Goal: Task Accomplishment & Management: Use online tool/utility

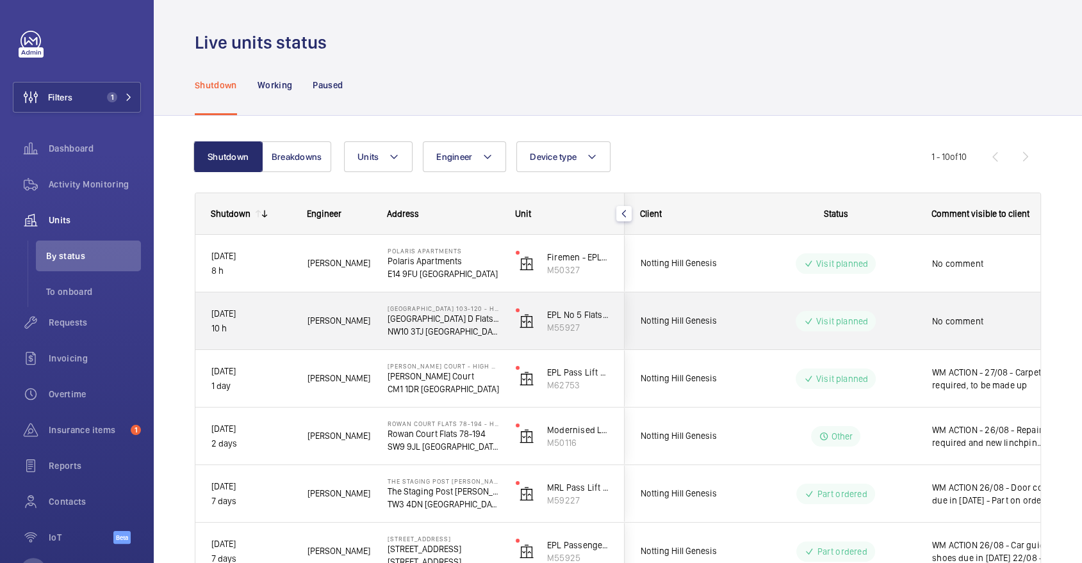
scroll to position [309, 0]
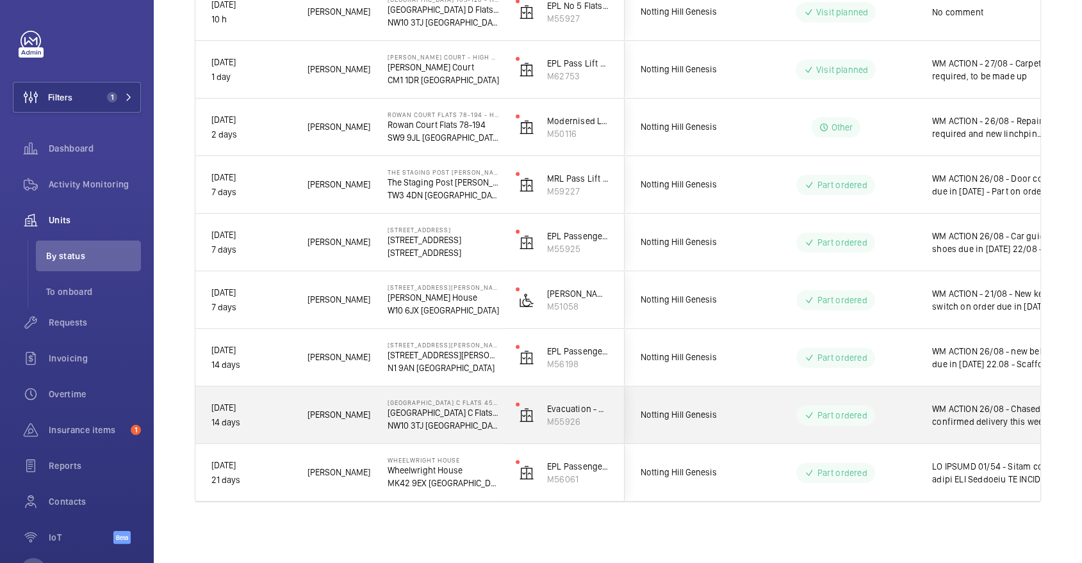
click at [889, 421] on wm-front-pills-cell "Part ordered" at bounding box center [835, 415] width 159 height 20
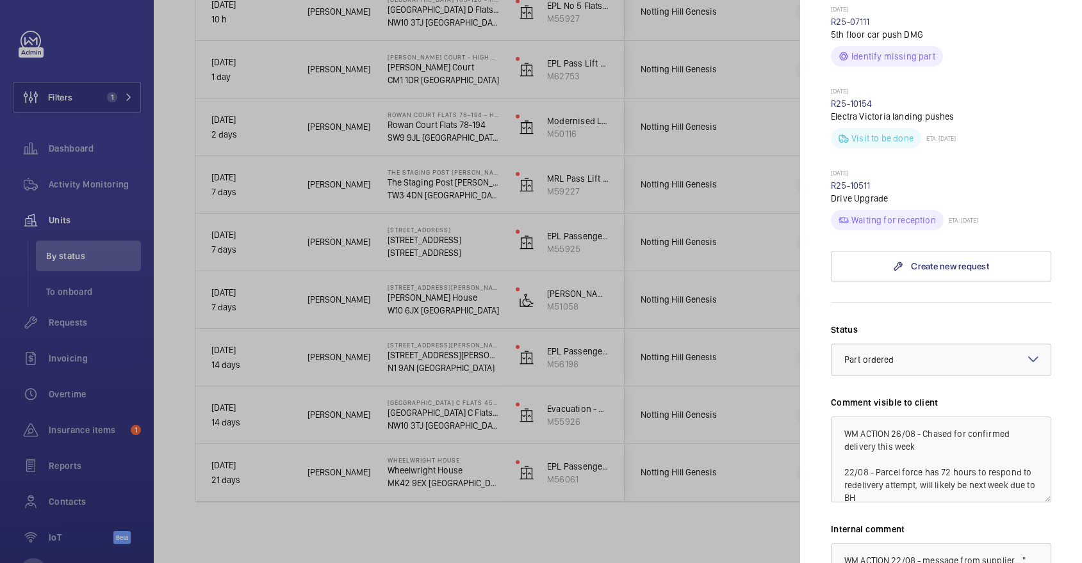
scroll to position [894, 0]
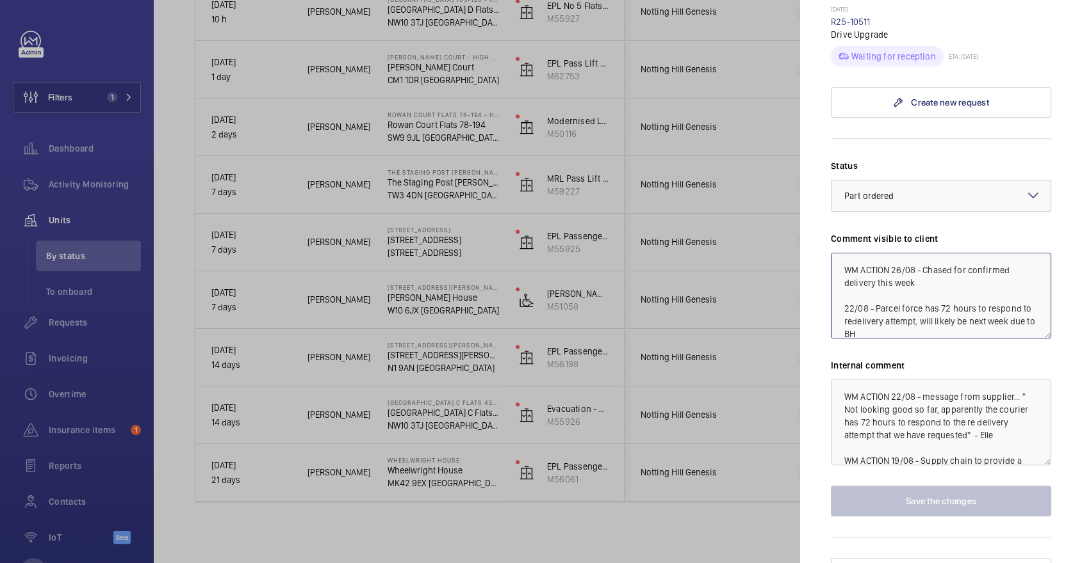
click at [893, 253] on textarea "WM ACTION 26/08 - Chased for confirmed delivery this week 22/08 - Parcel force …" at bounding box center [941, 296] width 220 height 86
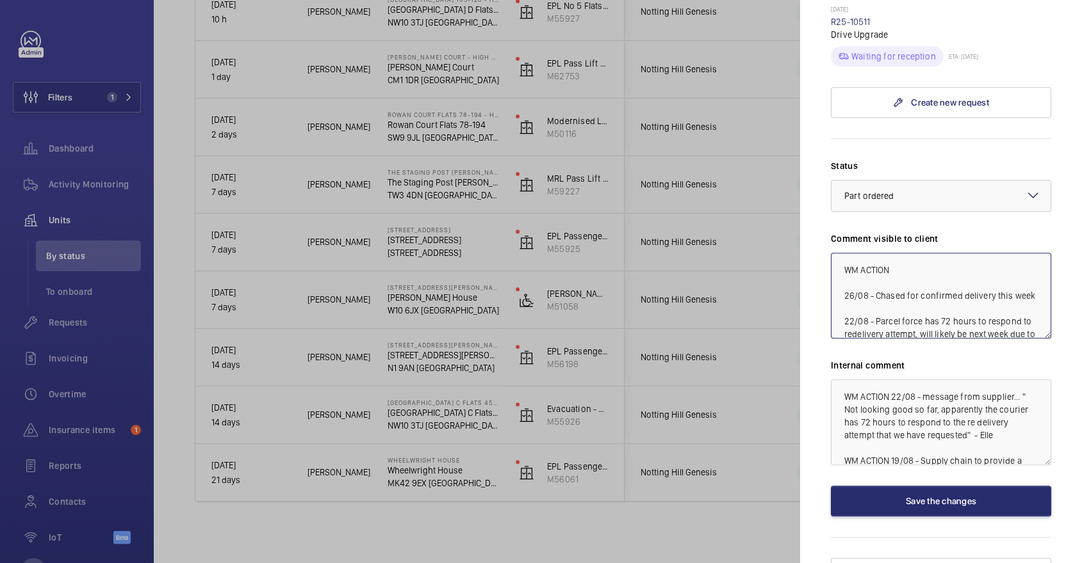
click at [909, 253] on textarea "WM ACTION 26/08 - Chased for confirmed delivery this week 22/08 - Parcel force …" at bounding box center [941, 296] width 220 height 86
click at [891, 253] on textarea "WM ACTION 27/08 - Awaiting update 26/08 - Chased for confirmed delivery this we…" at bounding box center [941, 296] width 220 height 86
click at [928, 253] on textarea "WM ACTION 27/08 - Awaiting update 26/08 - Chased for confirmed delivery this we…" at bounding box center [941, 296] width 220 height 86
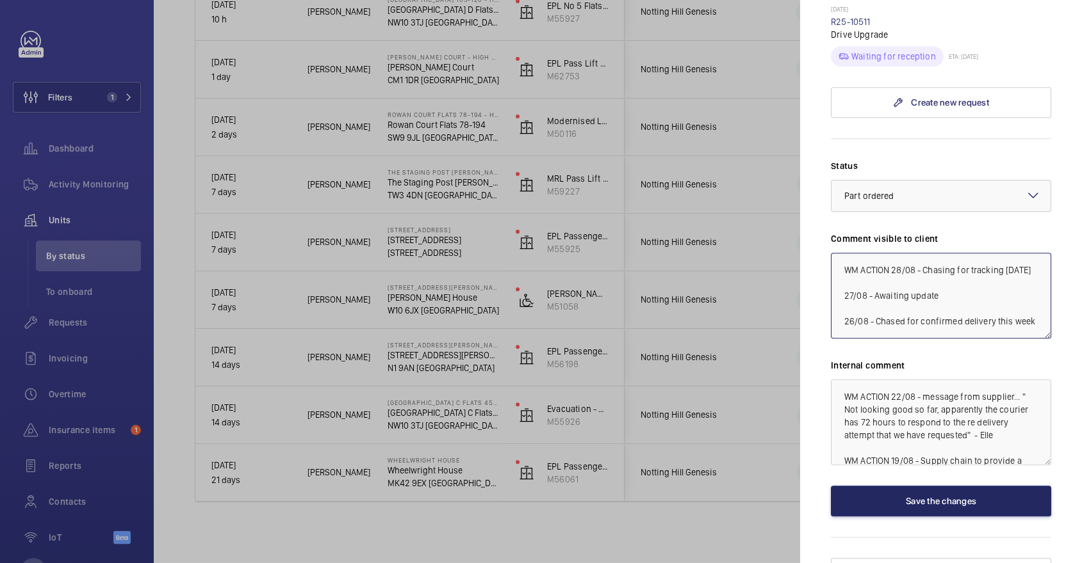
type textarea "WM ACTION 28/08 - Chasing for tracking today 27/08 - Awaiting update 26/08 - Ch…"
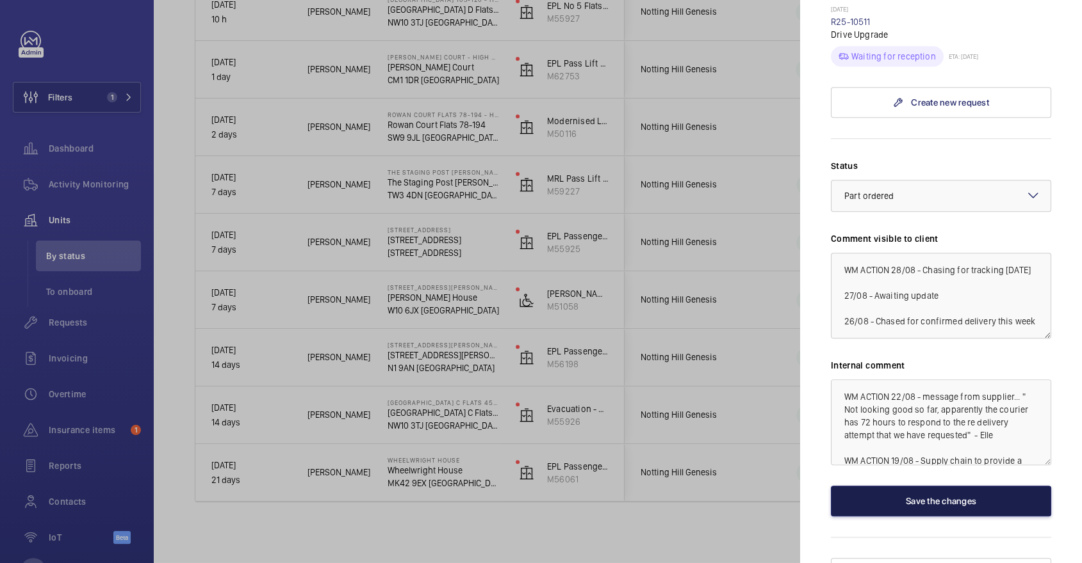
click at [950, 486] on button "Save the changes" at bounding box center [941, 501] width 220 height 31
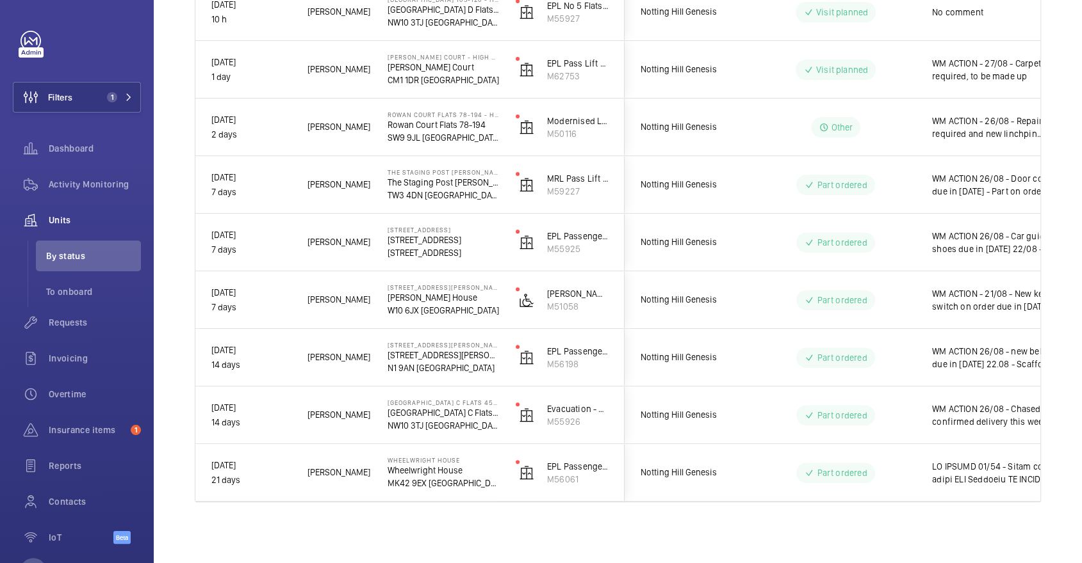
scroll to position [0, 0]
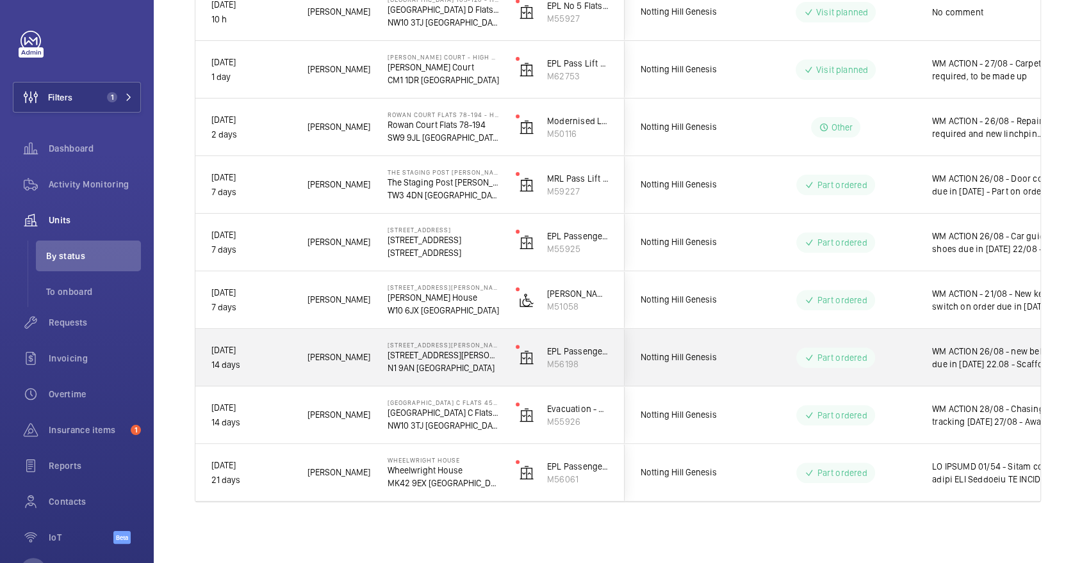
click at [889, 334] on div "Part ordered" at bounding box center [828, 357] width 176 height 57
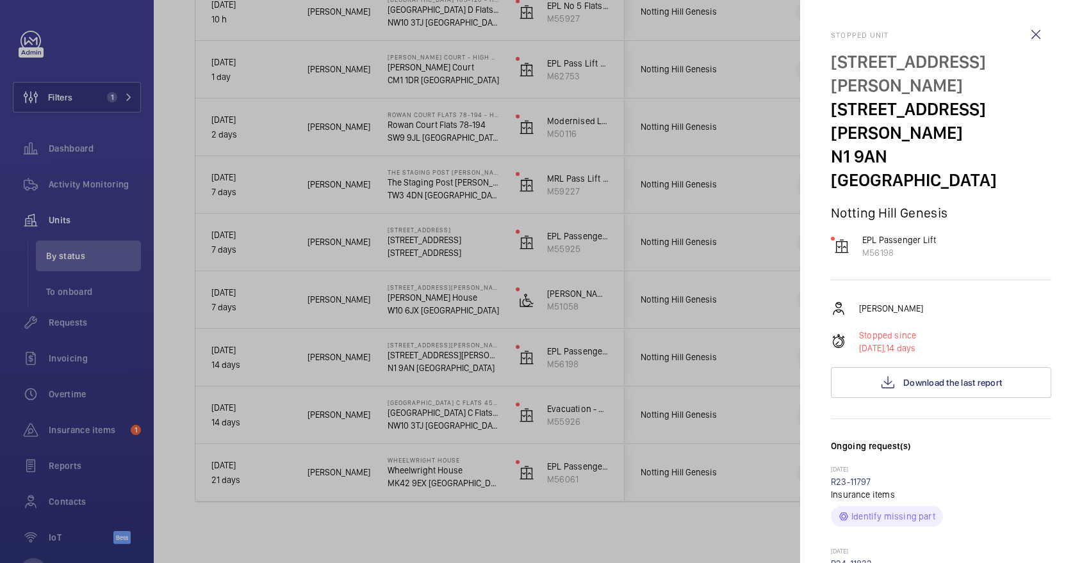
click at [685, 217] on div at bounding box center [541, 281] width 1082 height 563
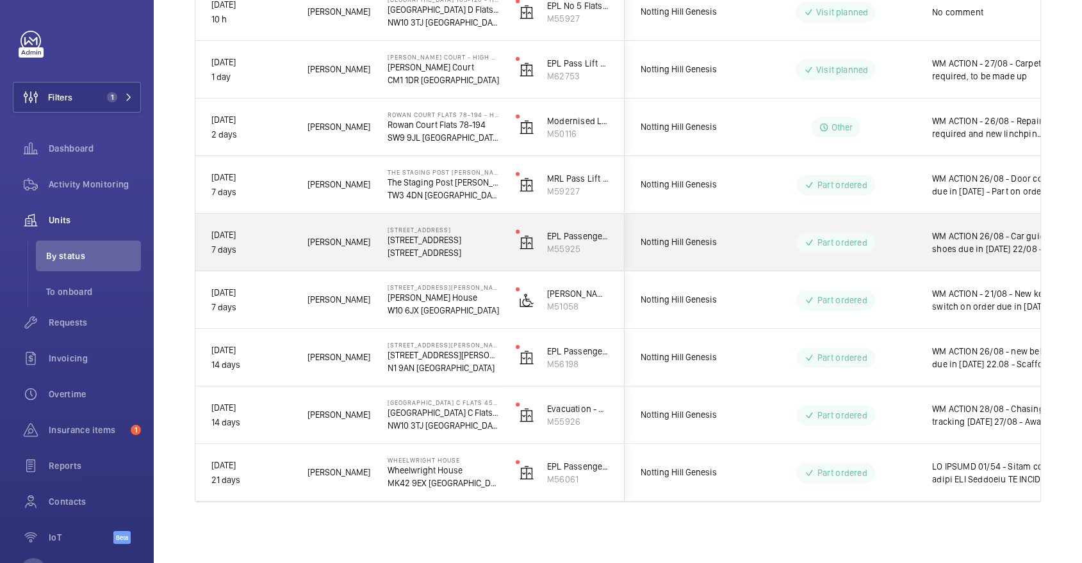
scroll to position [172, 0]
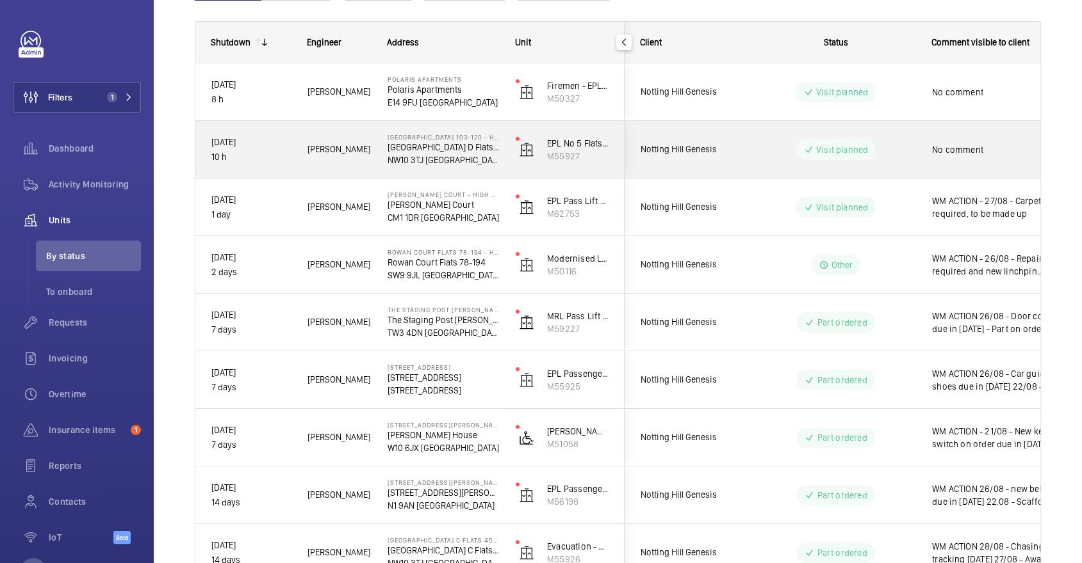
click at [741, 140] on div "Visit planned" at bounding box center [827, 150] width 175 height 46
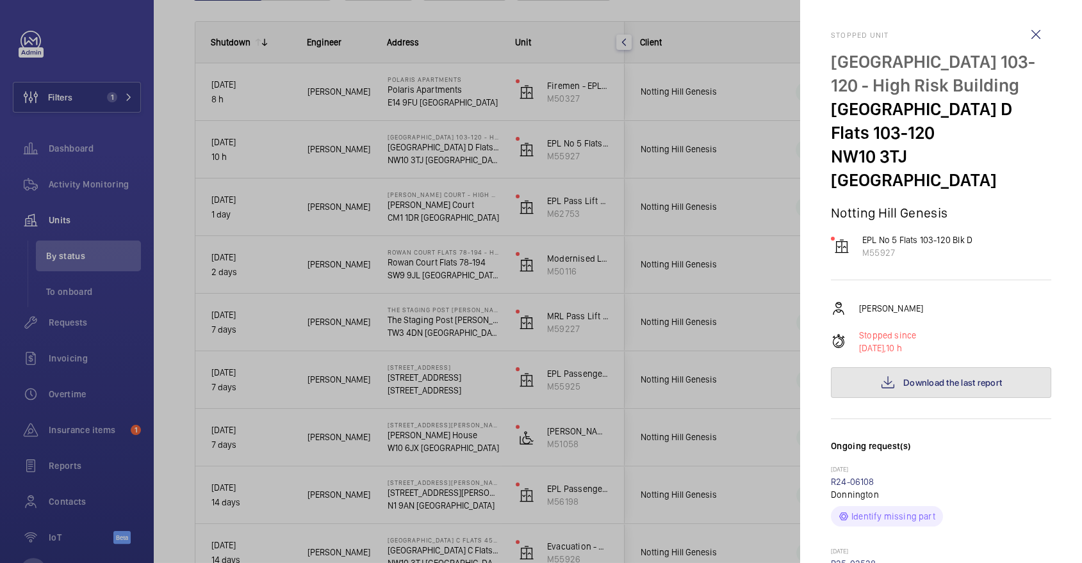
click at [901, 387] on button "Download the last report" at bounding box center [941, 383] width 220 height 31
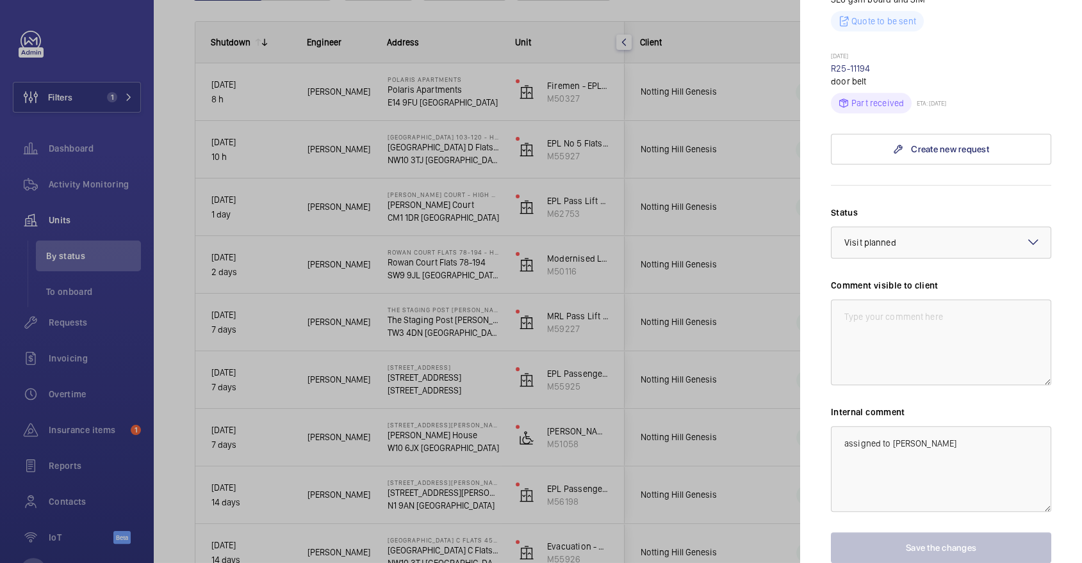
scroll to position [743, 0]
click at [945, 320] on textarea at bounding box center [941, 341] width 220 height 86
click at [686, 323] on div at bounding box center [541, 281] width 1082 height 563
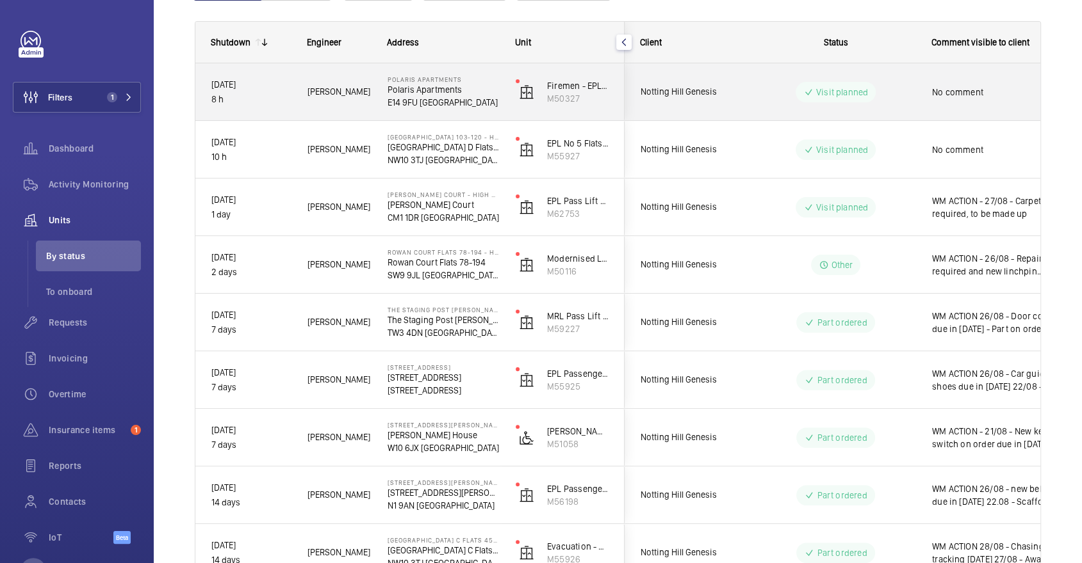
click at [831, 103] on div "Visit planned" at bounding box center [827, 92] width 175 height 46
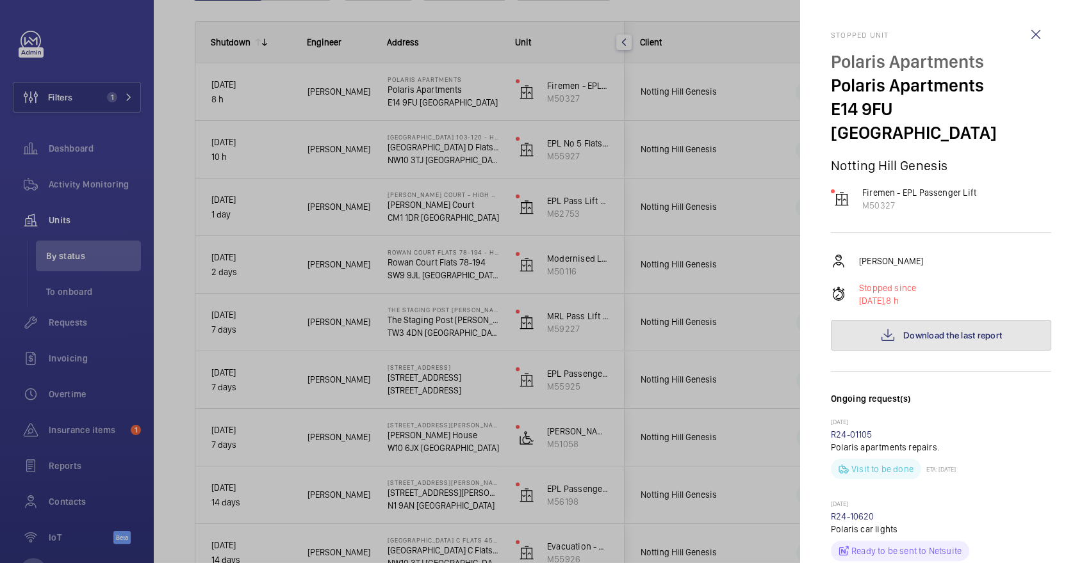
click at [962, 320] on button "Download the last report" at bounding box center [941, 335] width 220 height 31
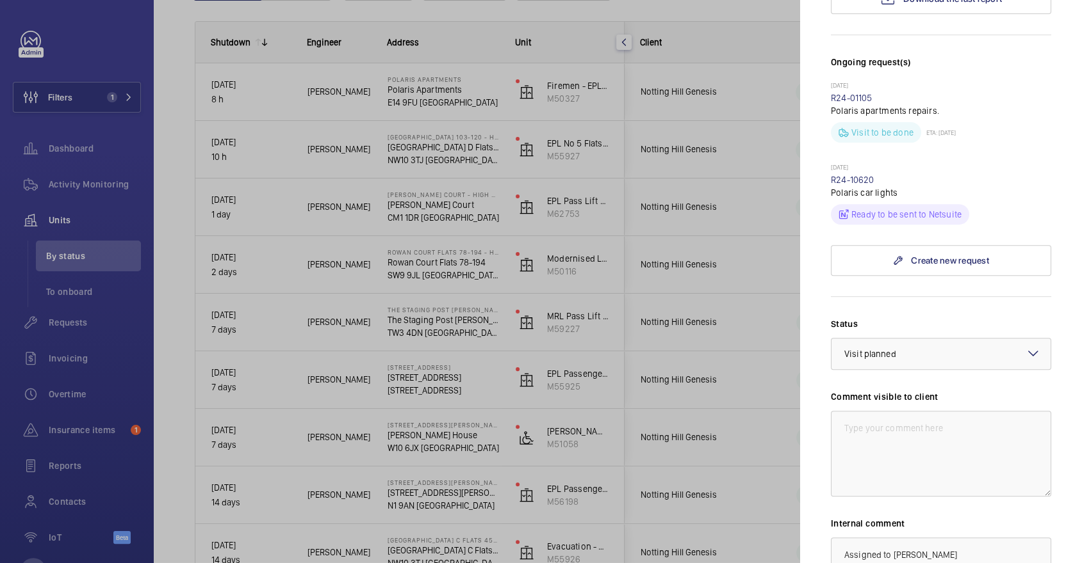
scroll to position [495, 0]
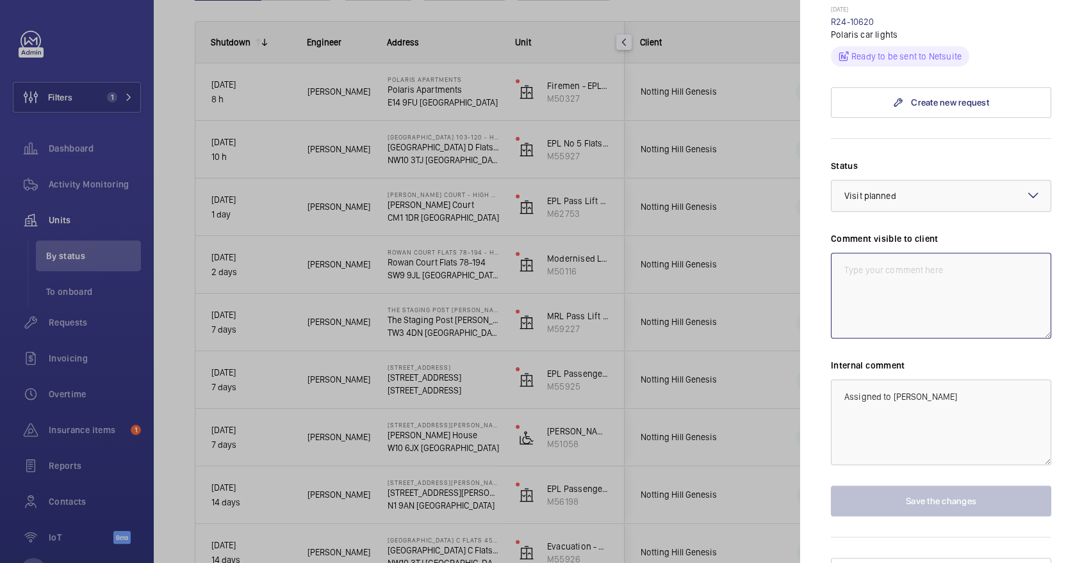
click at [895, 258] on textarea at bounding box center [941, 296] width 220 height 86
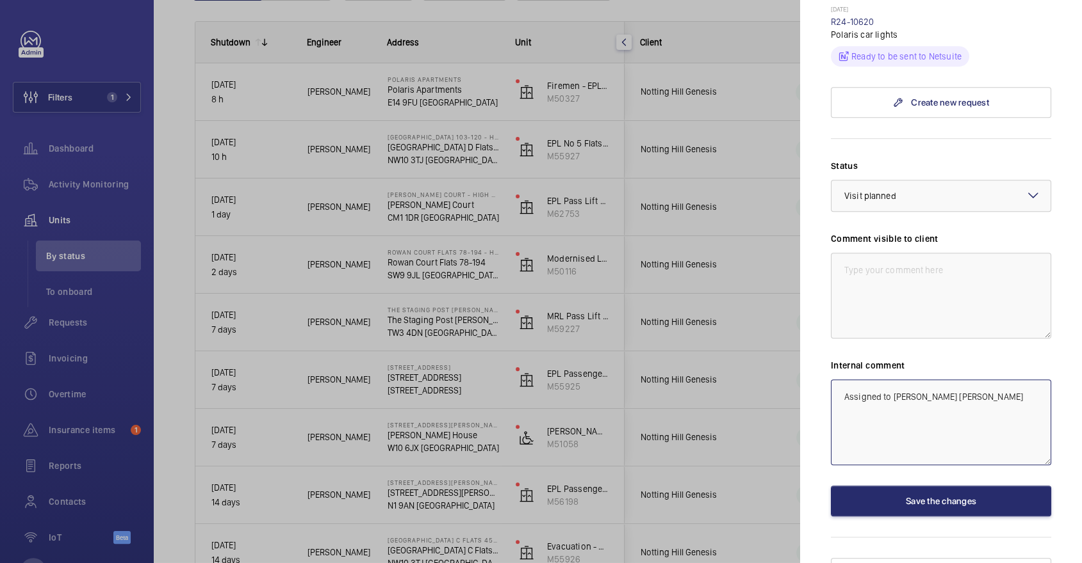
type textarea "Assigned to Josh Mitchell"
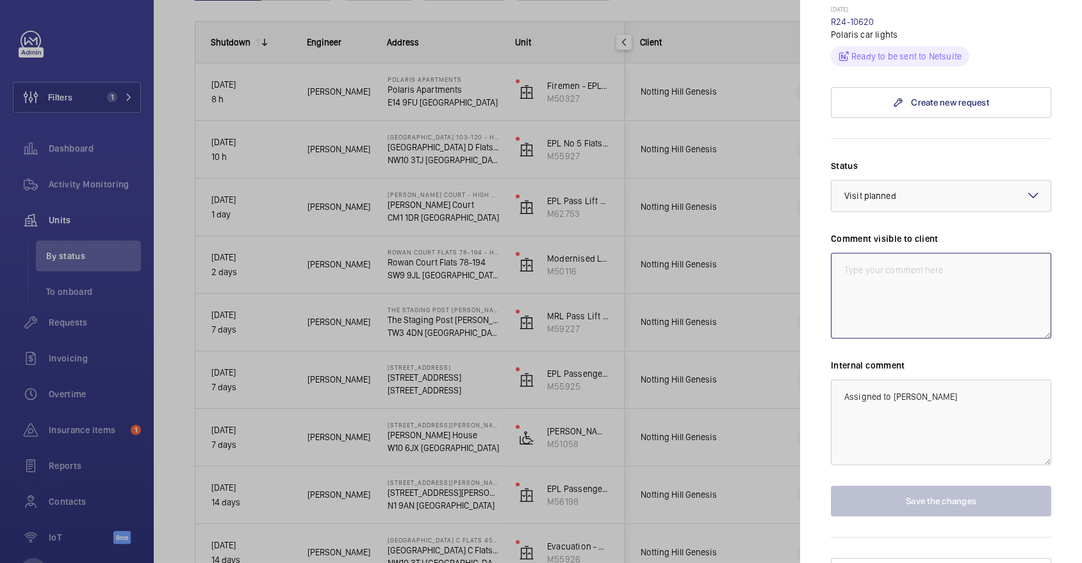
click at [904, 301] on textarea at bounding box center [941, 296] width 220 height 86
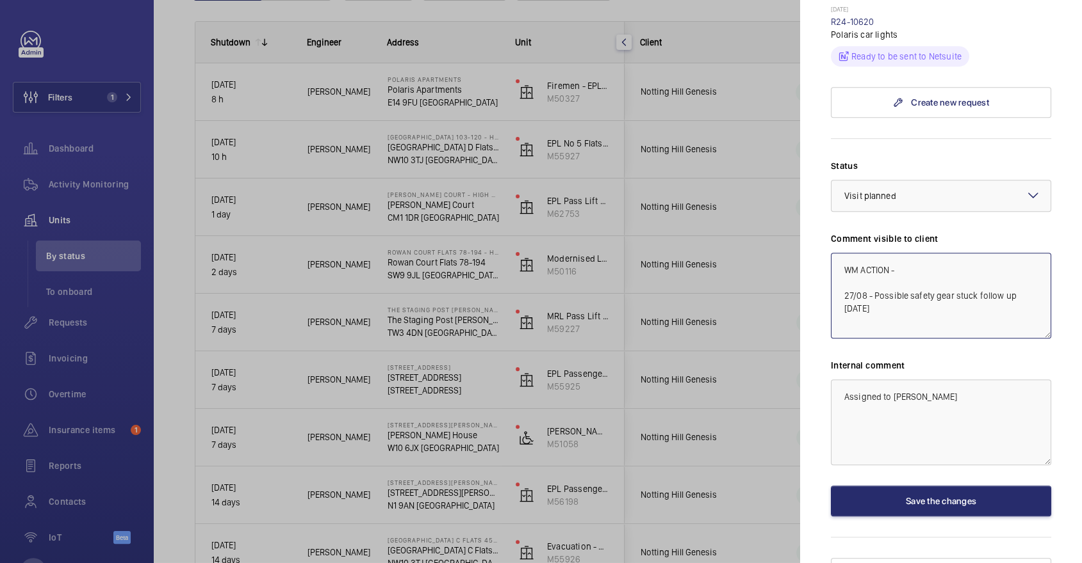
click at [941, 253] on textarea "WM ACTION - 27/08 - Possible safety gear stuck follow up tomorrow" at bounding box center [941, 296] width 220 height 86
click at [999, 253] on textarea "WM ACTION - 27/08 - Possible safety gear stuck follow up tomorrow" at bounding box center [941, 296] width 220 height 86
type textarea "WM ACTION - 28/08 - Follow up today 27/08 - Possible safety gear stuck follow u…"
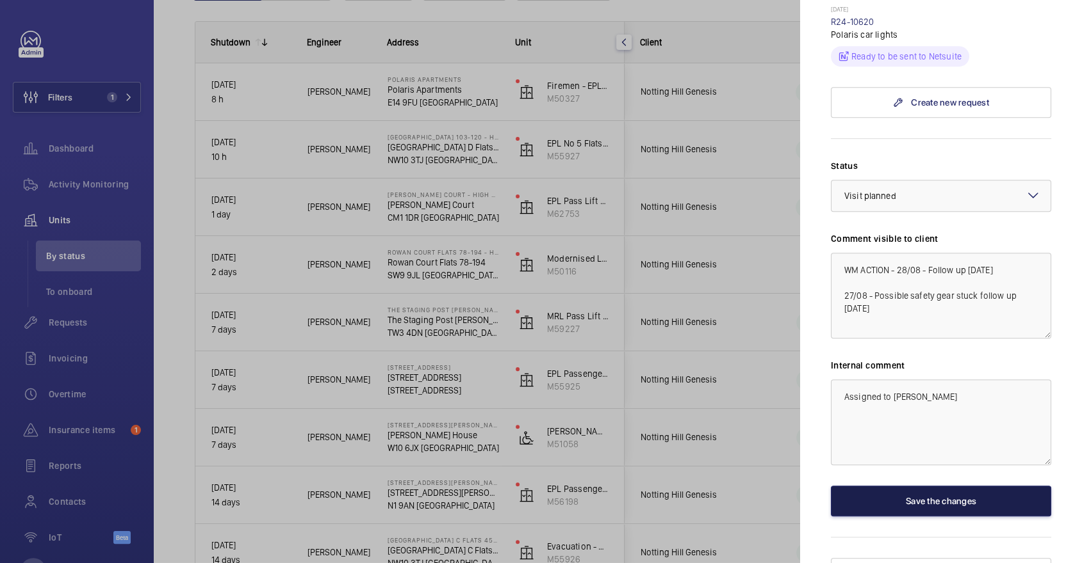
click at [988, 486] on button "Save the changes" at bounding box center [941, 501] width 220 height 31
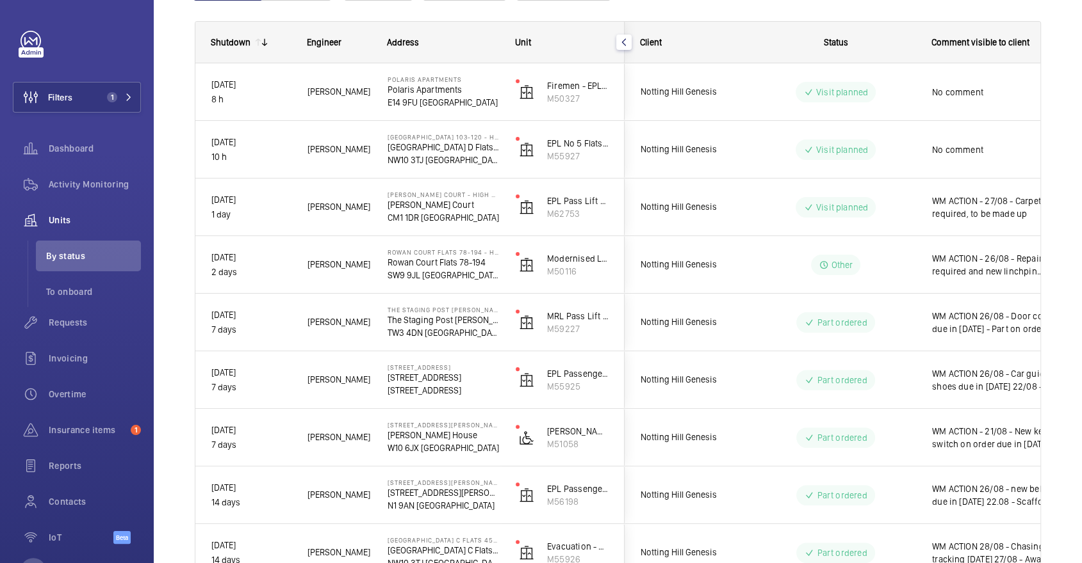
scroll to position [0, 0]
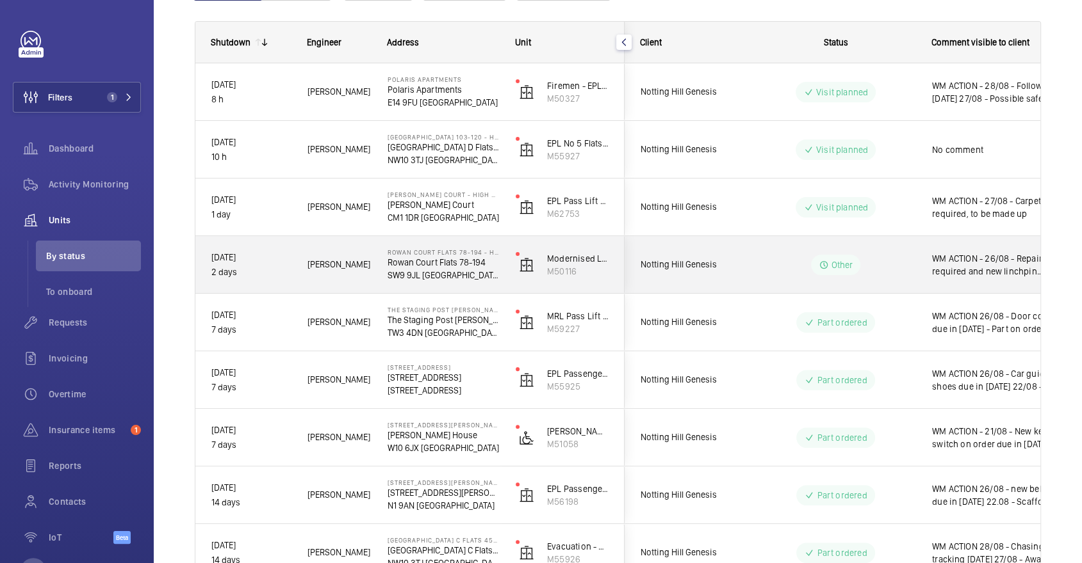
click at [923, 270] on div "WM ACTION - 26/08 - Repair team required and new linchpin required to be ordere…" at bounding box center [990, 265] width 148 height 55
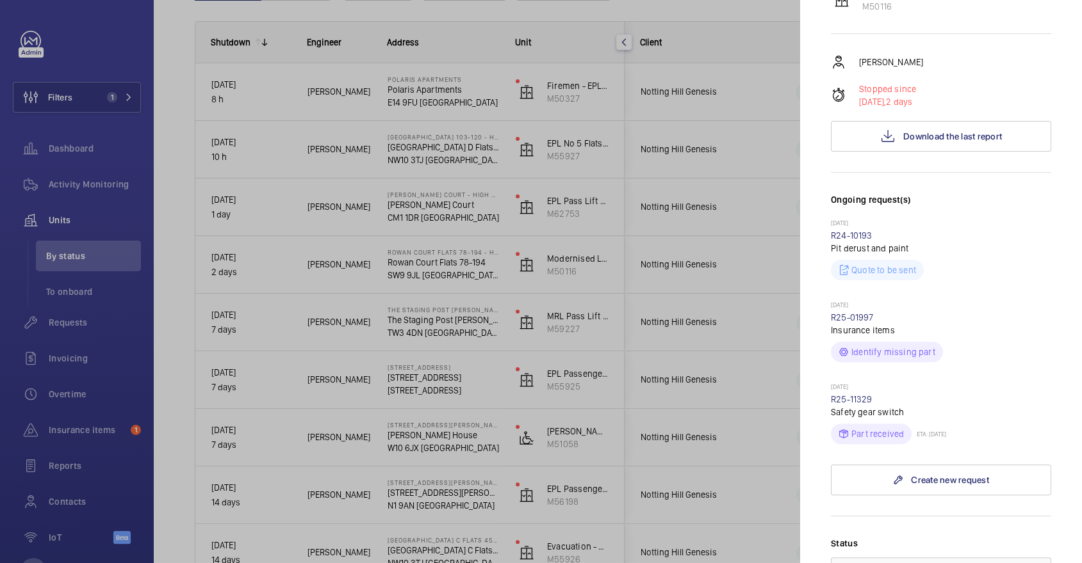
scroll to position [601, 0]
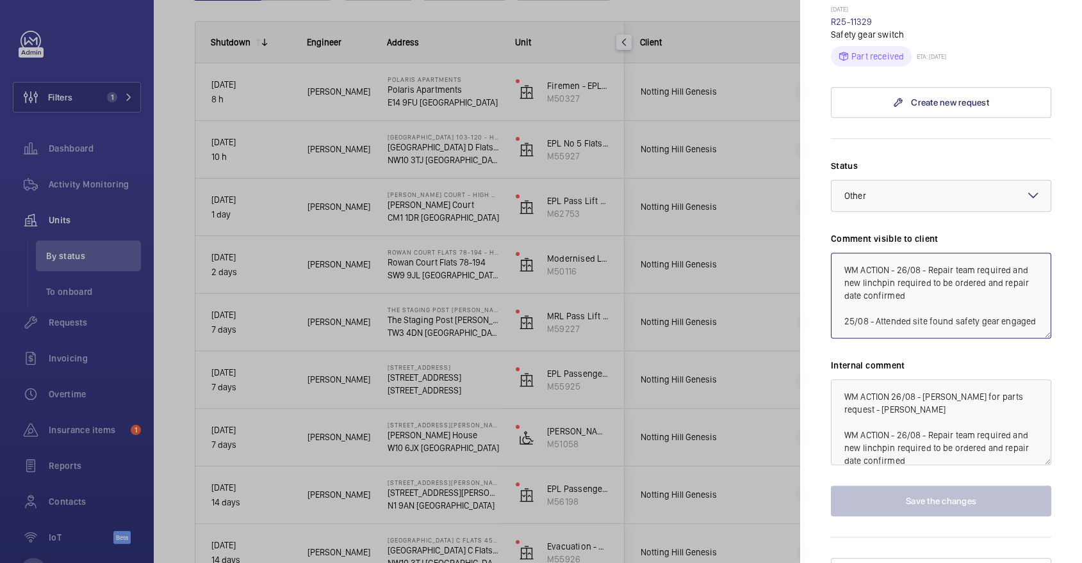
click at [898, 253] on textarea "WM ACTION - 26/08 - Repair team required and new linchpin required to be ordere…" at bounding box center [941, 296] width 220 height 86
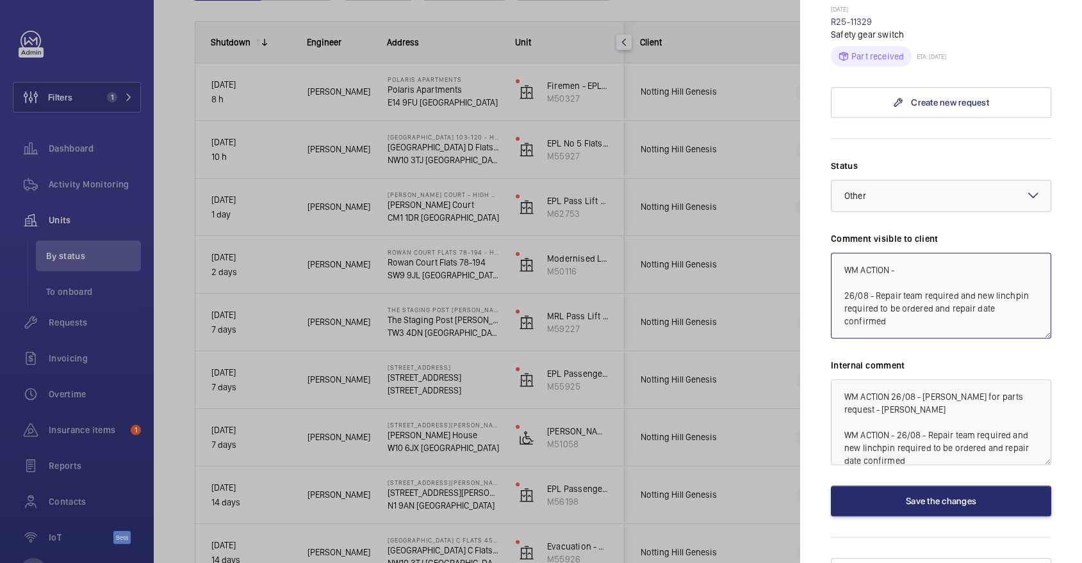
click at [925, 253] on textarea "WM ACTION - 26/08 - Repair team required and new linchpin required to be ordere…" at bounding box center [941, 296] width 220 height 86
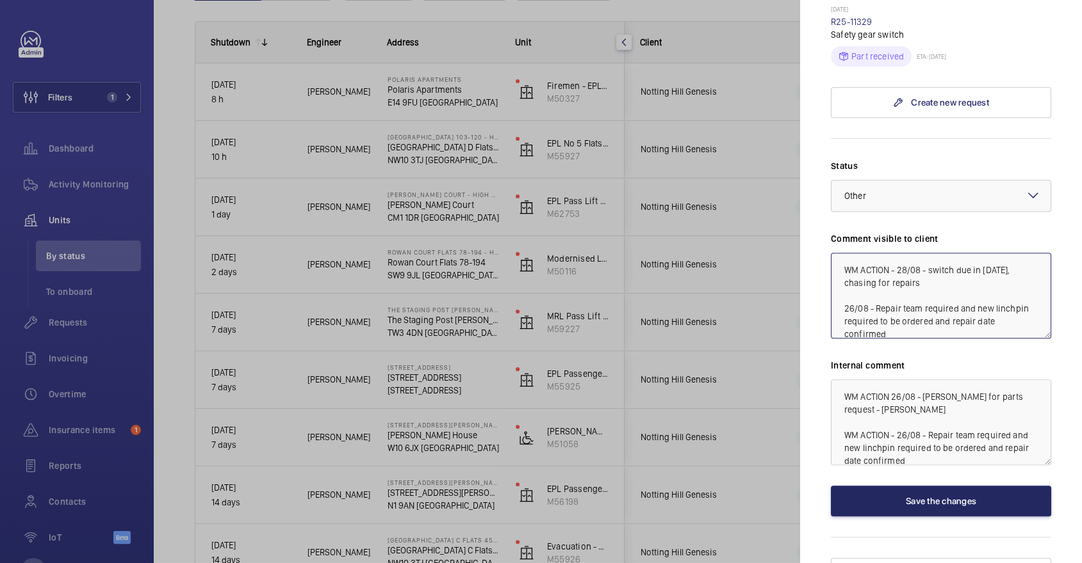
type textarea "WM ACTION - 28/08 - switch due in today, chasing for repairs 26/08 - Repair tea…"
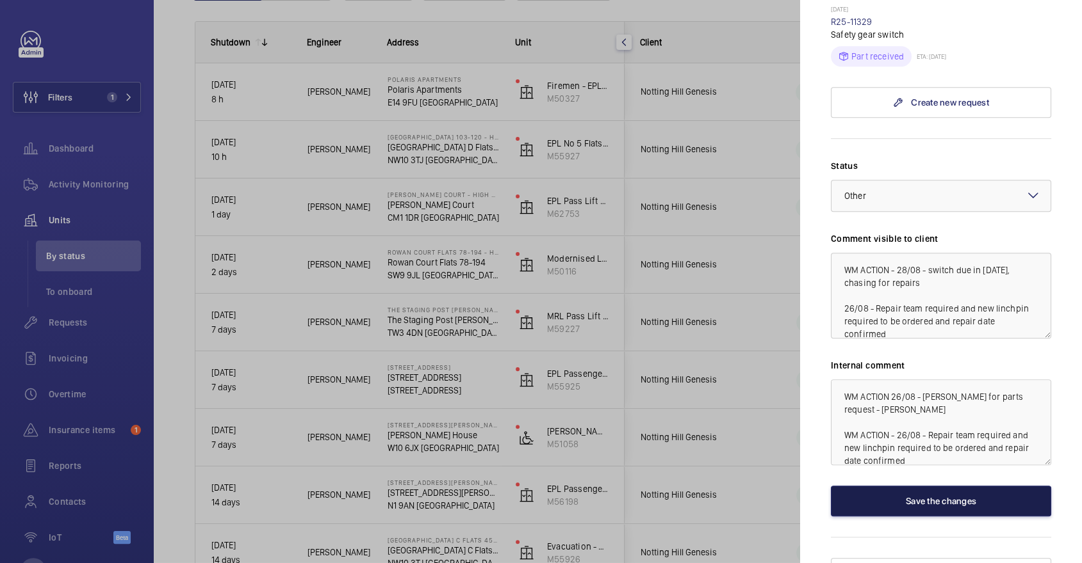
click at [943, 486] on button "Save the changes" at bounding box center [941, 501] width 220 height 31
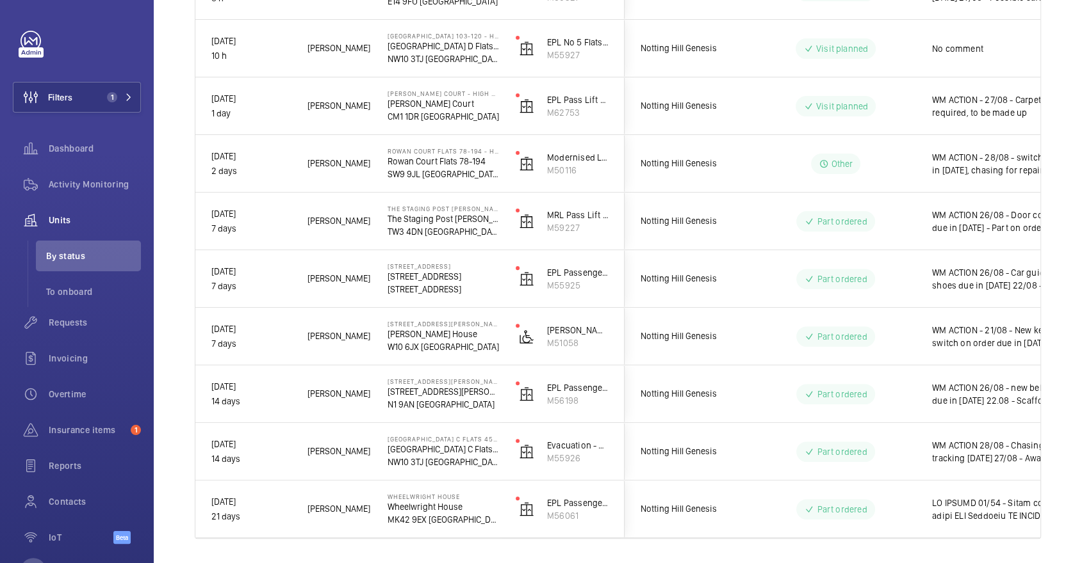
scroll to position [275, 0]
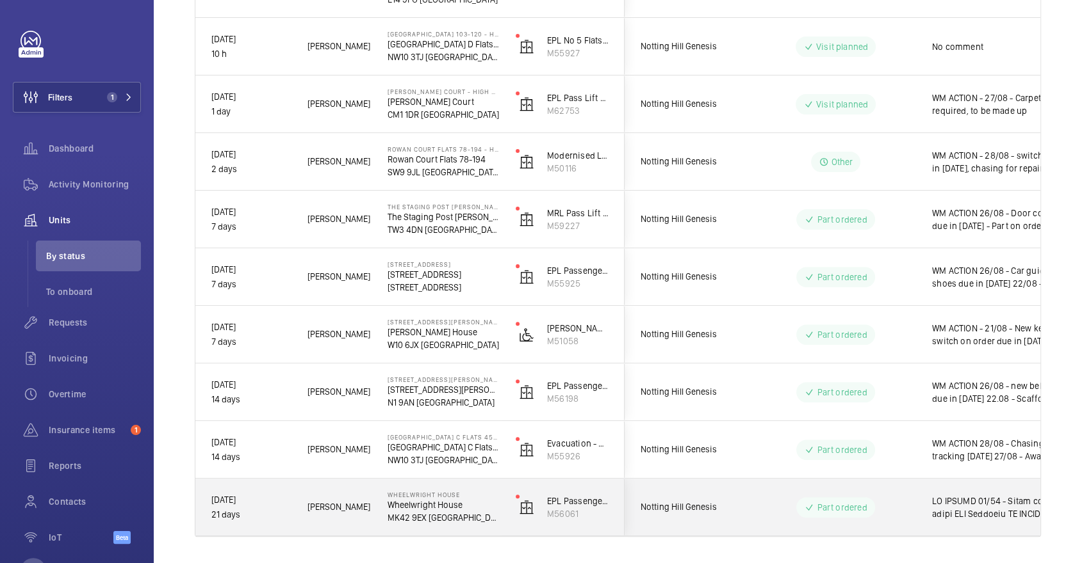
click at [946, 510] on span at bounding box center [998, 508] width 133 height 26
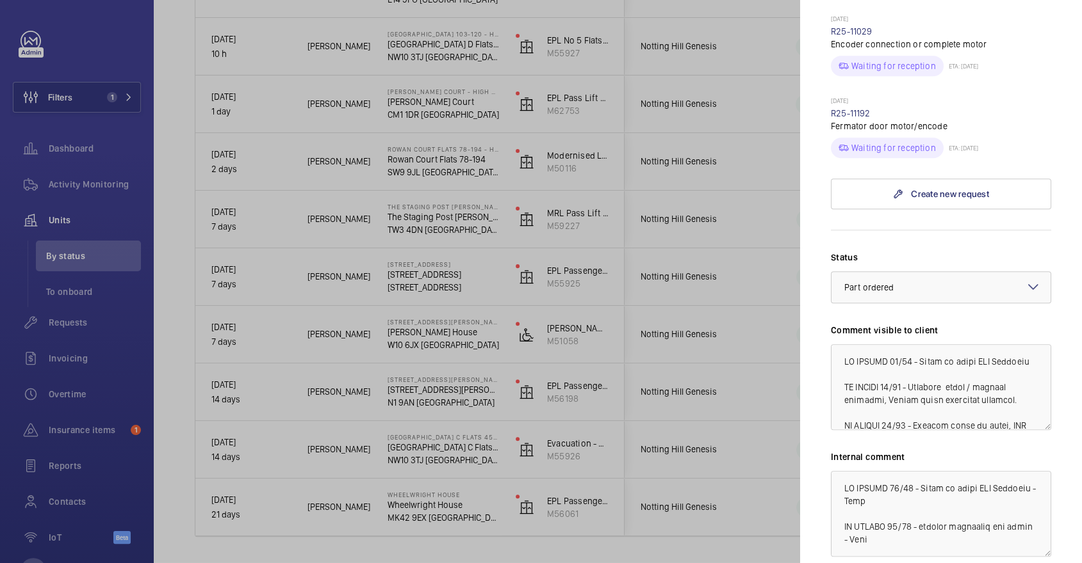
scroll to position [732, 0]
click at [893, 344] on textarea at bounding box center [941, 387] width 220 height 86
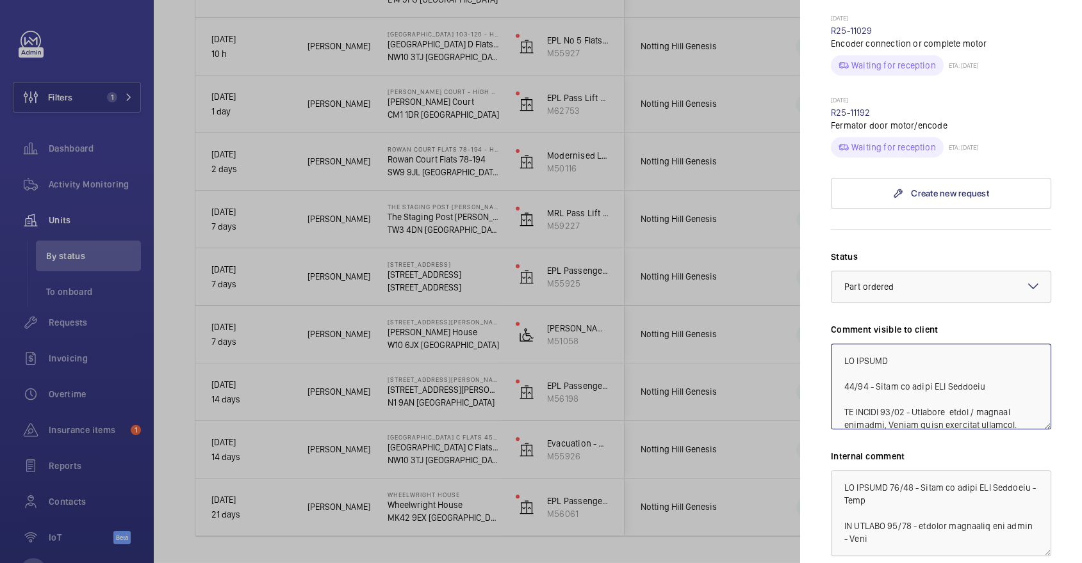
click at [914, 344] on textarea at bounding box center [941, 387] width 220 height 86
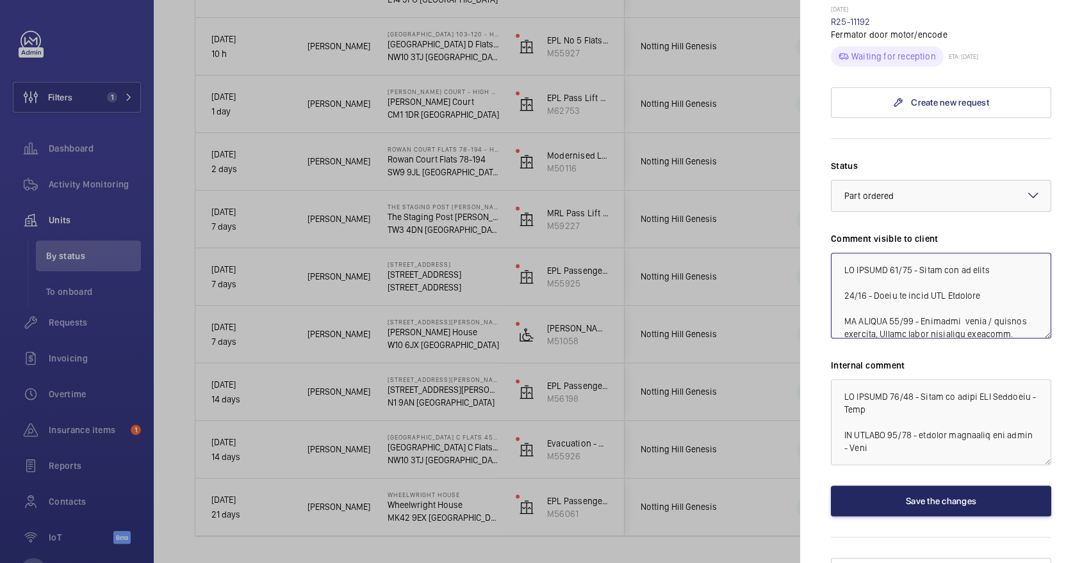
type textarea "WM ACTION 28/08 - Parts due in today 26/08 - Parts on order ETA Thursday WM ACT…"
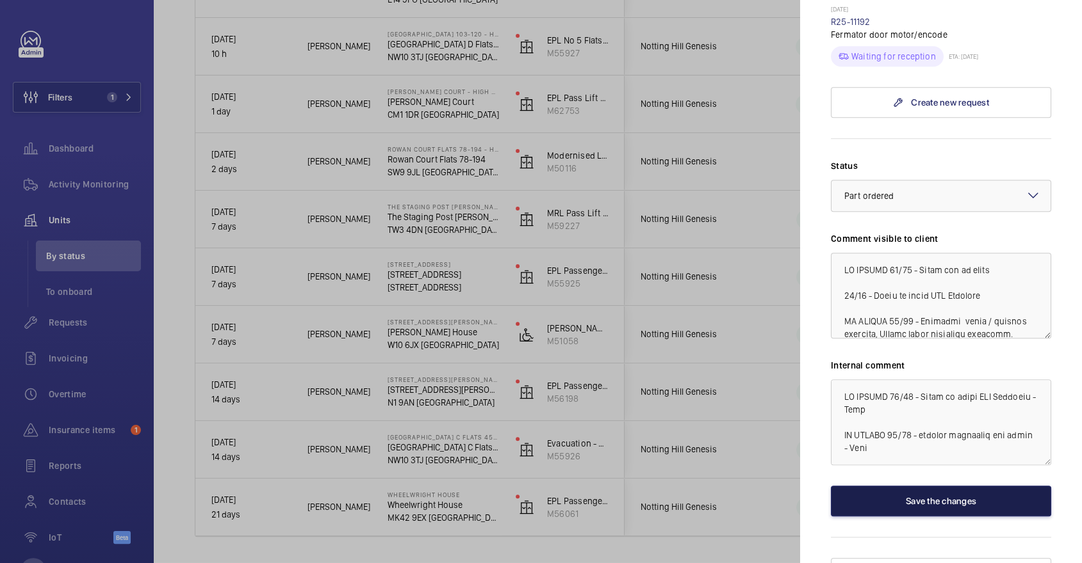
click at [914, 486] on button "Save the changes" at bounding box center [941, 501] width 220 height 31
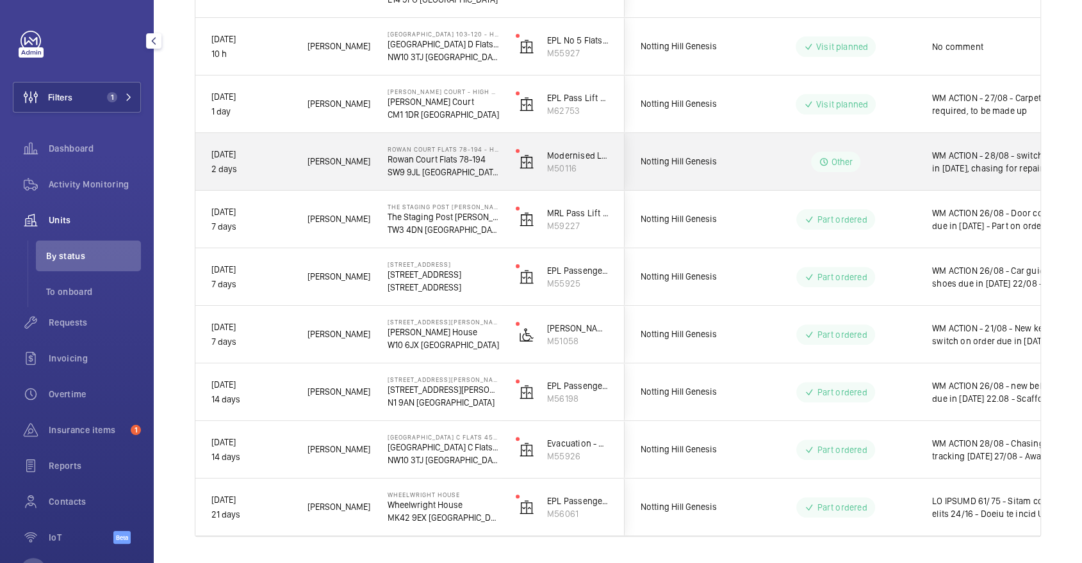
scroll to position [0, 0]
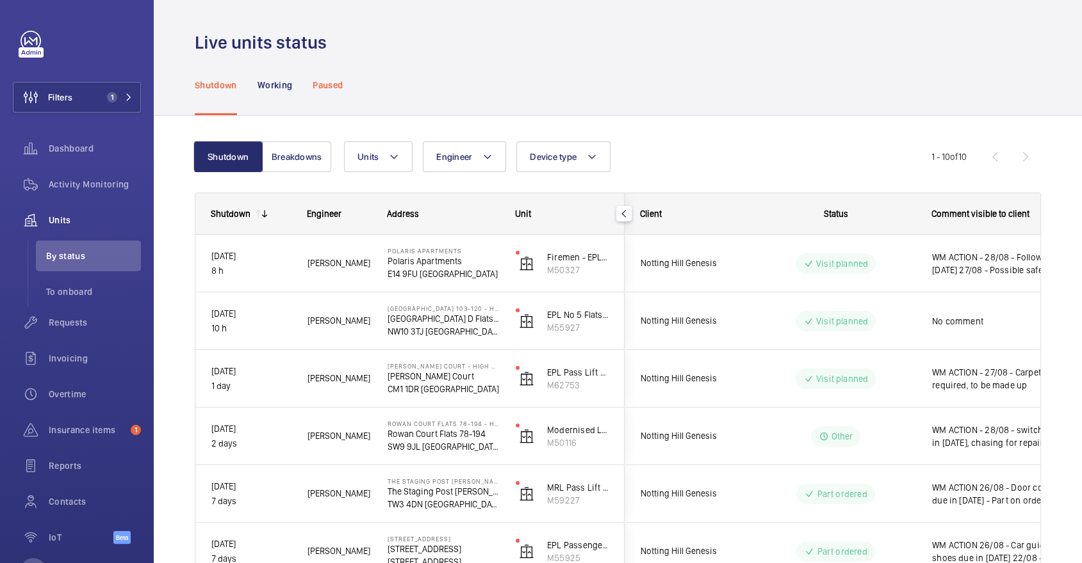
click at [332, 91] on div "Paused" at bounding box center [327, 84] width 30 height 61
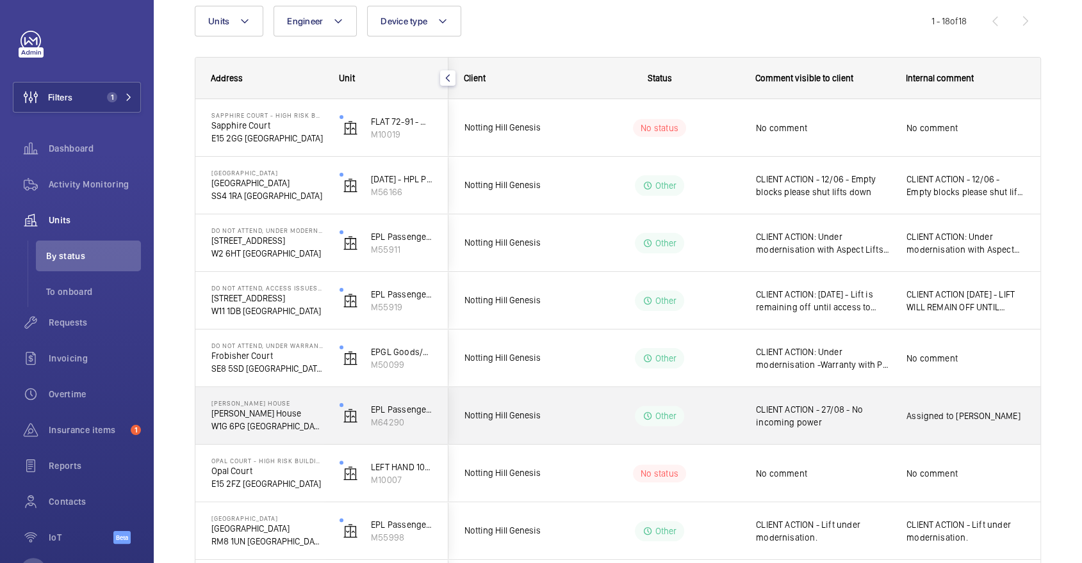
scroll to position [152, 0]
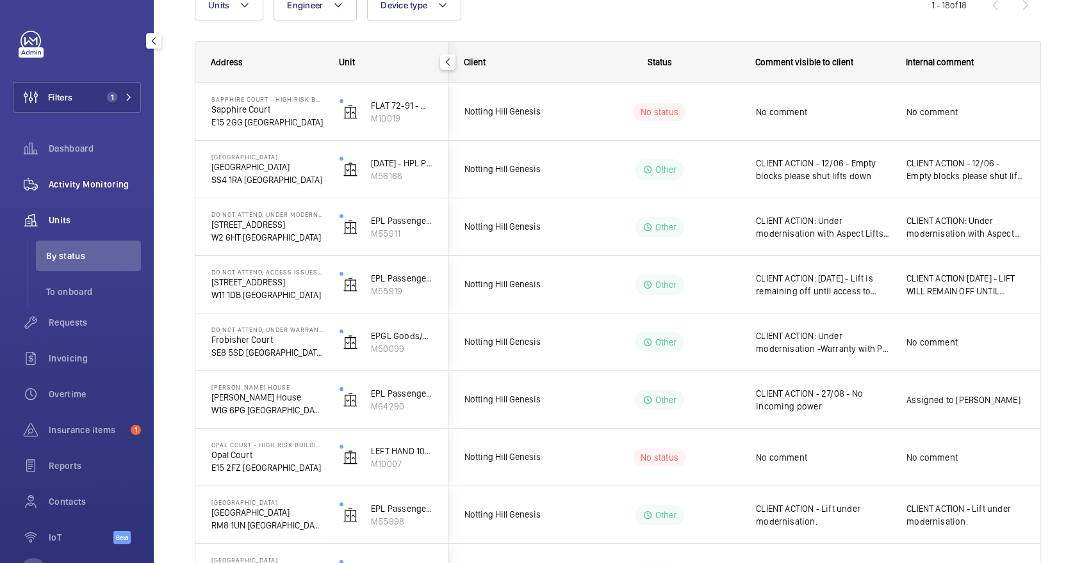
click at [48, 175] on wm-front-icon-button at bounding box center [31, 184] width 36 height 31
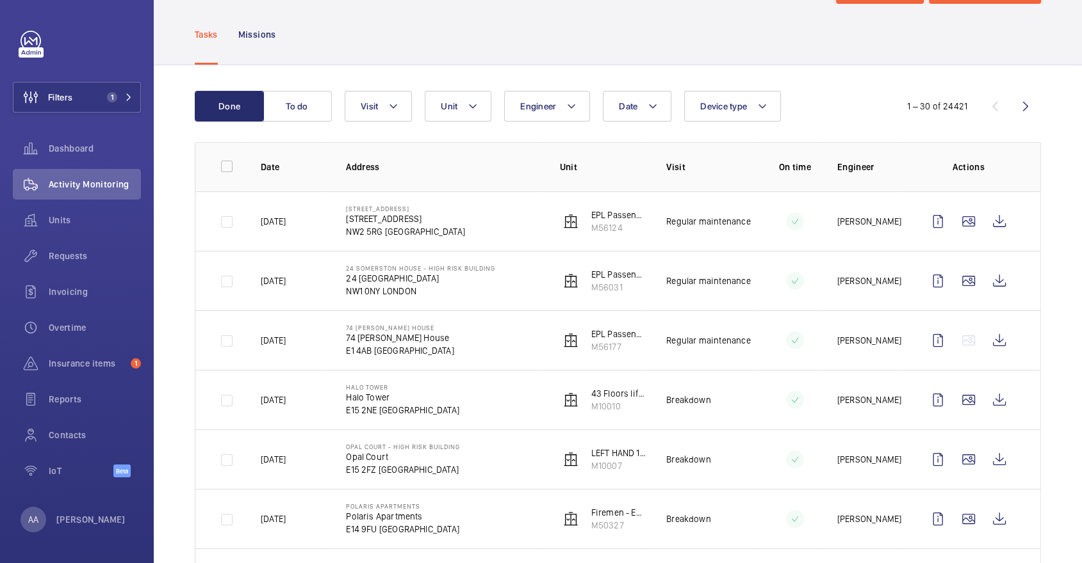
scroll to position [61, 0]
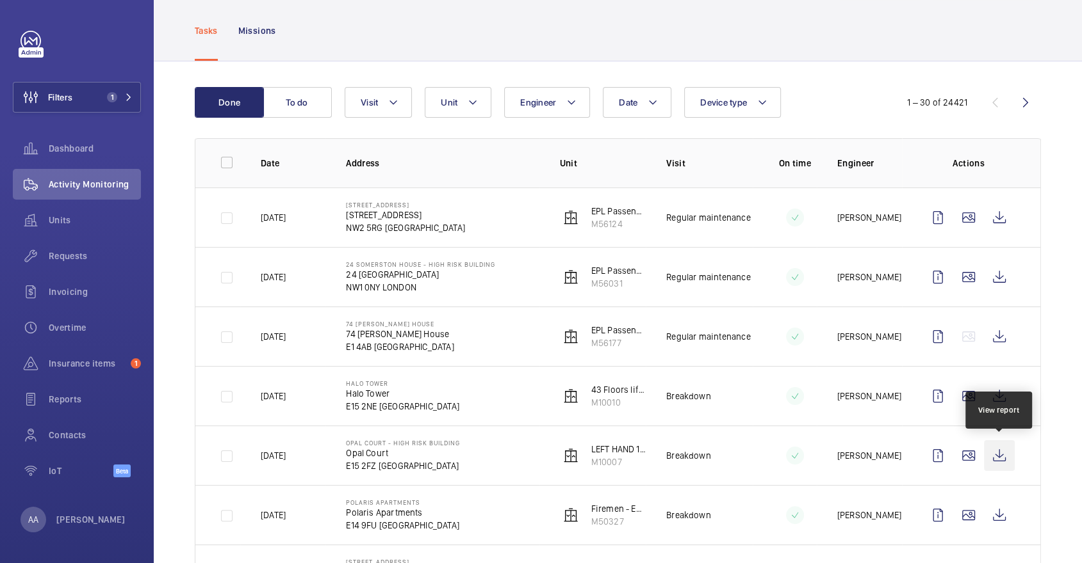
click at [1004, 448] on wm-front-icon-button at bounding box center [999, 456] width 31 height 31
click at [84, 213] on div "Units" at bounding box center [77, 220] width 128 height 31
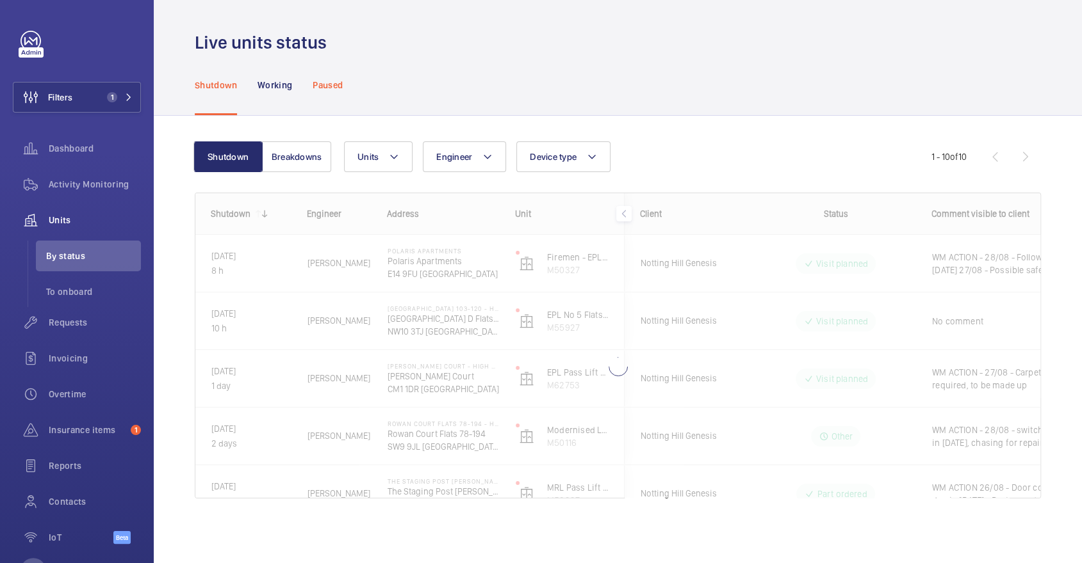
click at [323, 95] on div "Paused" at bounding box center [327, 84] width 30 height 61
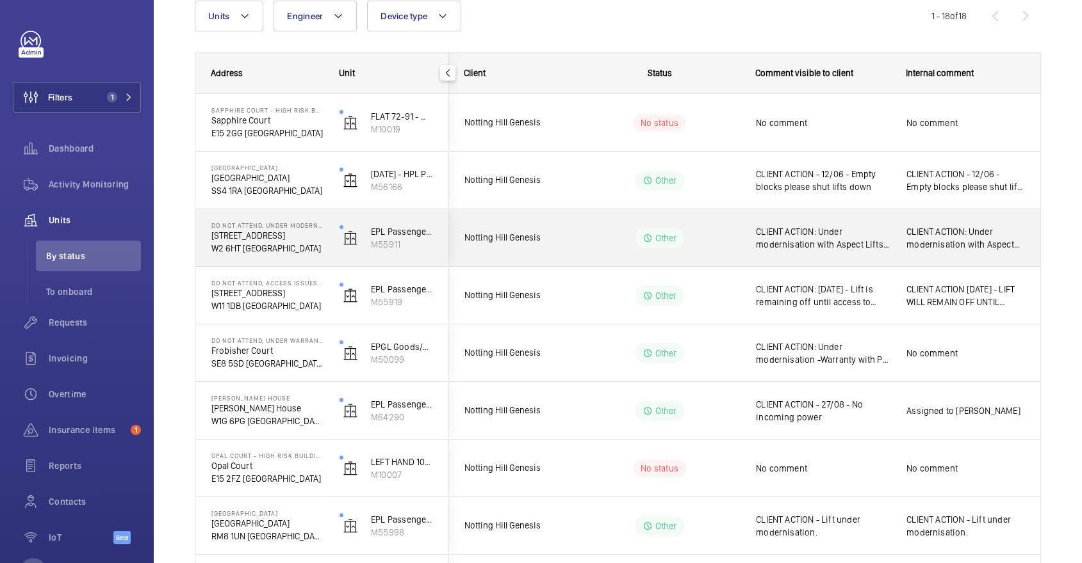
scroll to position [145, 0]
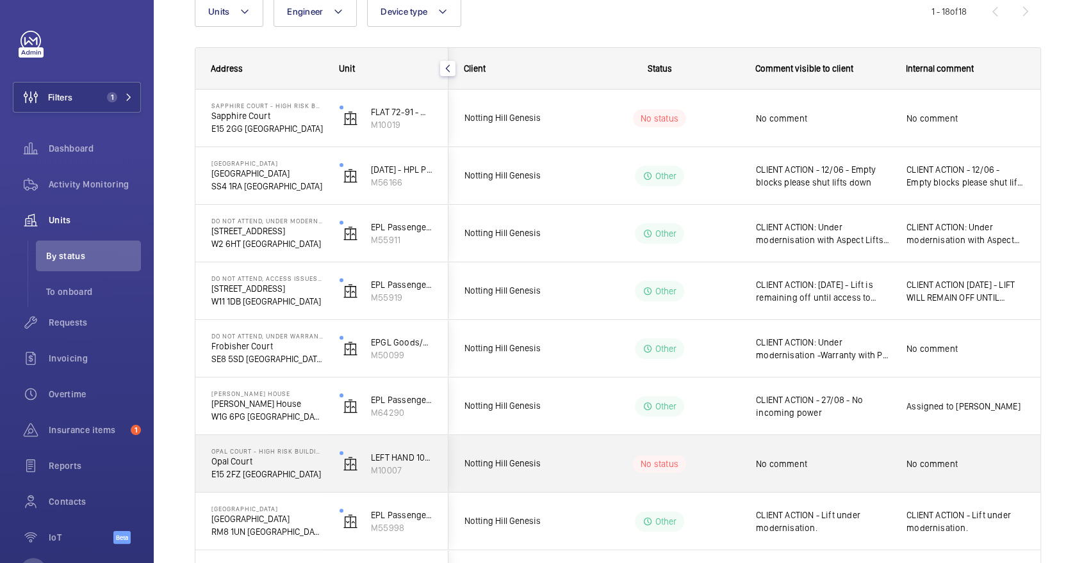
click at [560, 466] on span "Notting Hill Genesis" at bounding box center [513, 464] width 99 height 15
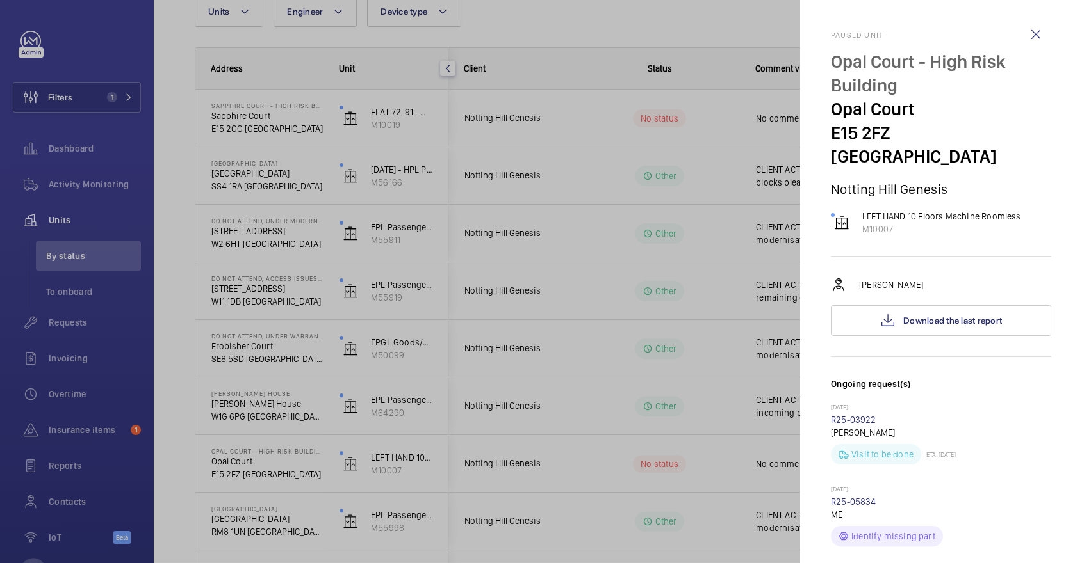
scroll to position [726, 0]
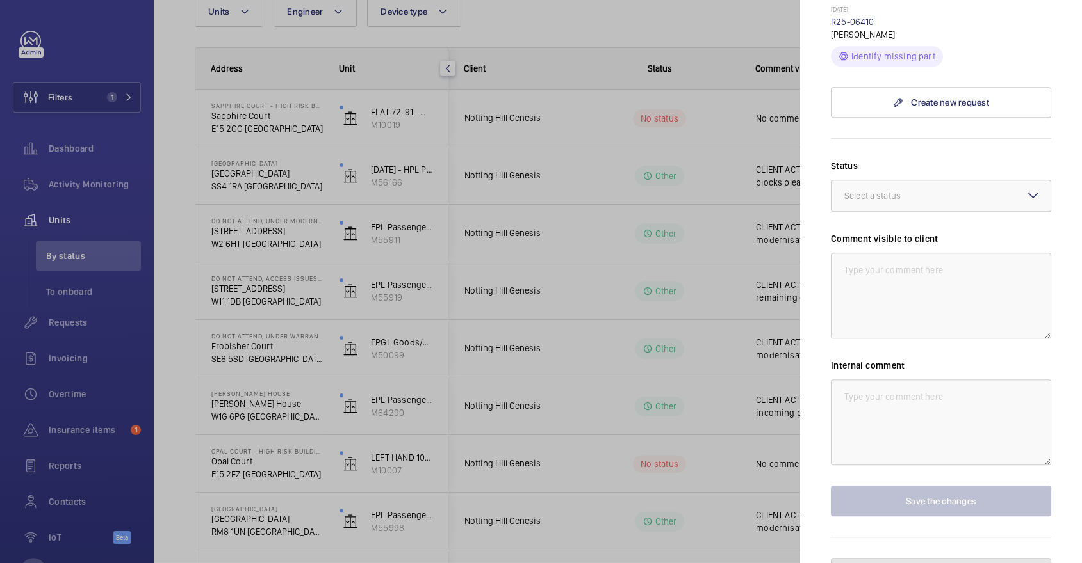
click at [947, 563] on span "Unpause the unit" at bounding box center [949, 574] width 69 height 10
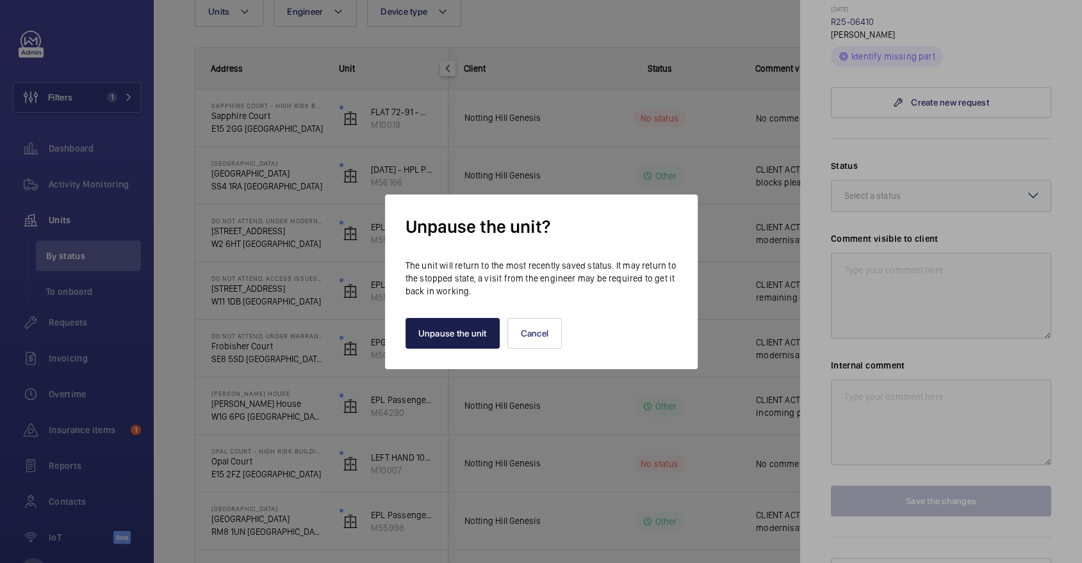
click at [449, 336] on button "Unpause the unit" at bounding box center [452, 333] width 94 height 31
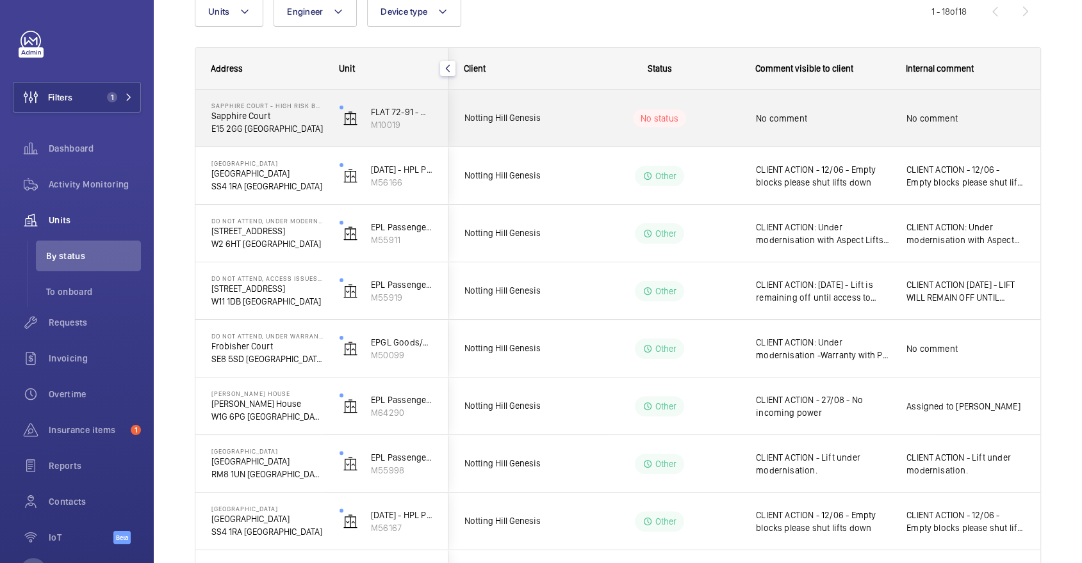
scroll to position [0, 0]
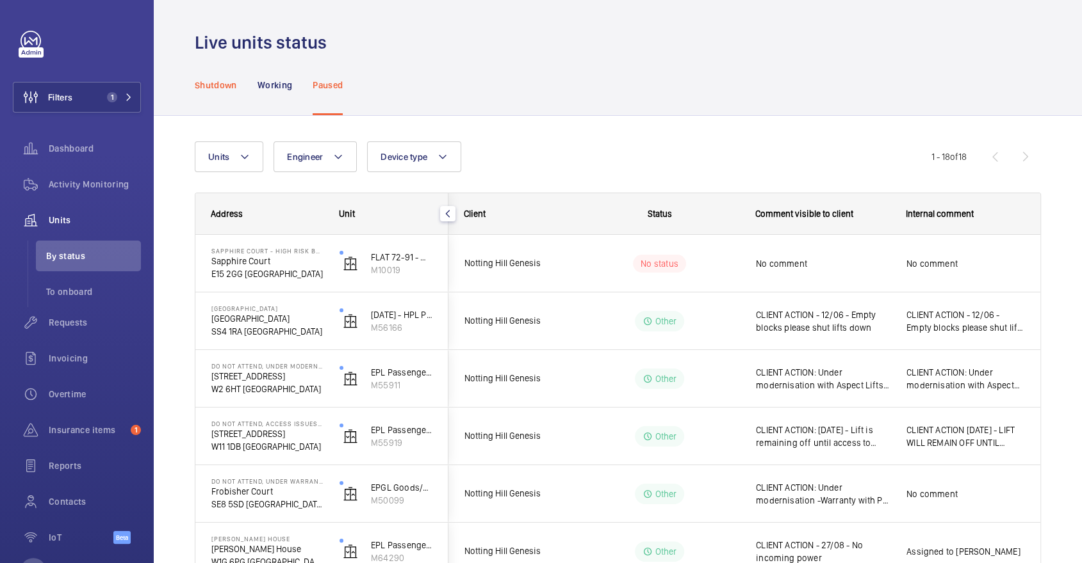
click at [215, 86] on p "Shutdown" at bounding box center [216, 85] width 42 height 13
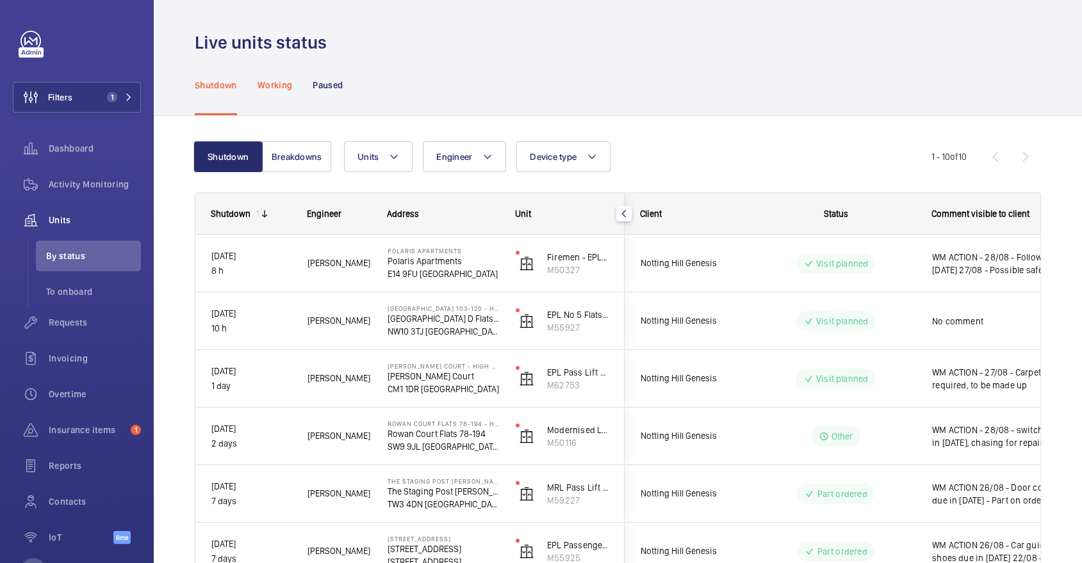
click at [273, 90] on p "Working" at bounding box center [274, 85] width 35 height 13
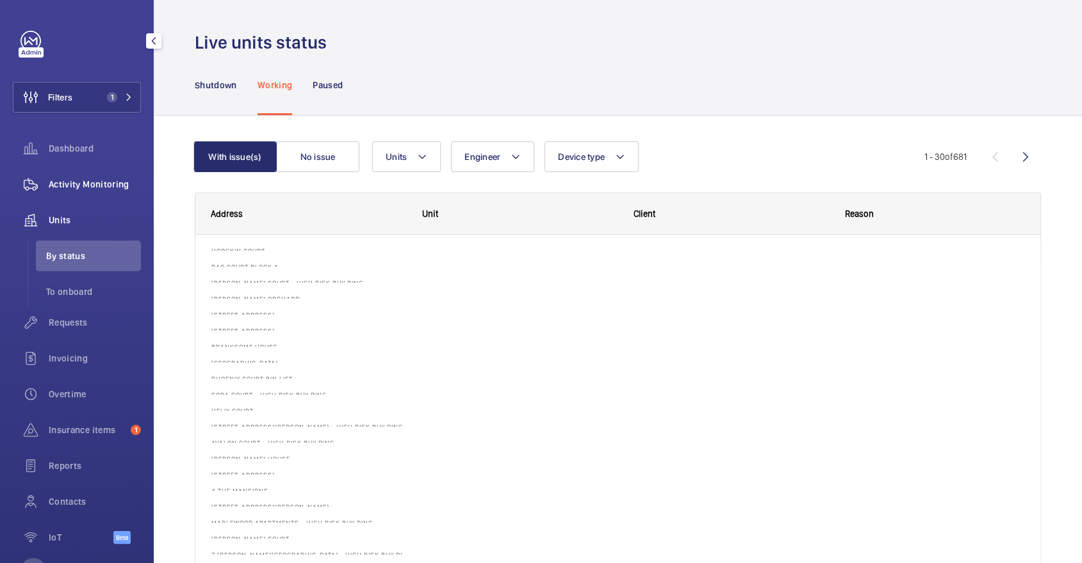
click at [111, 172] on div "Activity Monitoring" at bounding box center [77, 184] width 128 height 31
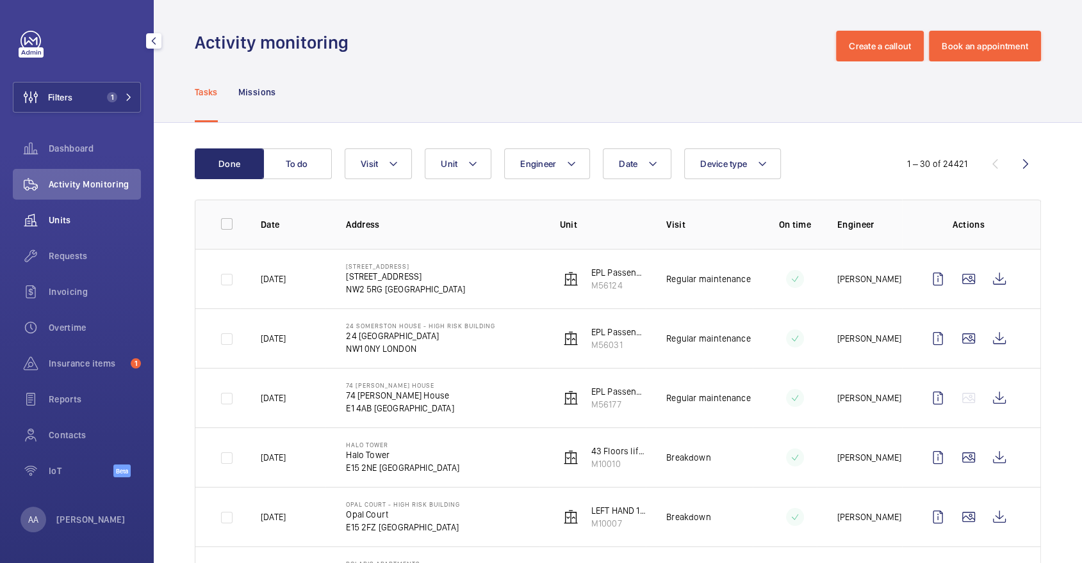
click at [57, 230] on div "Units" at bounding box center [77, 220] width 128 height 31
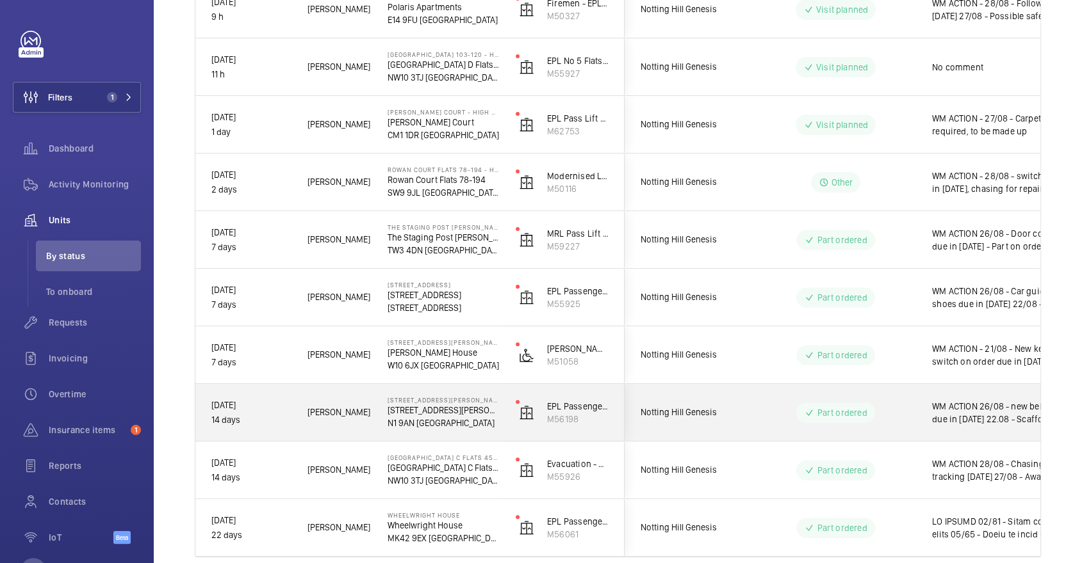
scroll to position [261, 0]
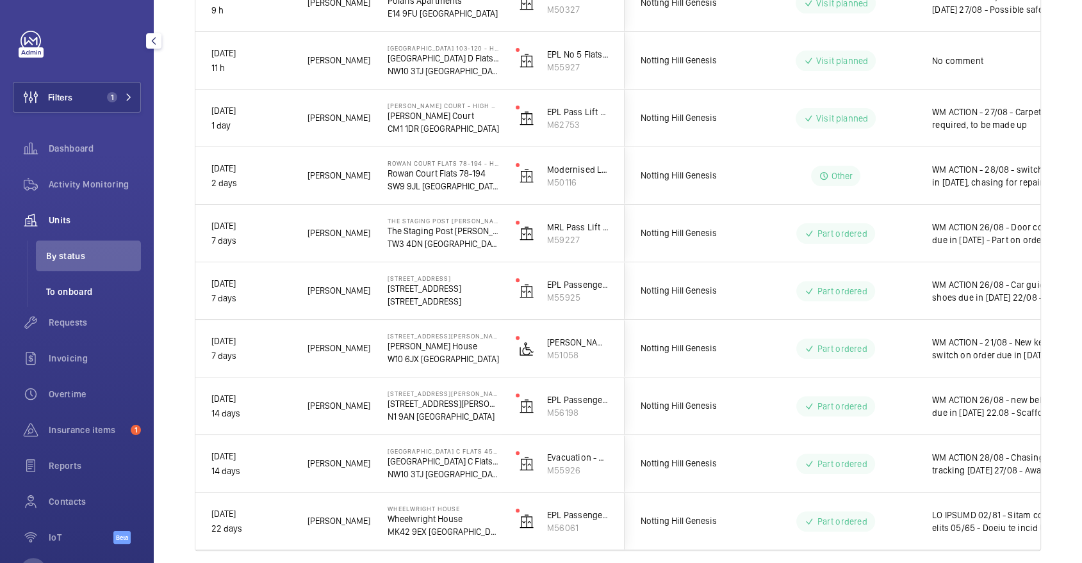
click at [89, 302] on li "To onboard" at bounding box center [88, 292] width 105 height 31
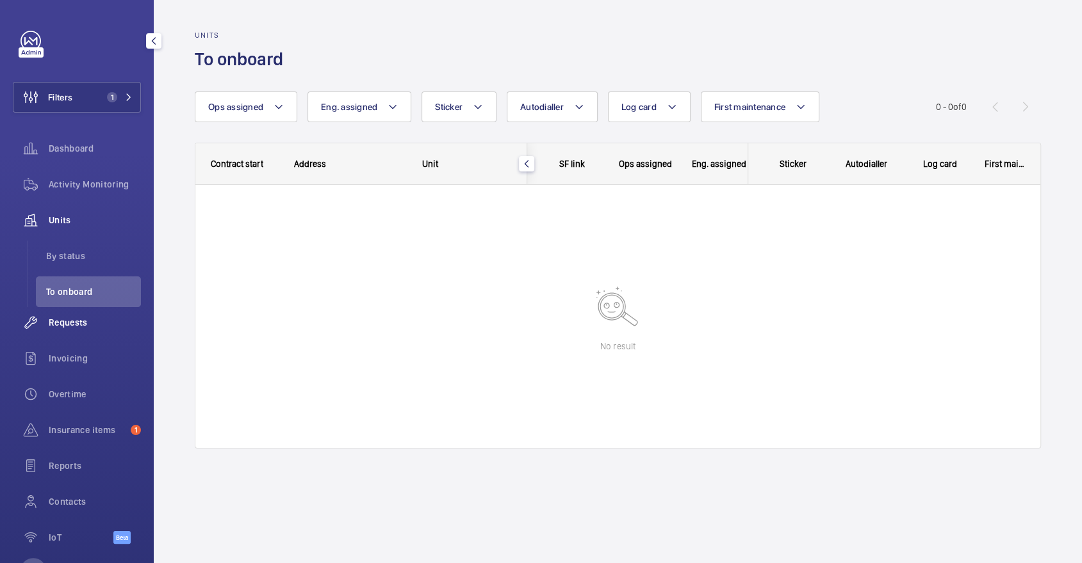
click at [93, 317] on span "Requests" at bounding box center [95, 322] width 92 height 13
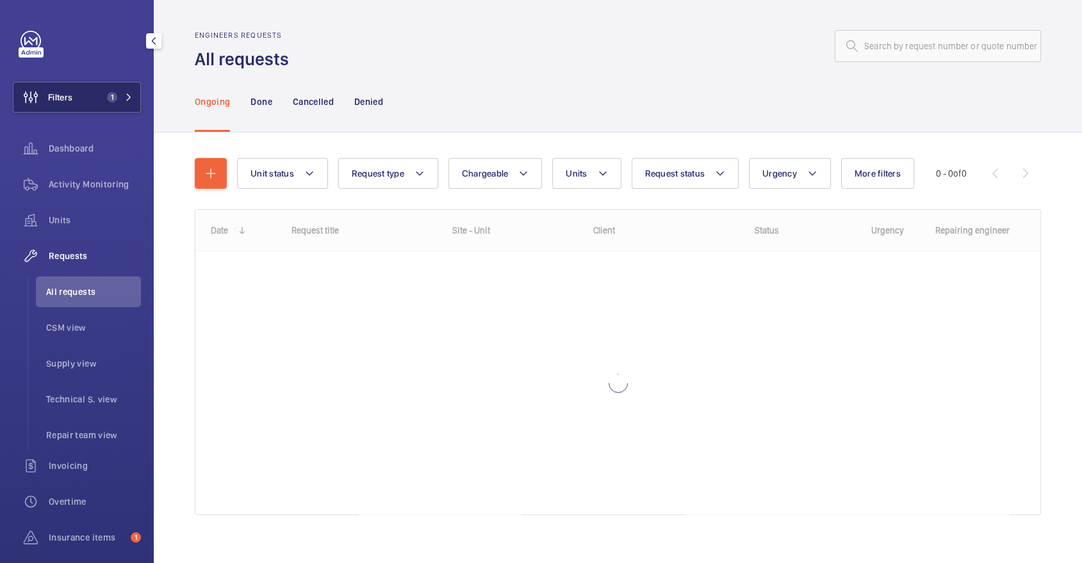
click at [95, 86] on button "Filters 1" at bounding box center [77, 97] width 128 height 31
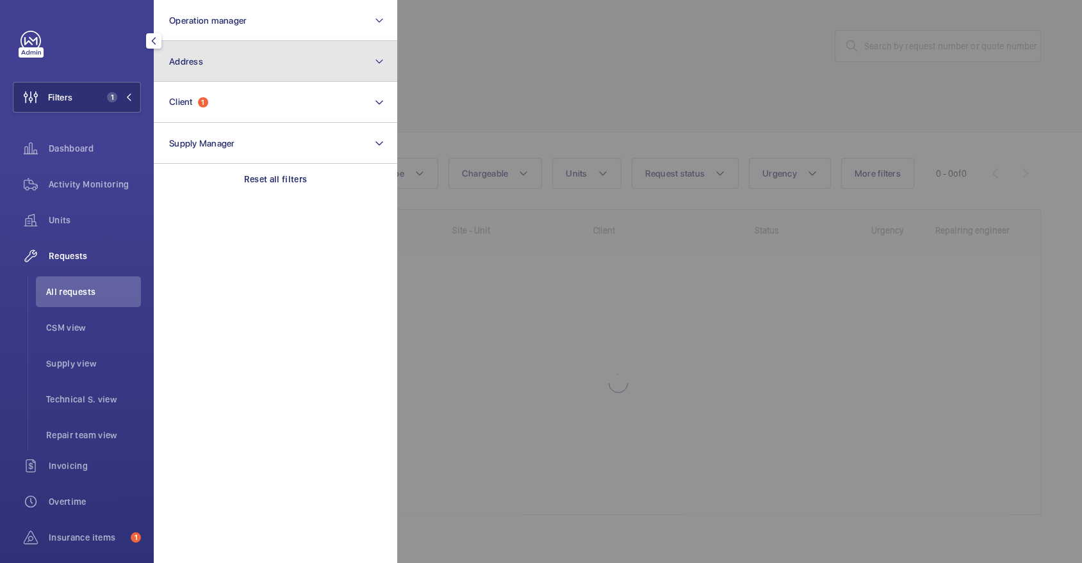
click at [305, 54] on button "Address" at bounding box center [275, 61] width 243 height 41
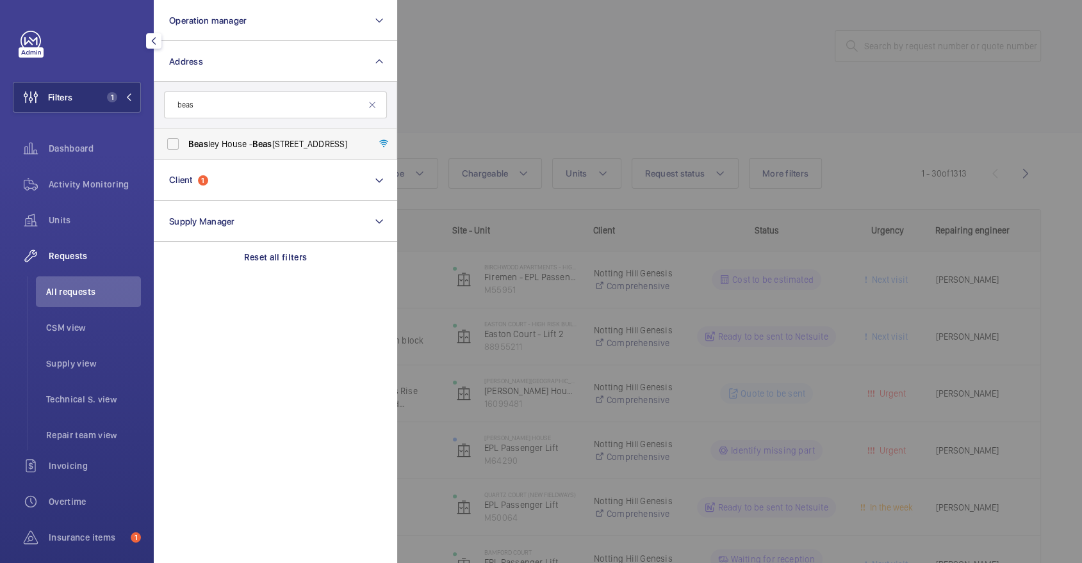
type input "beas"
click at [344, 141] on span "Beas ley House - Beas ley House, LONDON SE15 2FD" at bounding box center [276, 144] width 176 height 13
click at [186, 141] on input "Beas ley House - Beas ley House, LONDON SE15 2FD" at bounding box center [173, 144] width 26 height 26
checkbox input "true"
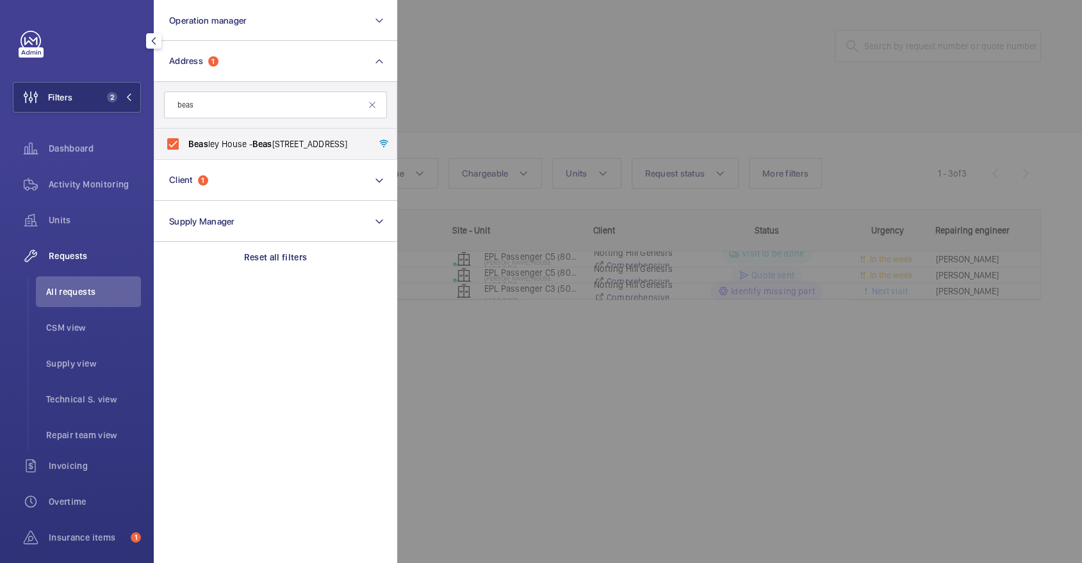
click at [529, 108] on div at bounding box center [938, 281] width 1082 height 563
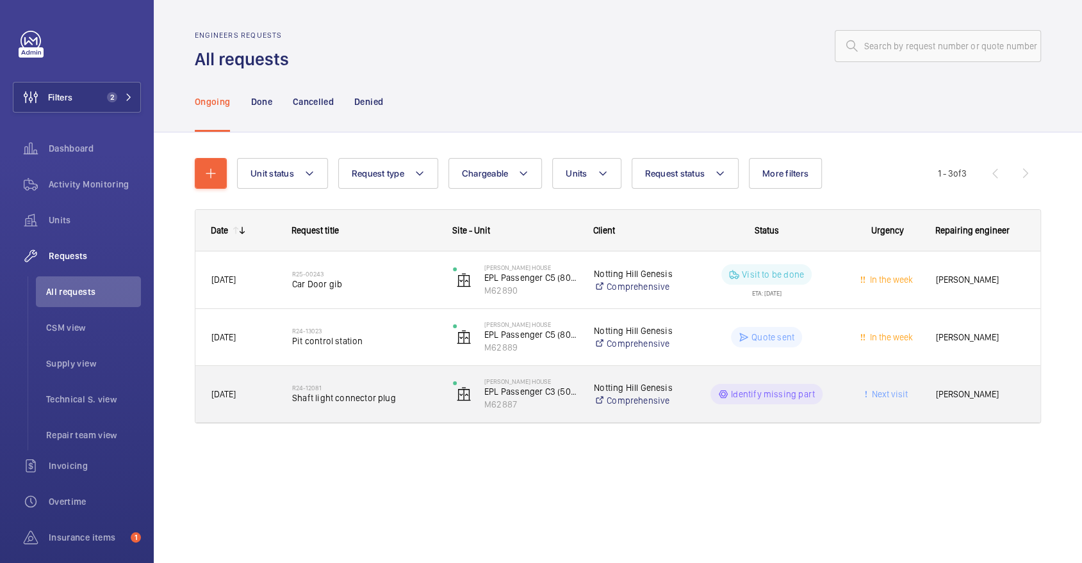
click at [405, 399] on span "Shaft light connector plug" at bounding box center [364, 398] width 144 height 13
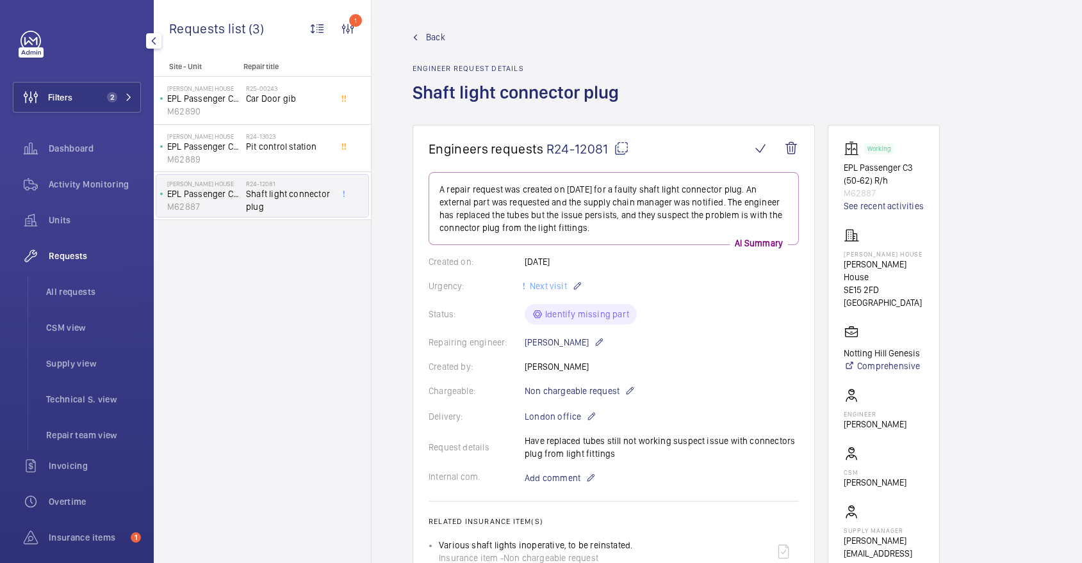
click at [63, 247] on div "Requests" at bounding box center [77, 256] width 128 height 31
click at [89, 282] on li "All requests" at bounding box center [88, 292] width 105 height 31
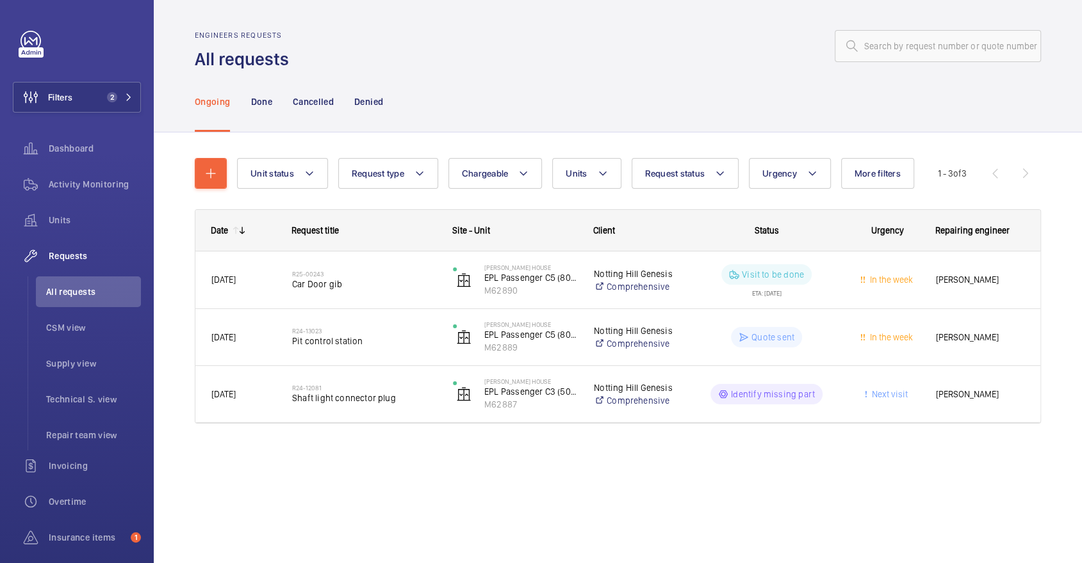
click at [286, 113] on nav "Ongoing Done Cancelled Denied" at bounding box center [289, 101] width 188 height 61
click at [263, 98] on p "Done" at bounding box center [260, 101] width 21 height 13
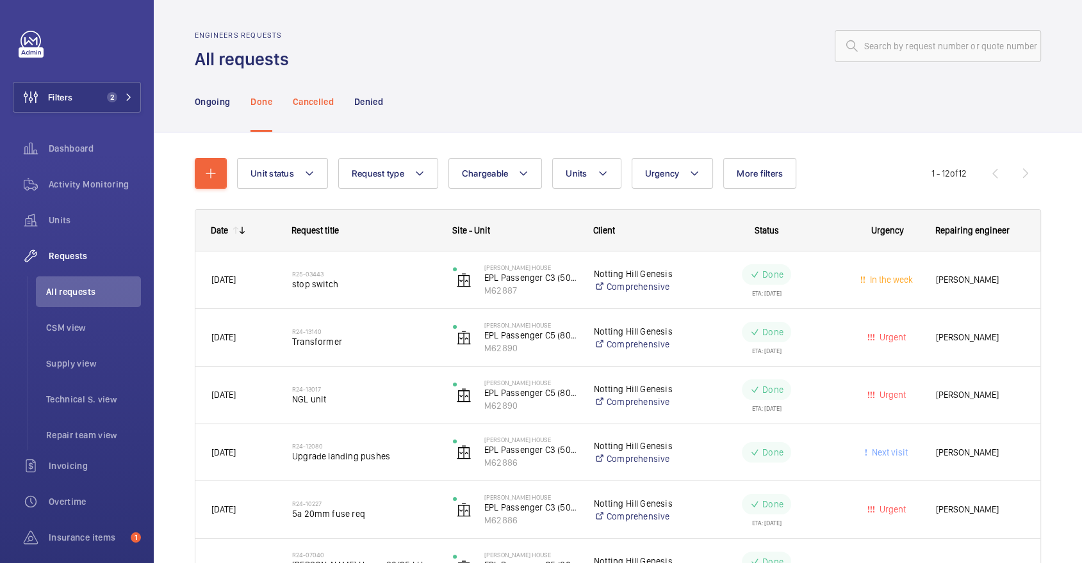
click at [312, 103] on p "Cancelled" at bounding box center [313, 101] width 41 height 13
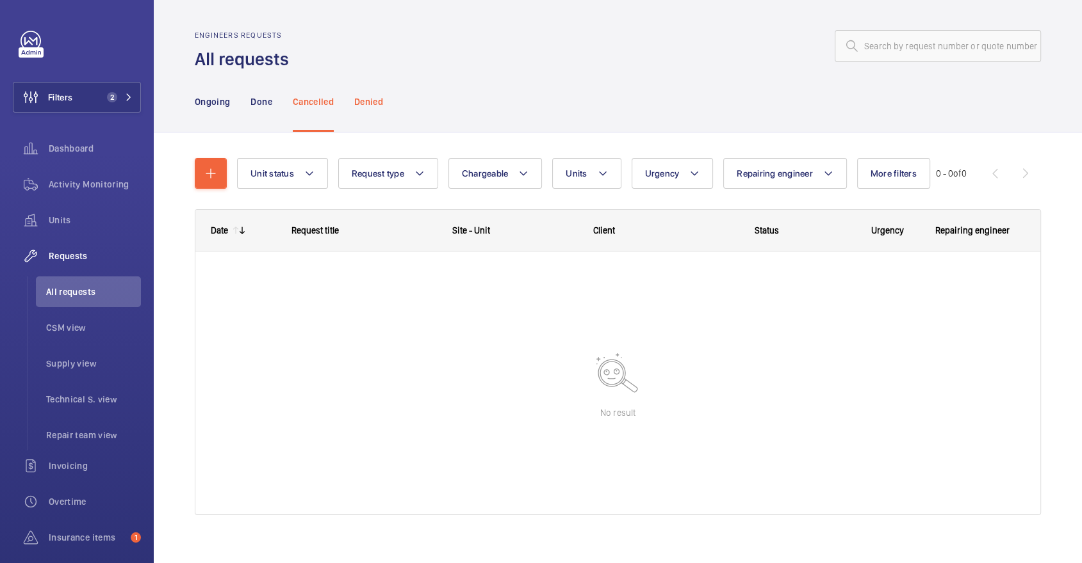
click at [363, 104] on p "Denied" at bounding box center [368, 101] width 29 height 13
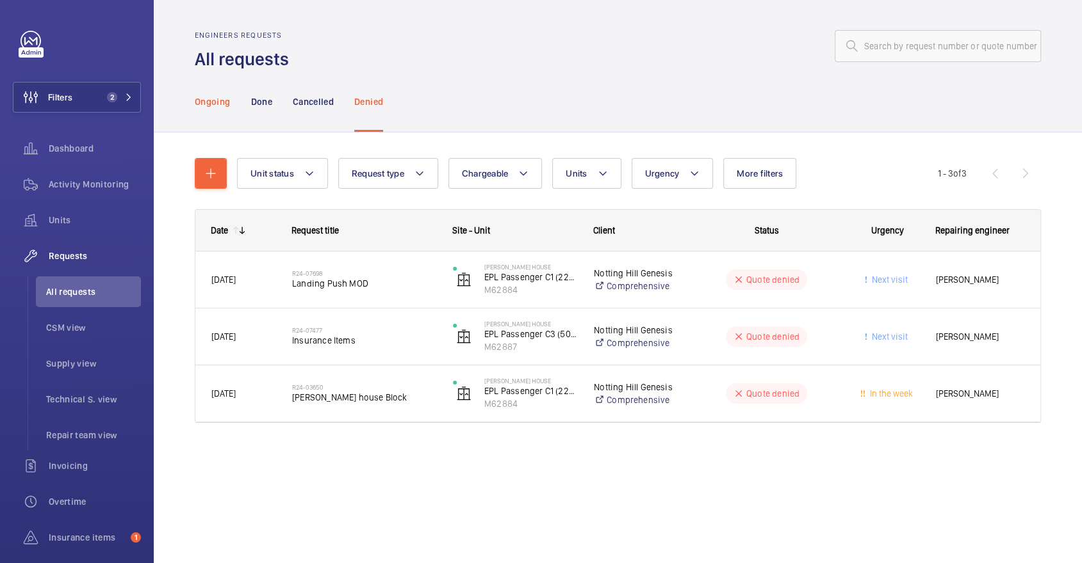
click at [200, 101] on p "Ongoing" at bounding box center [212, 101] width 35 height 13
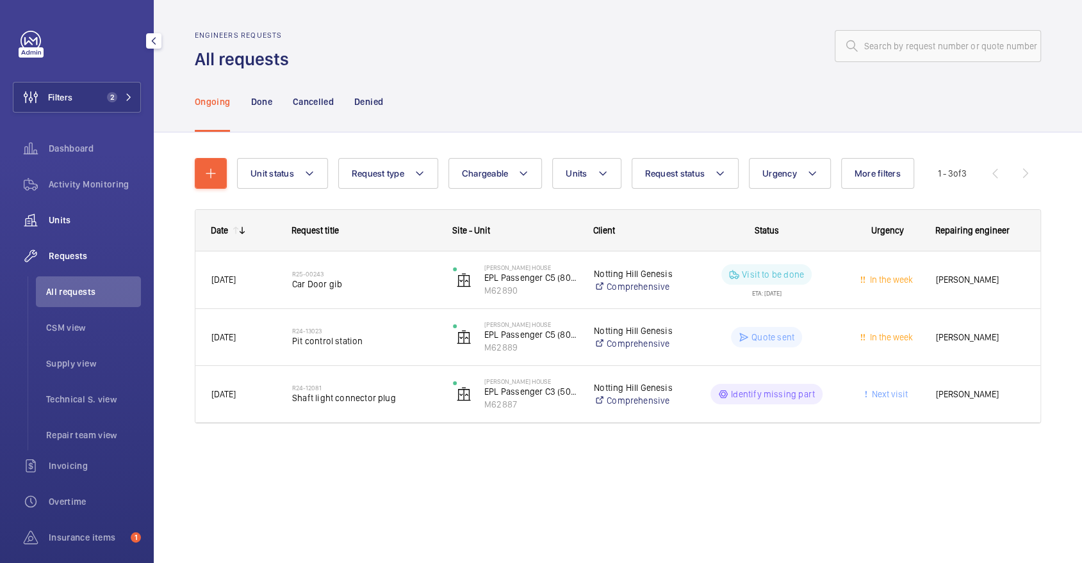
click at [61, 222] on span "Units" at bounding box center [95, 220] width 92 height 13
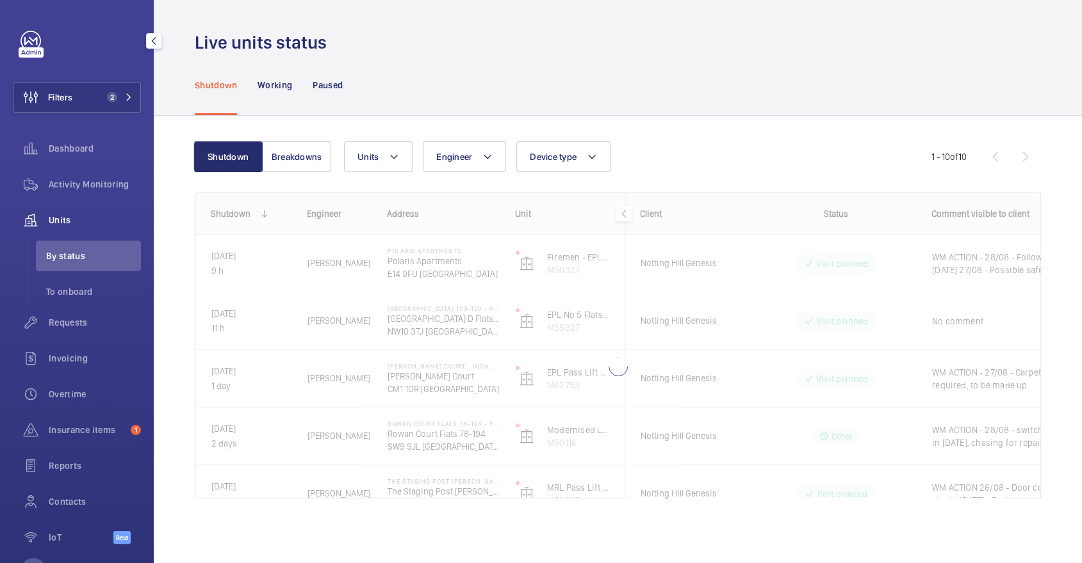
click at [121, 79] on div "Filters 2 Dashboard Activity Monitoring Units By status To onboard Requests Inv…" at bounding box center [77, 295] width 128 height 528
click at [141, 85] on div "Filters 2 Dashboard Activity Monitoring Units By status To onboard Requests Inv…" at bounding box center [77, 281] width 154 height 563
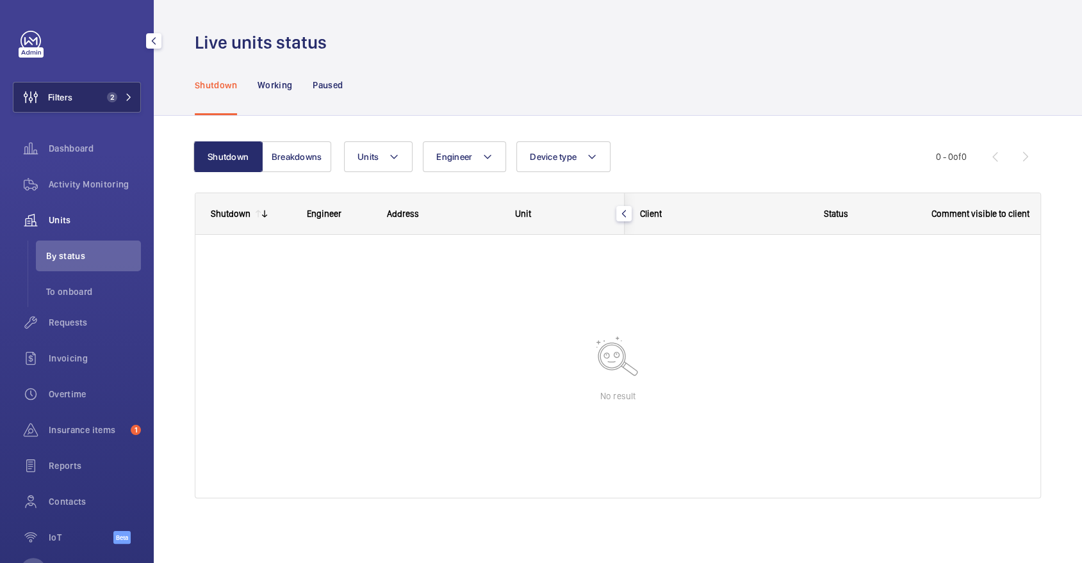
click at [120, 88] on button "Filters 2" at bounding box center [77, 97] width 128 height 31
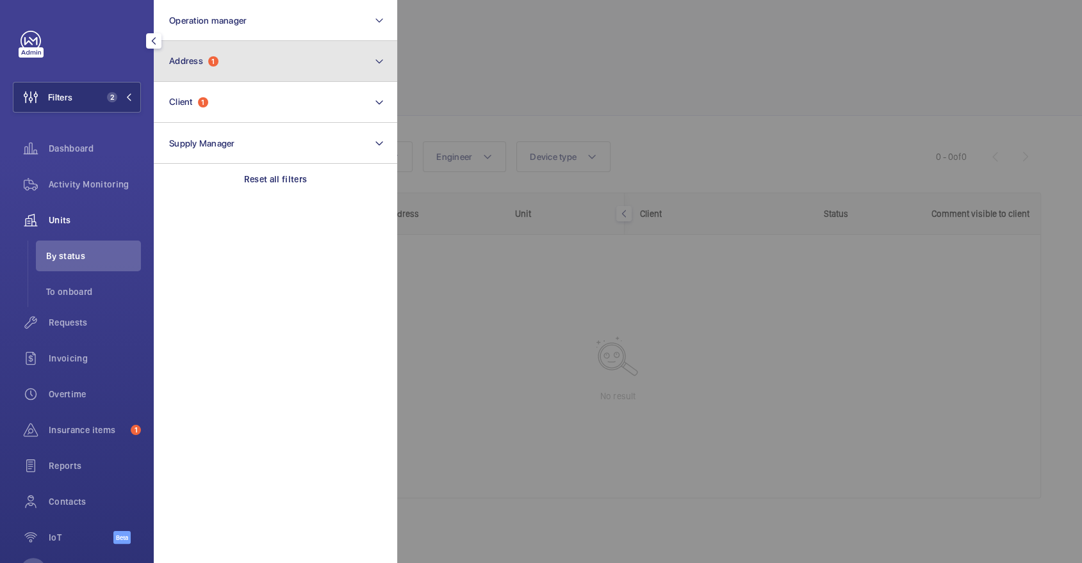
click at [245, 51] on button "Address 1" at bounding box center [275, 61] width 243 height 41
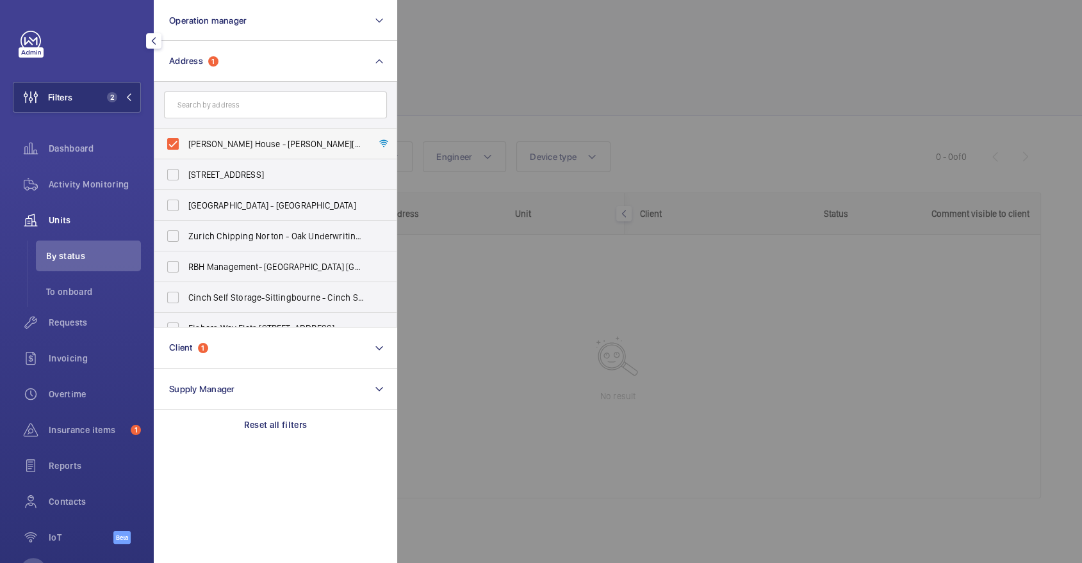
click at [247, 136] on label "Beasley House - Beasley House, LONDON SE15 2FD" at bounding box center [265, 144] width 223 height 31
click at [186, 136] on input "Beasley House - Beasley House, LONDON SE15 2FD" at bounding box center [173, 144] width 26 height 26
checkbox input "false"
click at [695, 113] on div at bounding box center [938, 281] width 1082 height 563
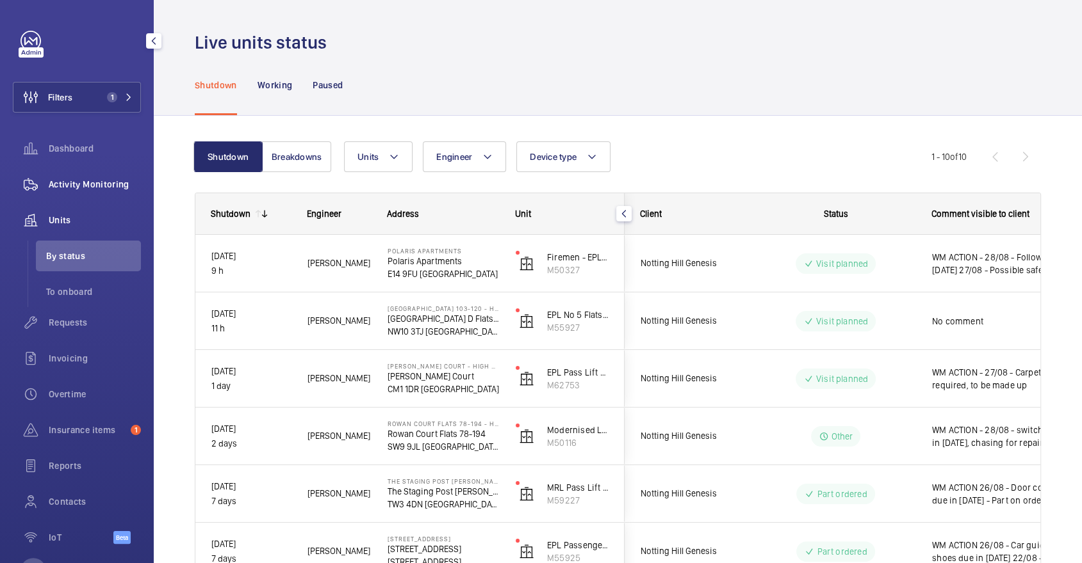
click at [117, 190] on span "Activity Monitoring" at bounding box center [95, 184] width 92 height 13
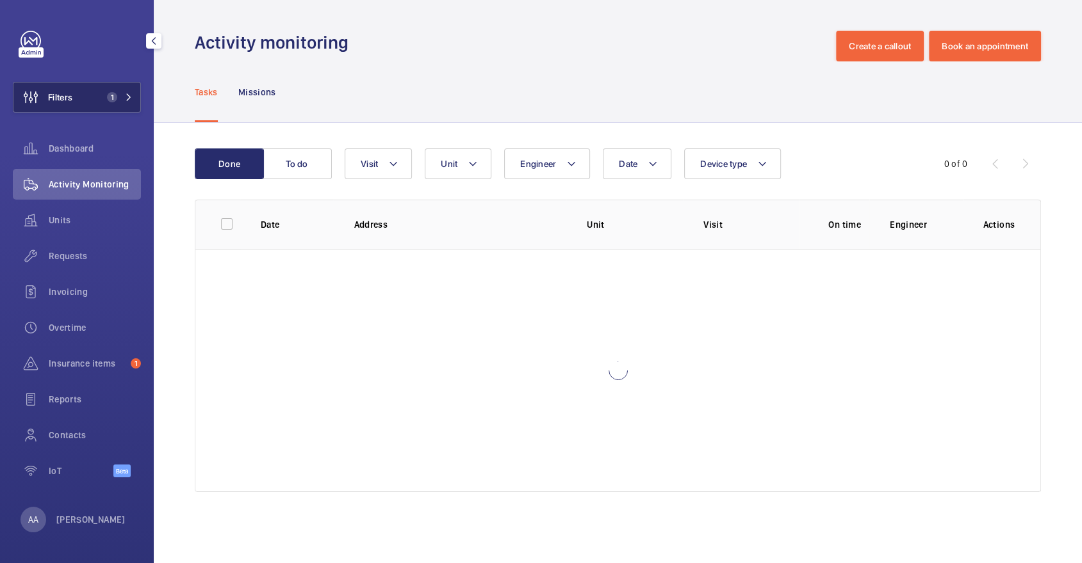
click at [109, 104] on button "Filters 1" at bounding box center [77, 97] width 128 height 31
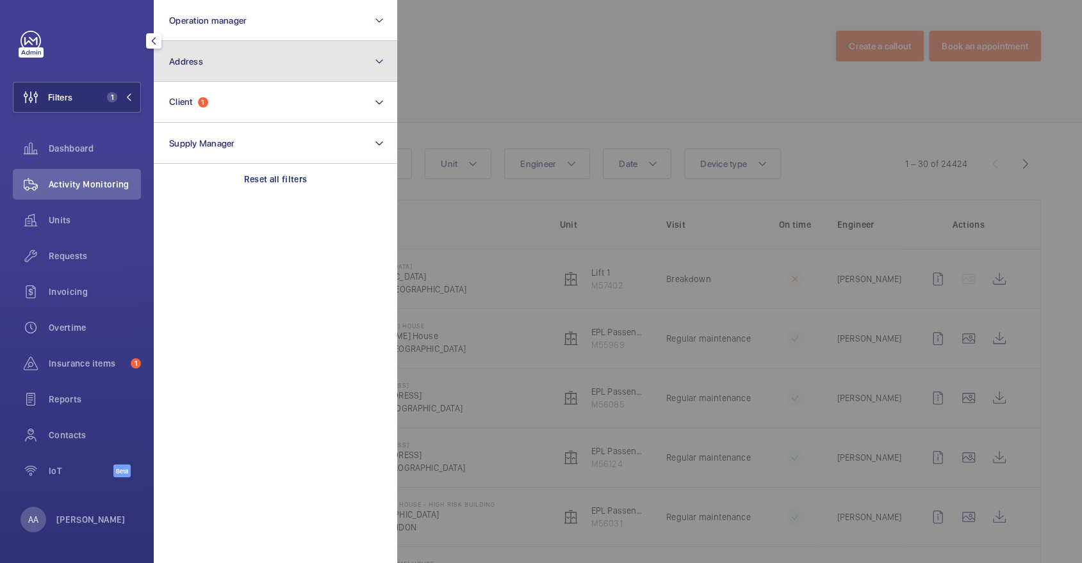
click at [183, 56] on span "Address" at bounding box center [186, 61] width 34 height 10
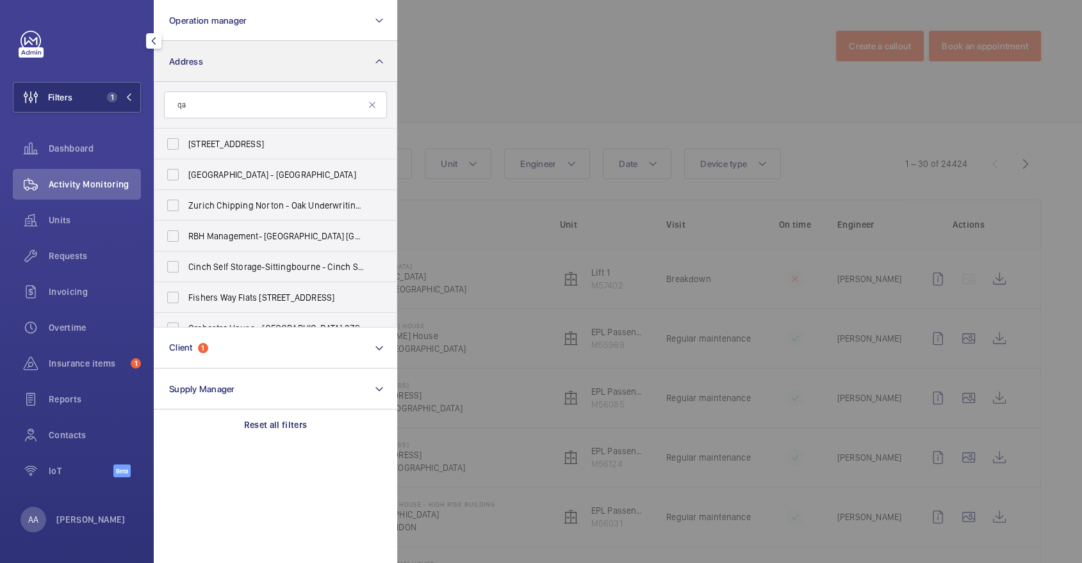
type input "q"
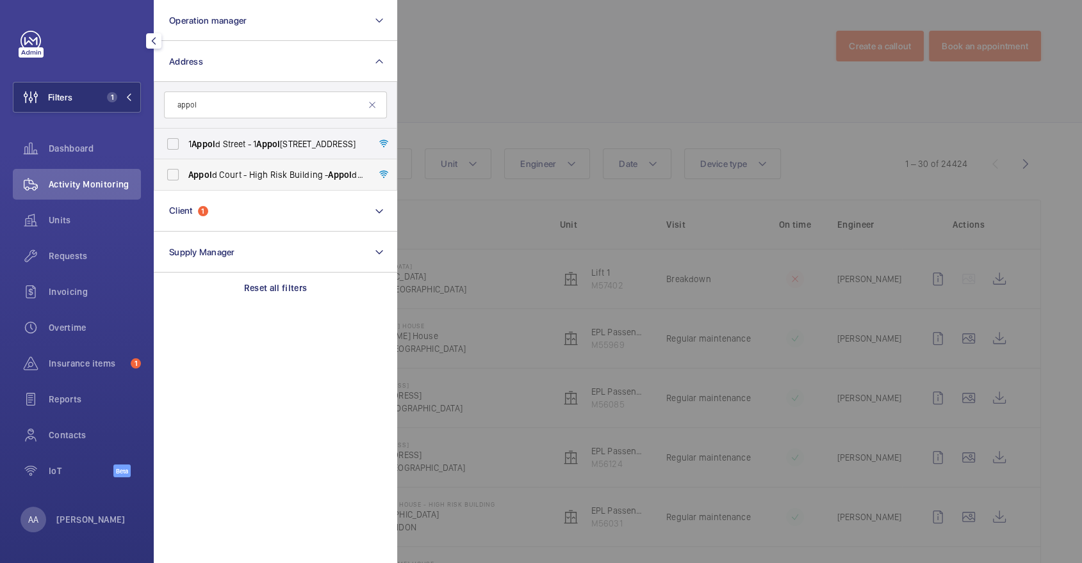
type input "appol"
click at [276, 164] on label "Appol d Court - High Risk Building - Appol d Court, LONDON E2 7NT" at bounding box center [265, 174] width 223 height 31
click at [186, 164] on input "Appol d Court - High Risk Building - Appol d Court, LONDON E2 7NT" at bounding box center [173, 175] width 26 height 26
checkbox input "true"
click at [589, 92] on div at bounding box center [938, 281] width 1082 height 563
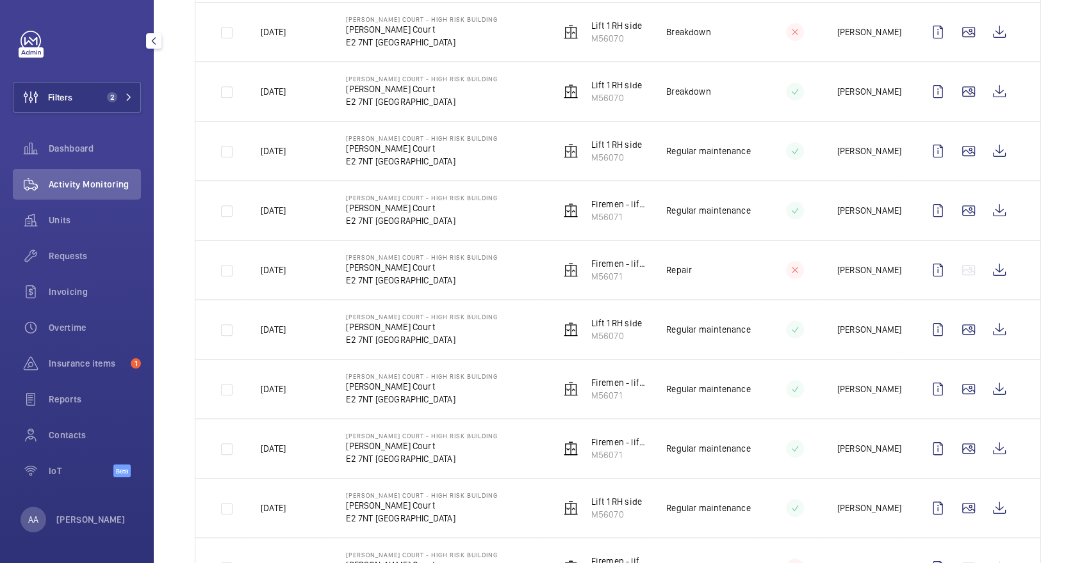
scroll to position [542, 0]
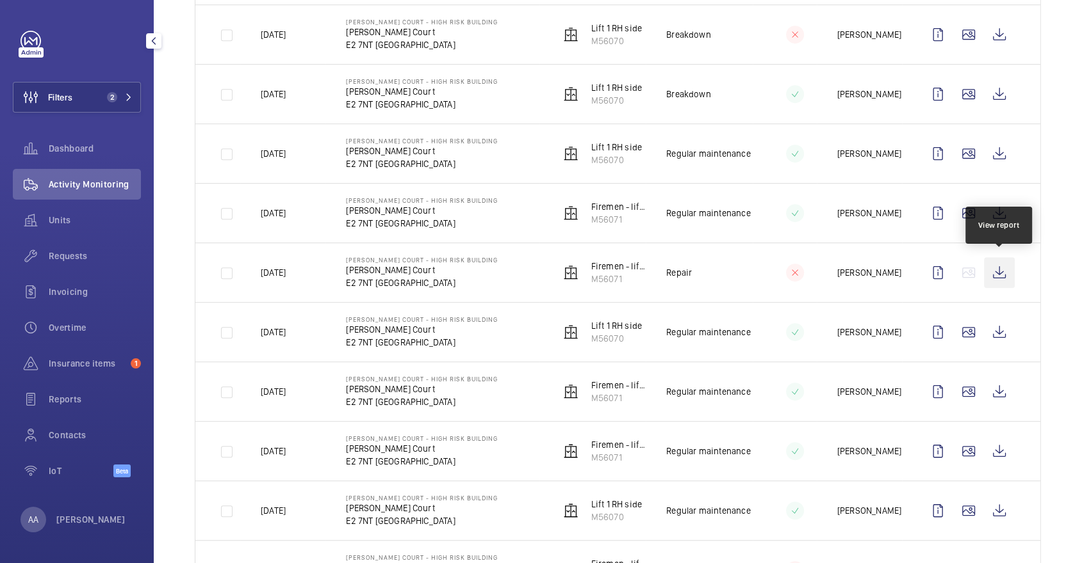
click at [1005, 273] on wm-front-icon-button at bounding box center [999, 272] width 31 height 31
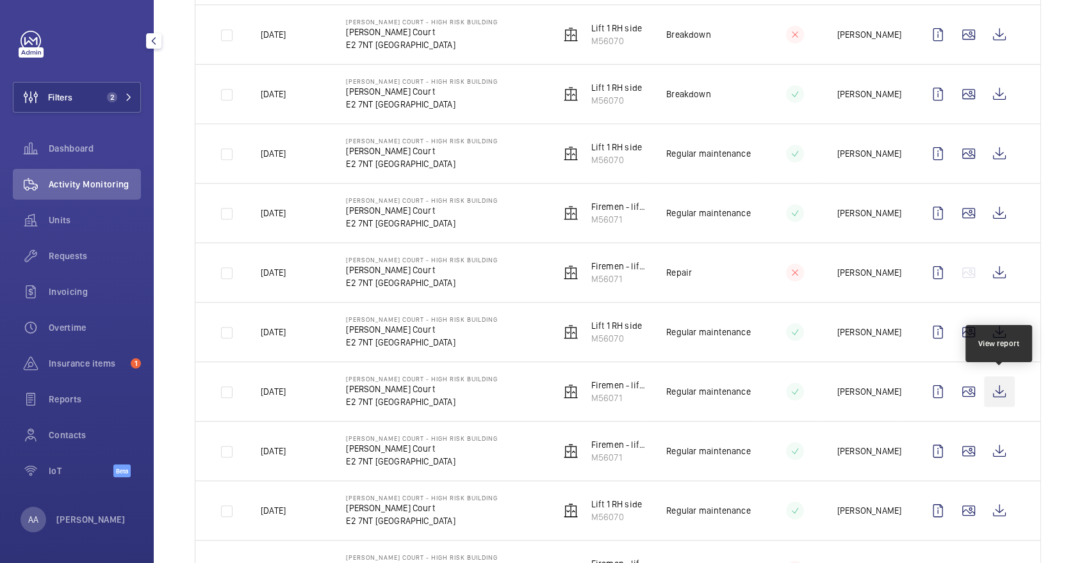
click at [991, 379] on wm-front-icon-button at bounding box center [999, 392] width 31 height 31
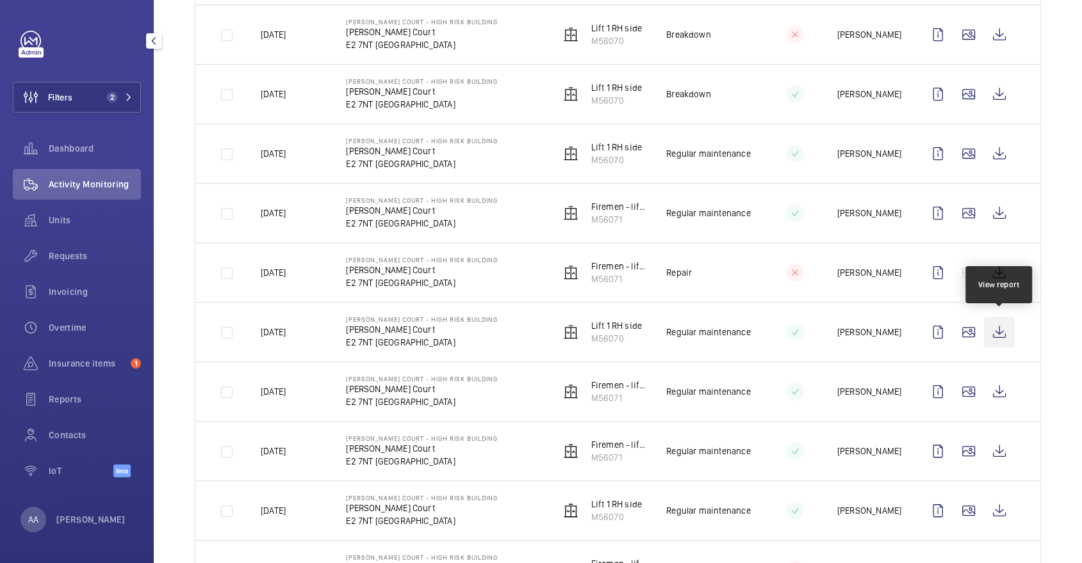
click at [1001, 334] on wm-front-icon-button at bounding box center [999, 332] width 31 height 31
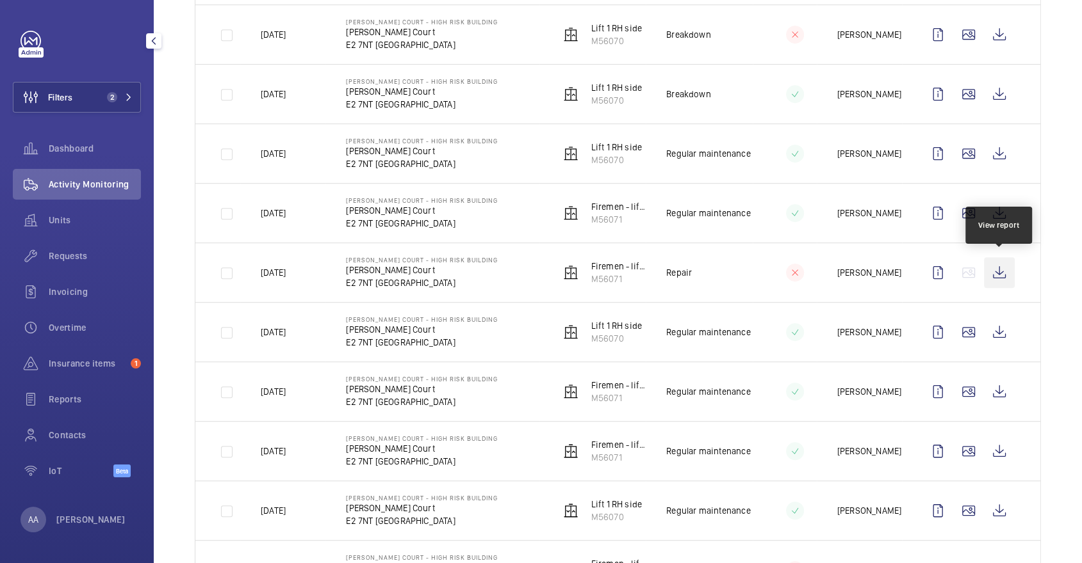
click at [994, 267] on wm-front-icon-button at bounding box center [999, 272] width 31 height 31
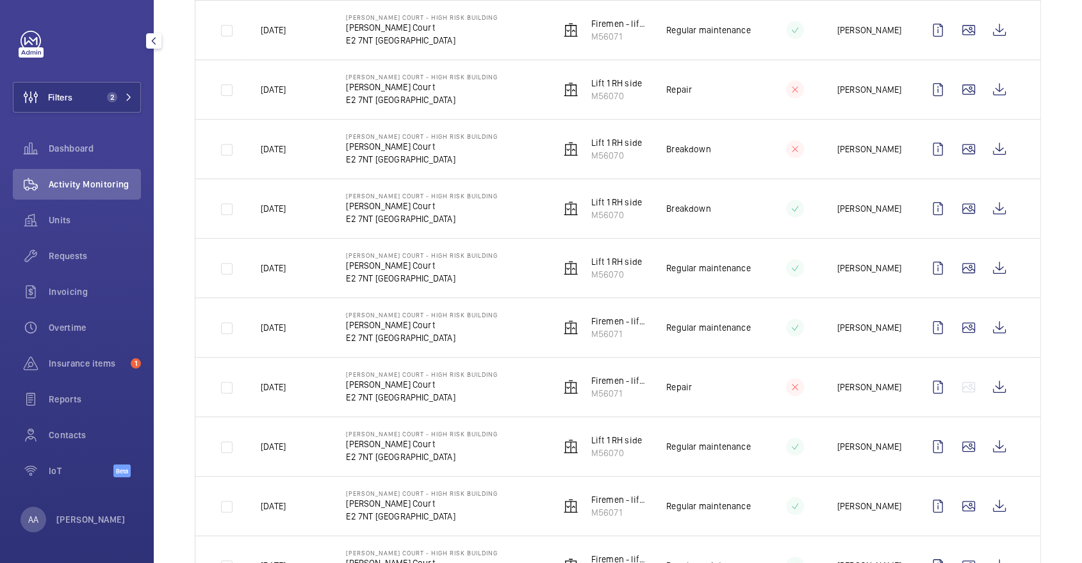
scroll to position [425, 0]
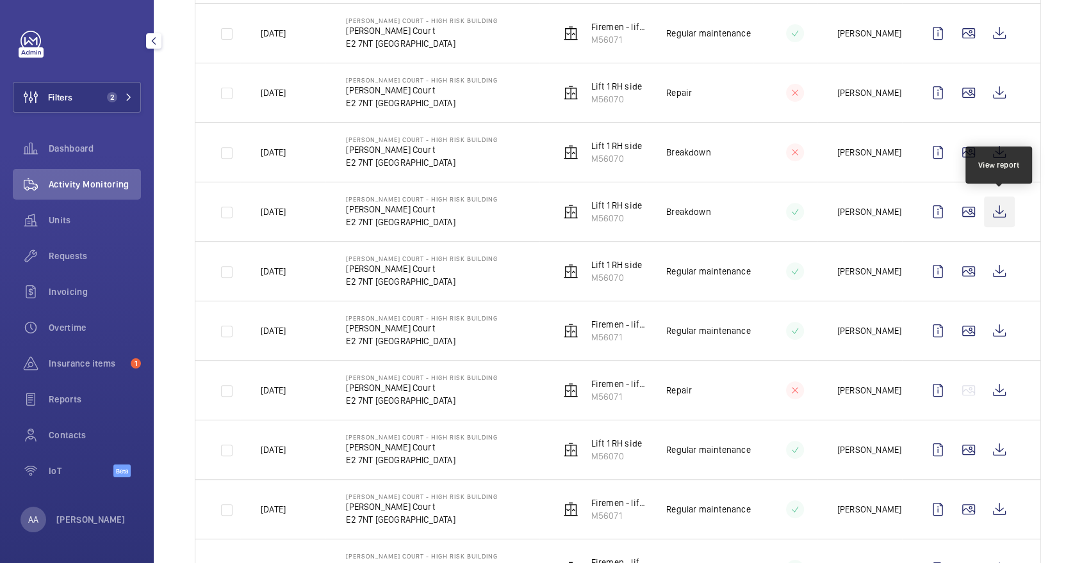
click at [1003, 205] on wm-front-icon-button at bounding box center [999, 212] width 31 height 31
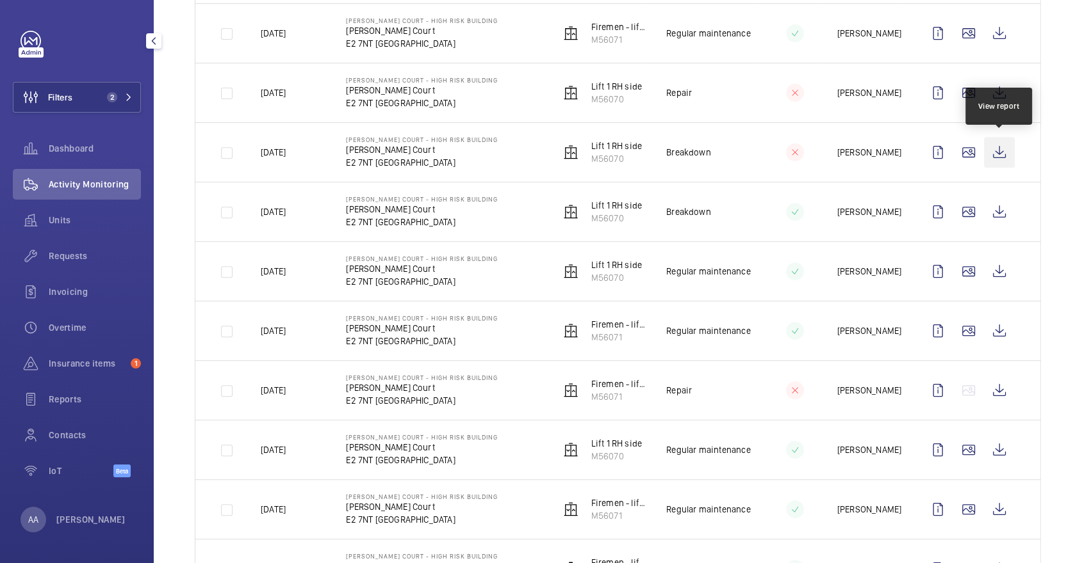
click at [993, 147] on wm-front-icon-button at bounding box center [999, 152] width 31 height 31
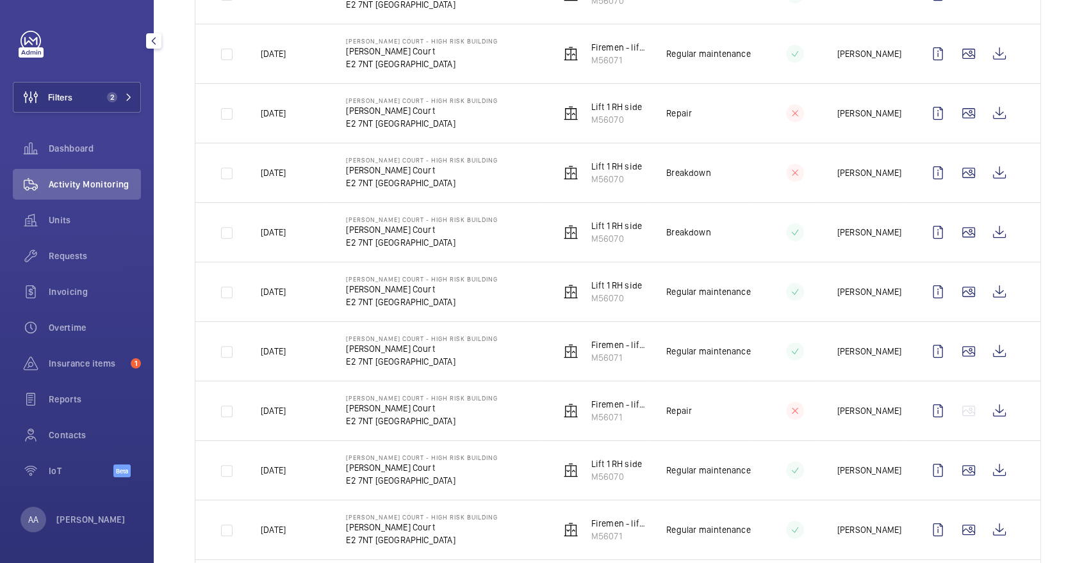
scroll to position [404, 0]
click at [994, 112] on wm-front-icon-button at bounding box center [999, 113] width 31 height 31
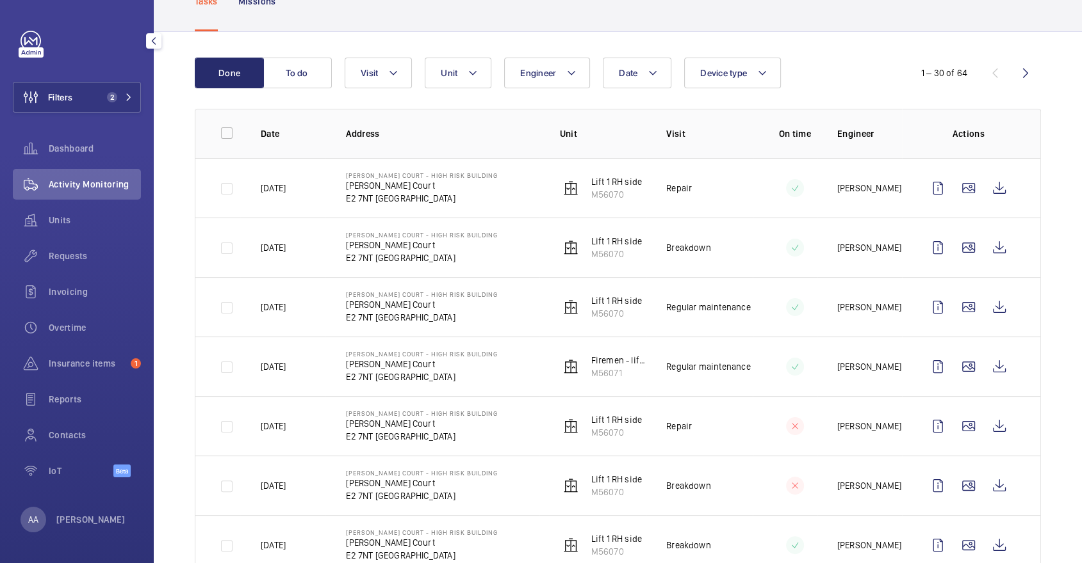
scroll to position [0, 0]
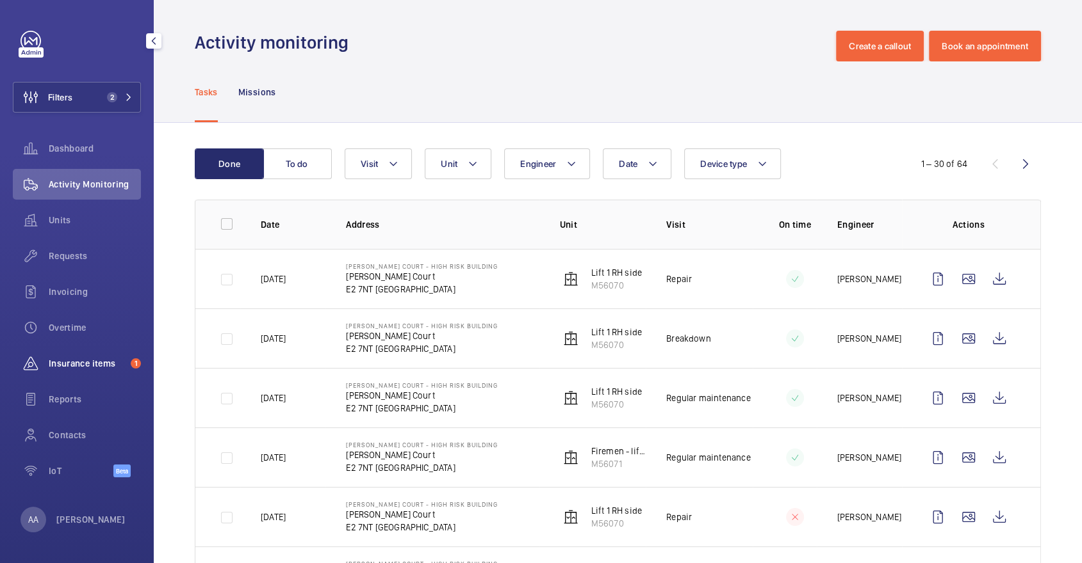
click at [103, 359] on span "Insurance items" at bounding box center [87, 363] width 77 height 13
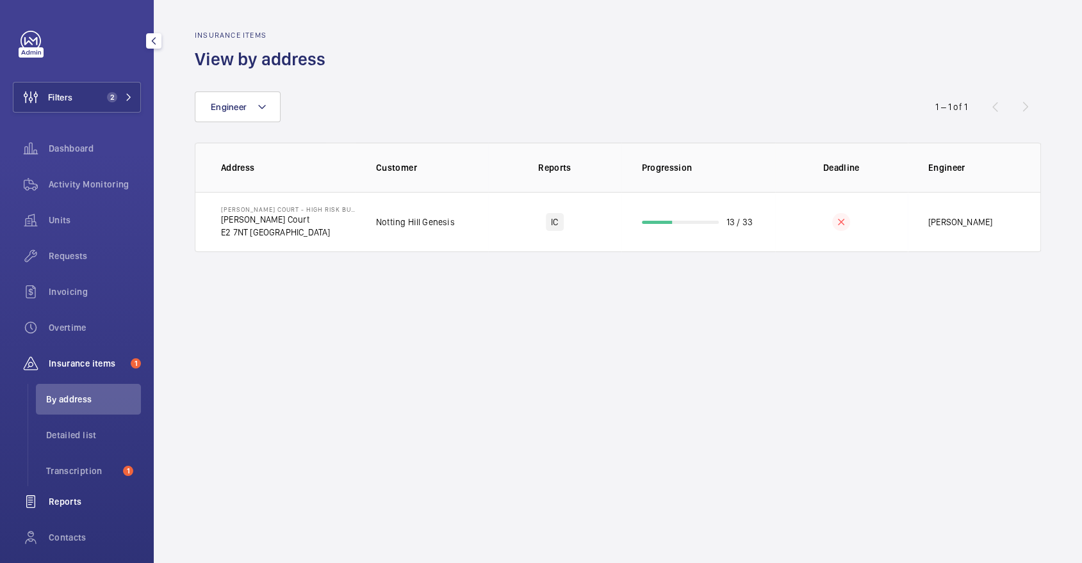
click at [86, 512] on div "Reports" at bounding box center [77, 502] width 128 height 31
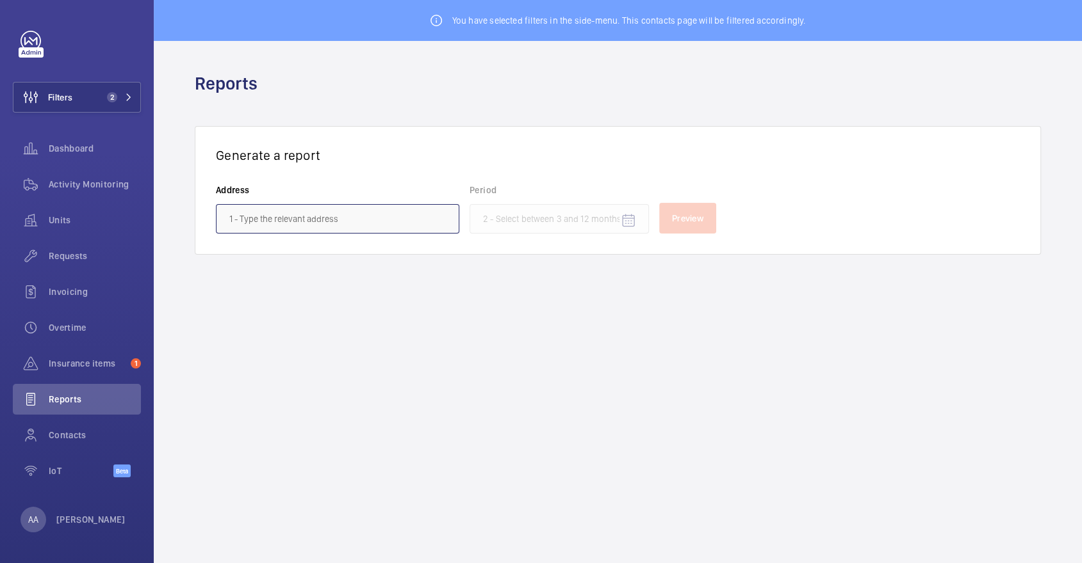
click at [271, 229] on input "text" at bounding box center [337, 218] width 243 height 29
click at [266, 247] on mat-option "Appold Court - High Risk Building - Appold Court, LONDON E2 7NT" at bounding box center [337, 256] width 242 height 31
type input "Appold Court - High Risk Building - Appold Court, LONDON E2 7NT"
click at [121, 178] on span "Activity Monitoring" at bounding box center [95, 184] width 92 height 13
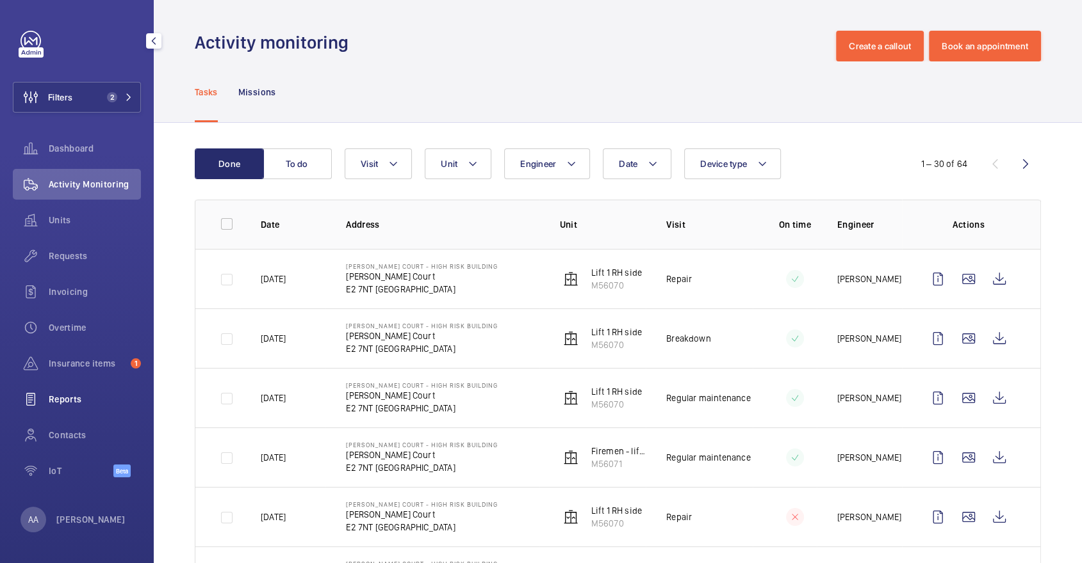
click at [93, 393] on span "Reports" at bounding box center [95, 399] width 92 height 13
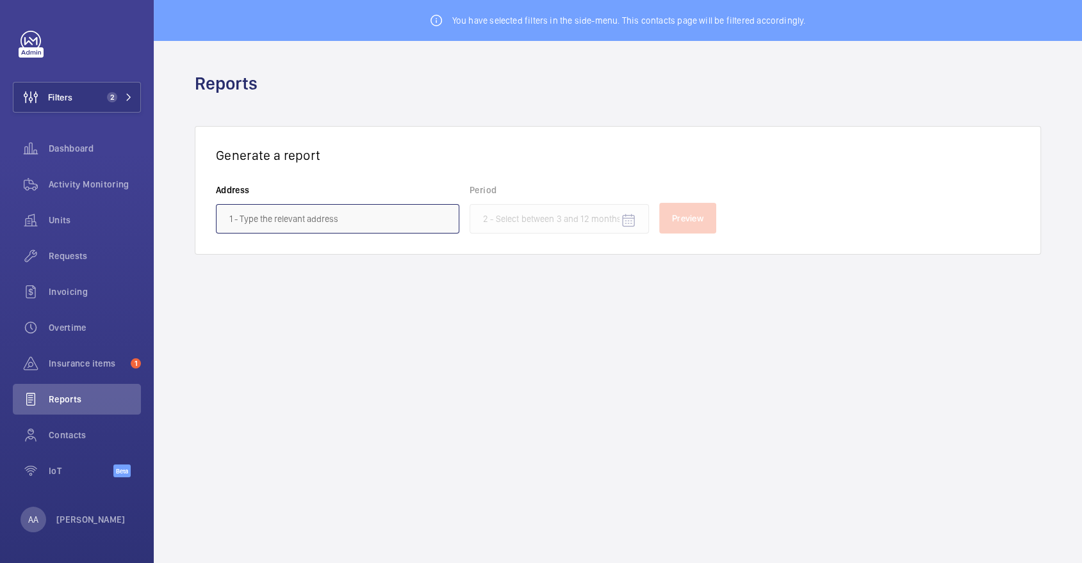
click at [317, 207] on input "text" at bounding box center [337, 218] width 243 height 29
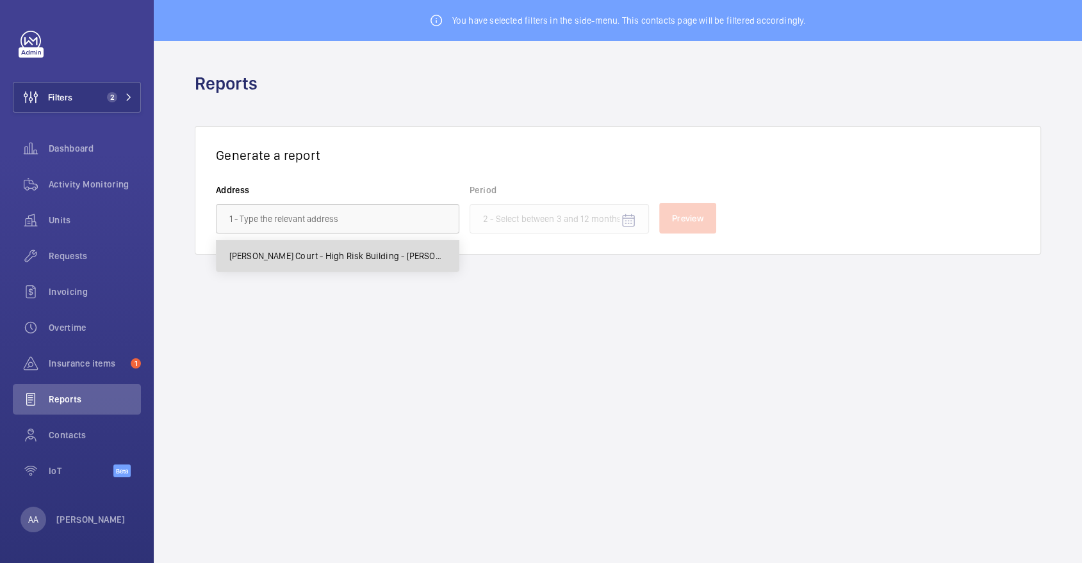
click at [309, 258] on span "Appold Court - High Risk Building - Appold Court, LONDON E2 7NT" at bounding box center [337, 256] width 216 height 13
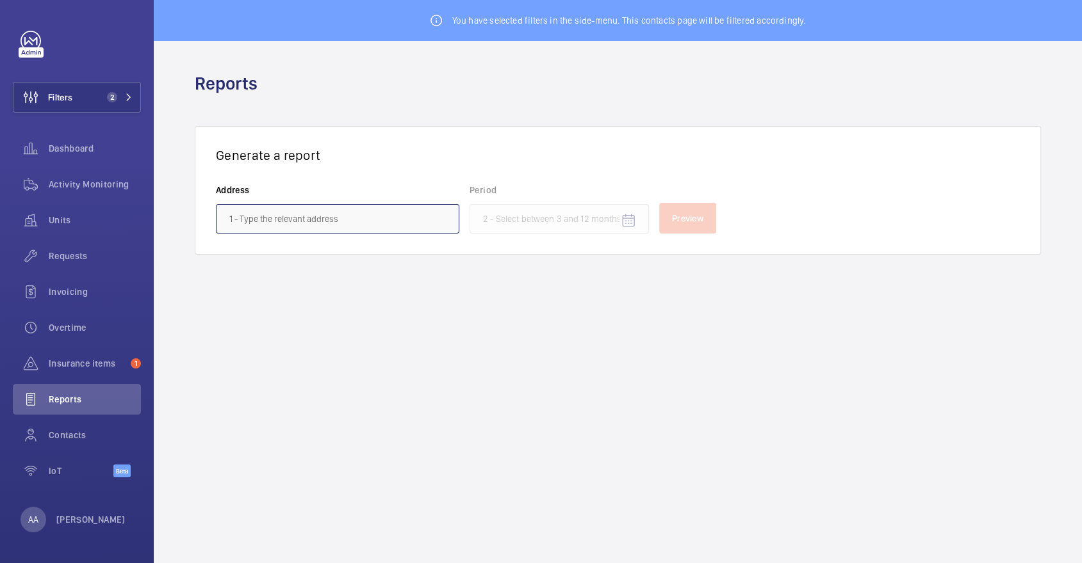
type input "Appold Court - High Risk Building - Appold Court, LONDON E2 7NT"
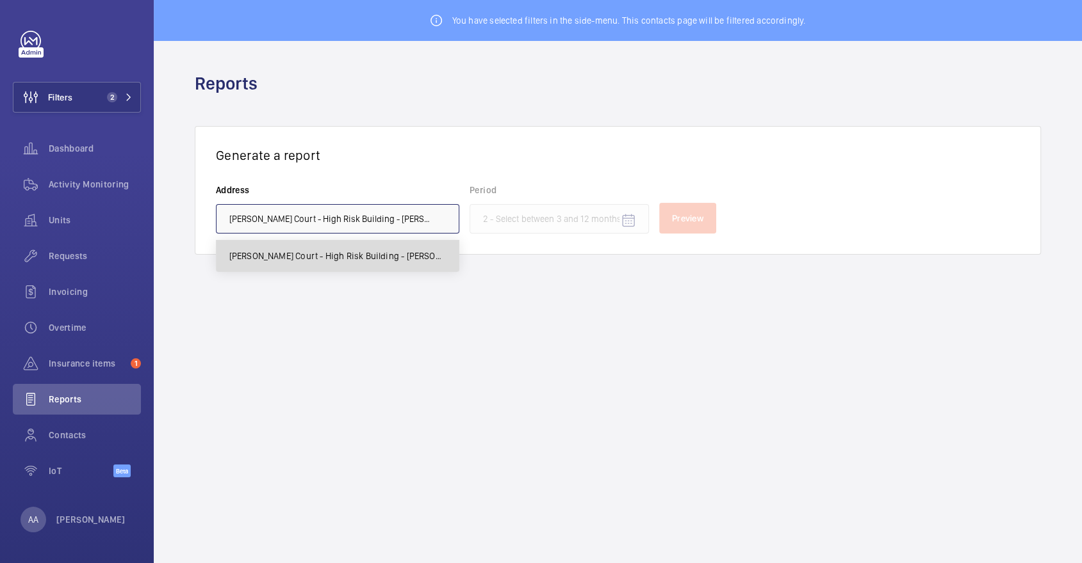
scroll to position [0, 48]
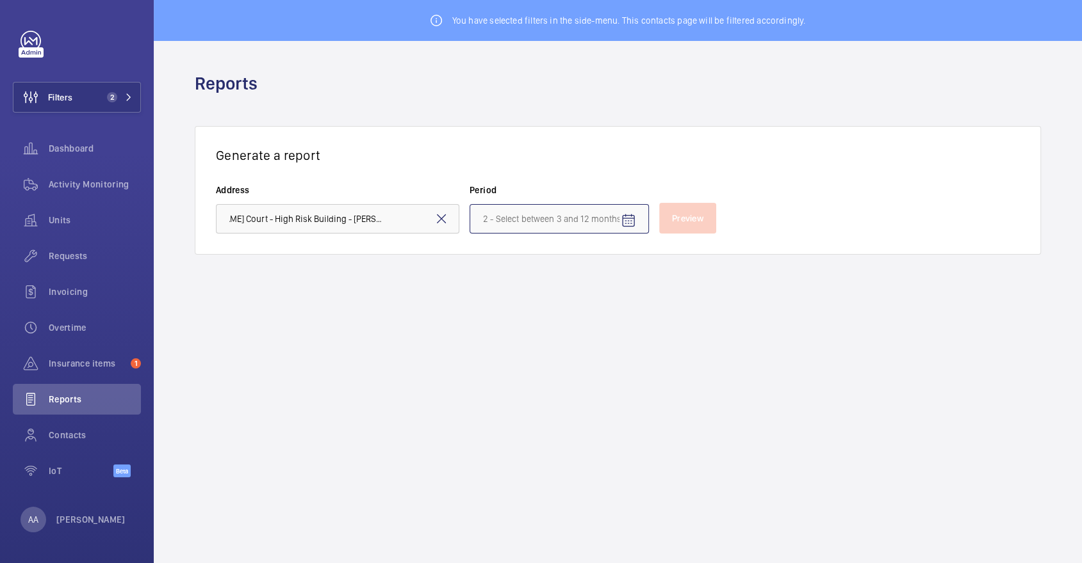
click at [540, 213] on input at bounding box center [558, 218] width 179 height 29
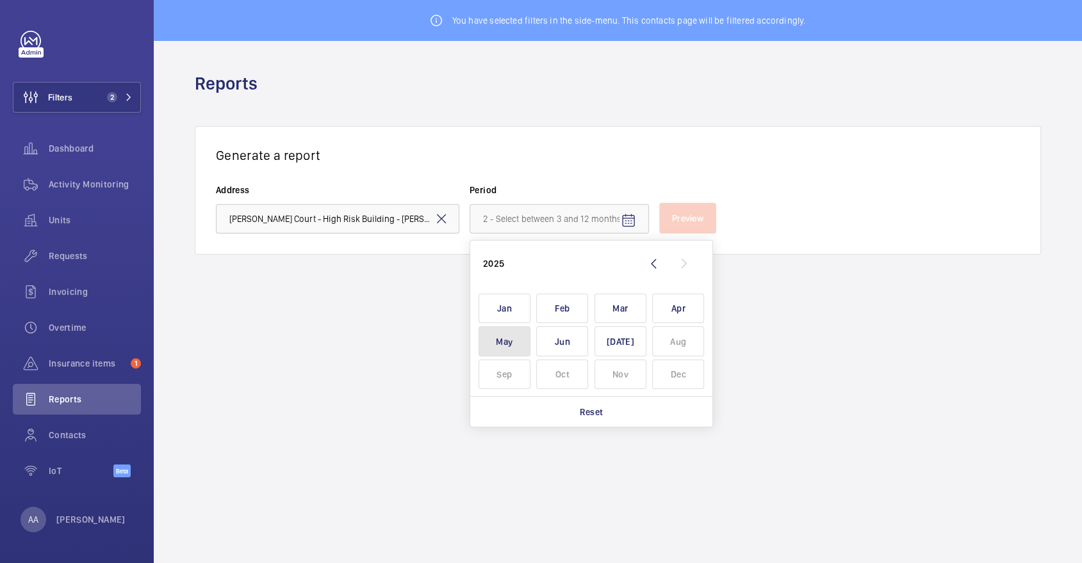
click at [499, 346] on span "May" at bounding box center [504, 342] width 52 height 30
click at [678, 306] on span "Apr" at bounding box center [678, 309] width 52 height 30
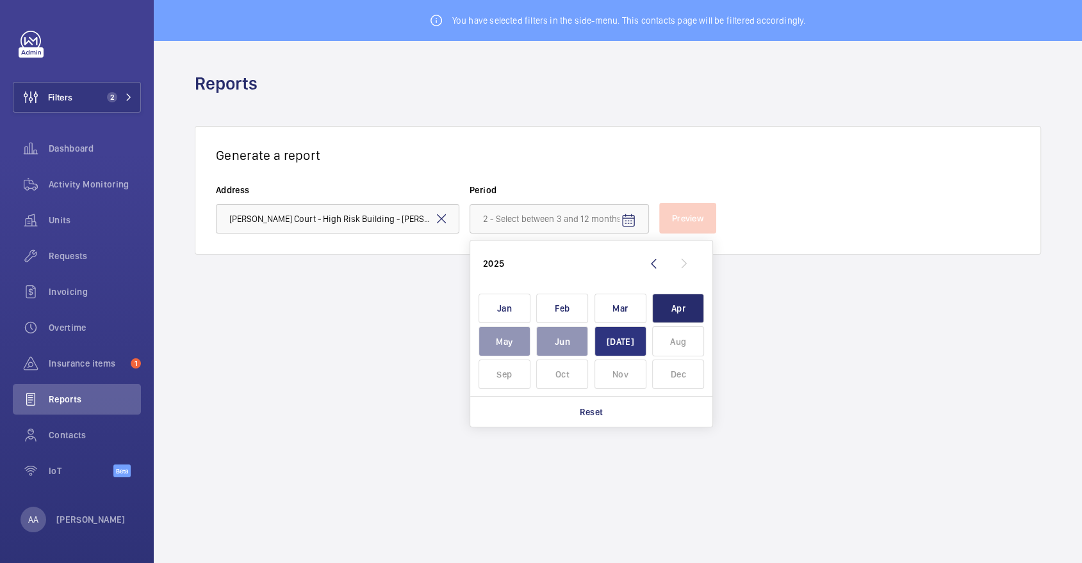
click at [614, 347] on span "Jul" at bounding box center [620, 342] width 52 height 30
type input "April 2025 - July 2025"
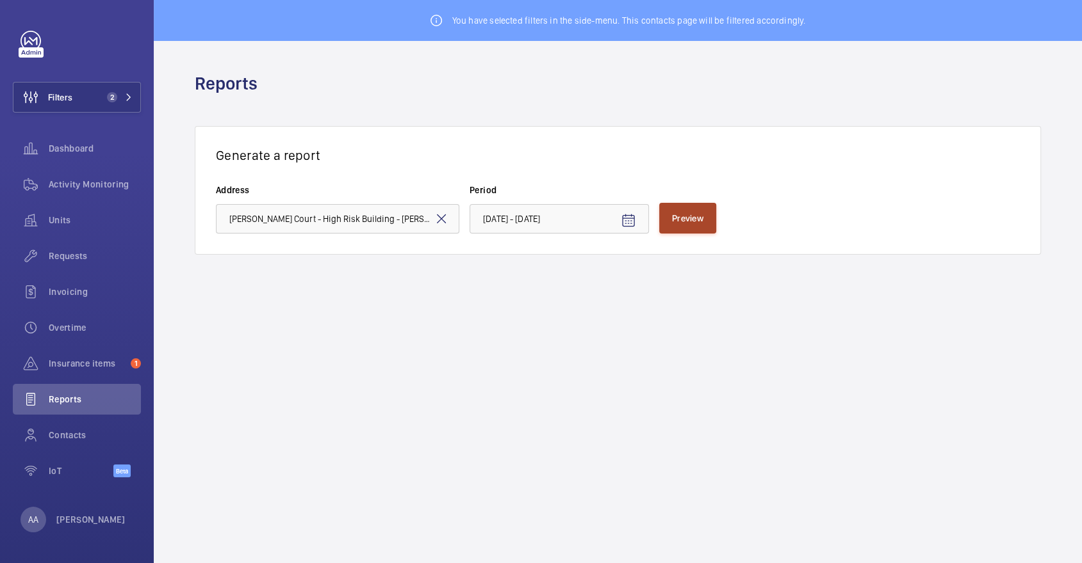
click at [665, 221] on button "Preview" at bounding box center [687, 218] width 57 height 31
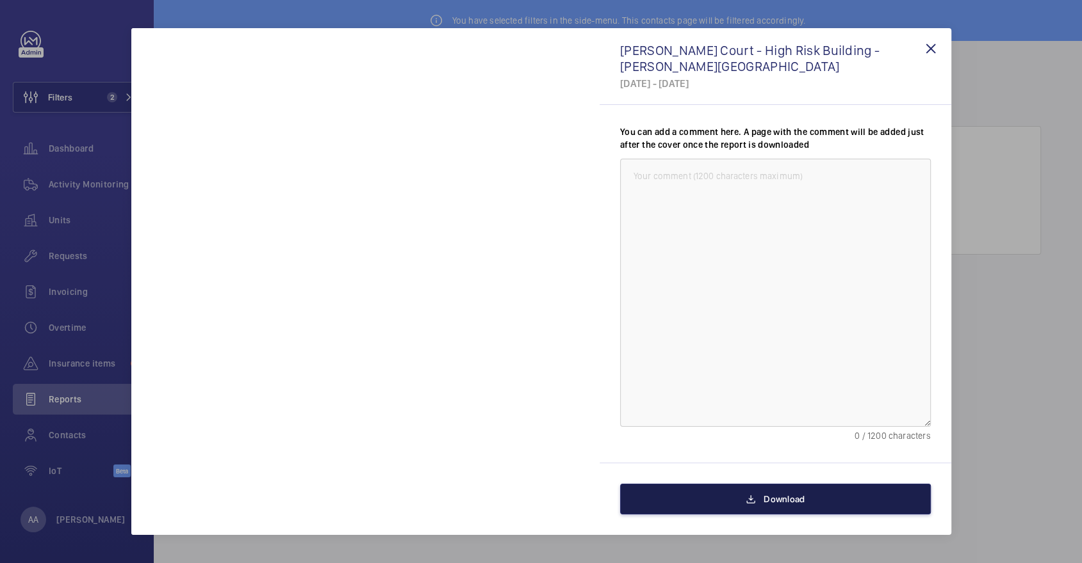
click at [773, 496] on span "Download" at bounding box center [783, 499] width 41 height 10
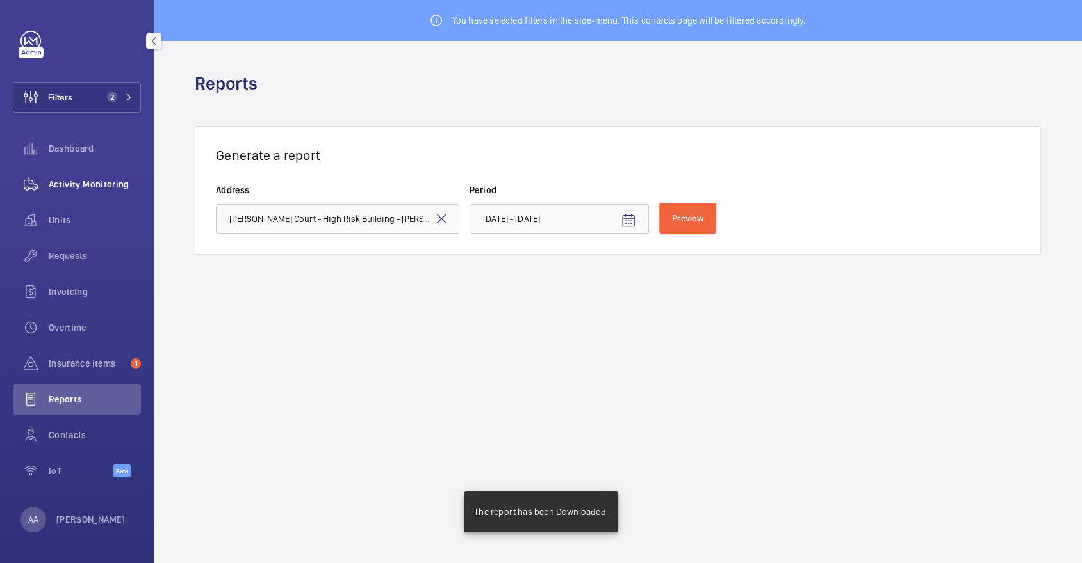
click at [81, 190] on span "Activity Monitoring" at bounding box center [95, 184] width 92 height 13
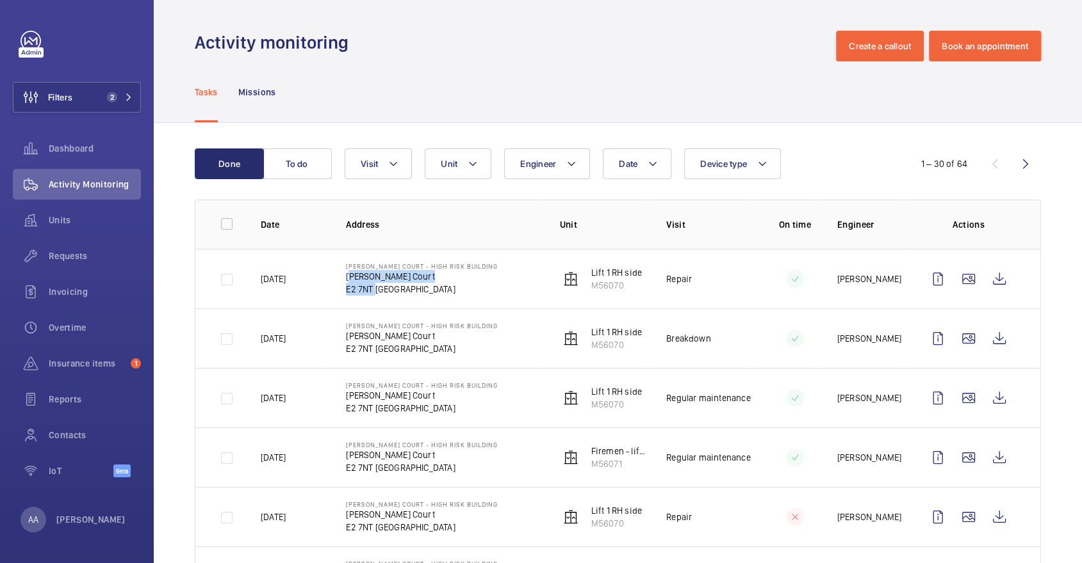
drag, startPoint x: 342, startPoint y: 275, endPoint x: 372, endPoint y: 291, distance: 34.4
click at [372, 292] on td "Appold Court - High Risk Building Appold Court E2 7NT LONDON" at bounding box center [431, 279] width 213 height 60
copy div "Appold Court E2 7NT"
click at [76, 253] on span "Requests" at bounding box center [95, 256] width 92 height 13
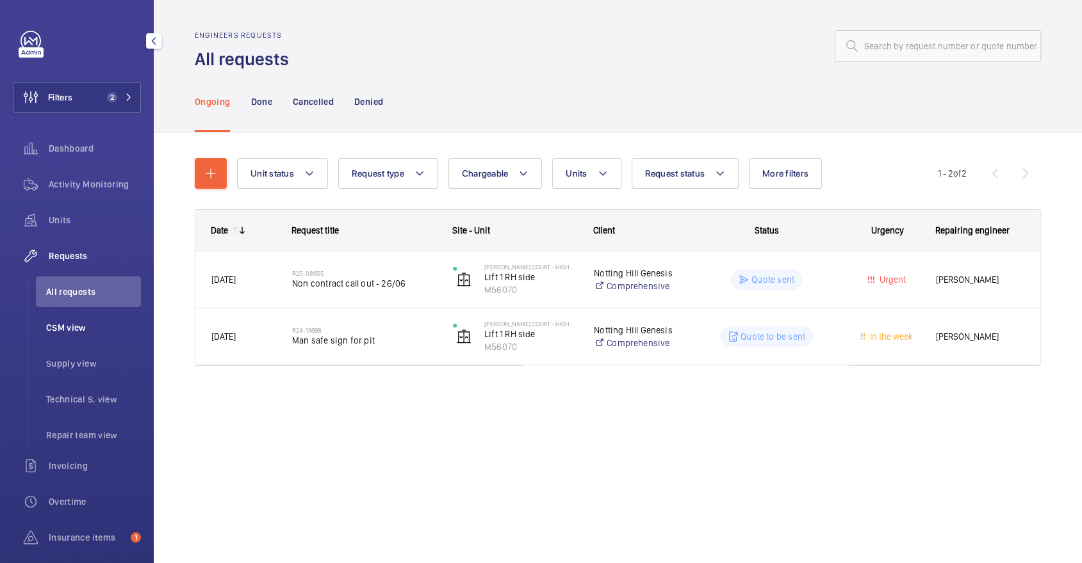
click at [106, 327] on span "CSM view" at bounding box center [93, 327] width 95 height 13
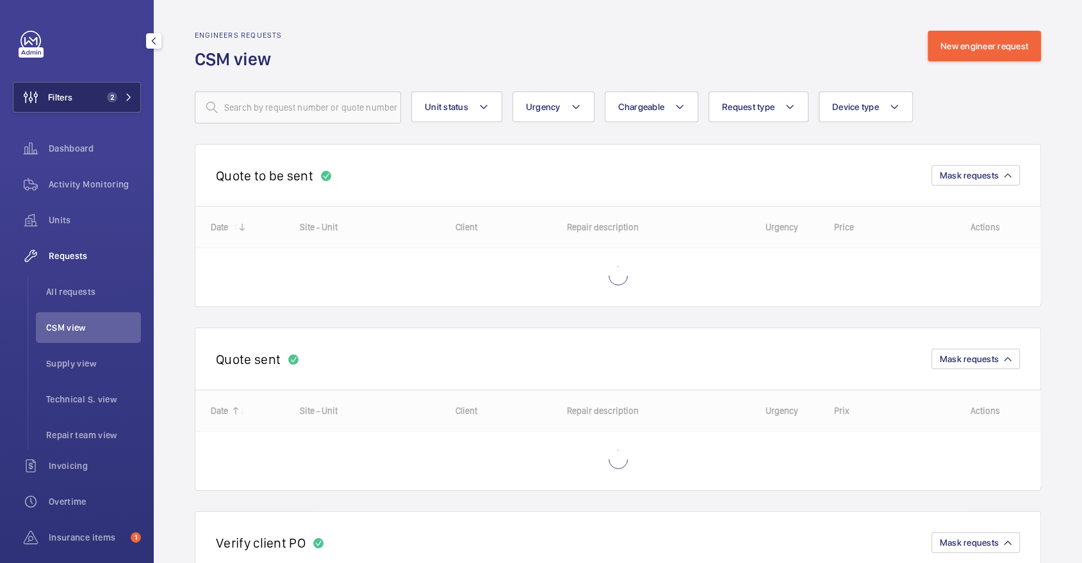
click at [111, 88] on button "Filters 2" at bounding box center [77, 97] width 128 height 31
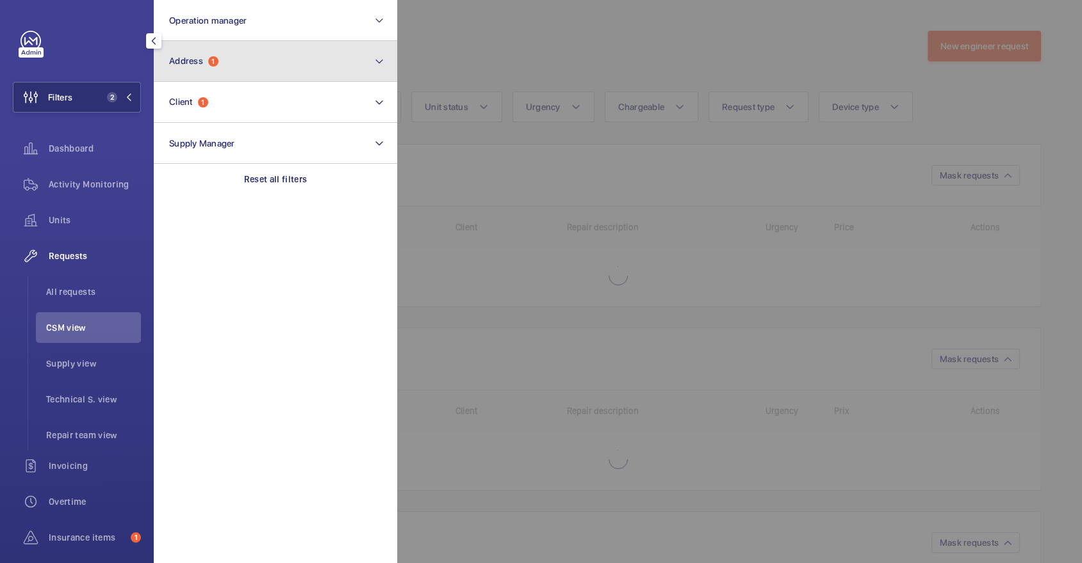
click at [217, 72] on button "Address 1" at bounding box center [275, 61] width 243 height 41
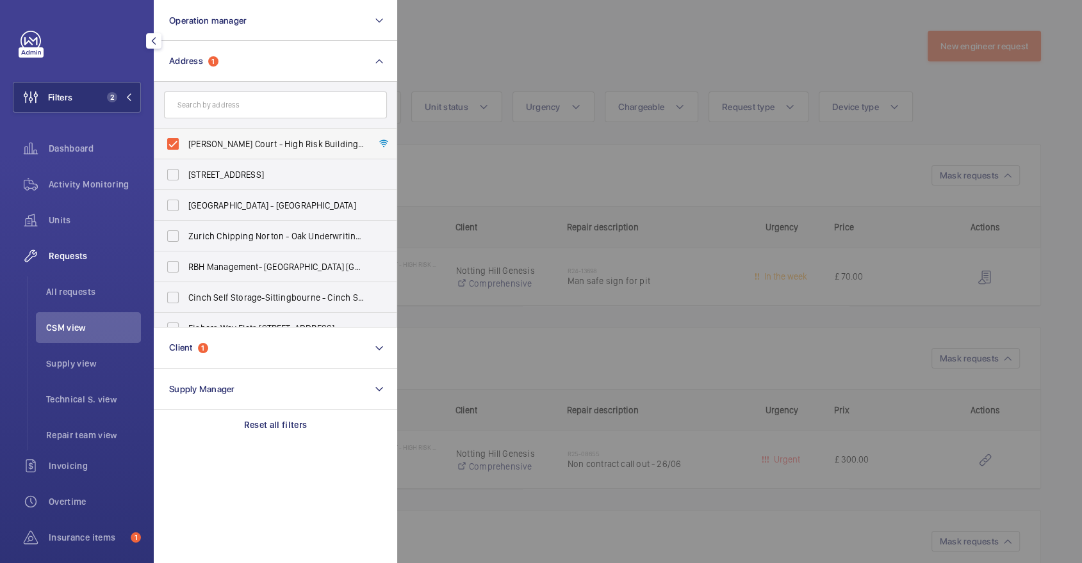
click at [236, 140] on span "Appold Court - High Risk Building - Appold Court, LONDON E2 7NT" at bounding box center [276, 144] width 176 height 13
click at [186, 140] on input "Appold Court - High Risk Building - Appold Court, LONDON E2 7NT" at bounding box center [173, 144] width 26 height 26
checkbox input "false"
click at [431, 77] on div at bounding box center [938, 281] width 1082 height 563
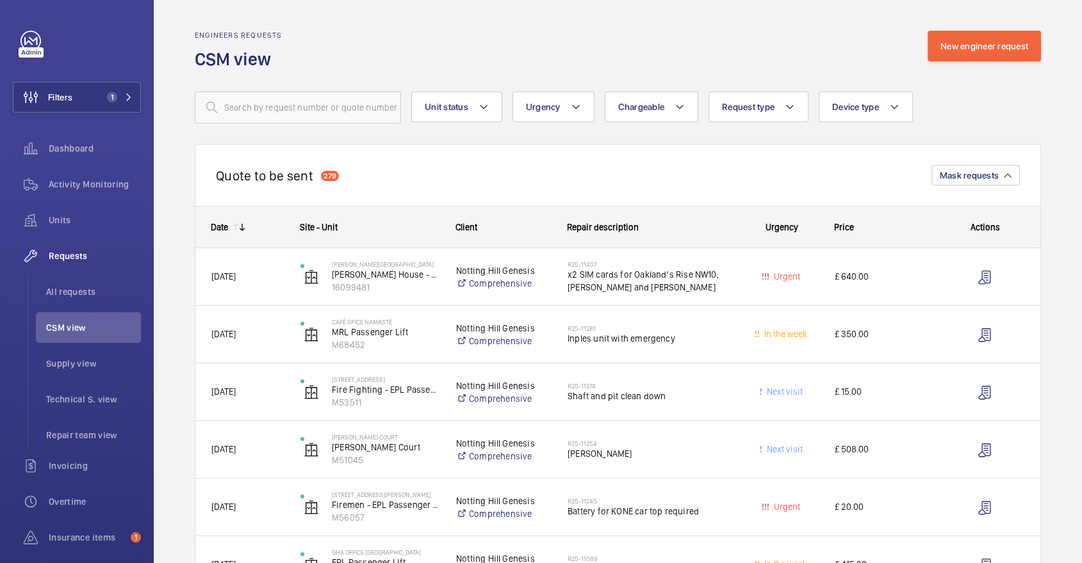
click at [238, 231] on mat-icon at bounding box center [242, 227] width 10 height 10
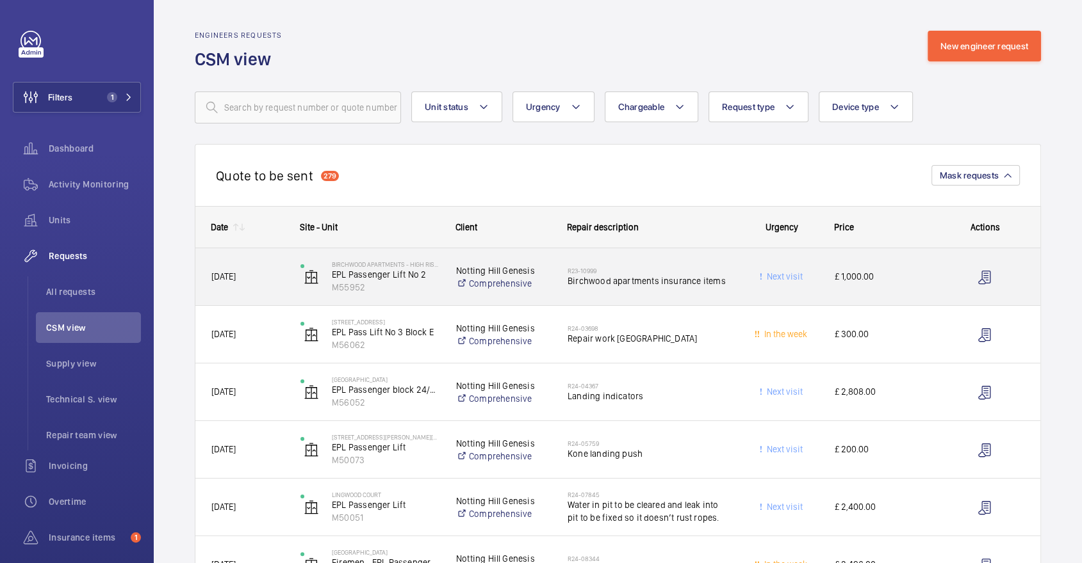
click at [616, 279] on span "Birchwood apartments insurance items" at bounding box center [647, 281] width 161 height 13
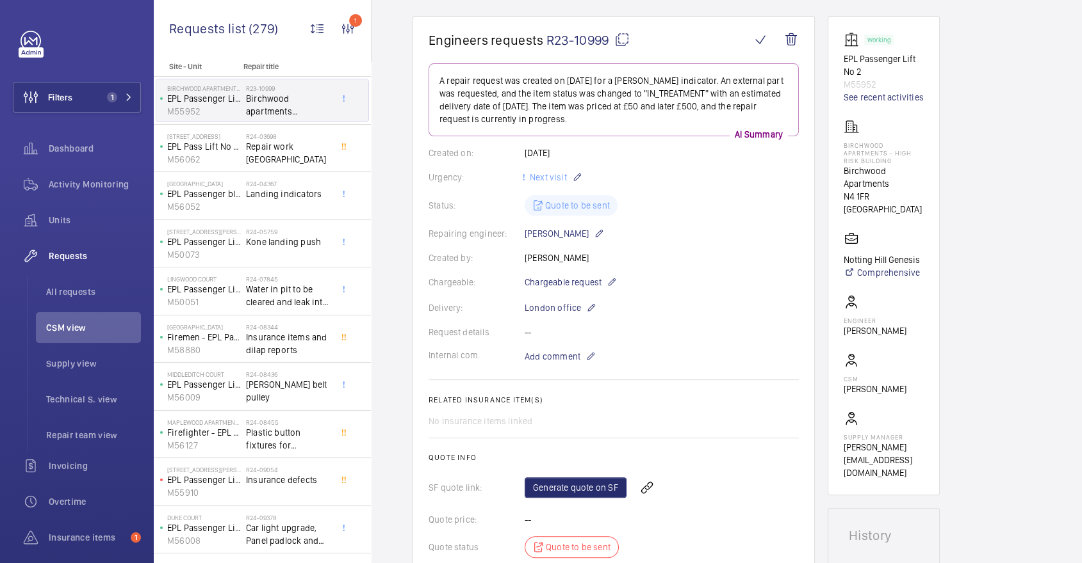
scroll to position [68, 0]
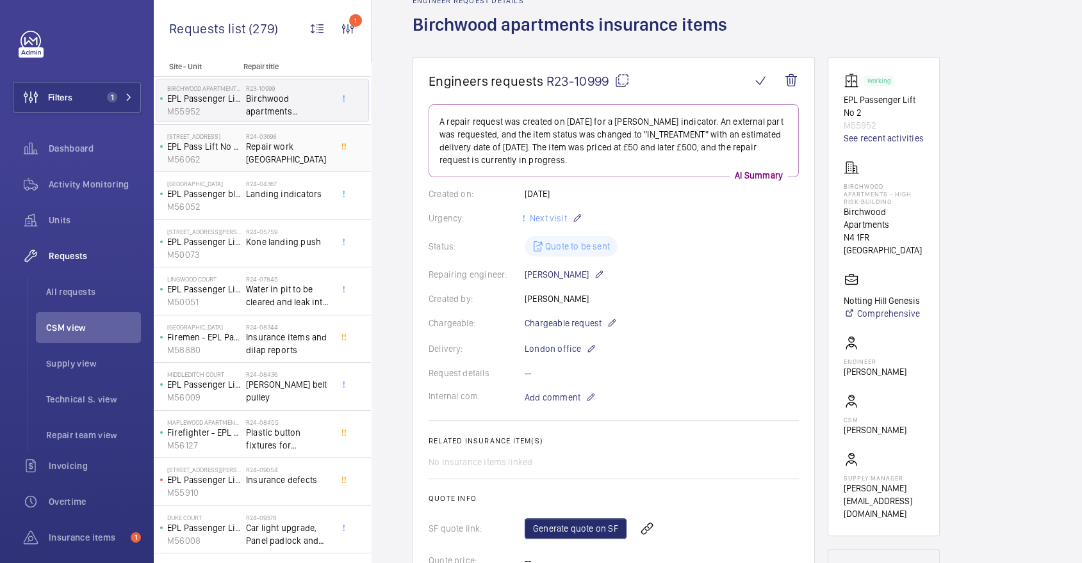
click at [290, 157] on span "Repair work Jasper Avenue" at bounding box center [288, 153] width 85 height 26
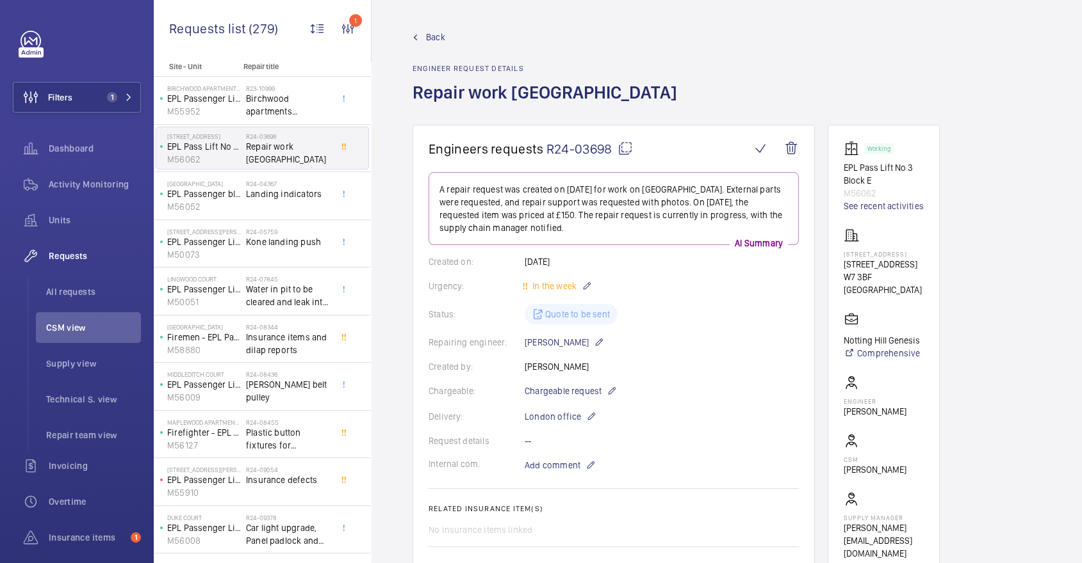
click at [433, 40] on span "Back" at bounding box center [435, 37] width 19 height 13
click at [419, 37] on link "Back" at bounding box center [548, 37] width 272 height 13
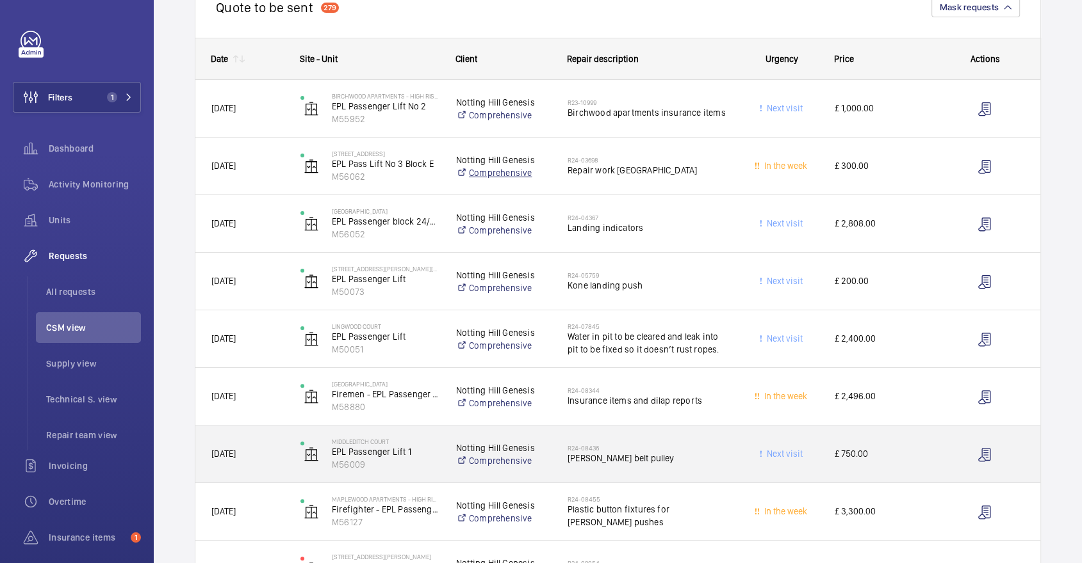
scroll to position [264, 0]
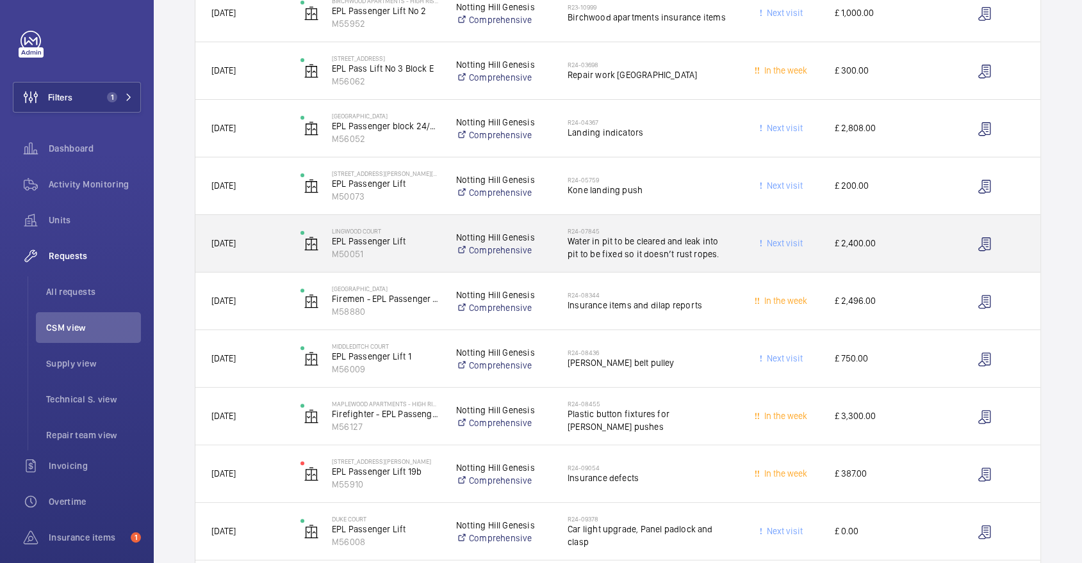
click at [786, 248] on span "Next visit" at bounding box center [783, 243] width 38 height 10
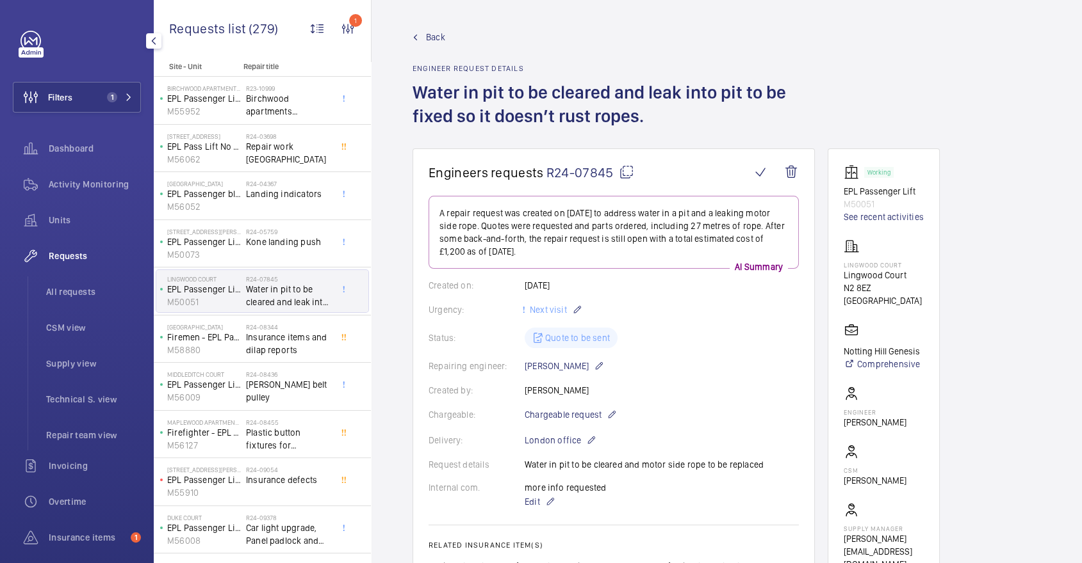
click at [150, 49] on div at bounding box center [154, 41] width 26 height 26
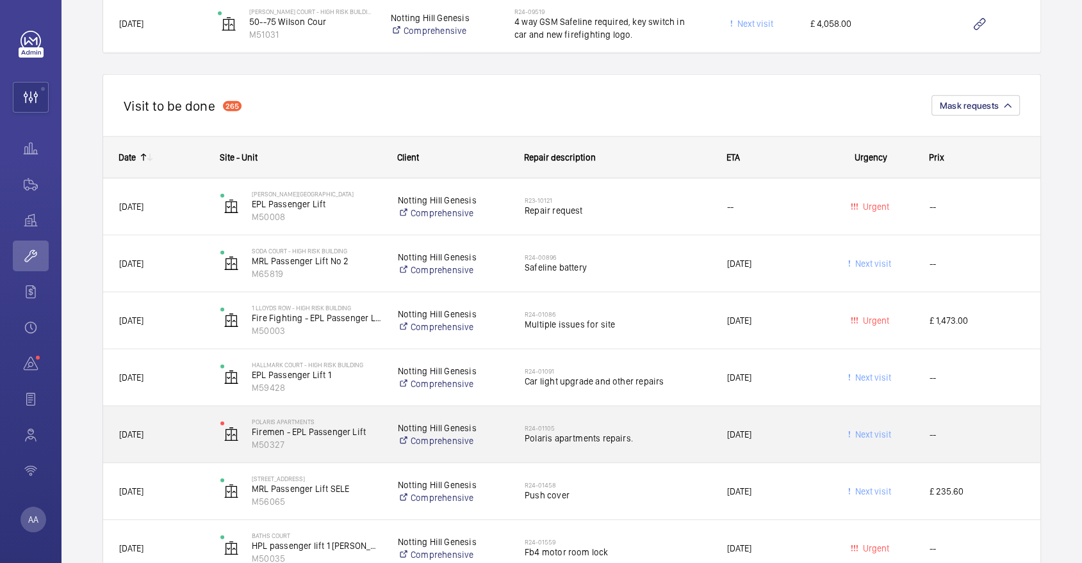
scroll to position [2983, 0]
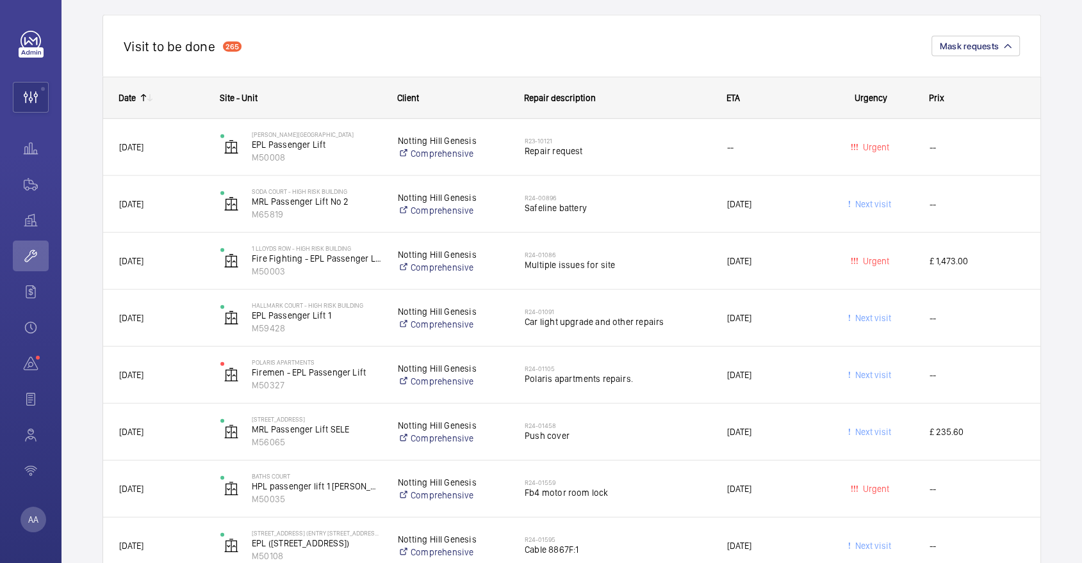
click at [142, 95] on mat-icon at bounding box center [143, 98] width 10 height 10
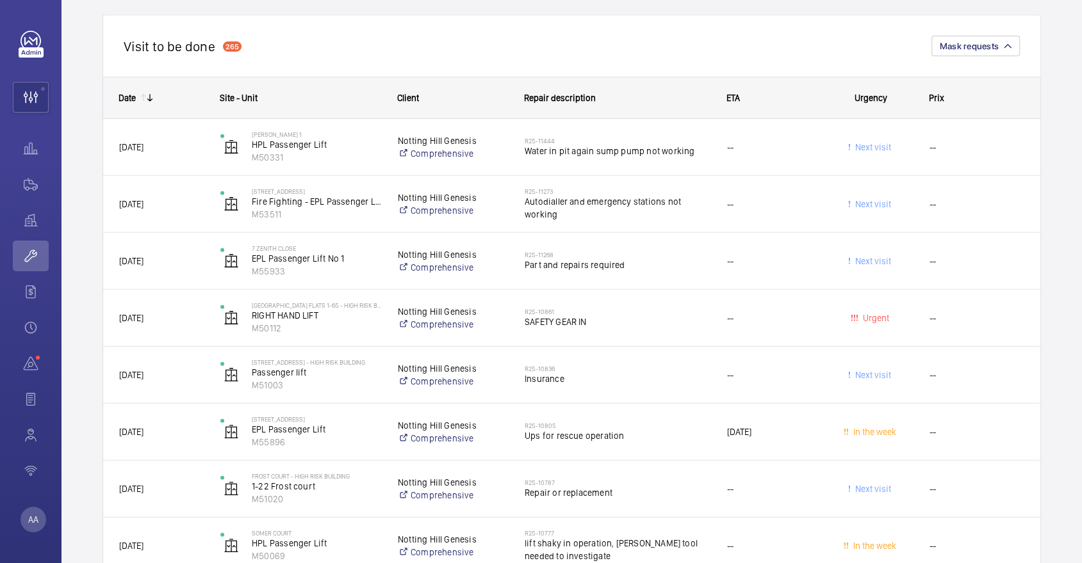
click at [156, 98] on wm-front-sortable-header-cell "Date" at bounding box center [153, 97] width 101 height 41
click at [148, 97] on mat-icon at bounding box center [150, 98] width 10 height 10
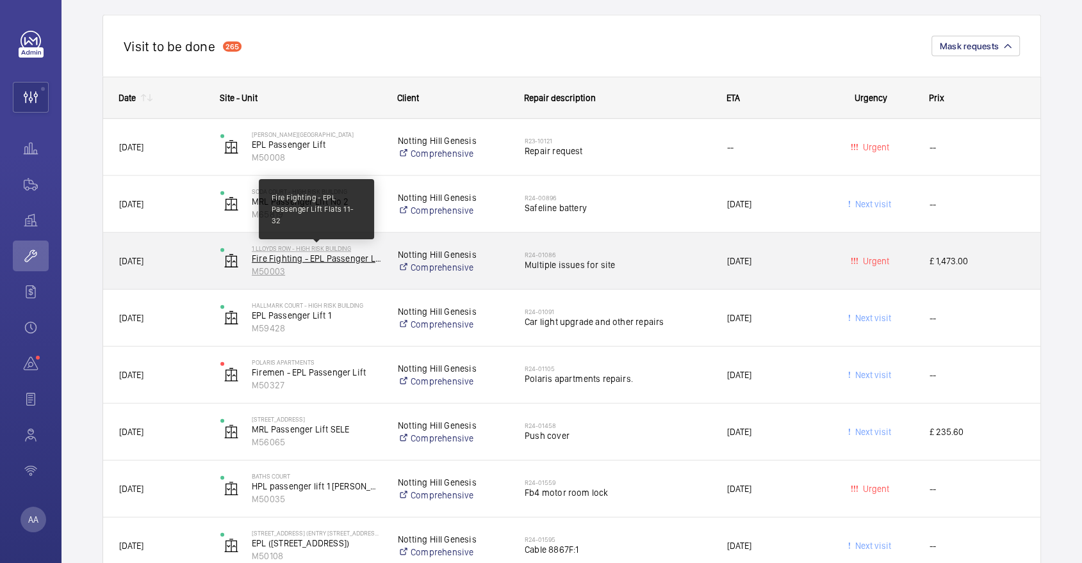
click at [344, 258] on p "Fire Fighting - EPL Passenger Lift Flats 11-32" at bounding box center [316, 258] width 129 height 13
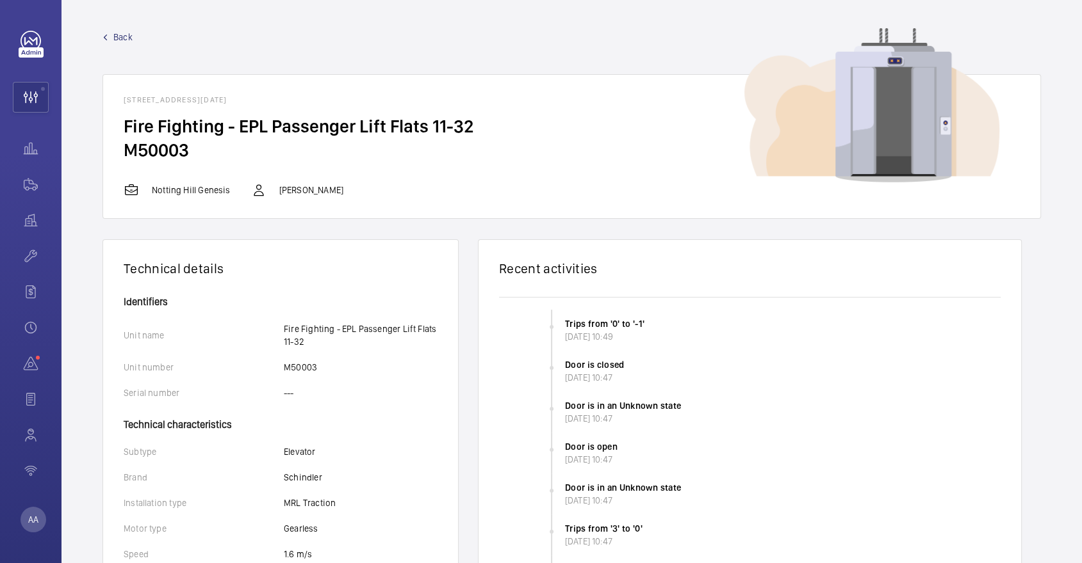
click at [132, 42] on span "Back" at bounding box center [122, 37] width 19 height 13
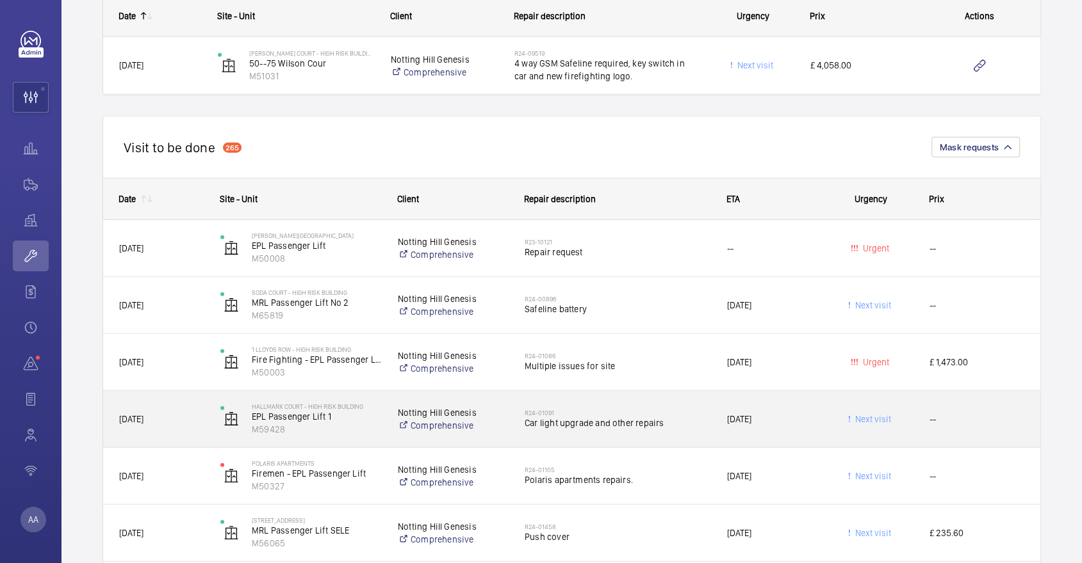
scroll to position [2942, 0]
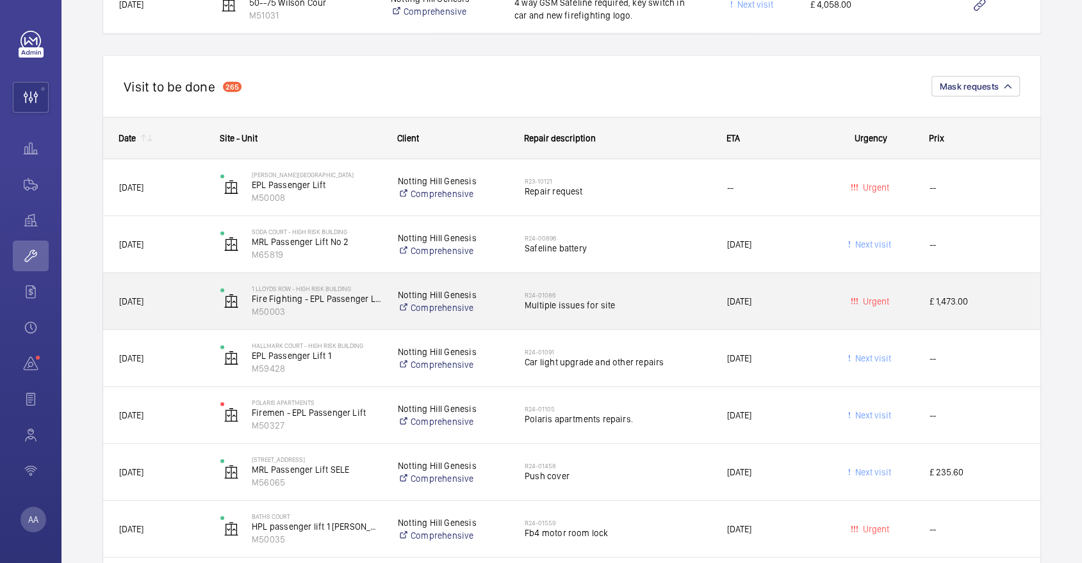
click at [887, 307] on div "Urgent" at bounding box center [863, 302] width 100 height 40
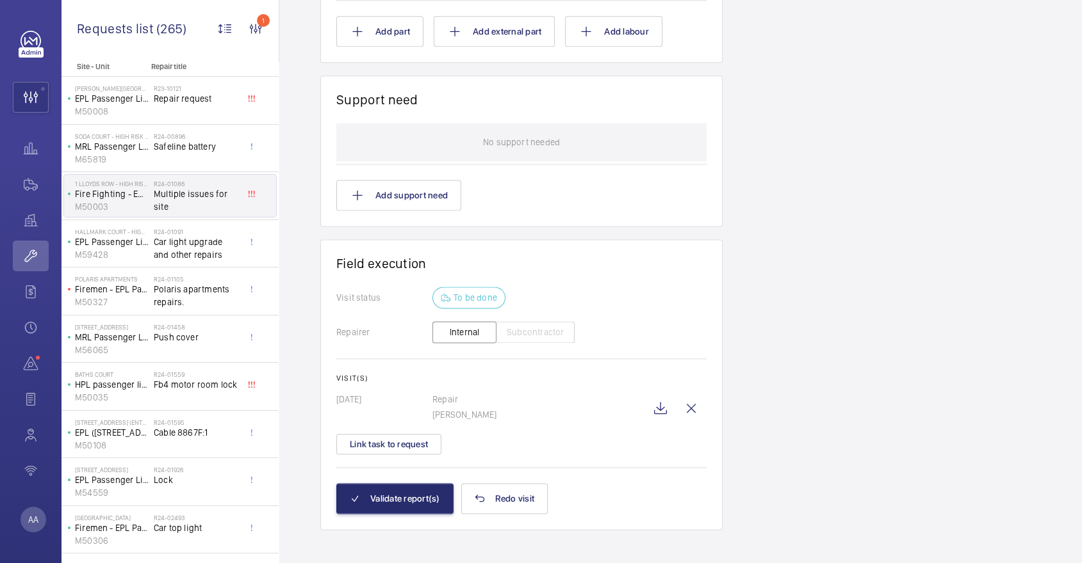
scroll to position [1522, 0]
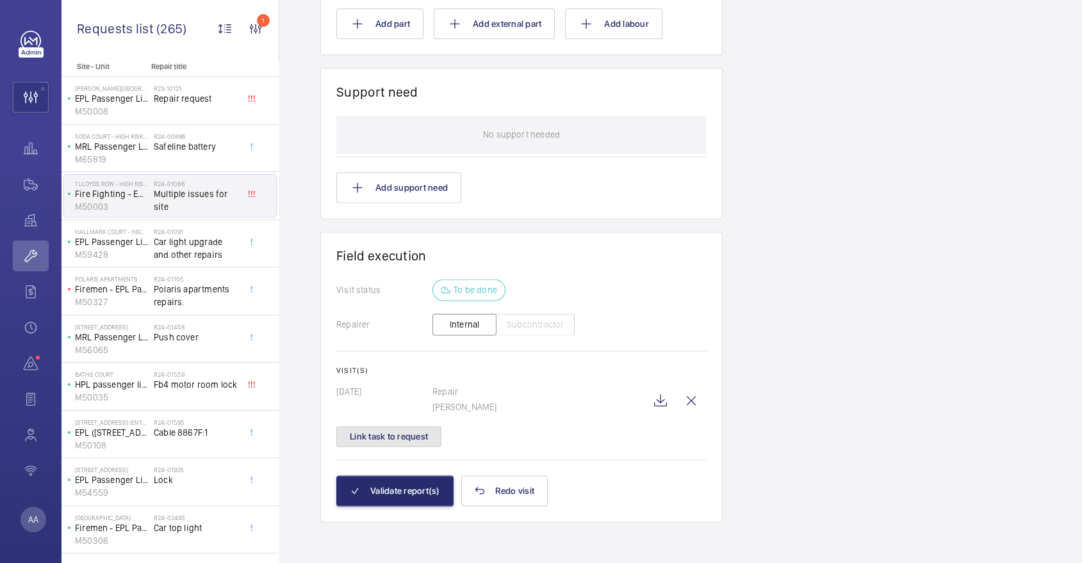
click at [410, 441] on button "Link task to request" at bounding box center [388, 436] width 105 height 20
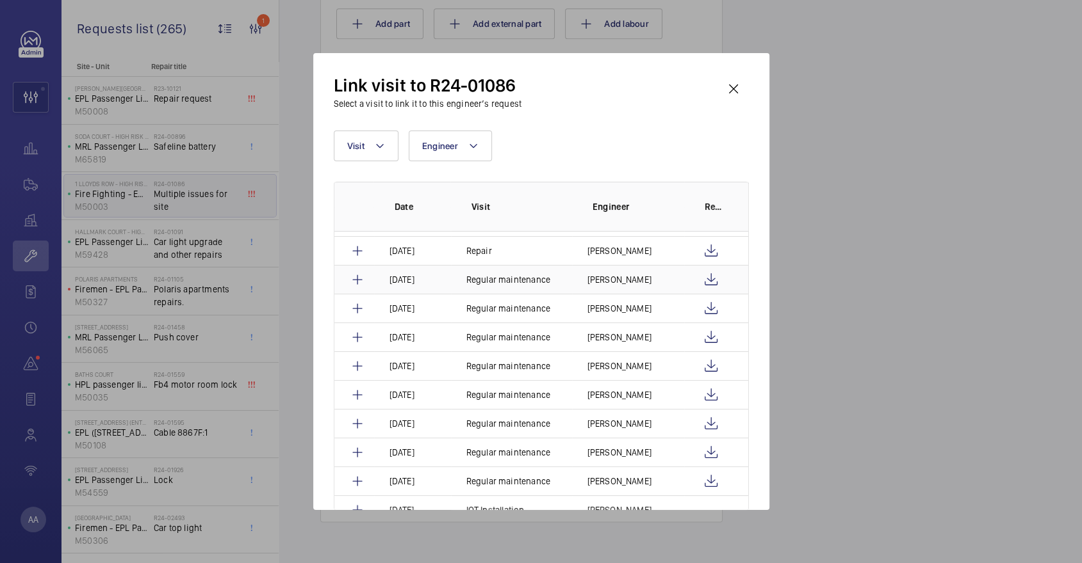
scroll to position [26, 0]
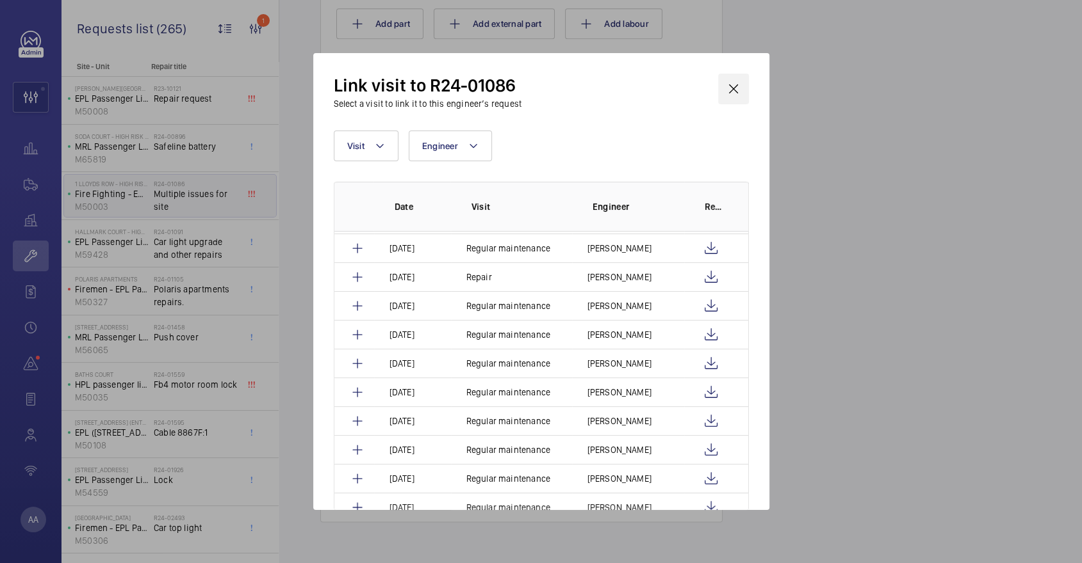
click at [734, 92] on wm-front-icon-button at bounding box center [733, 89] width 31 height 31
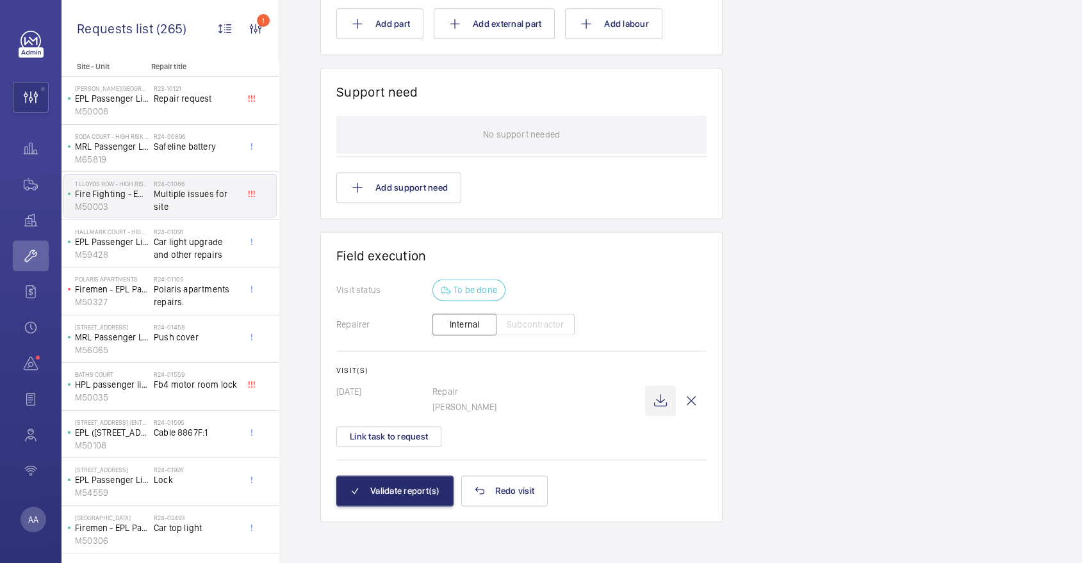
click at [668, 400] on wm-front-icon-button at bounding box center [660, 400] width 31 height 31
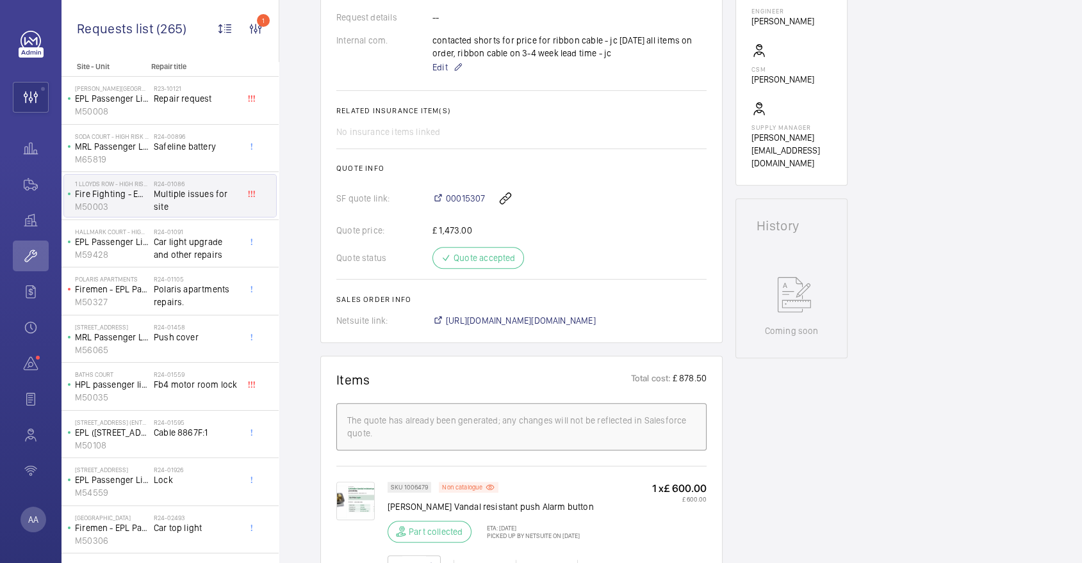
scroll to position [391, 0]
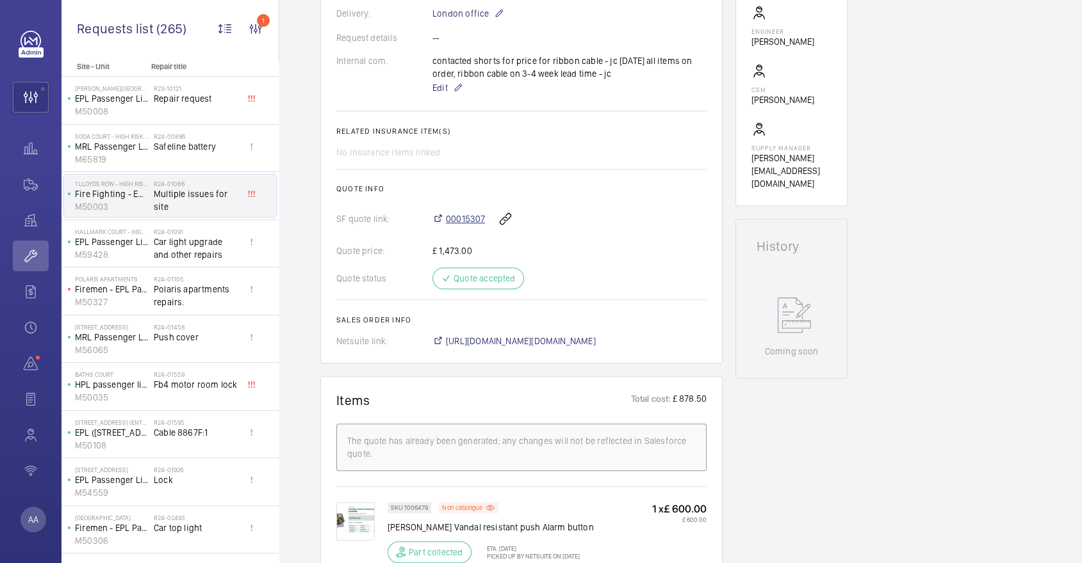
click at [462, 225] on span "00015307" at bounding box center [465, 219] width 39 height 13
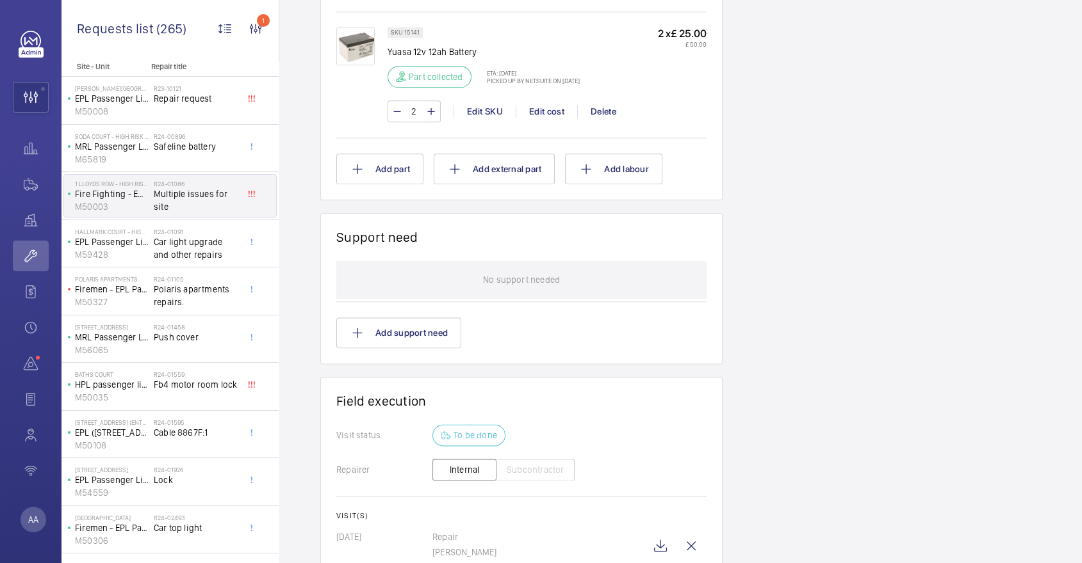
scroll to position [1522, 0]
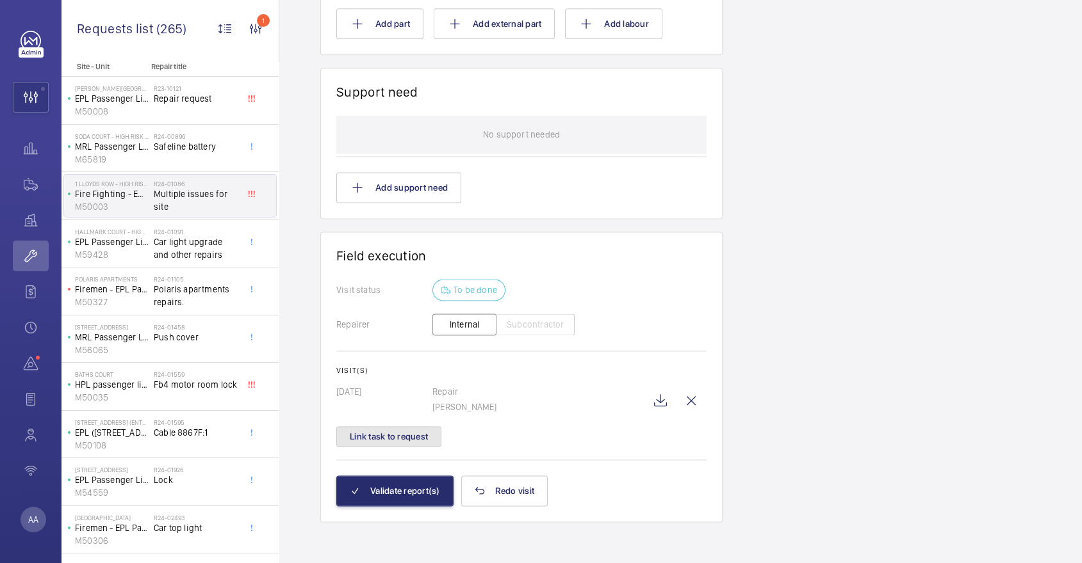
click at [403, 430] on button "Link task to request" at bounding box center [388, 436] width 105 height 20
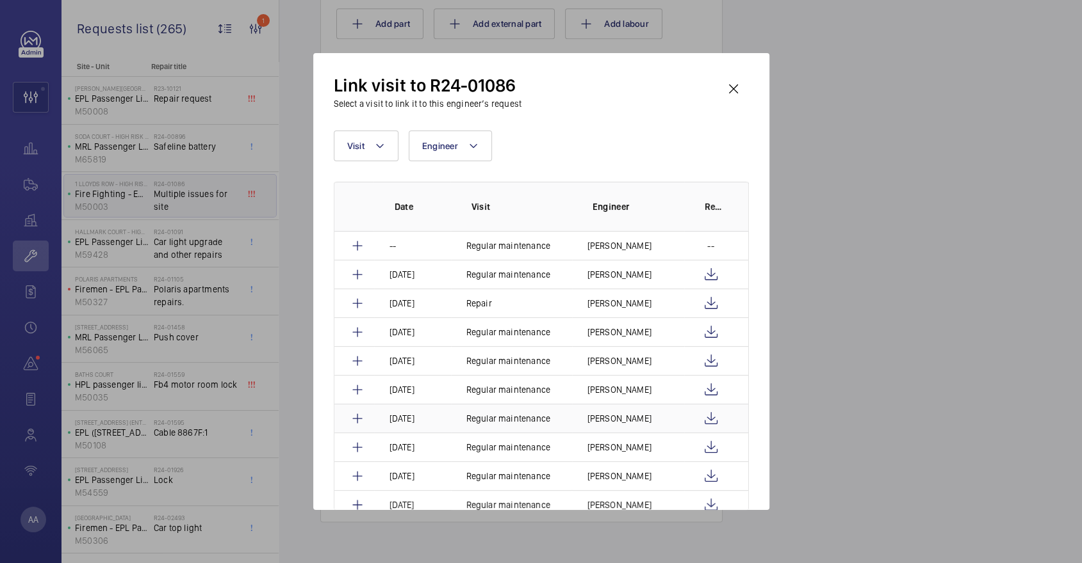
click at [414, 441] on p "14/02/2025" at bounding box center [401, 447] width 25 height 13
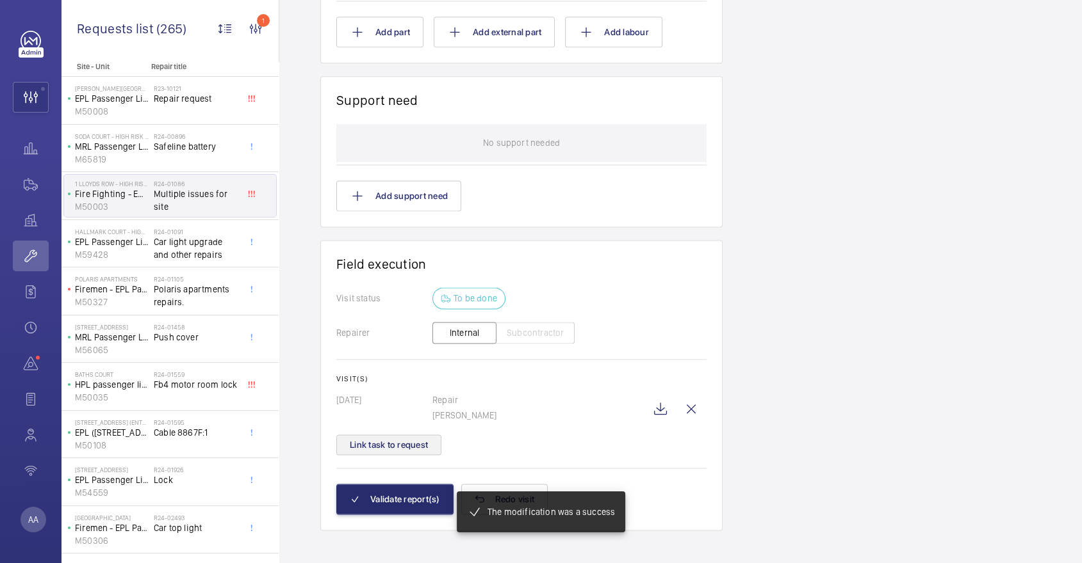
scroll to position [1522, 0]
click at [397, 435] on button "Link task to request" at bounding box center [388, 445] width 105 height 20
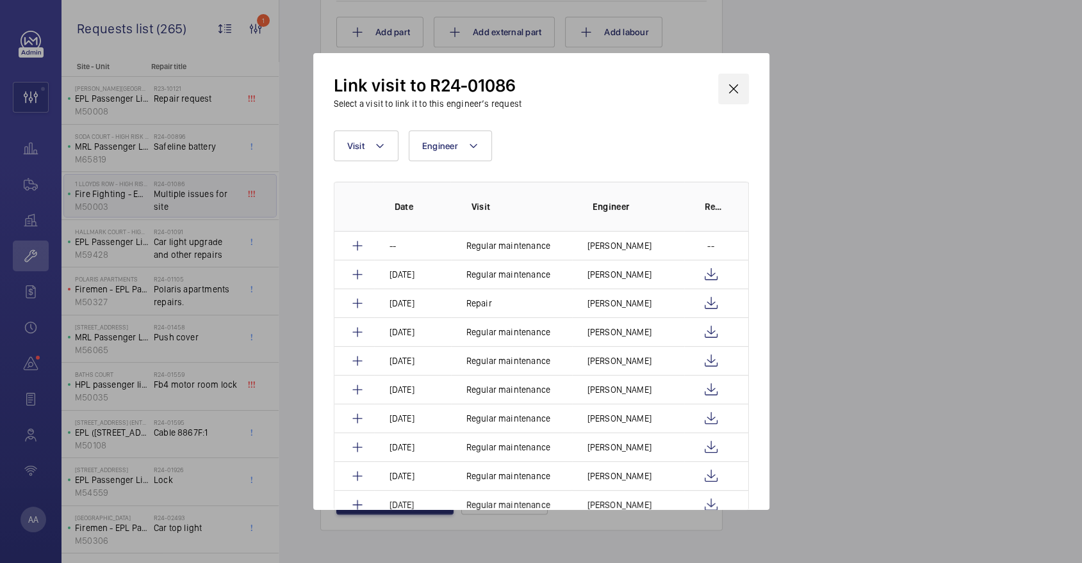
click at [741, 86] on wm-front-icon-button at bounding box center [733, 89] width 31 height 31
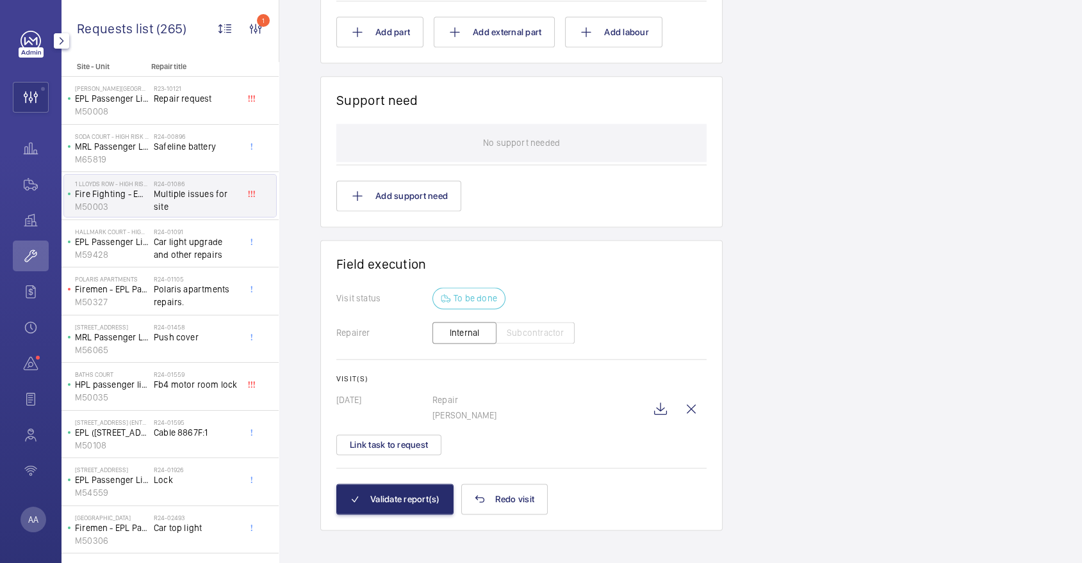
scroll to position [862, 0]
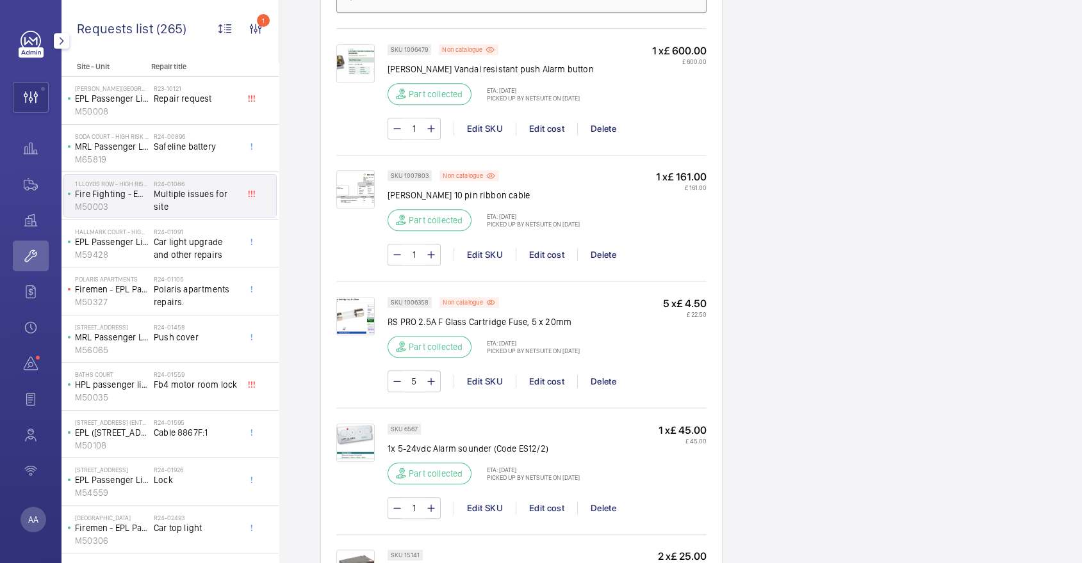
click at [58, 42] on mat-icon "button" at bounding box center [61, 41] width 15 height 10
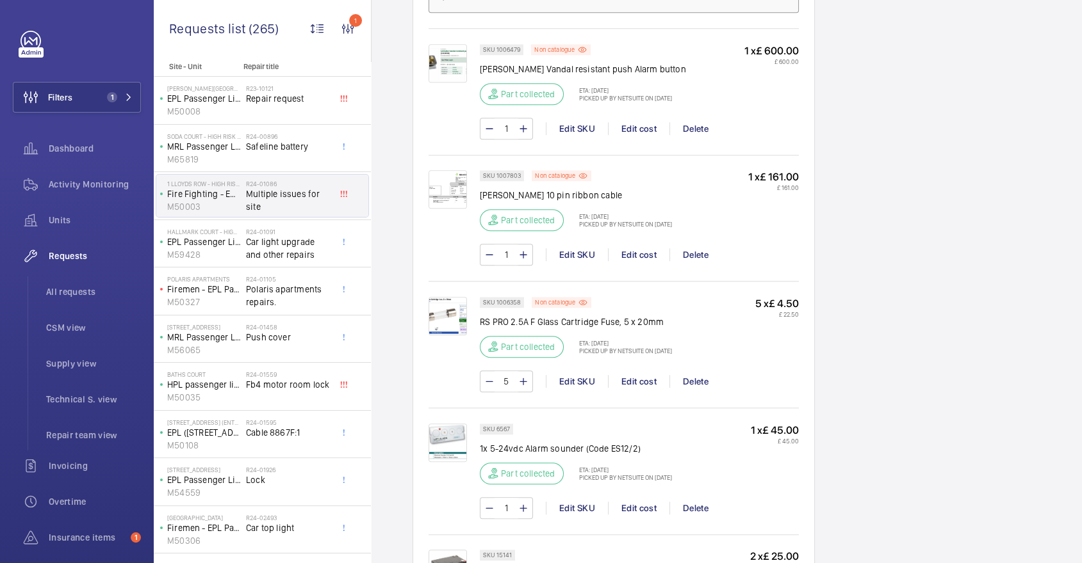
scroll to position [0, 0]
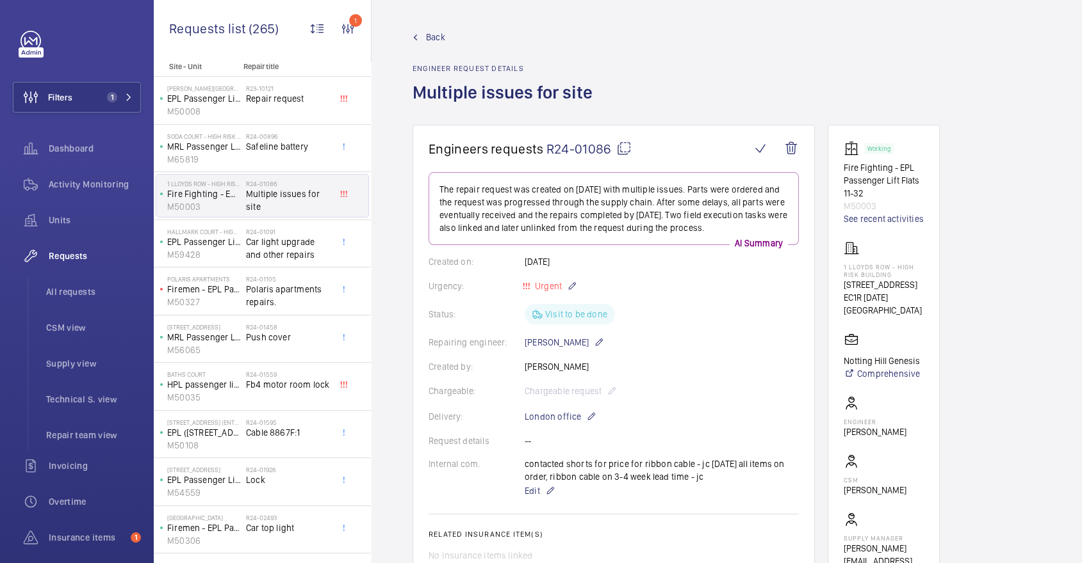
click at [421, 35] on link "Back" at bounding box center [506, 37] width 188 height 13
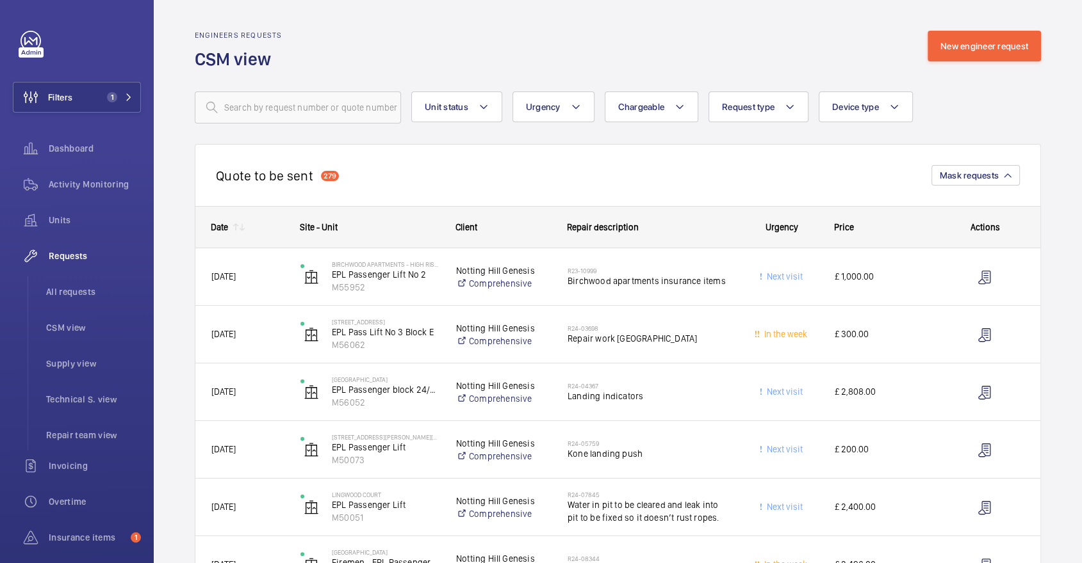
click at [240, 224] on mat-icon at bounding box center [242, 227] width 10 height 10
click at [230, 221] on wm-front-sortable-header-cell "Date" at bounding box center [239, 227] width 89 height 41
click at [239, 225] on mat-icon at bounding box center [242, 227] width 10 height 10
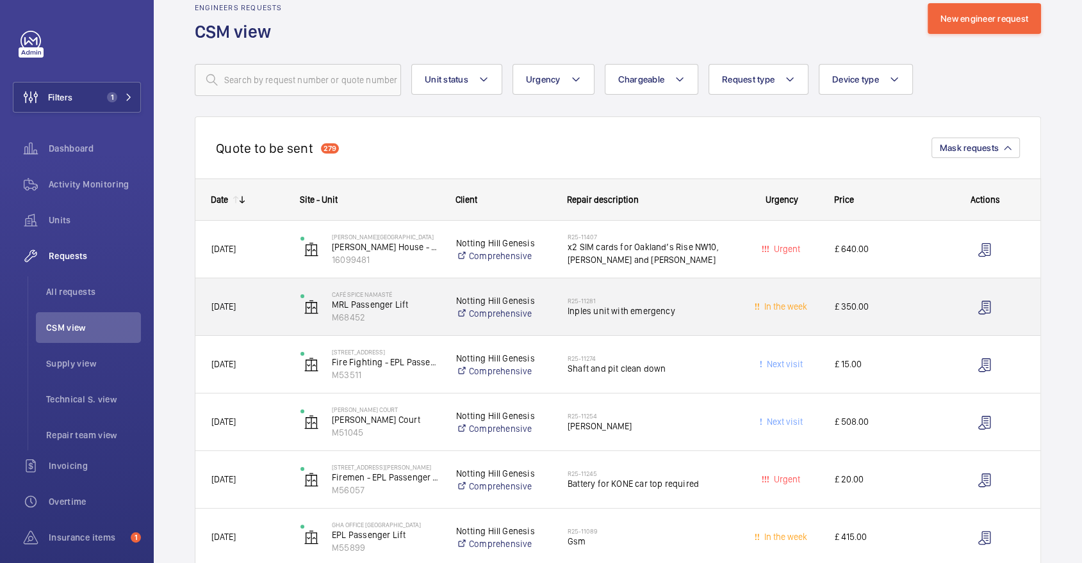
scroll to position [30, 0]
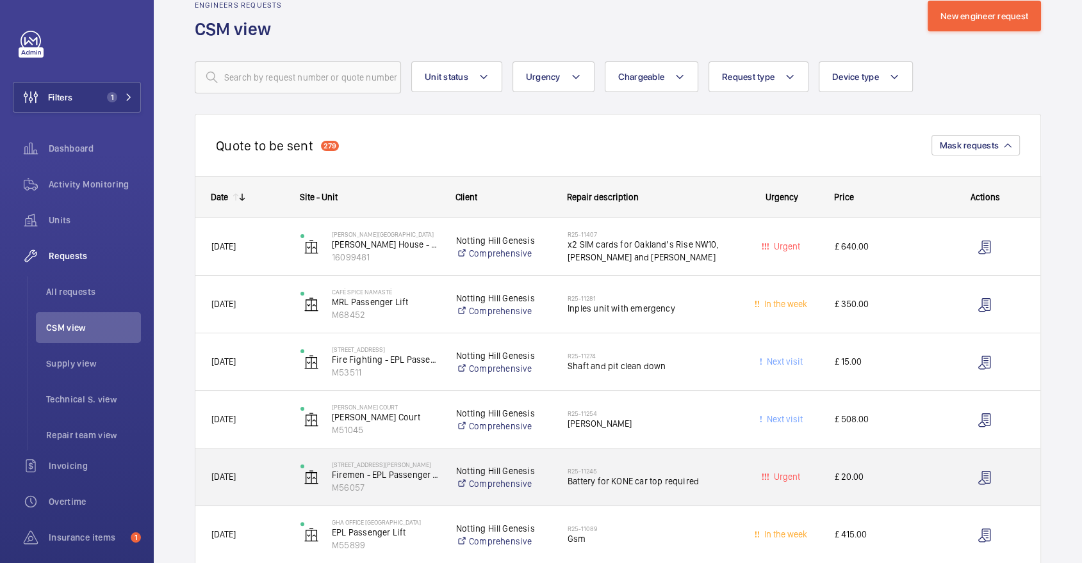
click at [669, 476] on span "Battery for KONE car top required" at bounding box center [647, 481] width 161 height 13
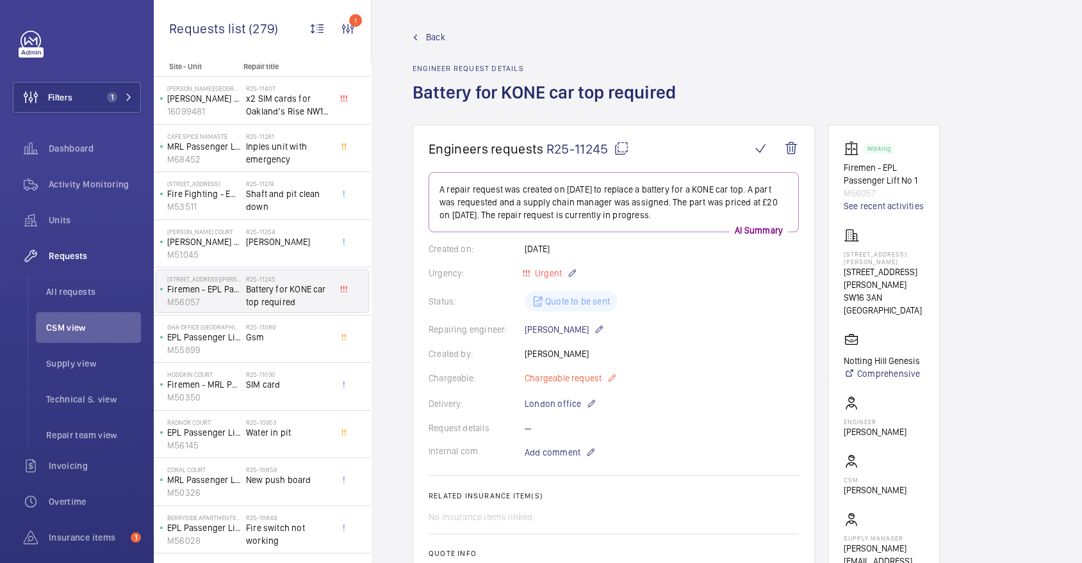
click at [606, 378] on mat-icon at bounding box center [611, 378] width 10 height 15
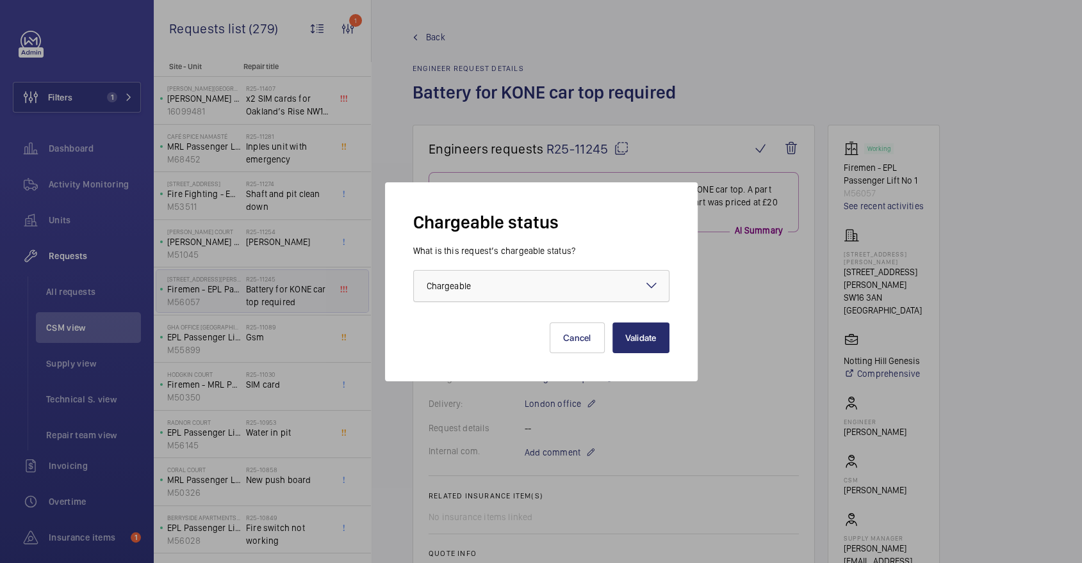
click at [537, 285] on div at bounding box center [541, 286] width 255 height 31
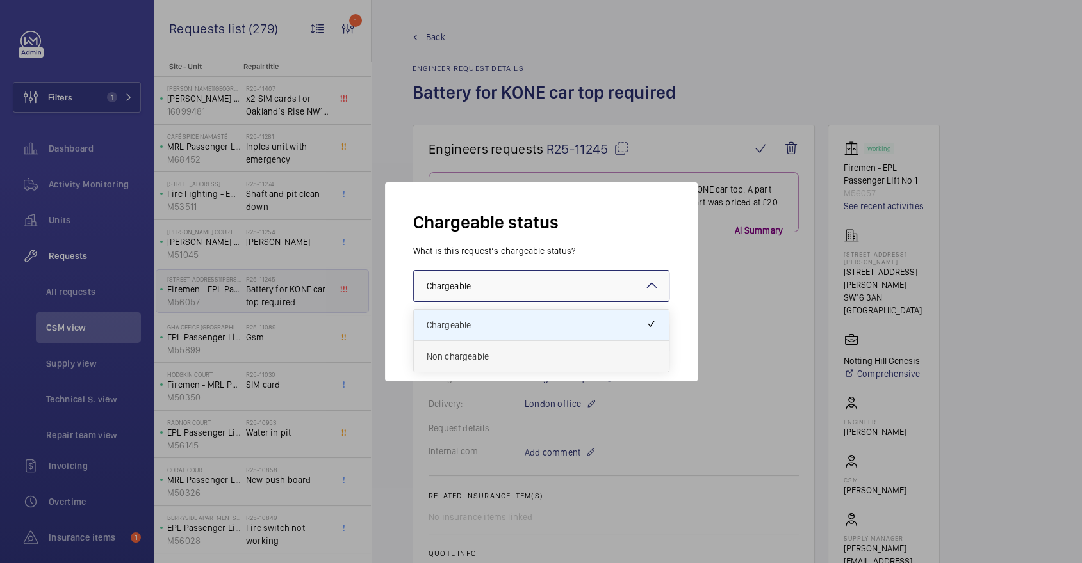
click at [519, 348] on div "Non chargeable" at bounding box center [541, 356] width 255 height 31
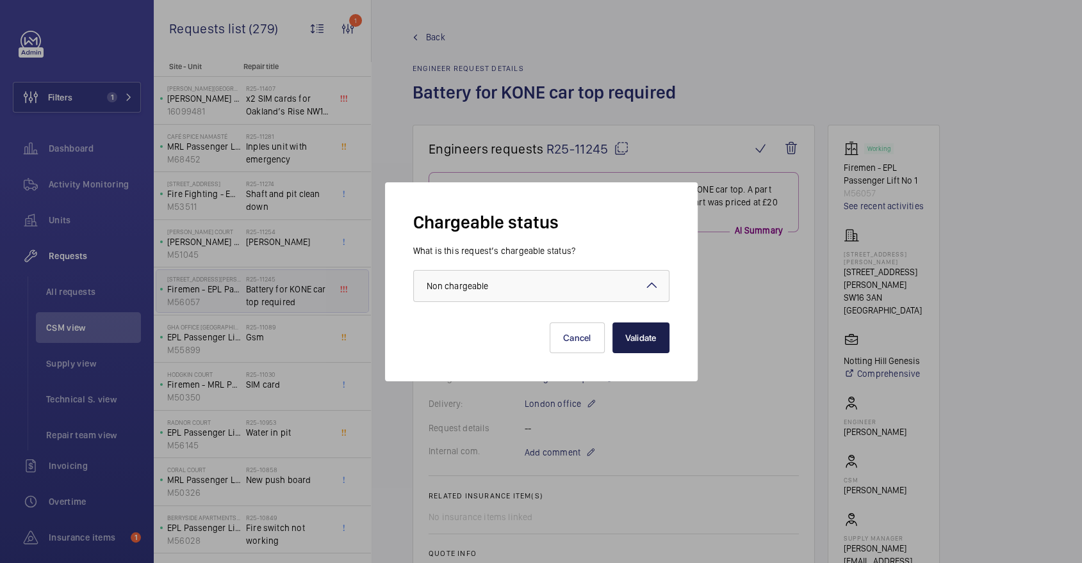
click at [649, 342] on button "Validate" at bounding box center [640, 338] width 57 height 31
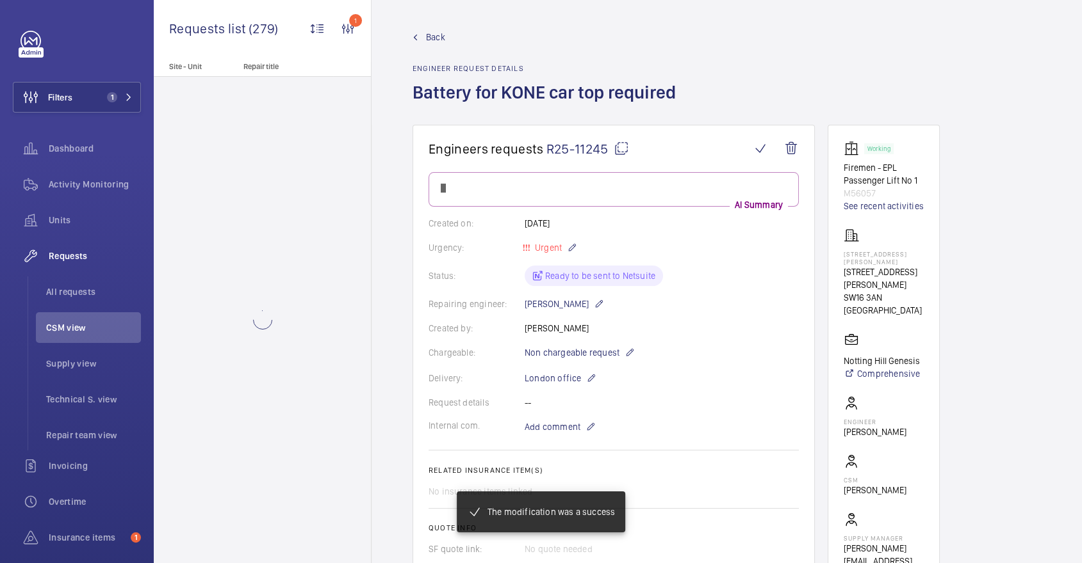
click at [328, 425] on div at bounding box center [262, 320] width 217 height 487
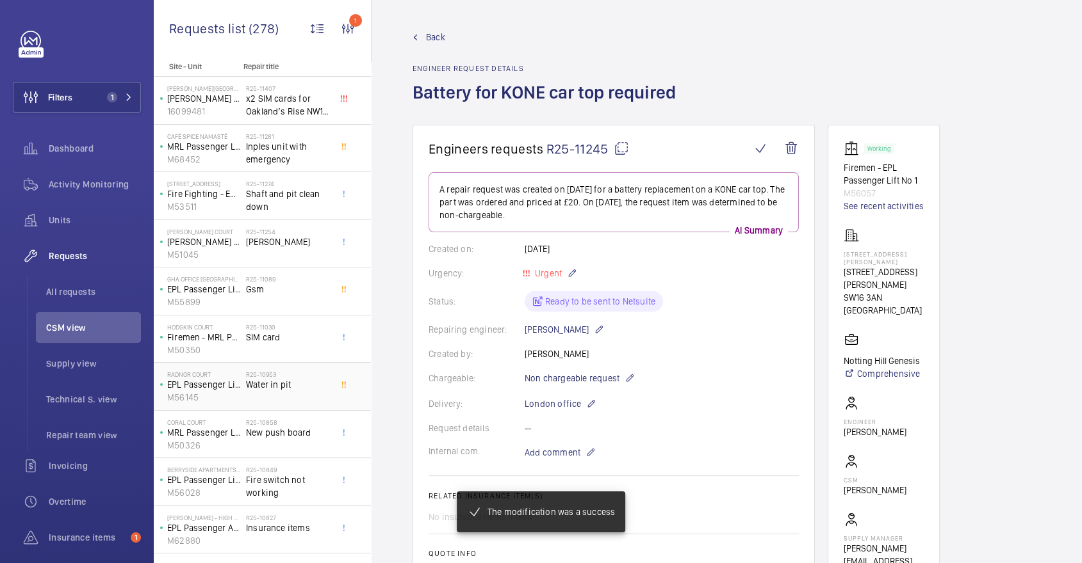
click at [279, 397] on div "R25-10953 Water in pit" at bounding box center [288, 389] width 85 height 37
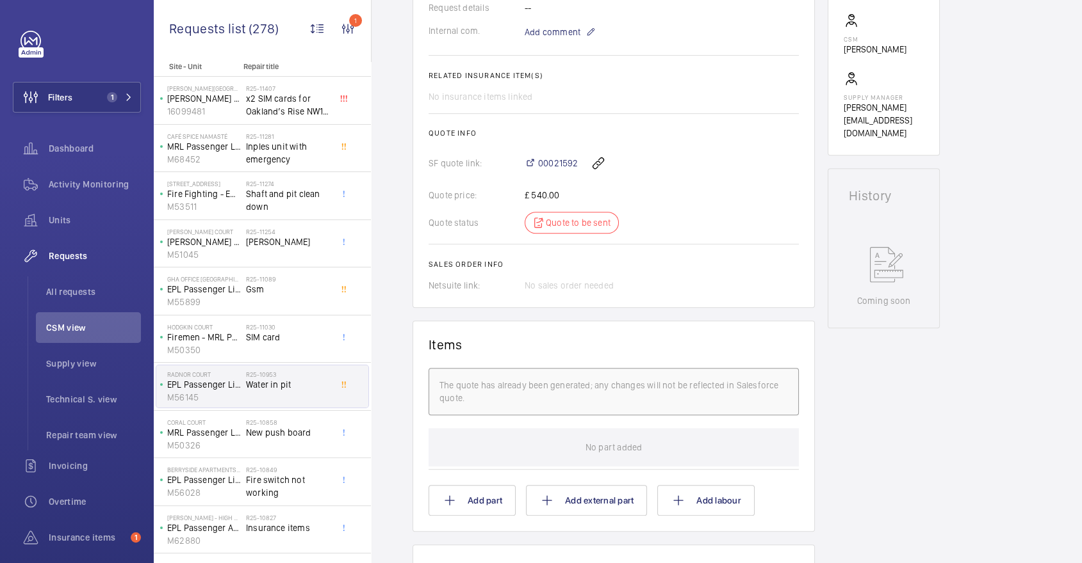
scroll to position [421, 0]
click at [564, 160] on span "00021592" at bounding box center [558, 163] width 40 height 13
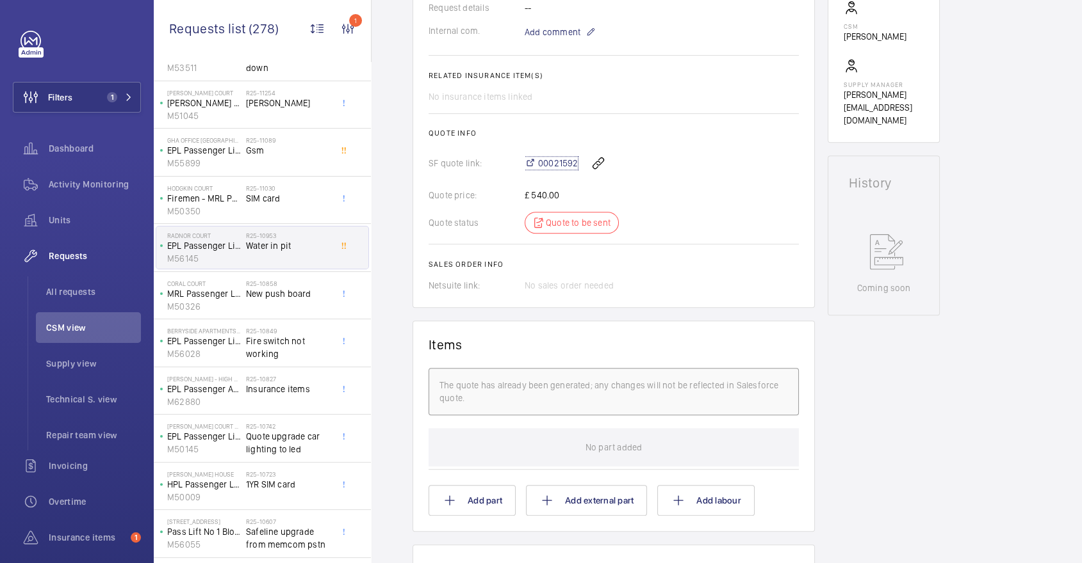
scroll to position [140, 0]
click at [297, 453] on div "R25-10742 Quote upgrade car lighting to led" at bounding box center [288, 440] width 85 height 37
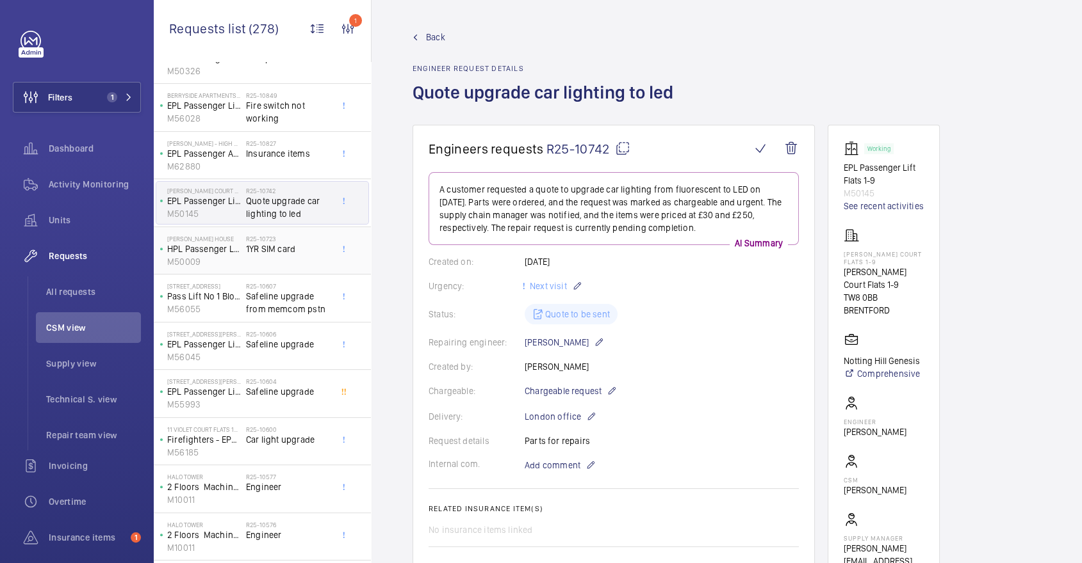
scroll to position [375, 0]
click at [296, 480] on span "Engineer" at bounding box center [288, 486] width 85 height 13
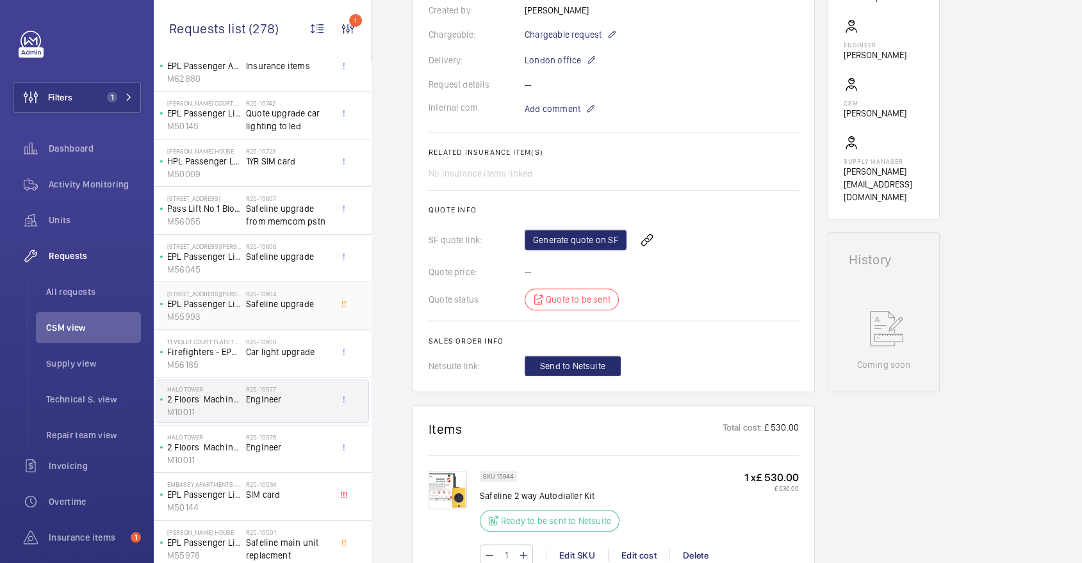
scroll to position [482, 0]
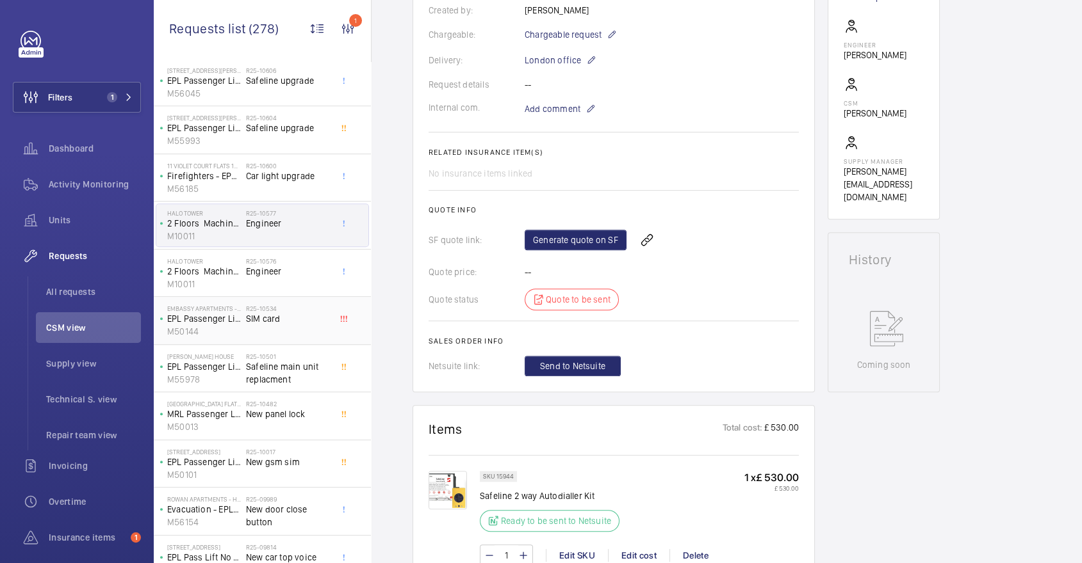
scroll to position [642, 0]
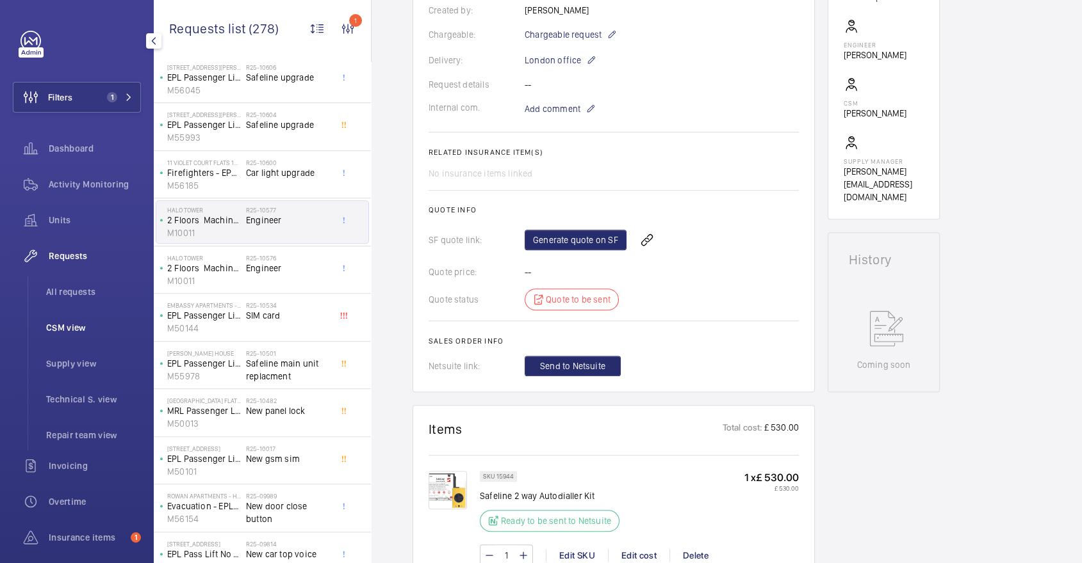
click at [83, 323] on span "CSM view" at bounding box center [93, 327] width 95 height 13
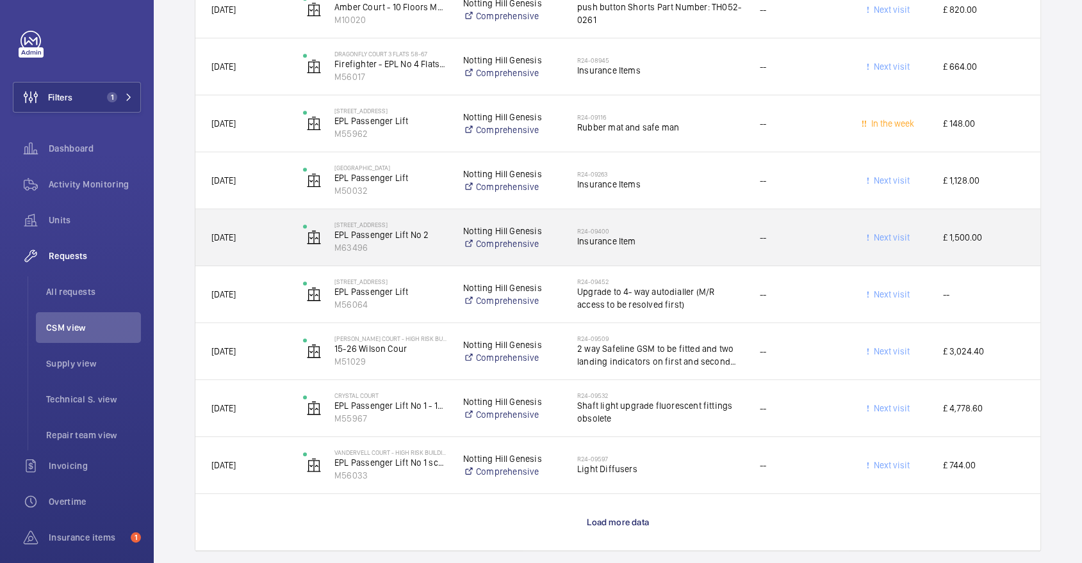
scroll to position [5071, 0]
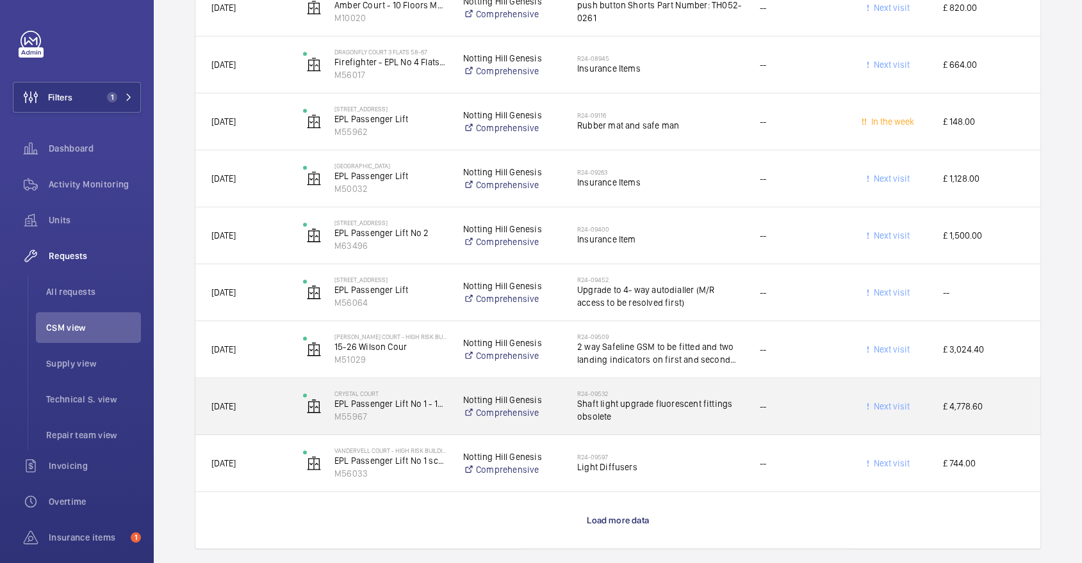
click at [711, 412] on span "Shaft light upgrade fluorescent fittings obsolete" at bounding box center [660, 411] width 166 height 26
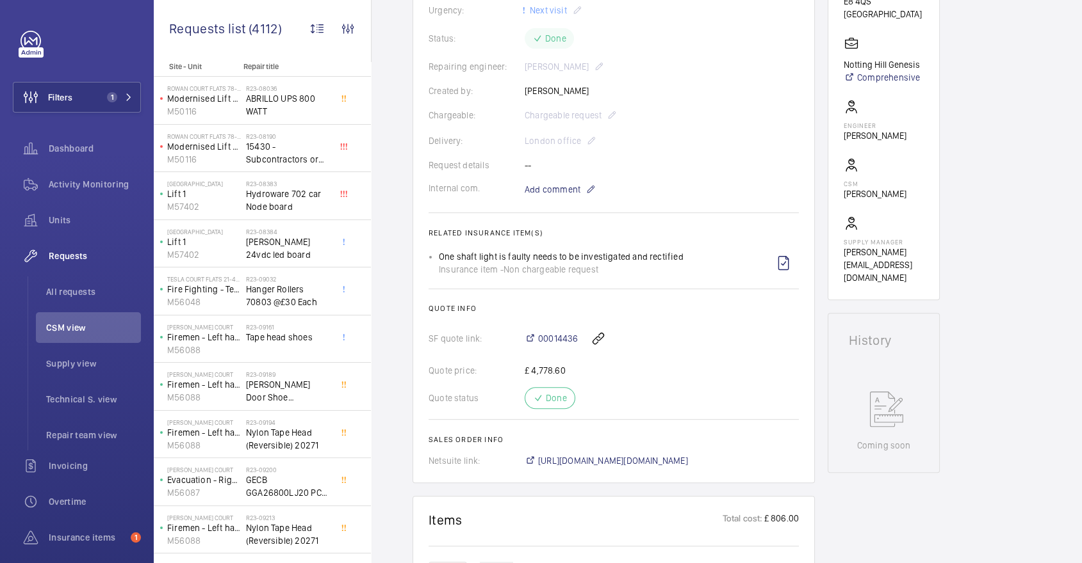
scroll to position [828, 0]
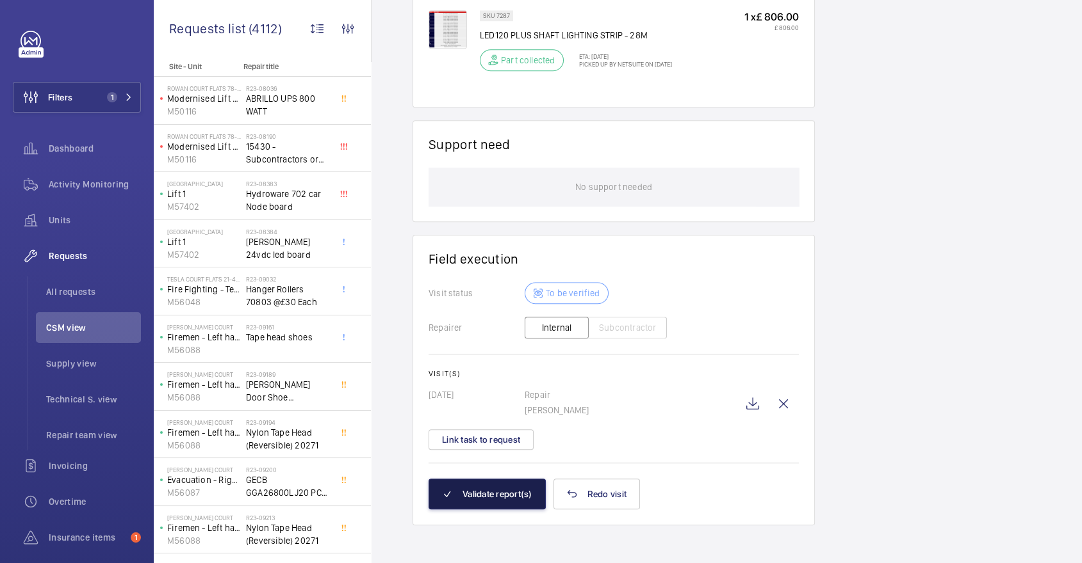
click at [503, 499] on button "Validate report(s)" at bounding box center [486, 494] width 117 height 31
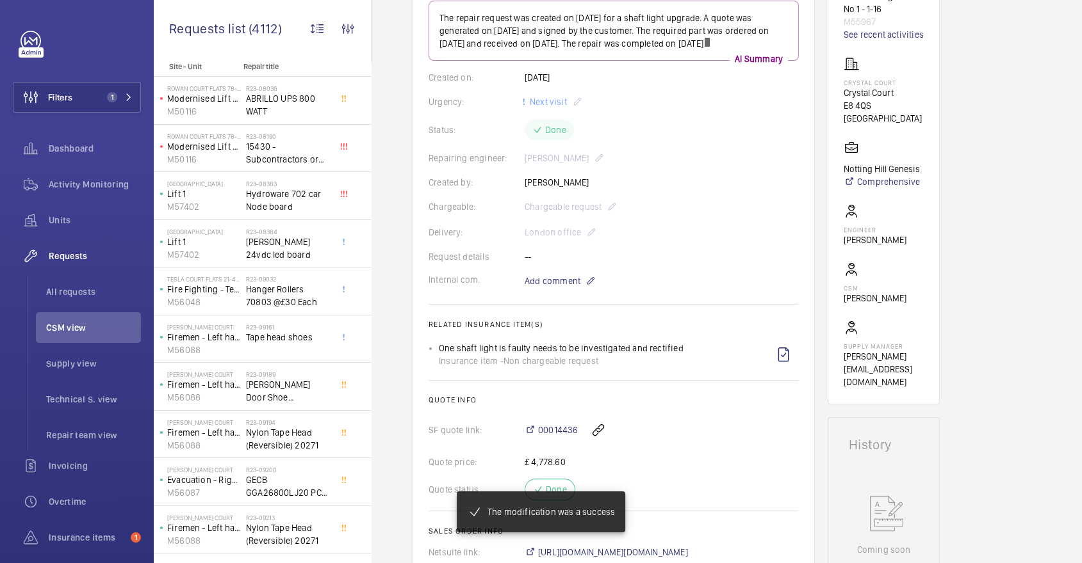
scroll to position [178, 0]
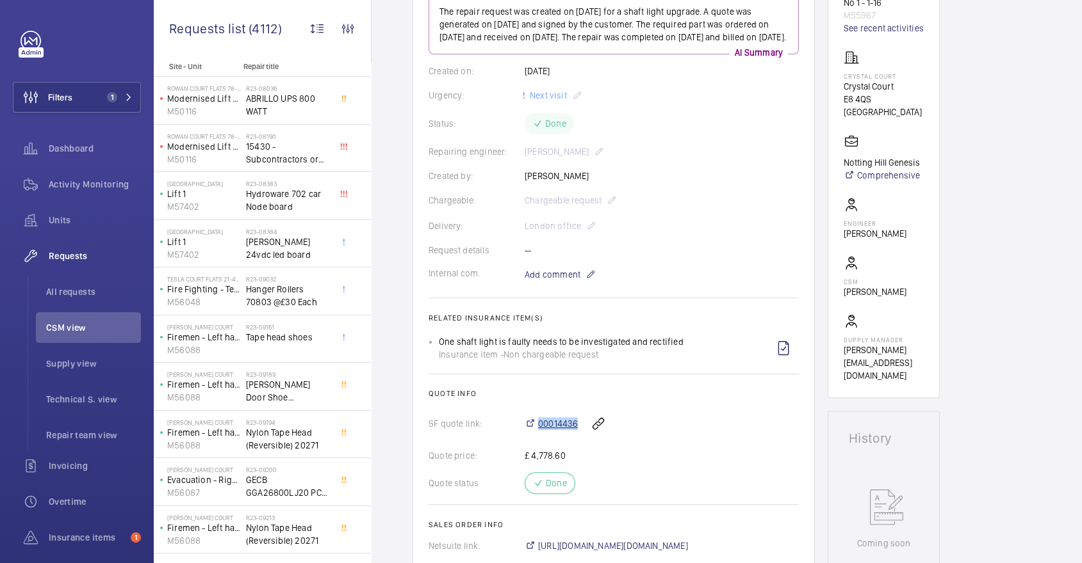
drag, startPoint x: 582, startPoint y: 435, endPoint x: 530, endPoint y: 435, distance: 51.9
click at [530, 435] on div "00014436" at bounding box center [661, 424] width 274 height 31
copy div "00014436"
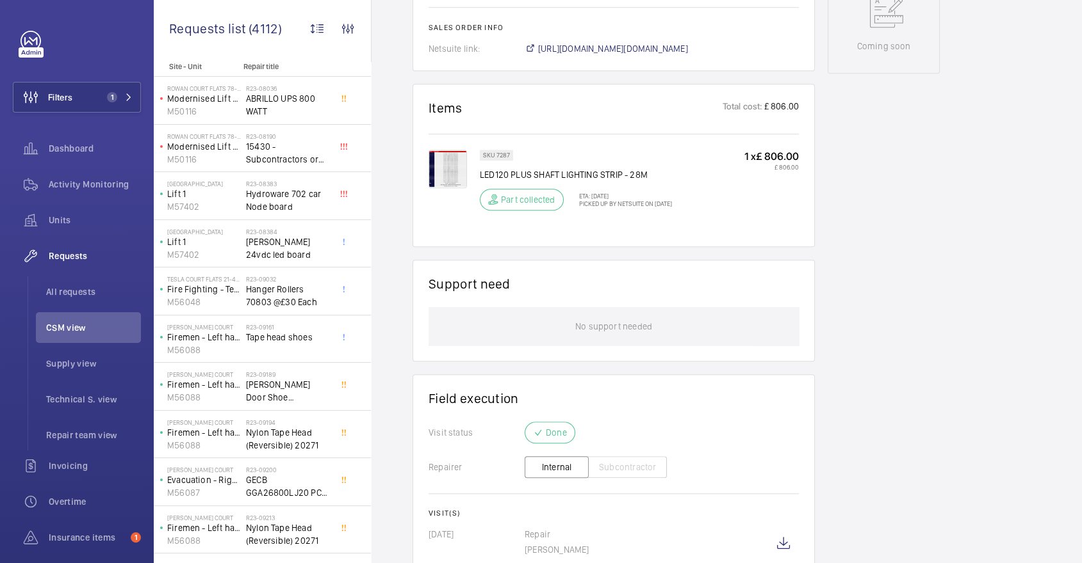
scroll to position [766, 0]
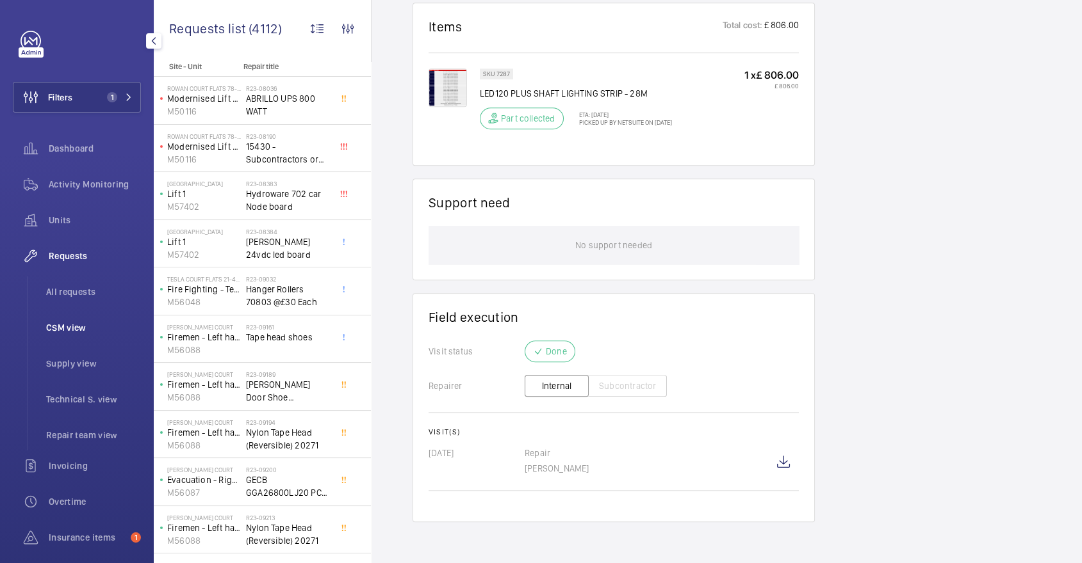
click at [81, 330] on span "CSM view" at bounding box center [93, 327] width 95 height 13
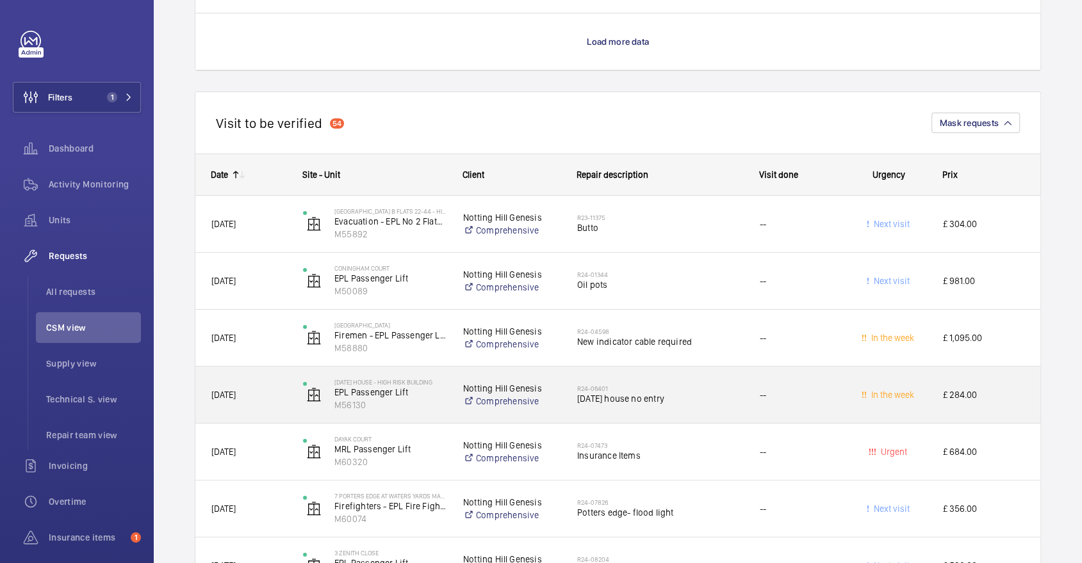
scroll to position [4221, 0]
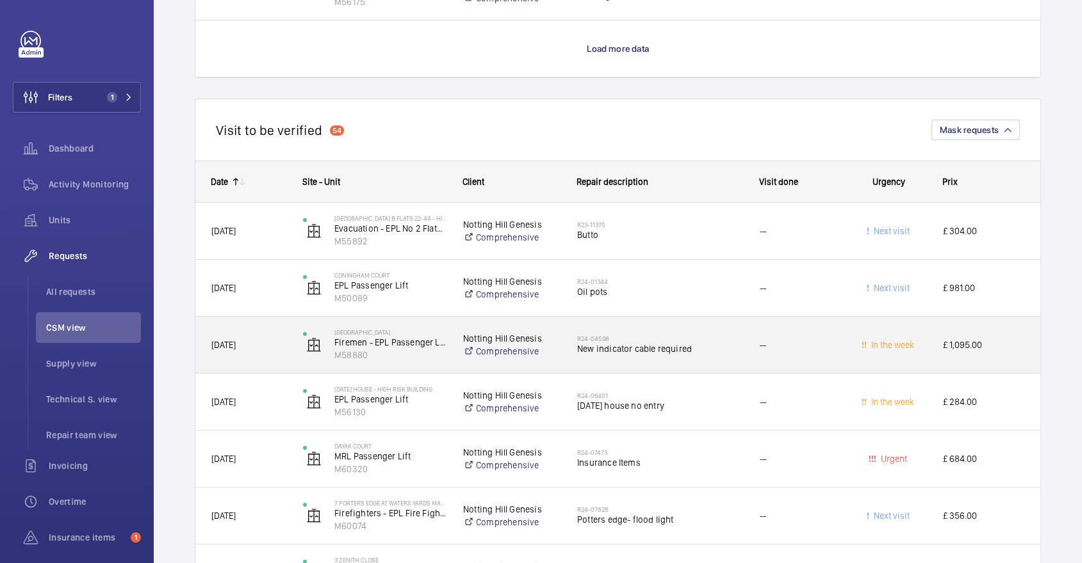
click at [715, 343] on span "New indicator cable required" at bounding box center [660, 349] width 166 height 13
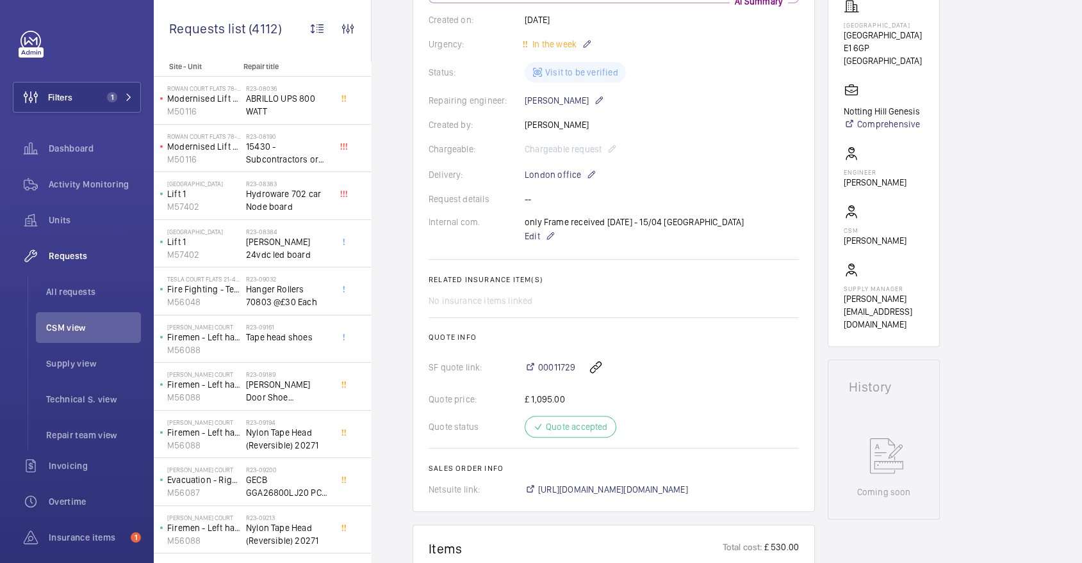
scroll to position [242, 0]
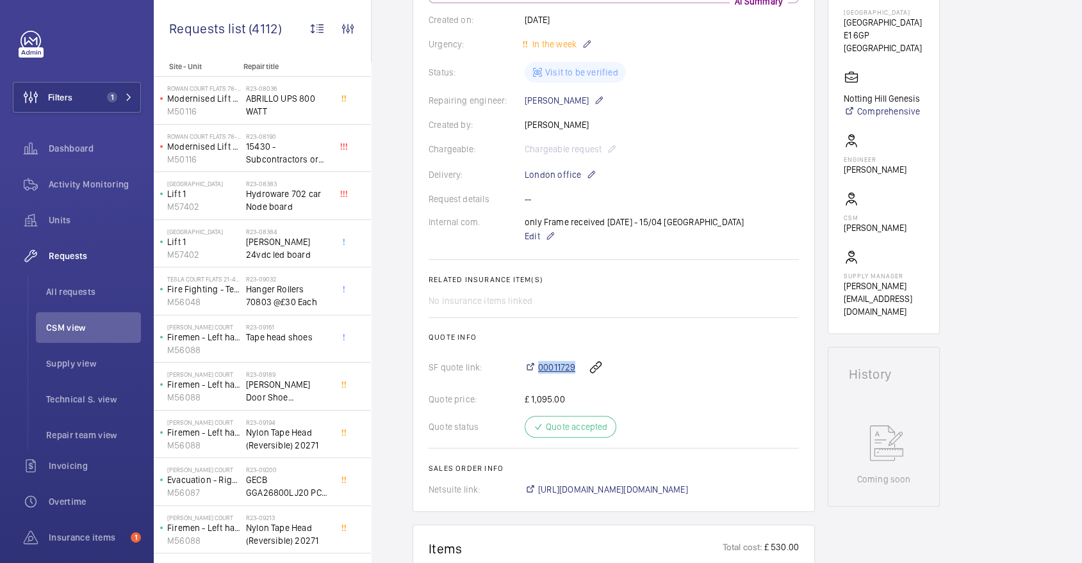
drag, startPoint x: 578, startPoint y: 366, endPoint x: 537, endPoint y: 366, distance: 41.6
click at [537, 366] on div "00011729" at bounding box center [661, 367] width 274 height 31
copy span "00011729"
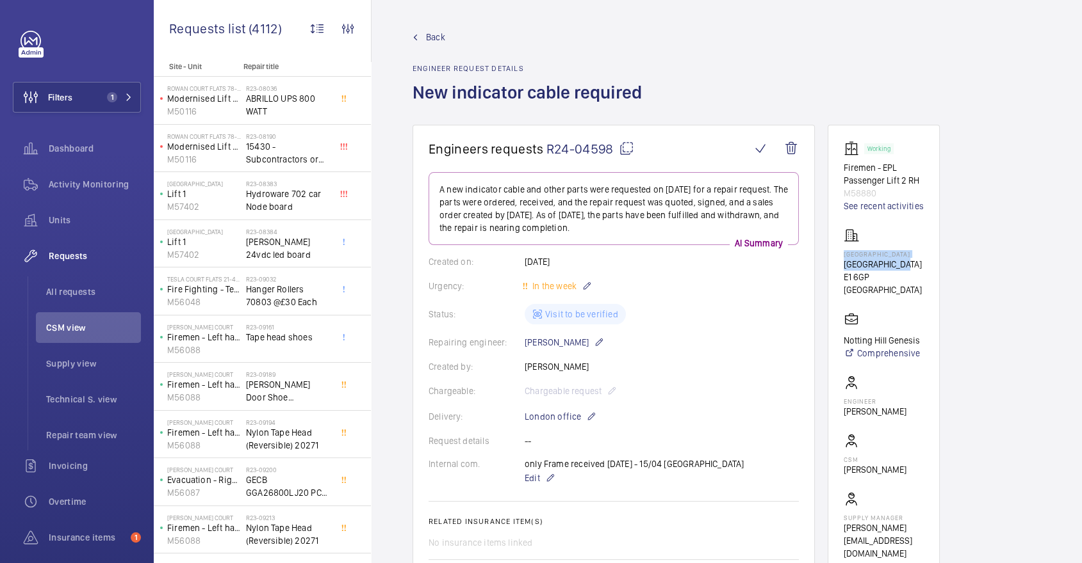
drag, startPoint x: 844, startPoint y: 256, endPoint x: 912, endPoint y: 267, distance: 69.4
click at [912, 267] on wm-front-card-body "Working Firemen - EPL Passenger Lift 2 RH M58880 See recent activities Edison H…" at bounding box center [883, 350] width 80 height 419
click at [905, 257] on wm-front-card-body "Working Firemen - EPL Passenger Lift 2 RH M58880 See recent activities Edison H…" at bounding box center [883, 350] width 80 height 419
drag, startPoint x: 905, startPoint y: 261, endPoint x: 850, endPoint y: 262, distance: 55.7
click at [850, 262] on wm-front-card-body "Working Firemen - EPL Passenger Lift 2 RH M58880 See recent activities Edison H…" at bounding box center [883, 350] width 80 height 419
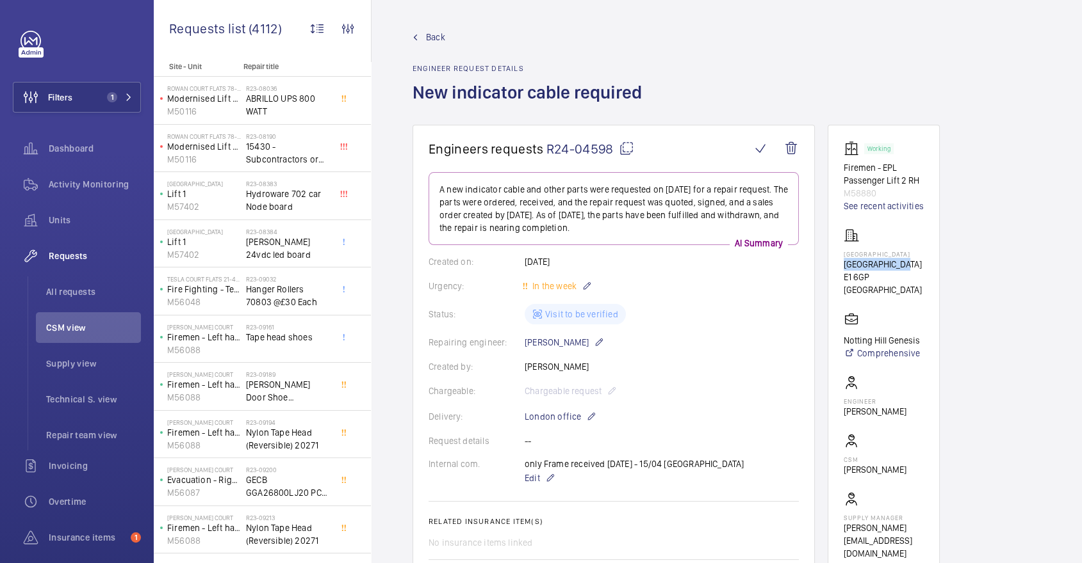
drag, startPoint x: 843, startPoint y: 261, endPoint x: 907, endPoint y: 260, distance: 64.7
click at [907, 260] on wm-front-card-body "Working Firemen - EPL Passenger Lift 2 RH M58880 See recent activities Edison H…" at bounding box center [883, 350] width 80 height 419
copy p "Edison Heights"
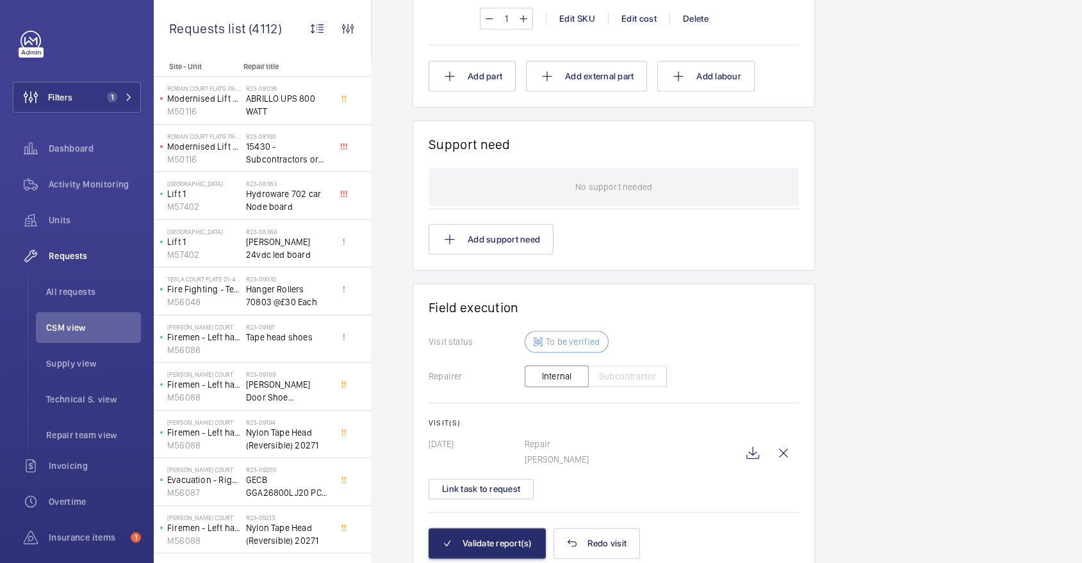
scroll to position [1258, 0]
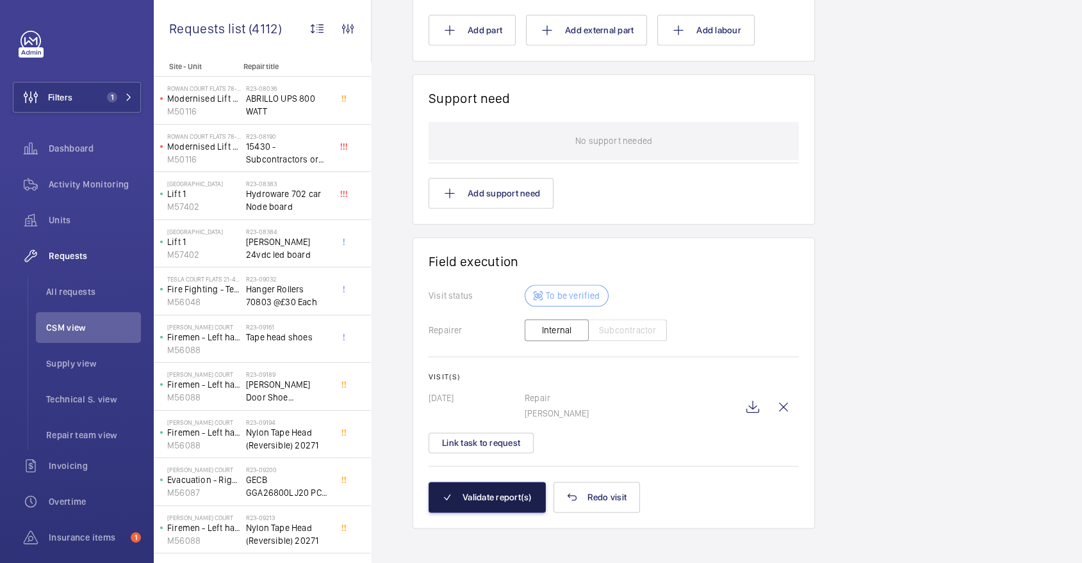
click at [509, 492] on button "Validate report(s)" at bounding box center [486, 497] width 117 height 31
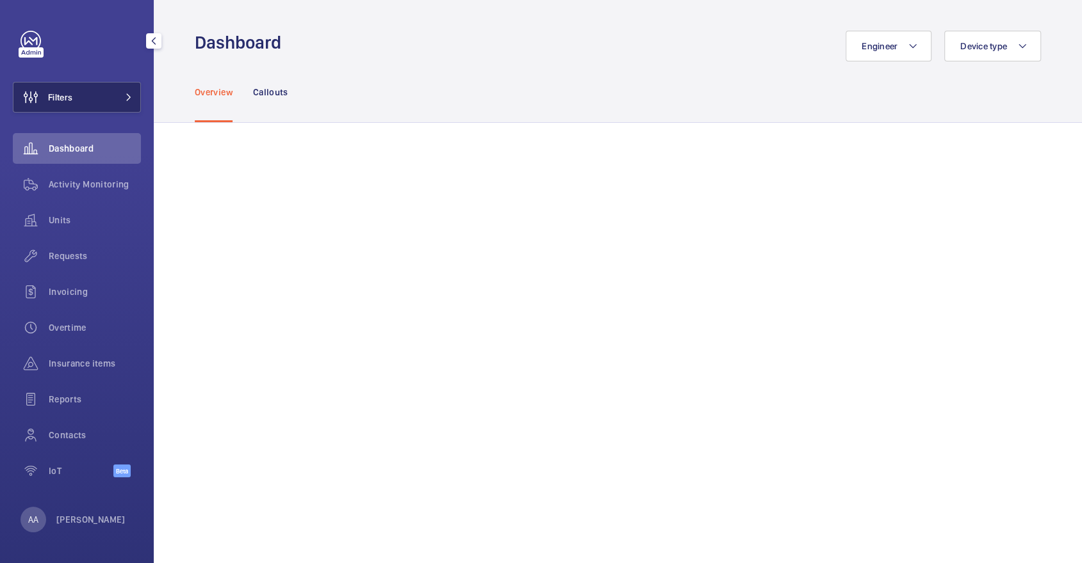
click at [86, 97] on button "Filters" at bounding box center [77, 97] width 128 height 31
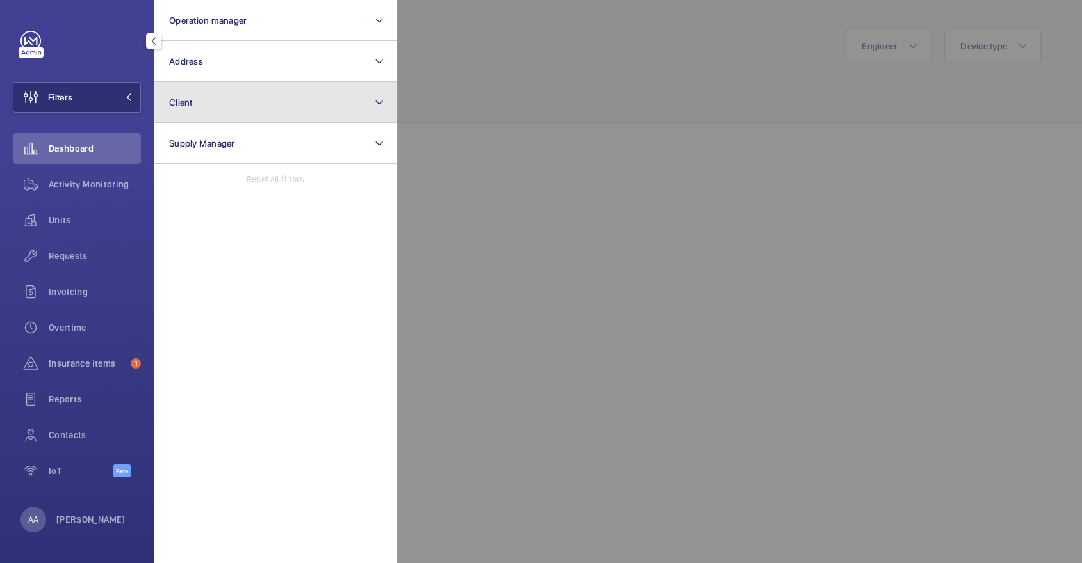
click at [284, 90] on button "Client" at bounding box center [275, 102] width 243 height 41
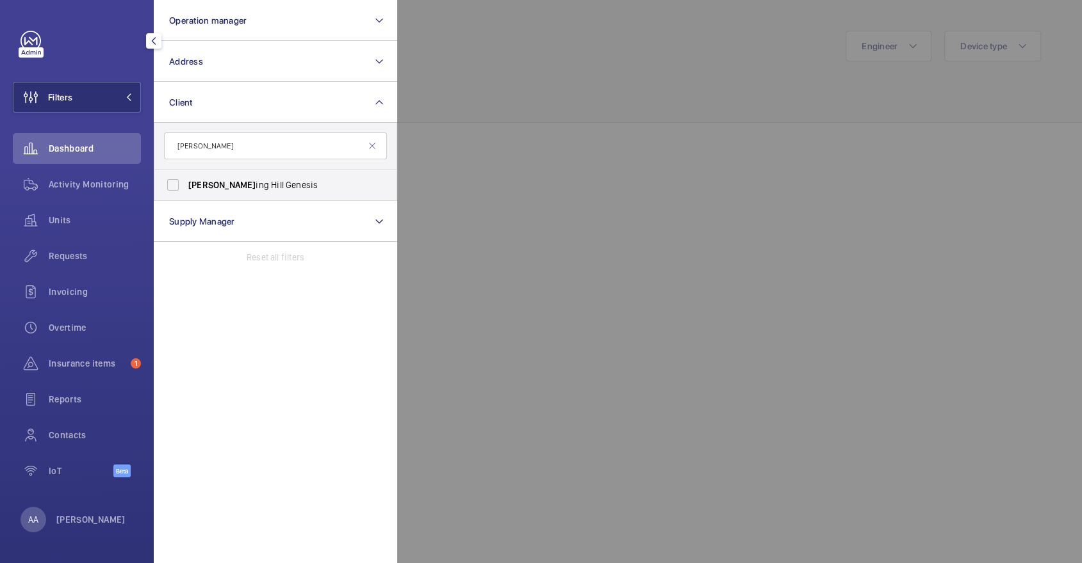
type input "nott"
click at [291, 174] on label "Nott ing Hill Genesis" at bounding box center [265, 185] width 223 height 31
click at [186, 174] on input "Nott ing Hill Genesis" at bounding box center [173, 185] width 26 height 26
checkbox input "true"
click at [72, 225] on span "Units" at bounding box center [95, 220] width 92 height 13
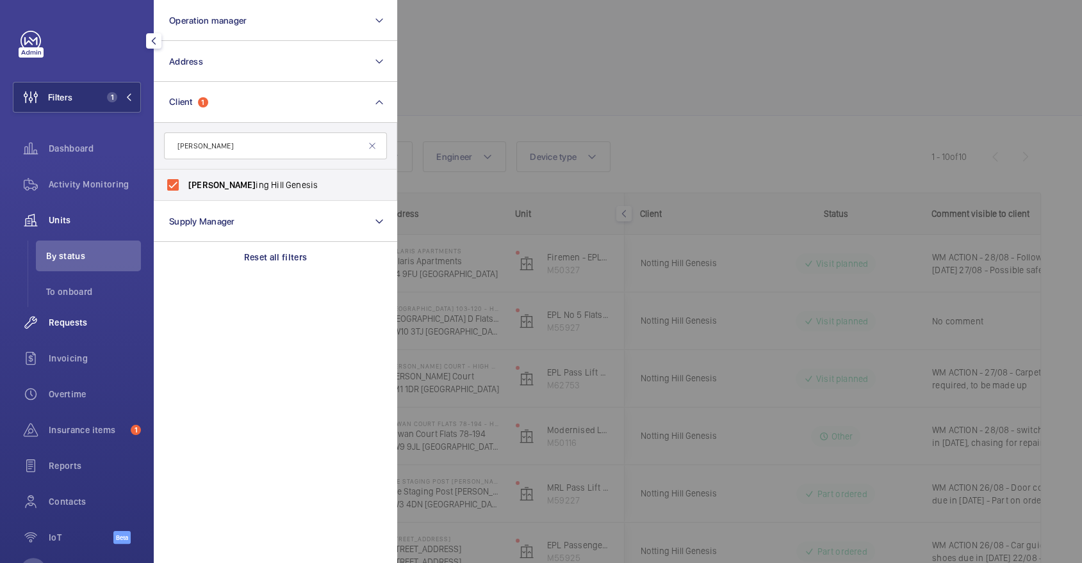
click at [101, 323] on span "Requests" at bounding box center [95, 322] width 92 height 13
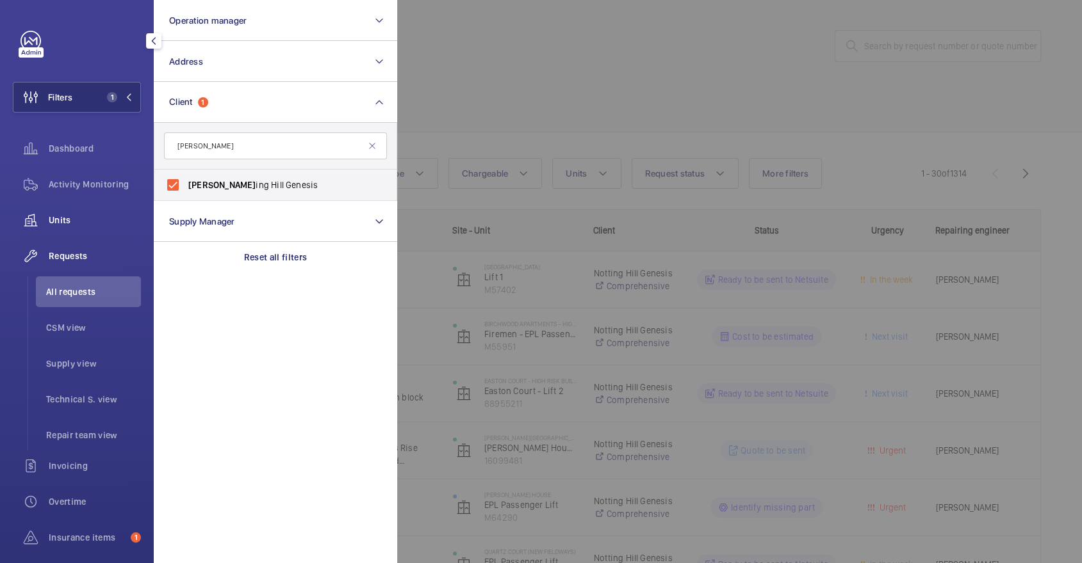
click at [102, 218] on span "Units" at bounding box center [95, 220] width 92 height 13
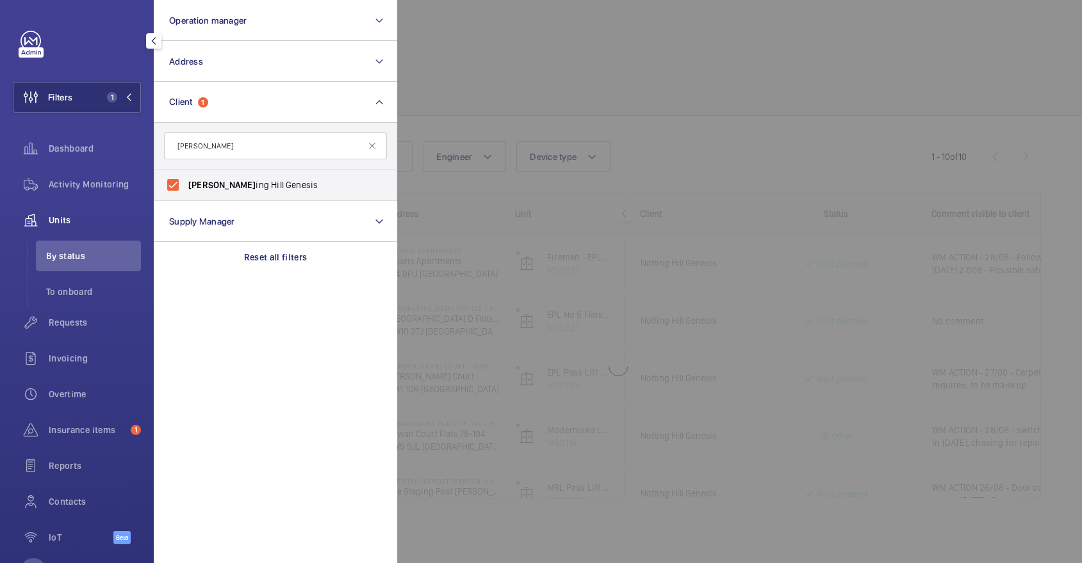
click at [513, 122] on div at bounding box center [938, 281] width 1082 height 563
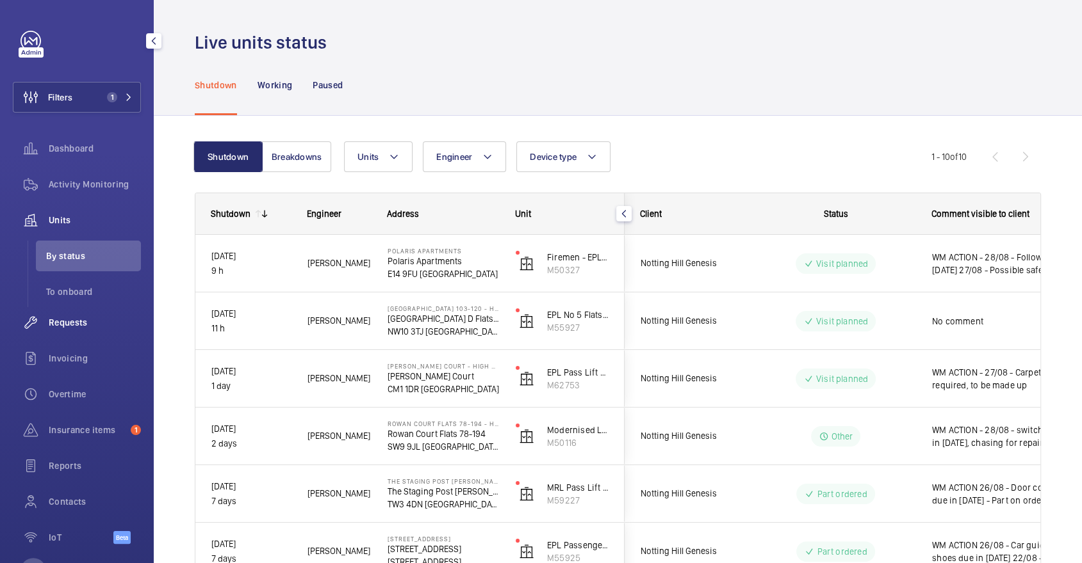
click at [74, 320] on span "Requests" at bounding box center [95, 322] width 92 height 13
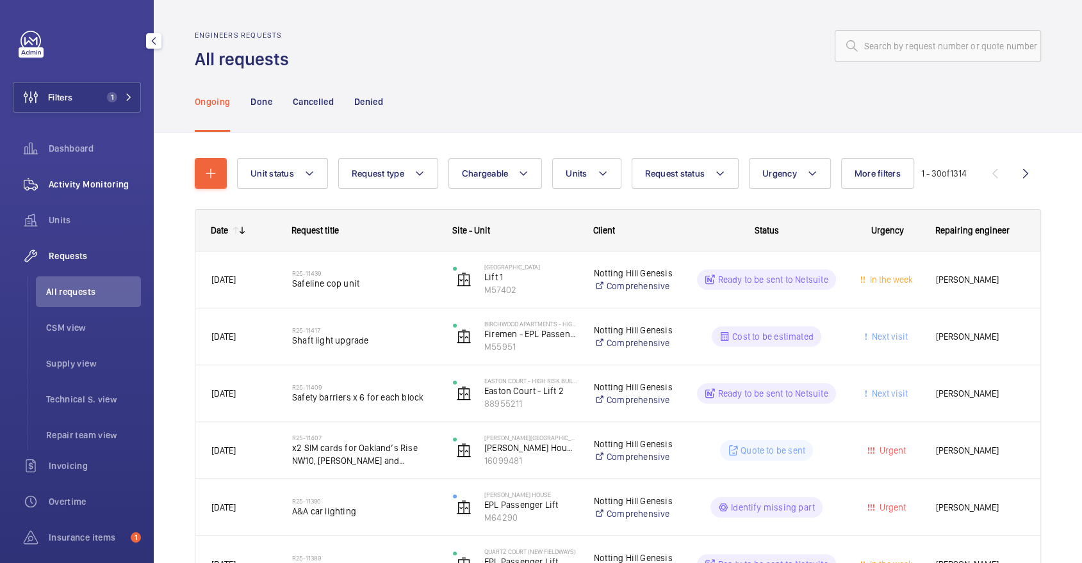
click at [109, 187] on span "Activity Monitoring" at bounding box center [95, 184] width 92 height 13
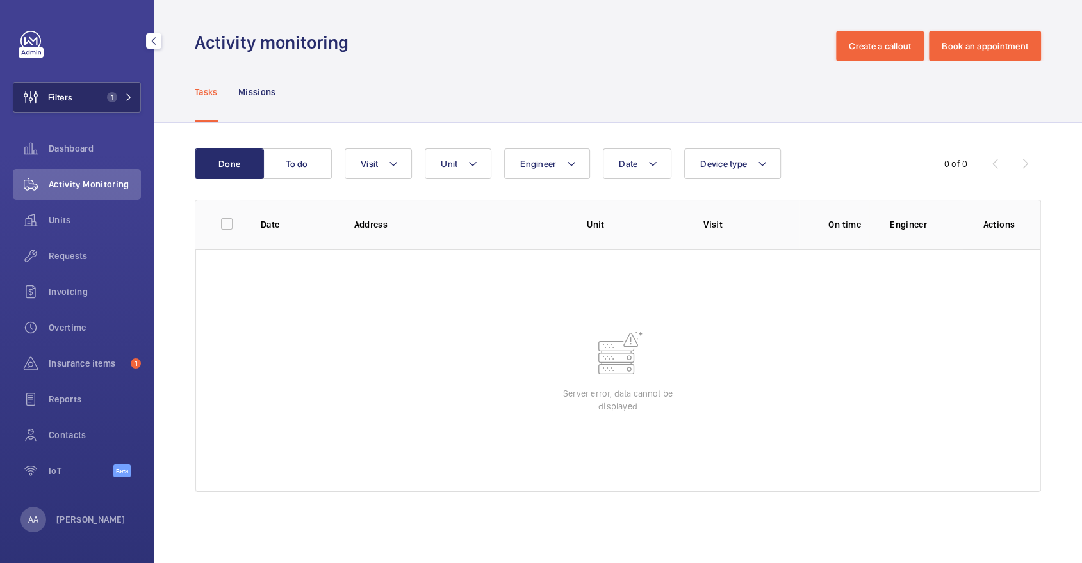
click at [77, 108] on button "Filters 1" at bounding box center [77, 97] width 128 height 31
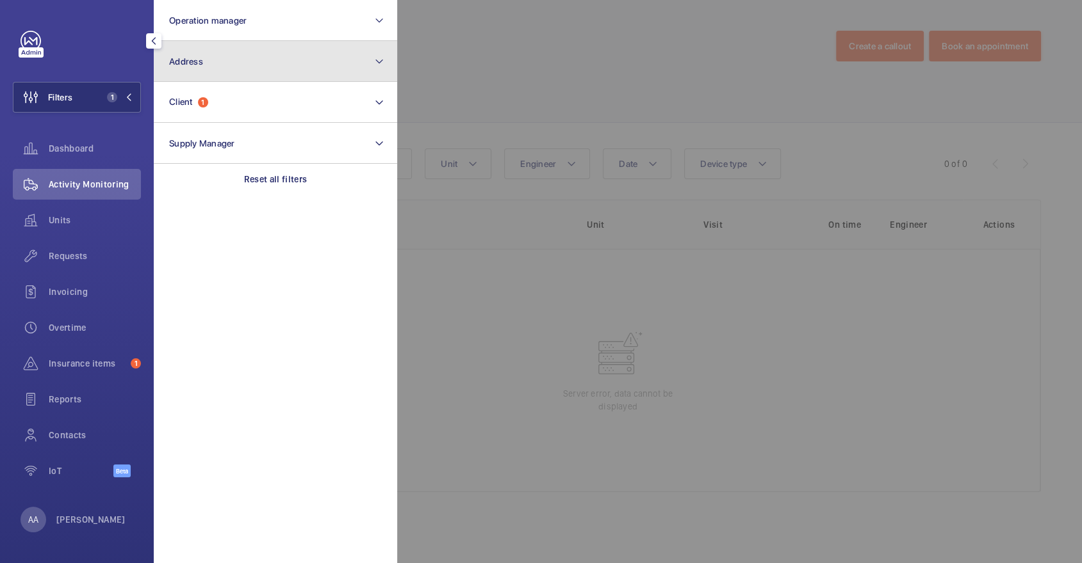
click at [223, 79] on button "Address" at bounding box center [275, 61] width 243 height 41
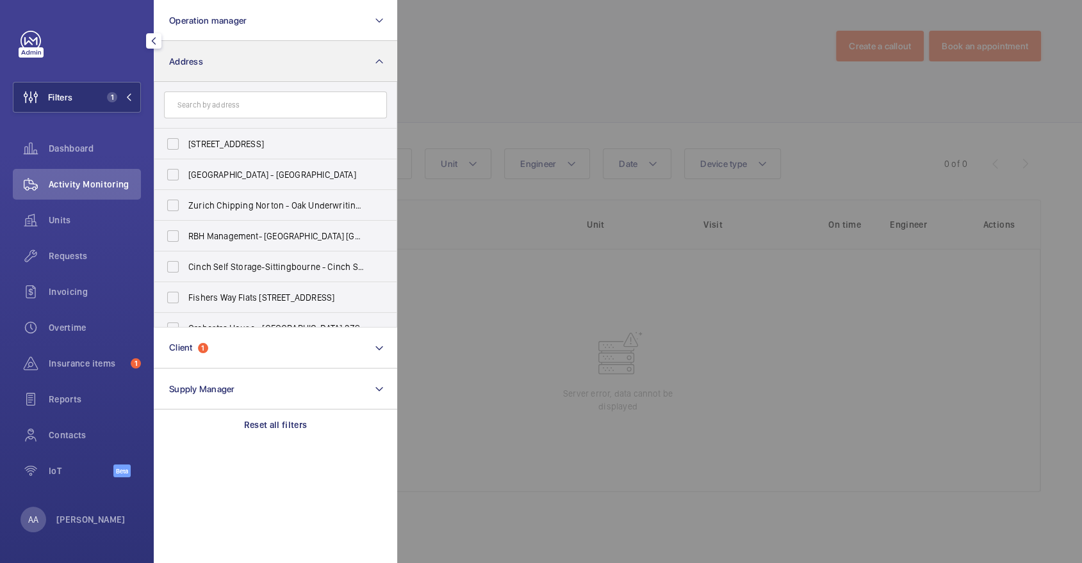
type input "p"
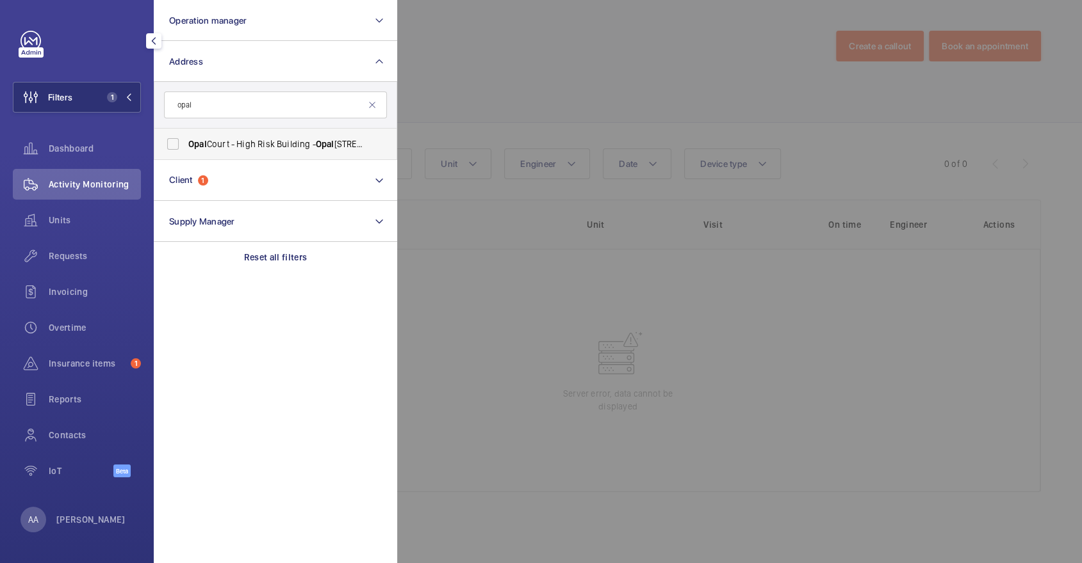
type input "opal"
click at [242, 152] on label "Opal Court - High Risk Building - Opal Court, LONDON E15 2FZ" at bounding box center [265, 144] width 223 height 31
click at [186, 152] on input "Opal Court - High Risk Building - Opal Court, LONDON E15 2FZ" at bounding box center [173, 144] width 26 height 26
checkbox input "true"
click at [605, 88] on div at bounding box center [938, 281] width 1082 height 563
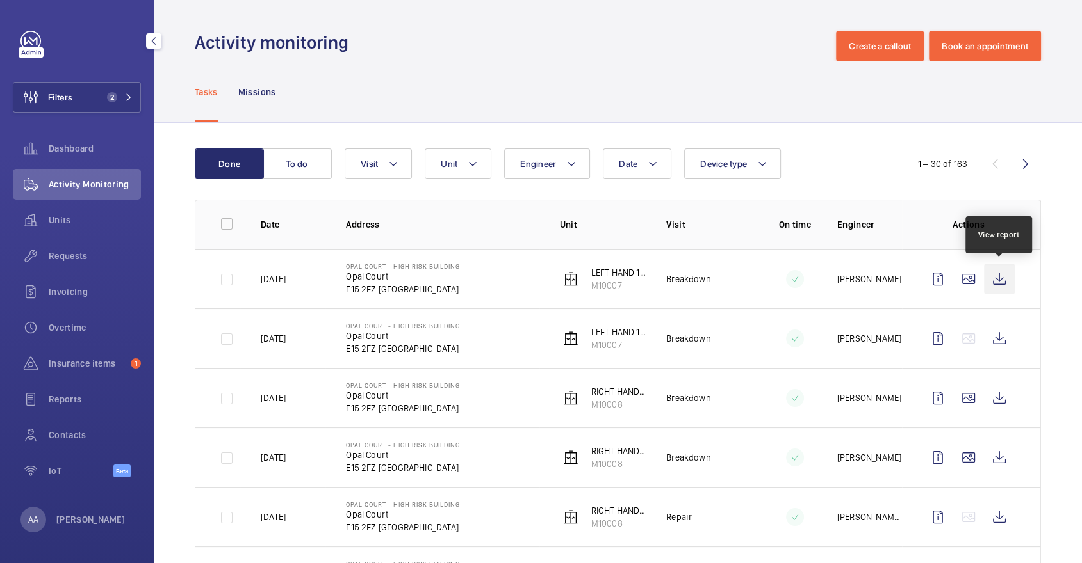
click at [1000, 273] on wm-front-icon-button at bounding box center [999, 279] width 31 height 31
click at [998, 277] on wm-front-icon-button at bounding box center [999, 279] width 31 height 31
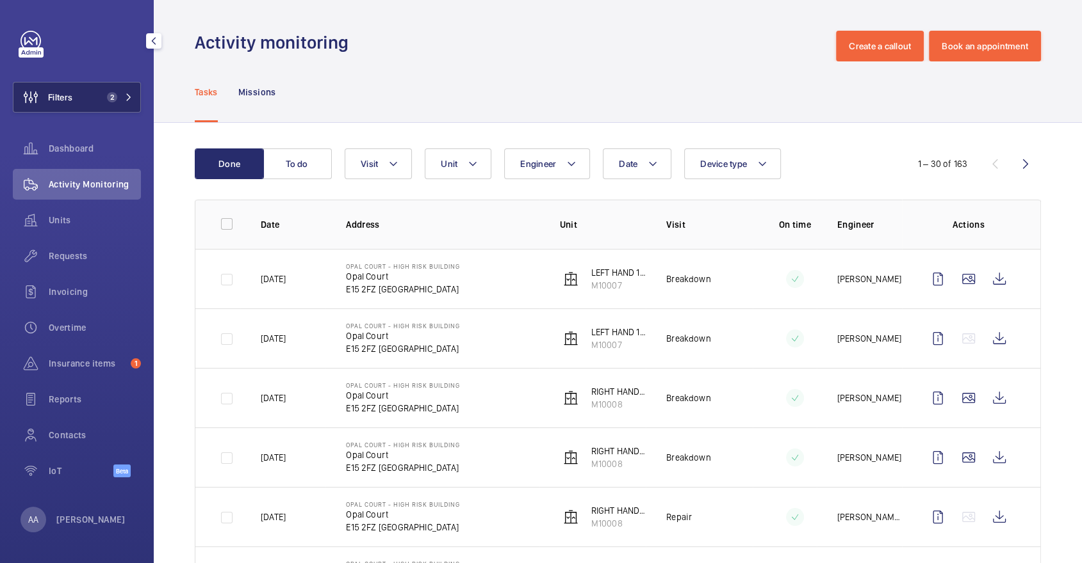
click at [117, 101] on span "2" at bounding box center [117, 97] width 31 height 10
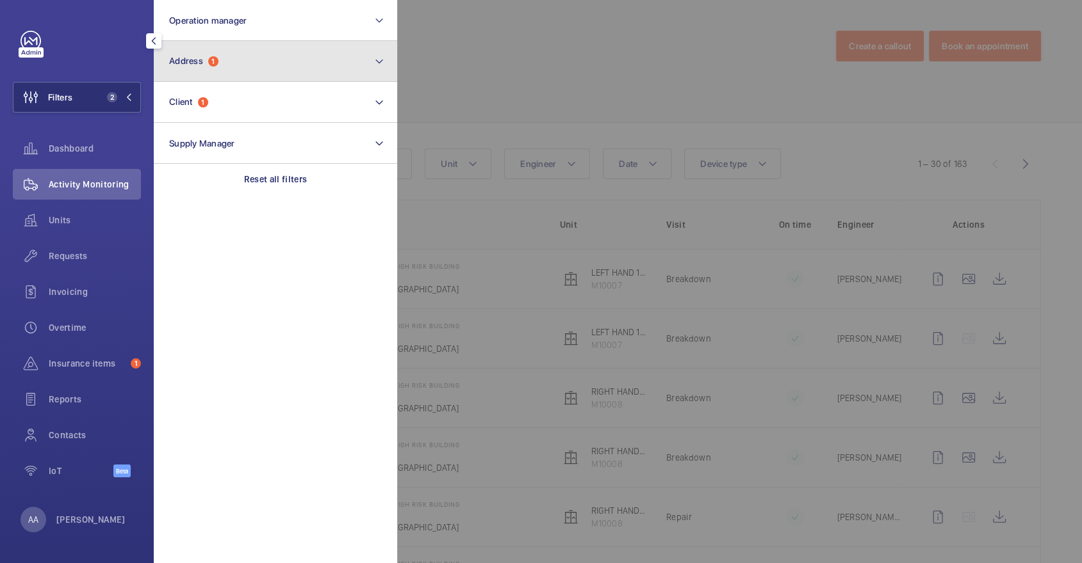
click at [255, 77] on button "Address 1" at bounding box center [275, 61] width 243 height 41
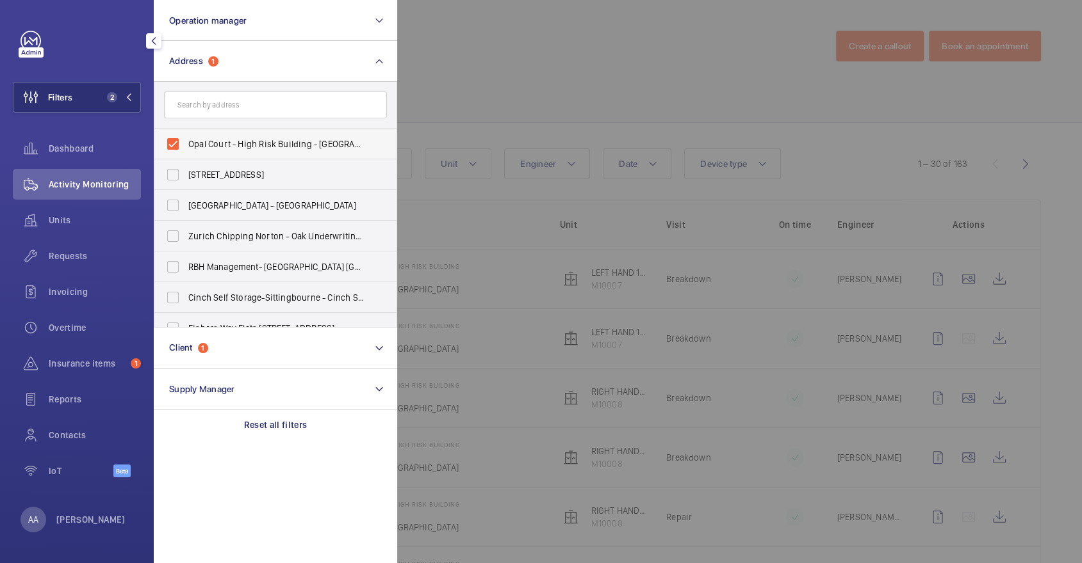
click at [243, 144] on span "Opal Court - High Risk Building - Opal Court, LONDON E15 2FZ" at bounding box center [276, 144] width 176 height 13
click at [186, 144] on input "Opal Court - High Risk Building - Opal Court, LONDON E15 2FZ" at bounding box center [173, 144] width 26 height 26
checkbox input "false"
click at [213, 99] on input "text" at bounding box center [275, 105] width 223 height 27
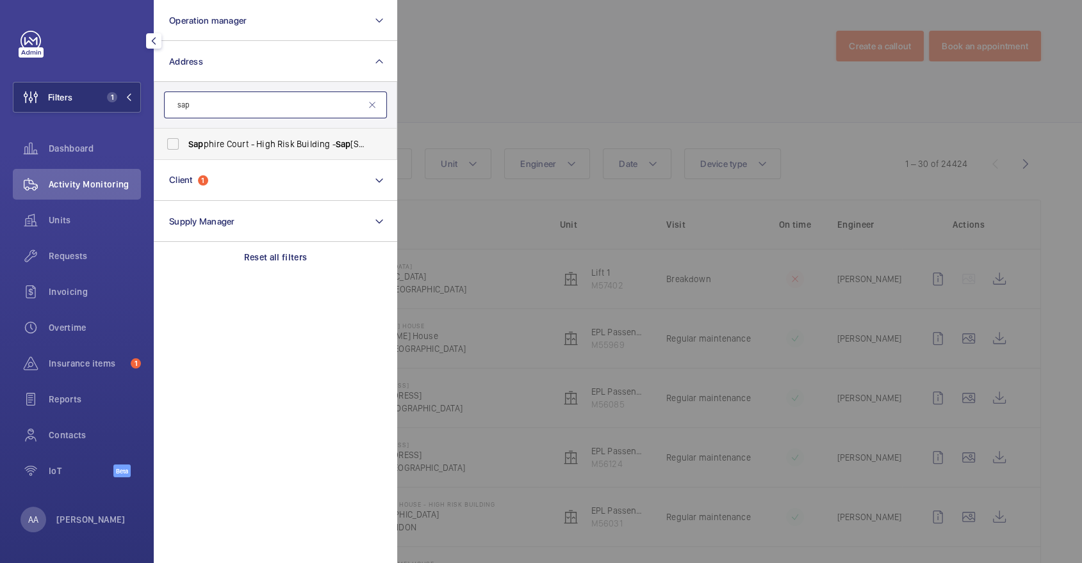
type input "sap"
click at [247, 147] on span "Sap phire Court - High Risk Building - Sap phire Court, LONDON E15 2GG" at bounding box center [276, 144] width 176 height 13
click at [186, 147] on input "Sap phire Court - High Risk Building - Sap phire Court, LONDON E15 2GG" at bounding box center [173, 144] width 26 height 26
checkbox input "true"
click at [562, 46] on div at bounding box center [938, 281] width 1082 height 563
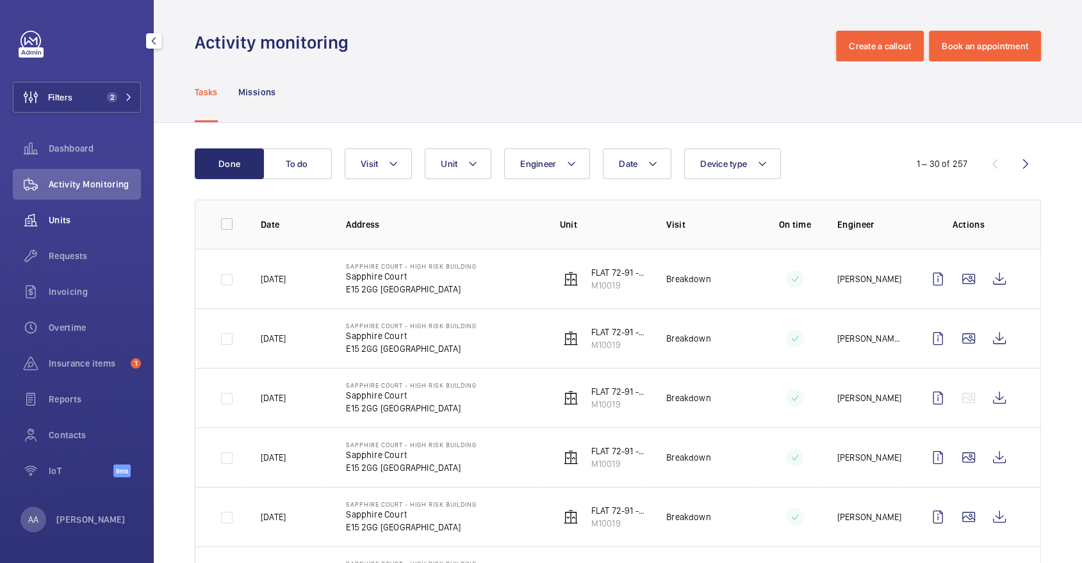
click at [60, 227] on div "Units" at bounding box center [77, 220] width 128 height 31
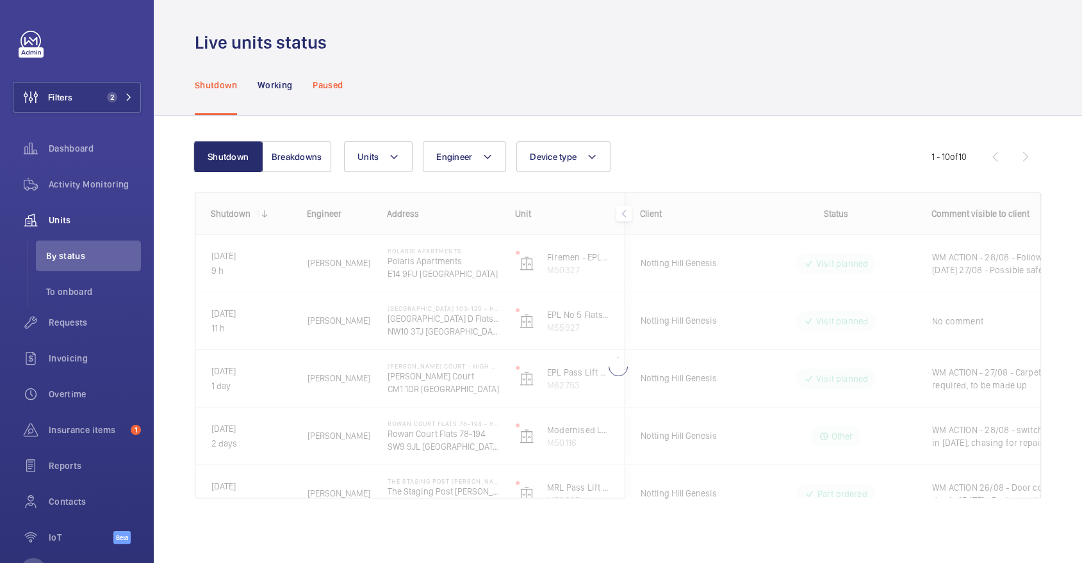
click at [333, 104] on div "Paused" at bounding box center [327, 84] width 30 height 61
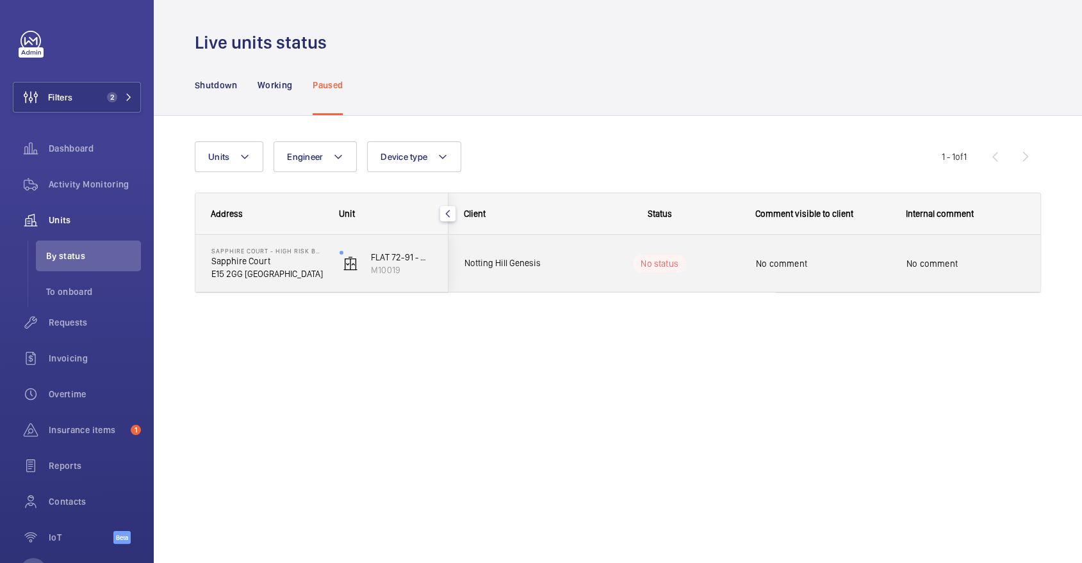
click at [678, 285] on div "No status" at bounding box center [651, 264] width 175 height 44
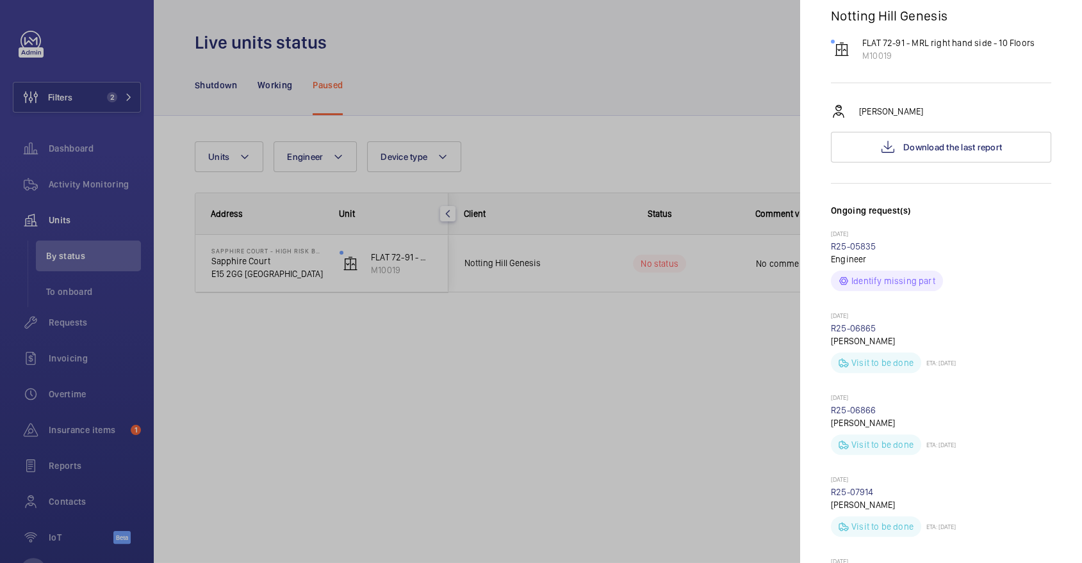
scroll to position [726, 0]
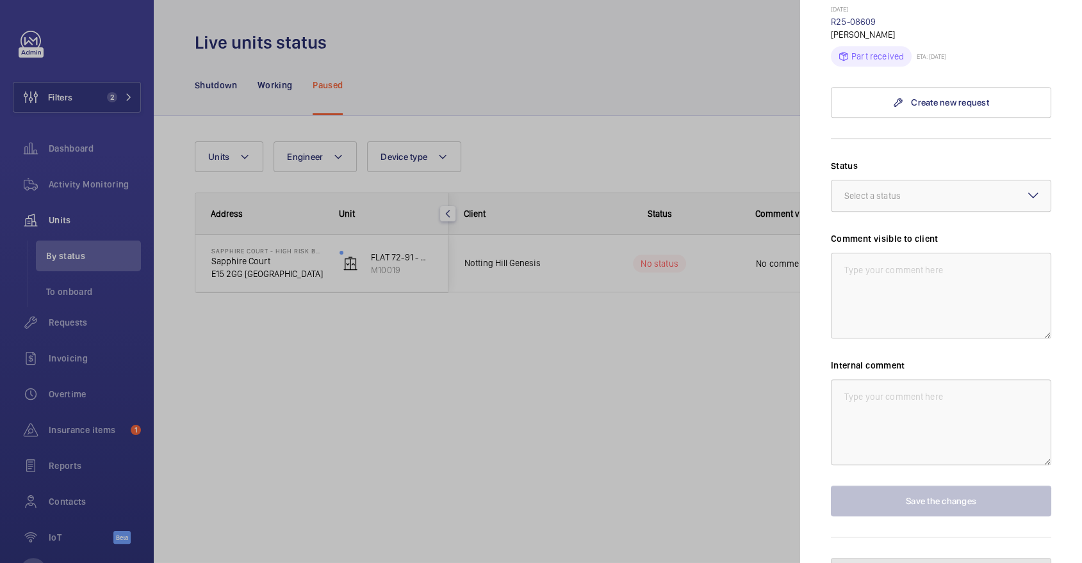
click at [949, 563] on span "Unpause the unit" at bounding box center [949, 574] width 69 height 10
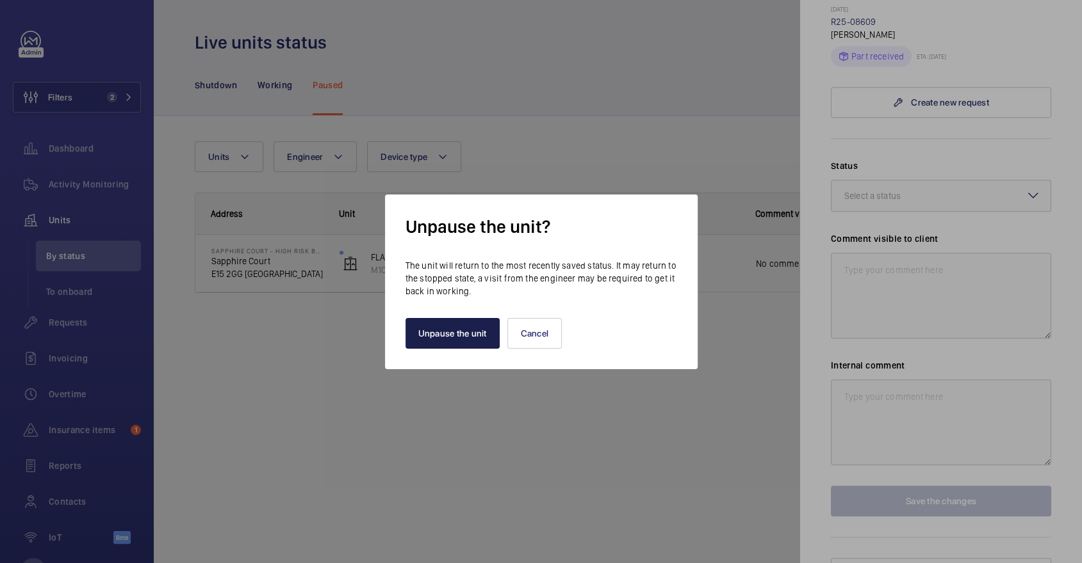
click at [483, 335] on button "Unpause the unit" at bounding box center [452, 333] width 94 height 31
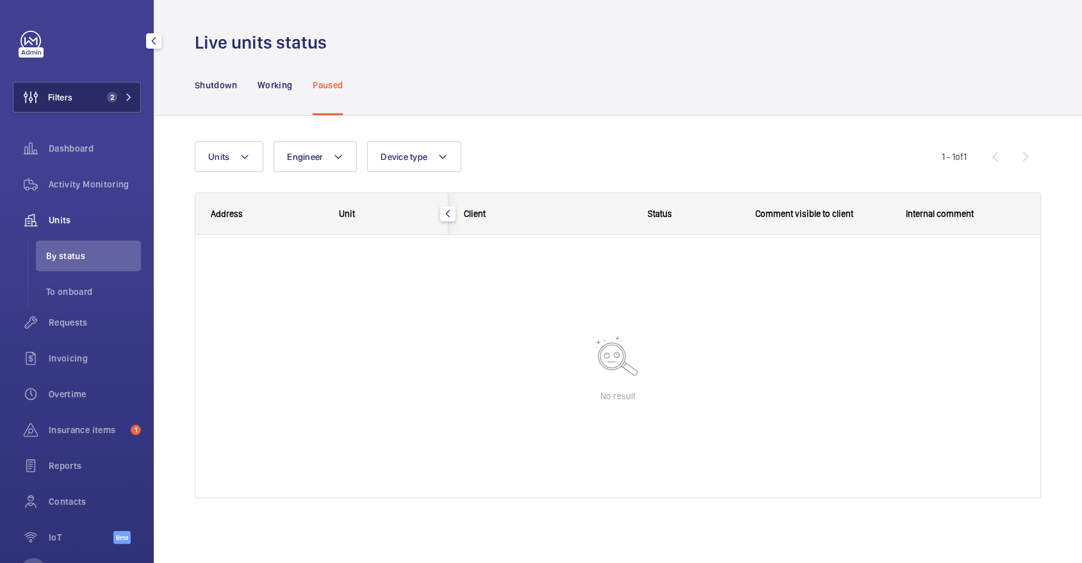
click at [95, 111] on button "Filters 2" at bounding box center [77, 97] width 128 height 31
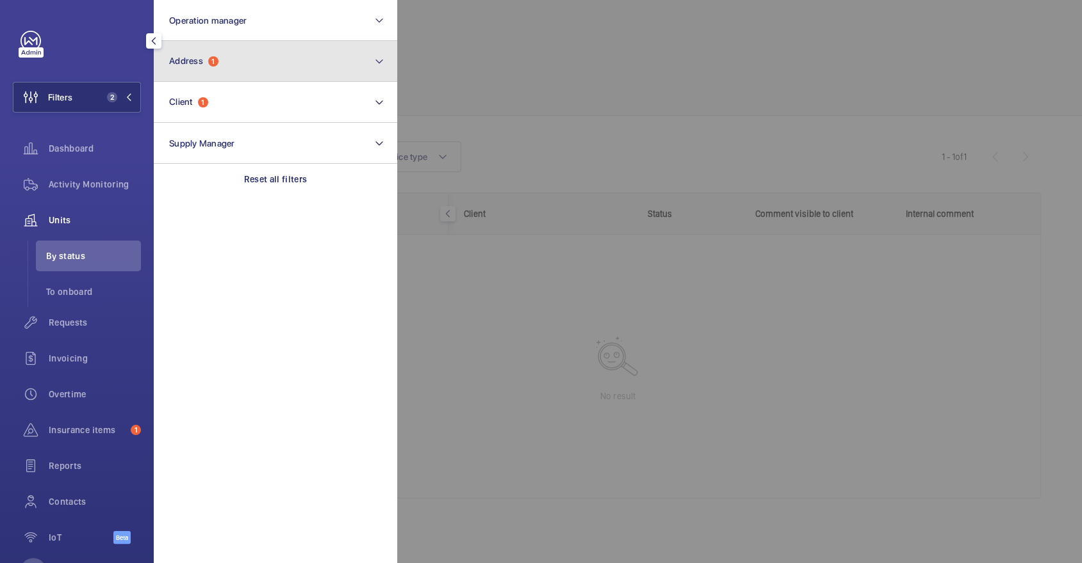
click at [299, 47] on button "Address 1" at bounding box center [275, 61] width 243 height 41
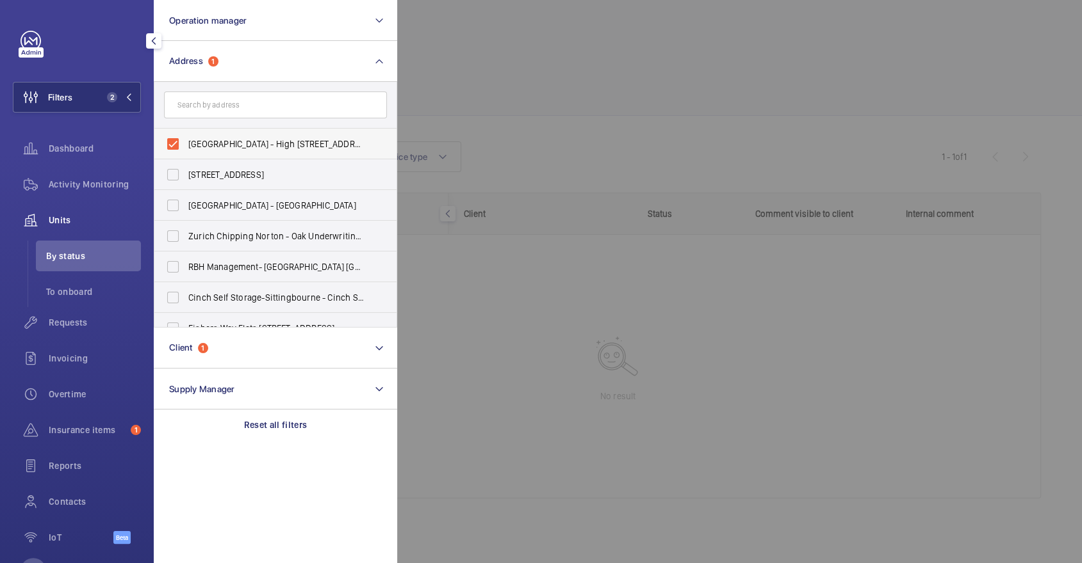
click at [288, 140] on span "Sapphire Court - High Risk Building - Sapphire Court, LONDON E15 2GG" at bounding box center [276, 144] width 176 height 13
click at [186, 140] on input "Sapphire Court - High Risk Building - Sapphire Court, LONDON E15 2GG" at bounding box center [173, 144] width 26 height 26
checkbox input "false"
click at [494, 112] on div at bounding box center [938, 281] width 1082 height 563
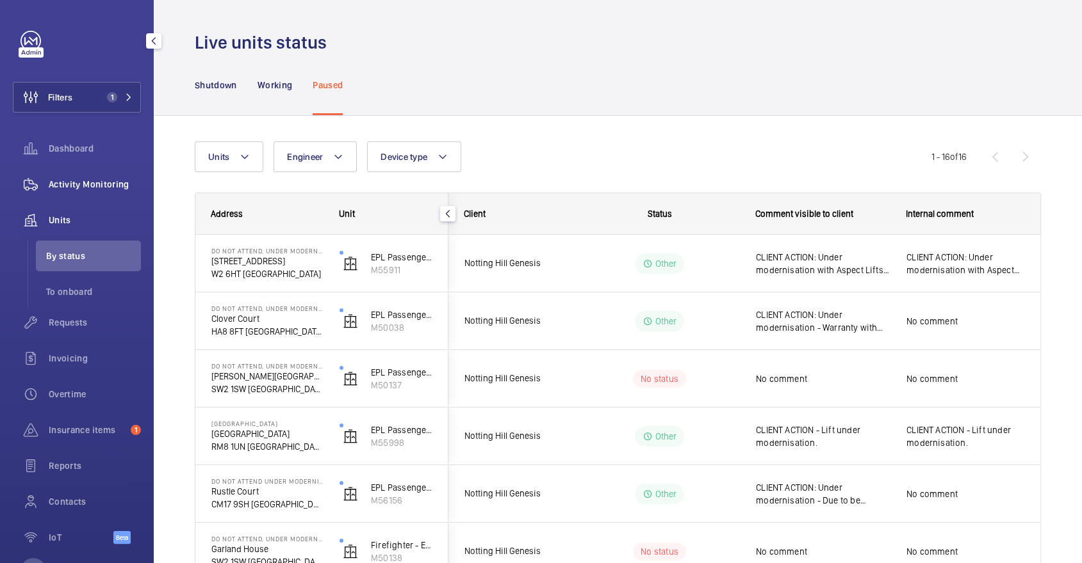
click at [118, 181] on span "Activity Monitoring" at bounding box center [95, 184] width 92 height 13
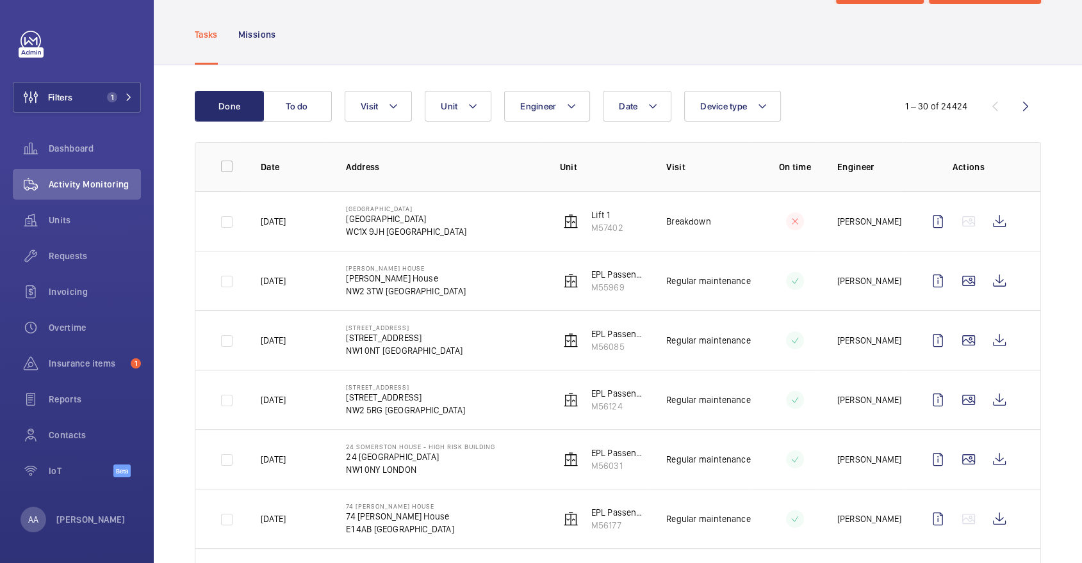
scroll to position [58, 0]
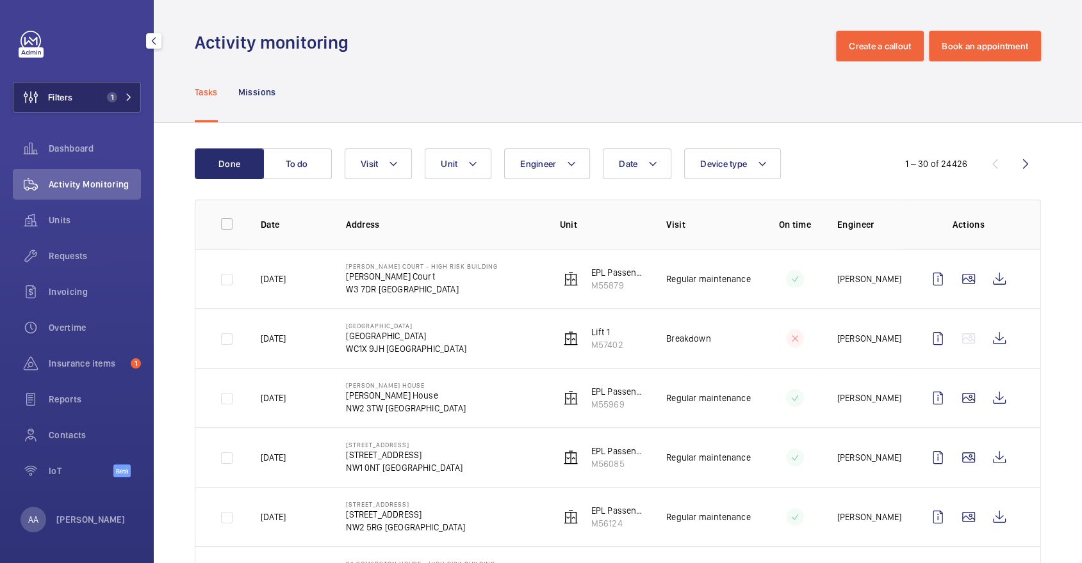
click at [122, 85] on button "Filters 1" at bounding box center [77, 97] width 128 height 31
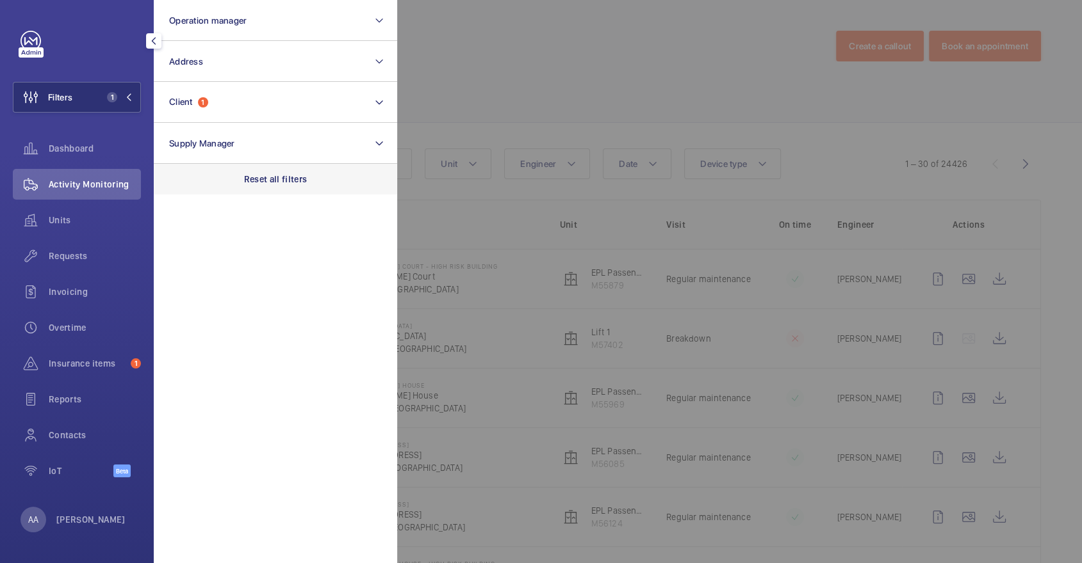
click at [303, 179] on p "Reset all filters" at bounding box center [275, 179] width 63 height 13
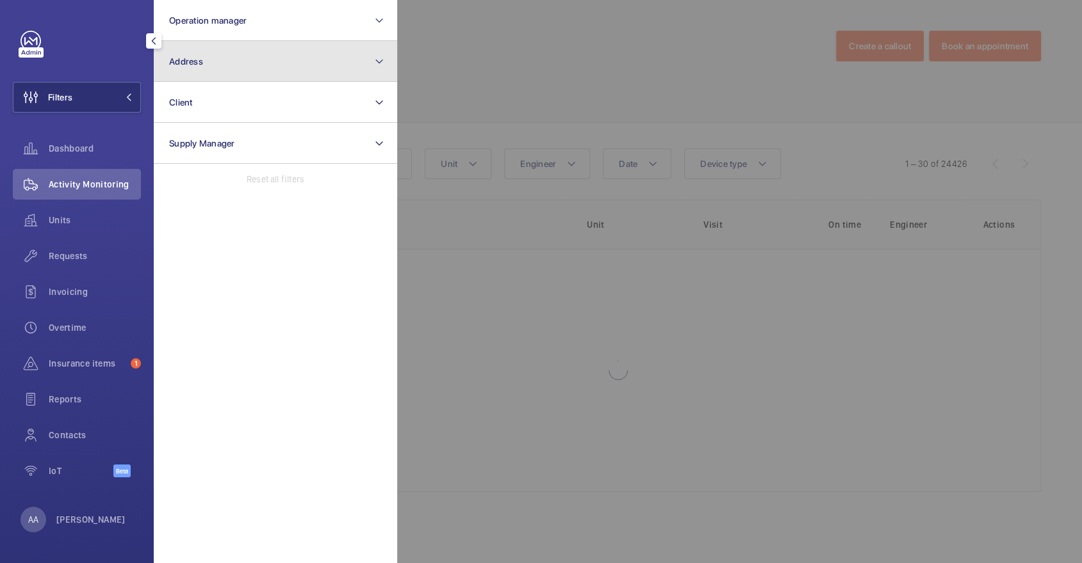
click at [232, 61] on button "Address" at bounding box center [275, 61] width 243 height 41
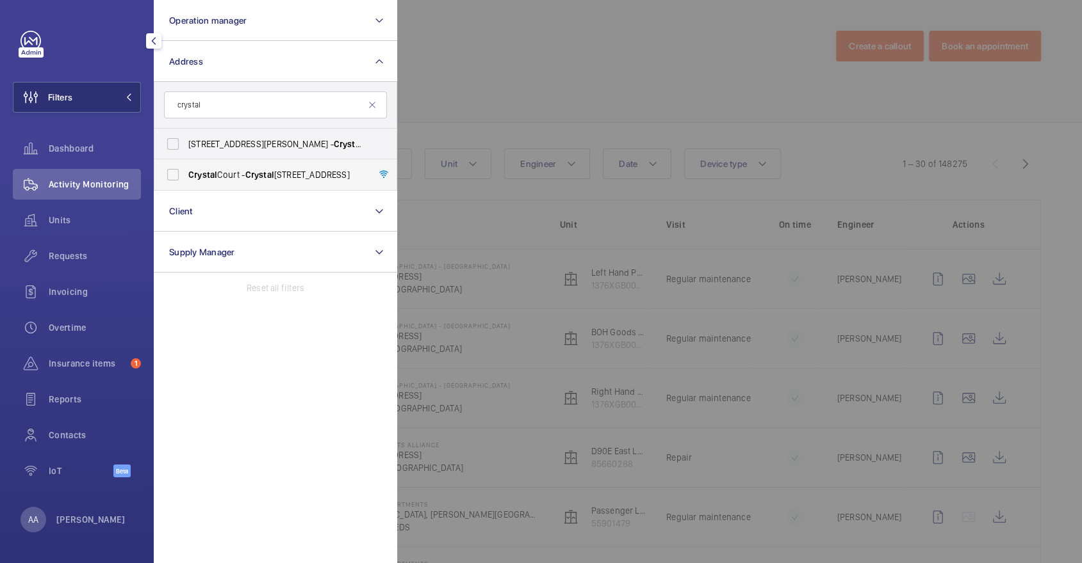
type input "crystal"
click at [255, 187] on label "Crystal Court - Crystal Court, LONDON E8 4QS" at bounding box center [265, 174] width 223 height 31
click at [186, 187] on input "Crystal Court - Crystal Court, LONDON E8 4QS" at bounding box center [173, 175] width 26 height 26
checkbox input "true"
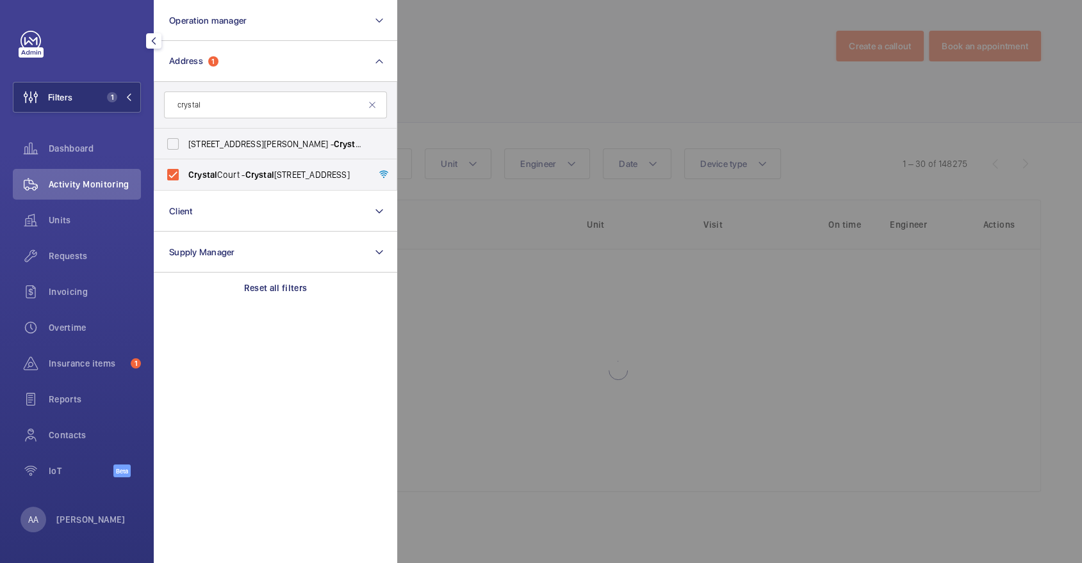
click at [506, 127] on div at bounding box center [938, 281] width 1082 height 563
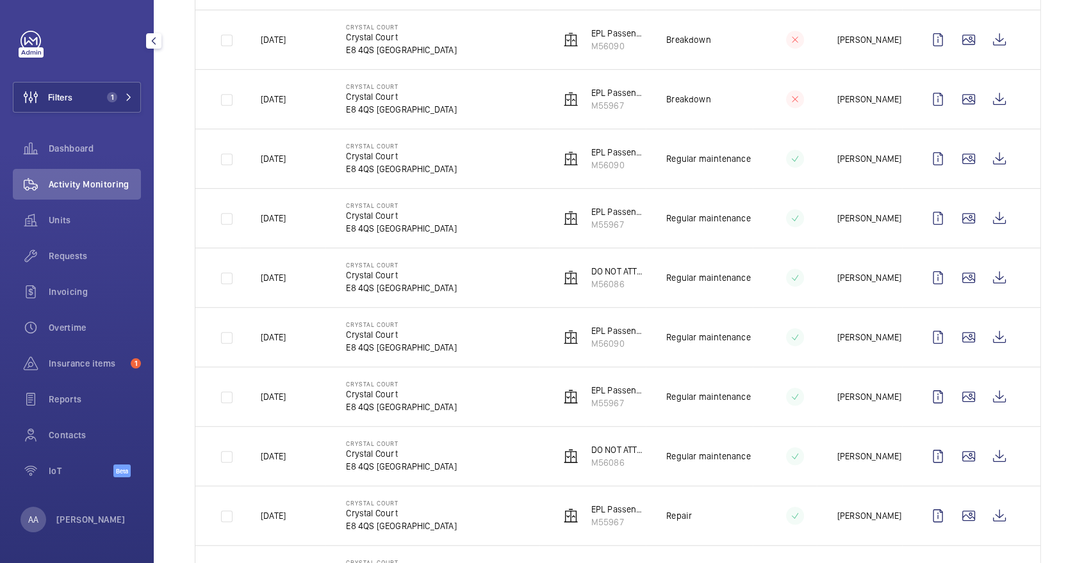
scroll to position [607, 0]
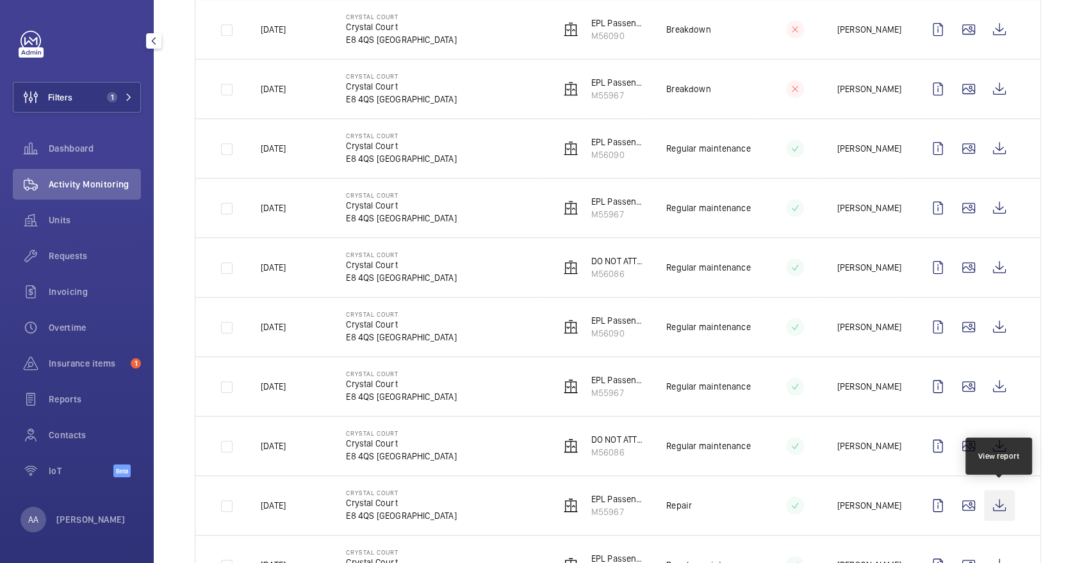
click at [998, 506] on wm-front-icon-button at bounding box center [999, 505] width 31 height 31
click at [94, 78] on div "Filters 1 Dashboard Activity Monitoring Units Requests Invoicing Overtime Insur…" at bounding box center [77, 261] width 128 height 461
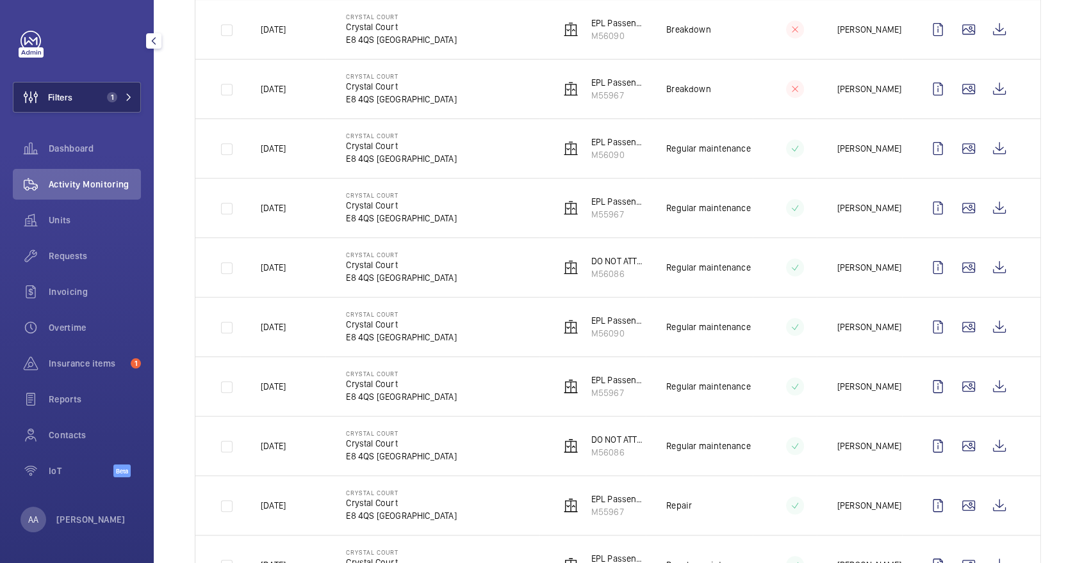
click at [101, 85] on button "Filters 1" at bounding box center [77, 97] width 128 height 31
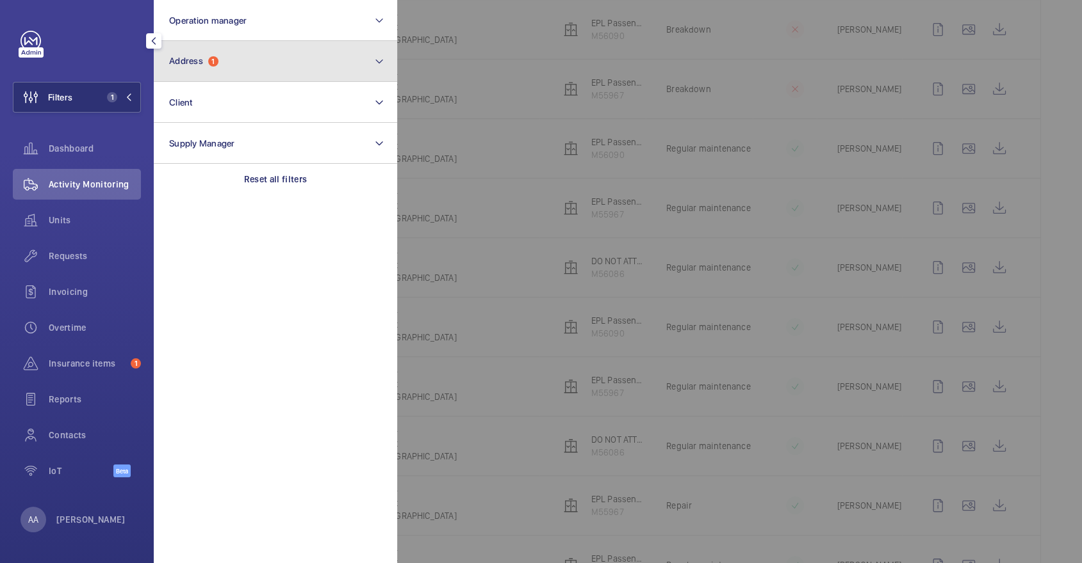
click at [261, 71] on button "Address 1" at bounding box center [275, 61] width 243 height 41
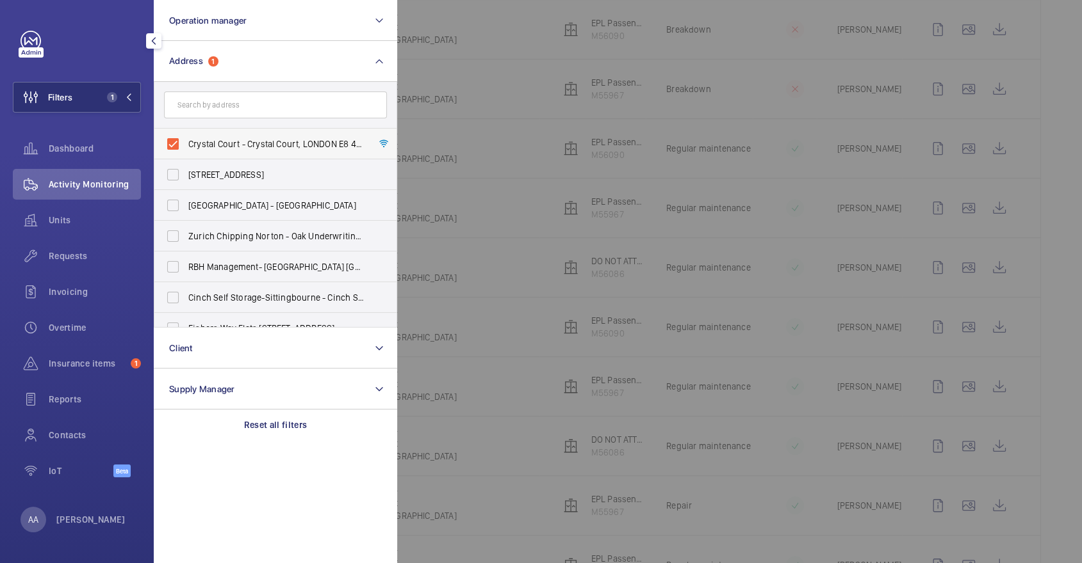
click at [243, 143] on span "Crystal Court - Crystal Court, LONDON E8 4QS" at bounding box center [276, 144] width 176 height 13
click at [186, 143] on input "Crystal Court - Crystal Court, LONDON E8 4QS" at bounding box center [173, 144] width 26 height 26
checkbox input "false"
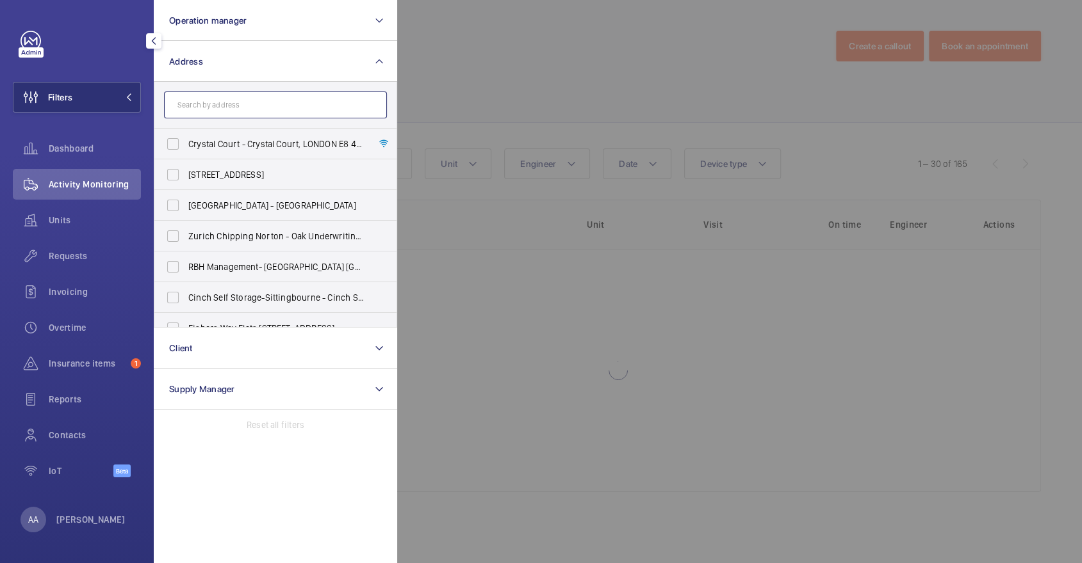
click at [220, 103] on input "text" at bounding box center [275, 105] width 223 height 27
paste input "Edison Heights"
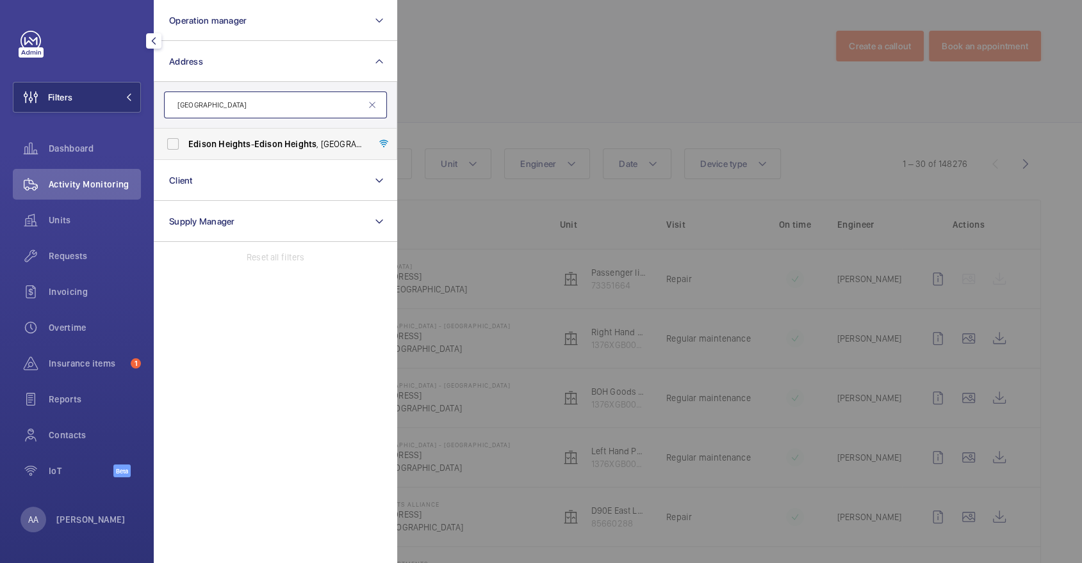
type input "Edison Heights"
click at [234, 142] on span "Heights" at bounding box center [234, 144] width 32 height 10
click at [186, 142] on input "Edison Heights - Edison Heights , LONDON E1 6GP" at bounding box center [173, 144] width 26 height 26
checkbox input "true"
click at [585, 79] on div at bounding box center [938, 281] width 1082 height 563
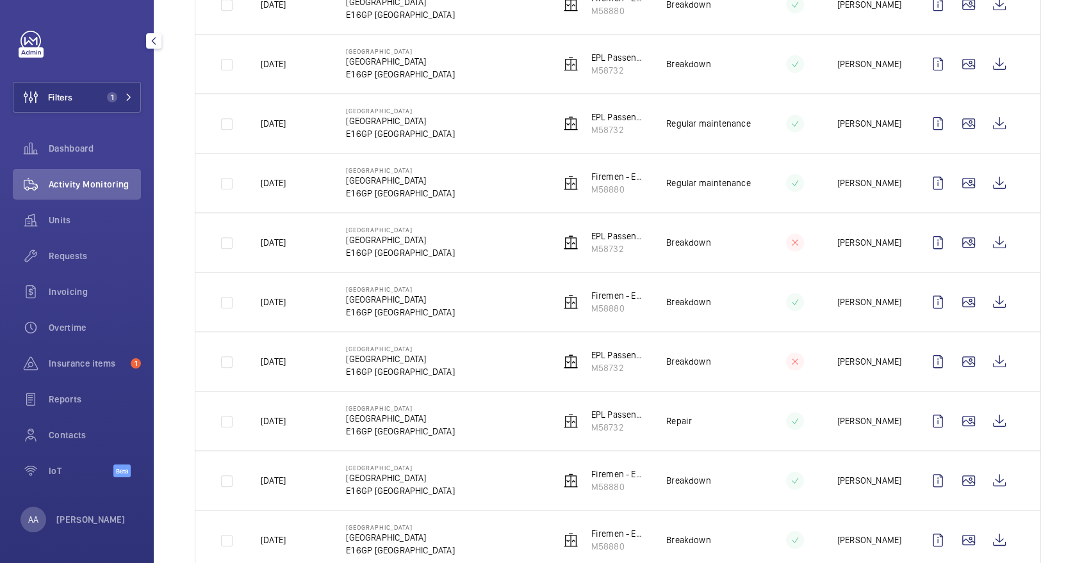
scroll to position [813, 0]
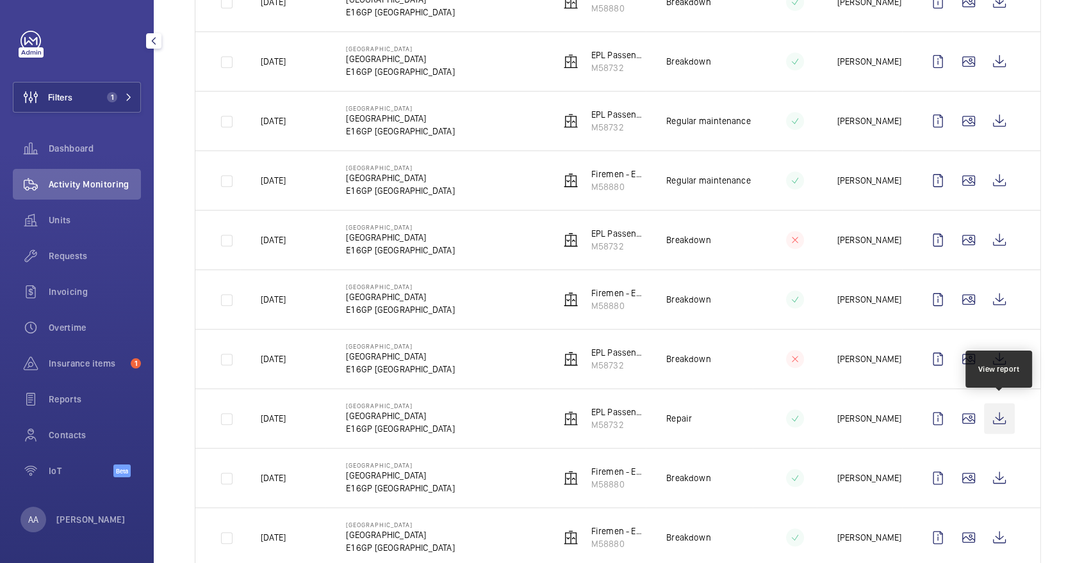
click at [997, 417] on wm-front-icon-button at bounding box center [999, 418] width 31 height 31
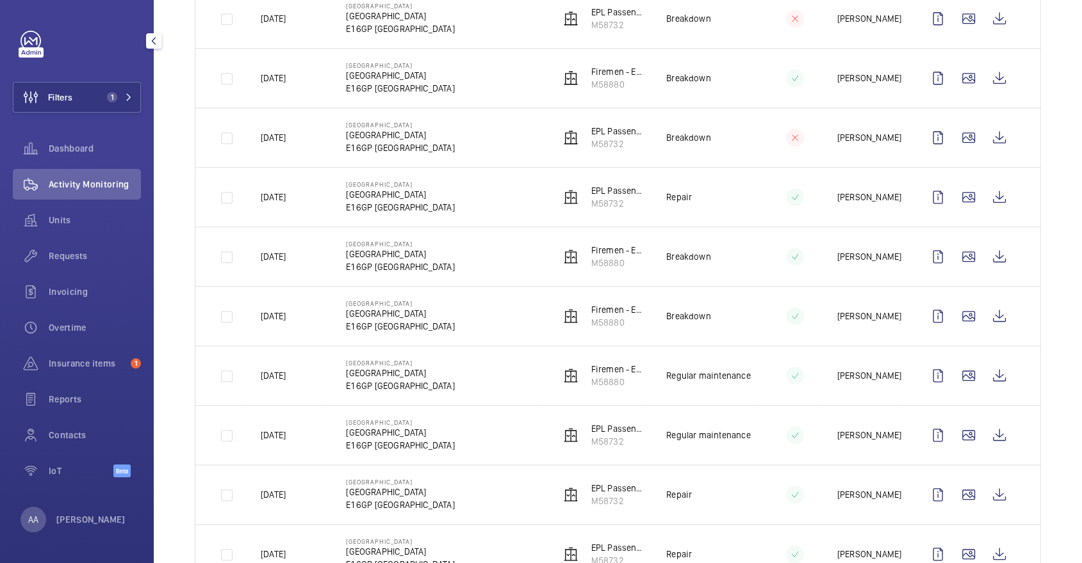
scroll to position [1051, 0]
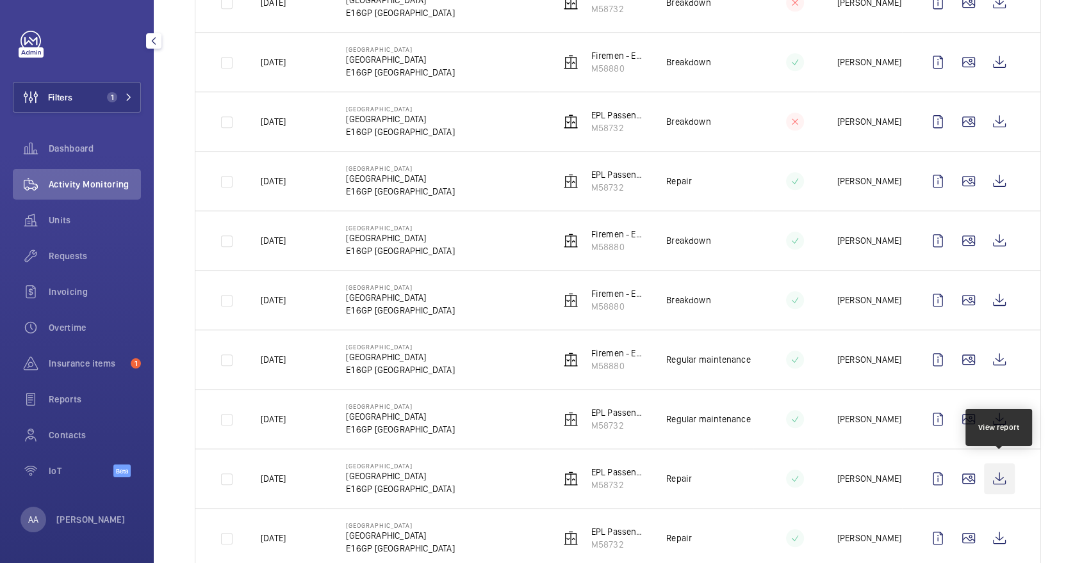
click at [988, 478] on wm-front-icon-button at bounding box center [999, 479] width 31 height 31
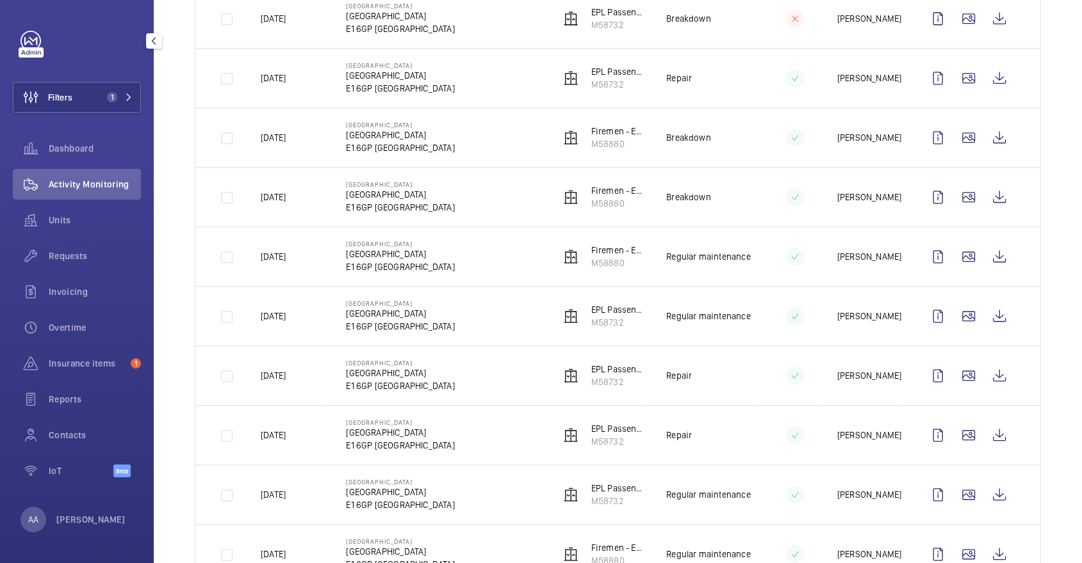
scroll to position [1177, 0]
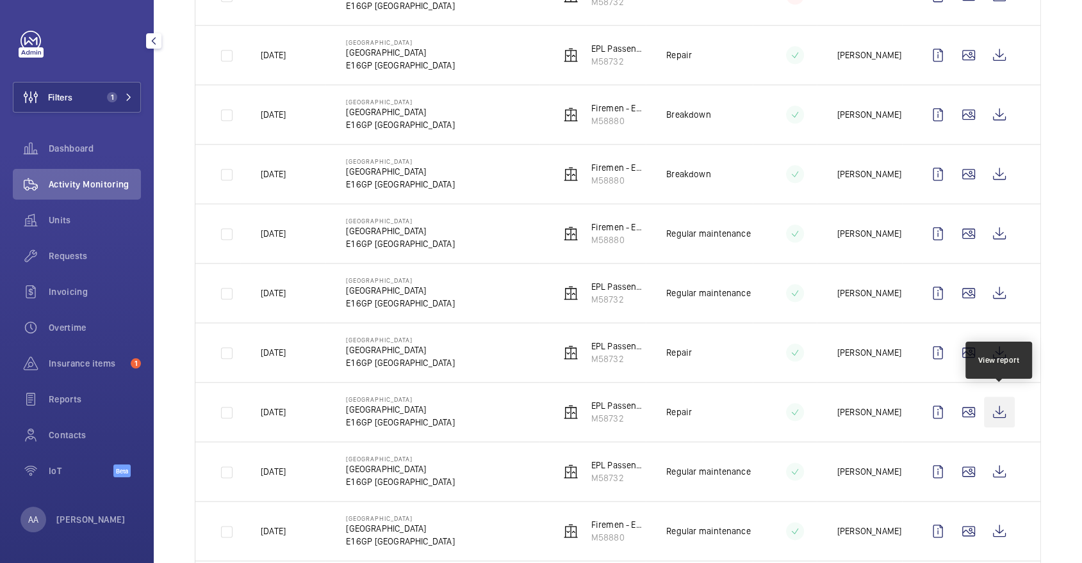
click at [993, 412] on wm-front-icon-button at bounding box center [999, 412] width 31 height 31
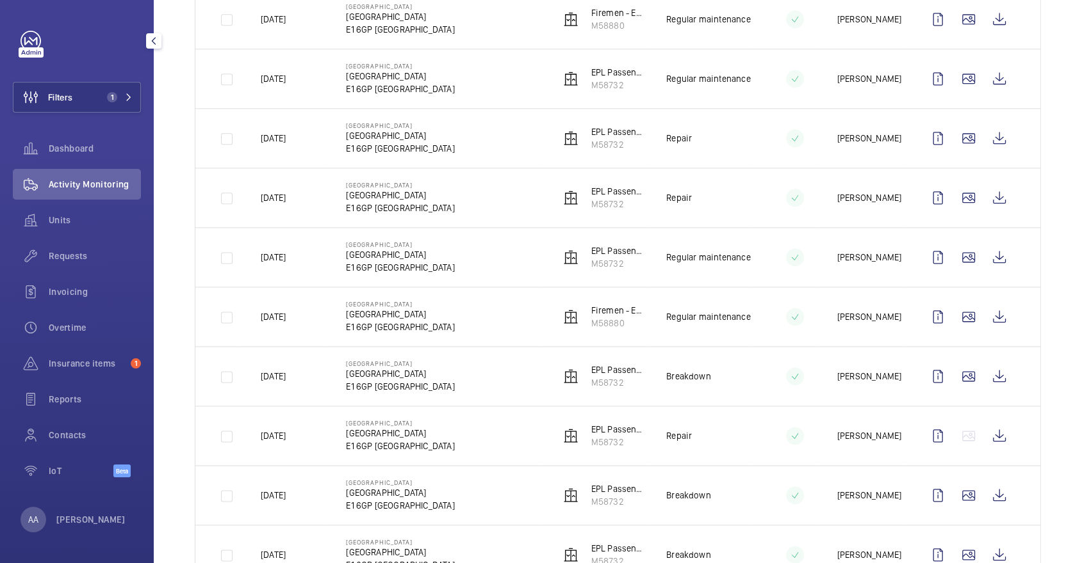
scroll to position [1393, 0]
click at [998, 423] on wm-front-icon-button at bounding box center [999, 434] width 31 height 31
click at [1005, 275] on td at bounding box center [971, 255] width 138 height 60
click at [999, 243] on wm-front-icon-button at bounding box center [999, 255] width 31 height 31
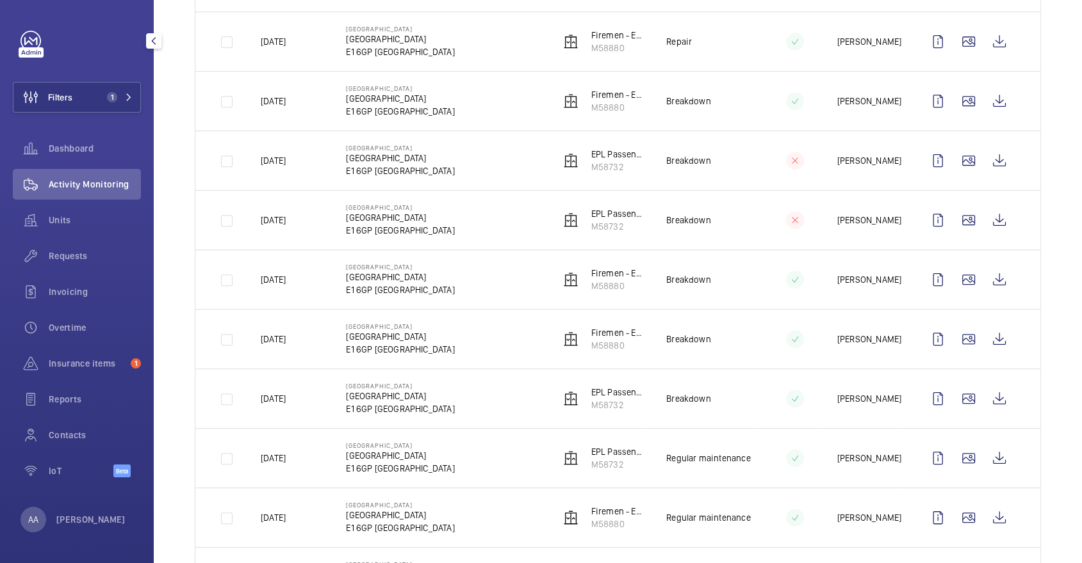
scroll to position [12, 0]
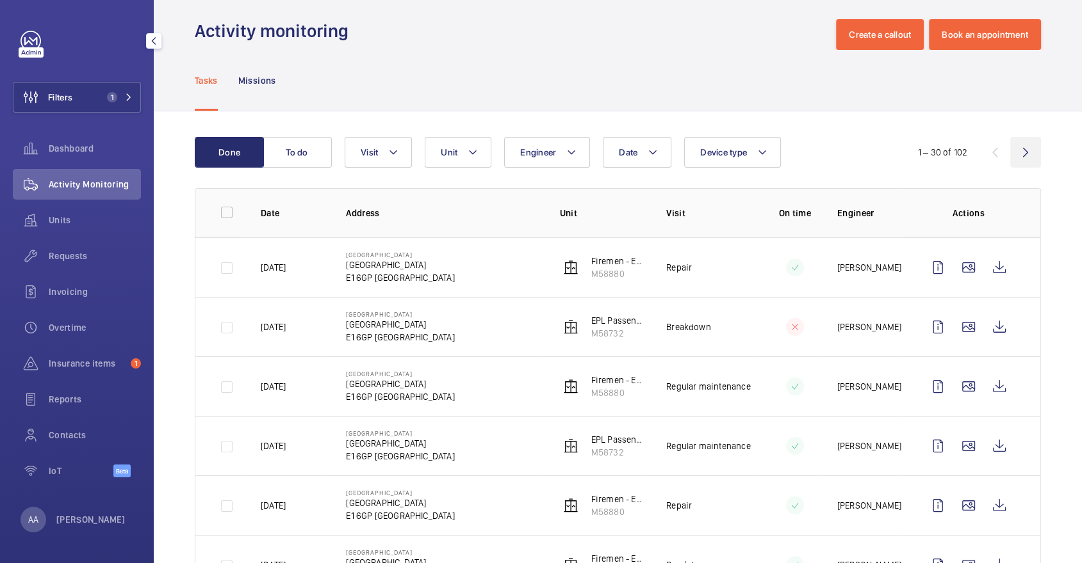
click at [1025, 150] on wm-front-icon-button at bounding box center [1025, 152] width 31 height 31
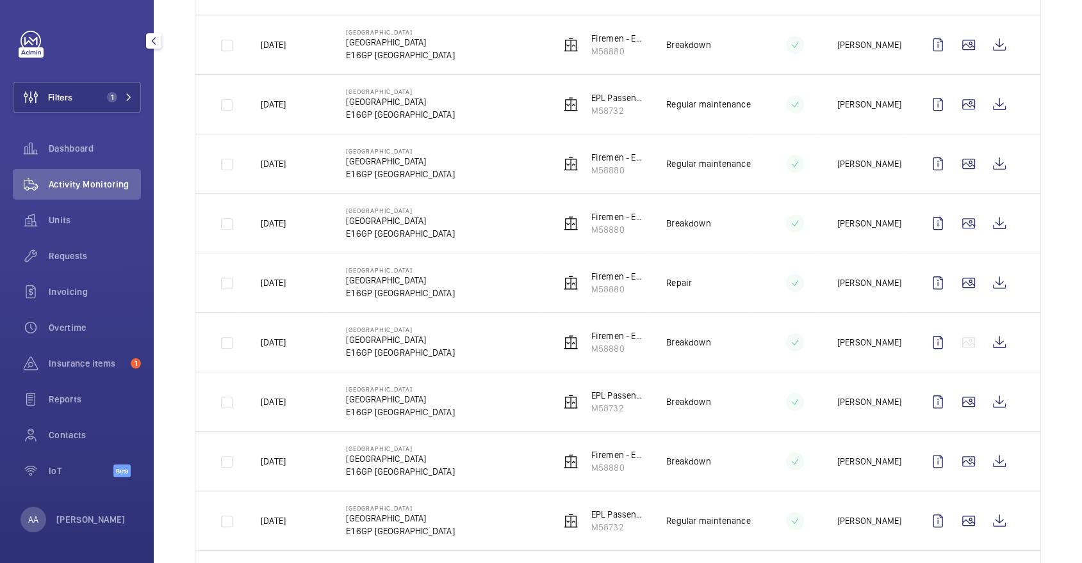
scroll to position [770, 0]
click at [997, 101] on wm-front-icon-button at bounding box center [999, 105] width 31 height 31
click at [1009, 36] on wm-front-icon-button at bounding box center [999, 45] width 31 height 31
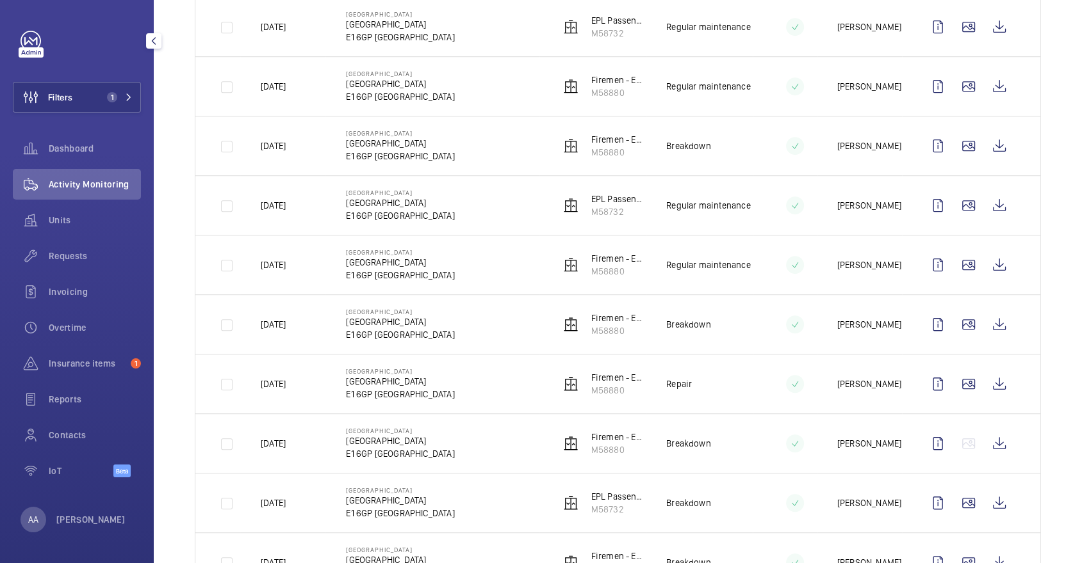
scroll to position [667, 0]
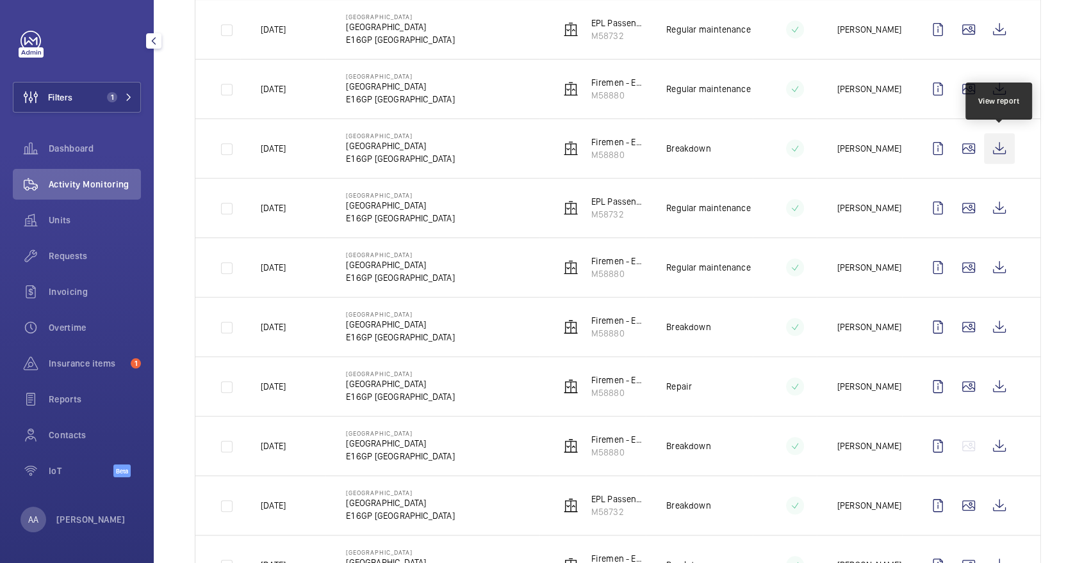
click at [996, 147] on wm-front-icon-button at bounding box center [999, 148] width 31 height 31
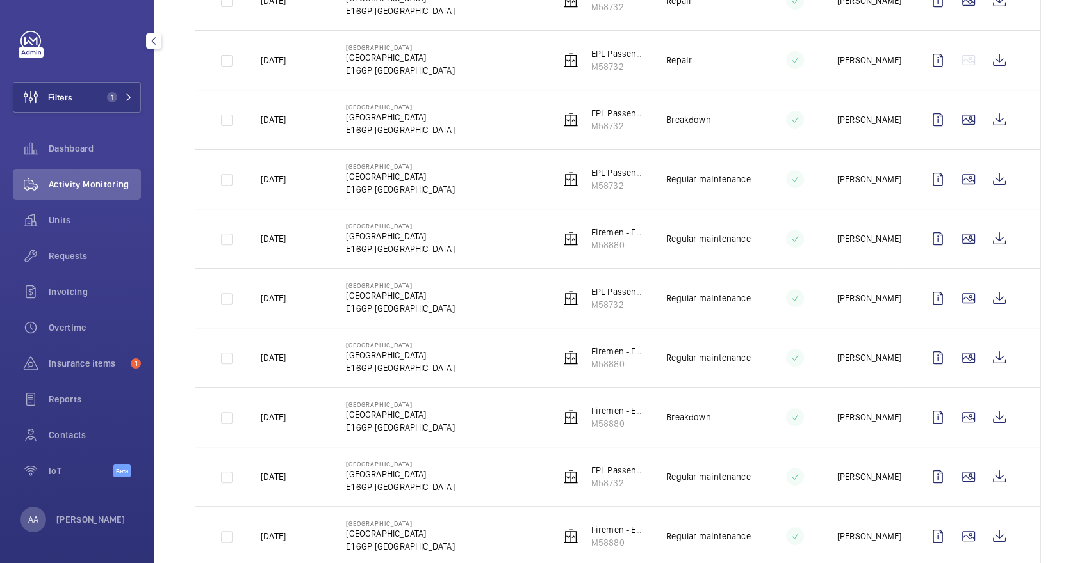
scroll to position [391, 0]
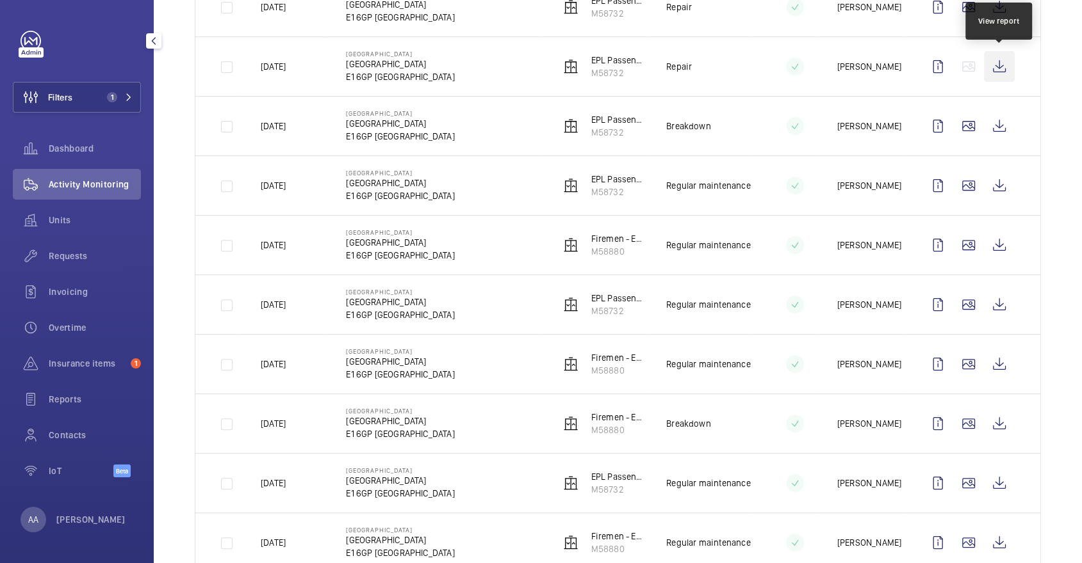
click at [995, 64] on wm-front-icon-button at bounding box center [999, 66] width 31 height 31
click at [1000, 112] on wm-front-icon-button at bounding box center [999, 126] width 31 height 31
